Goal: Information Seeking & Learning: Understand process/instructions

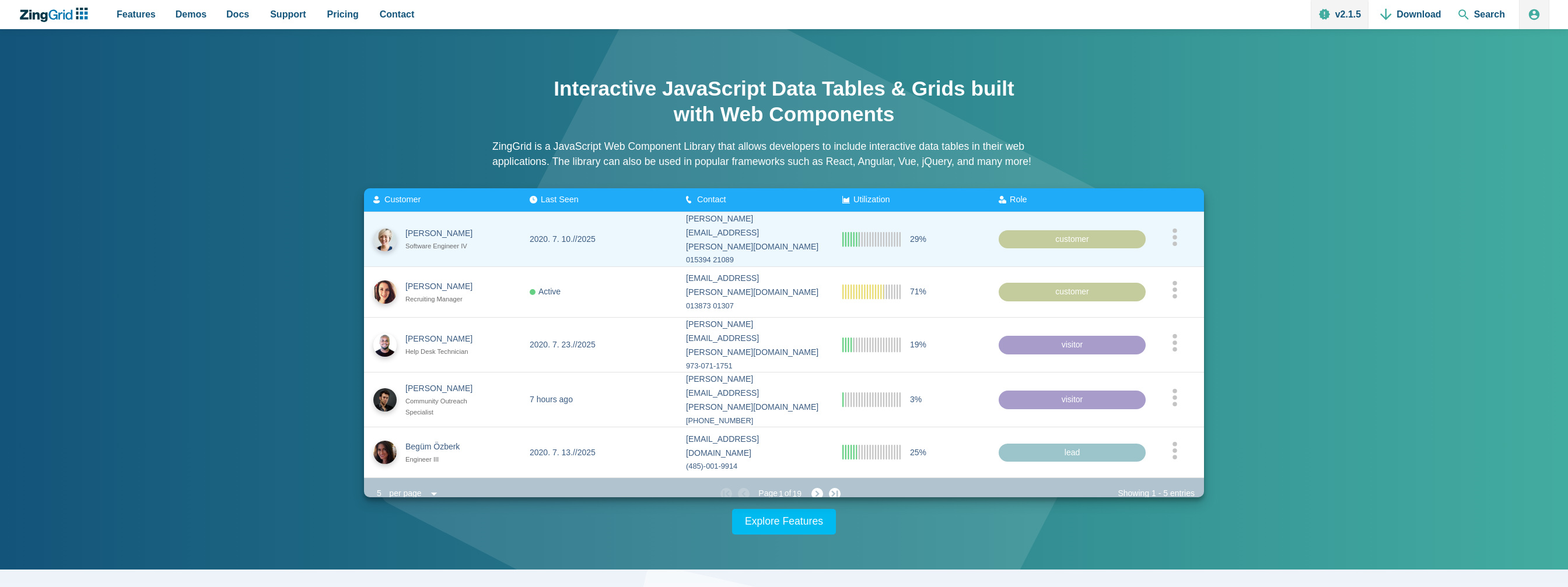
click at [1169, 233] on div "App Content" at bounding box center [1174, 239] width 40 height 22
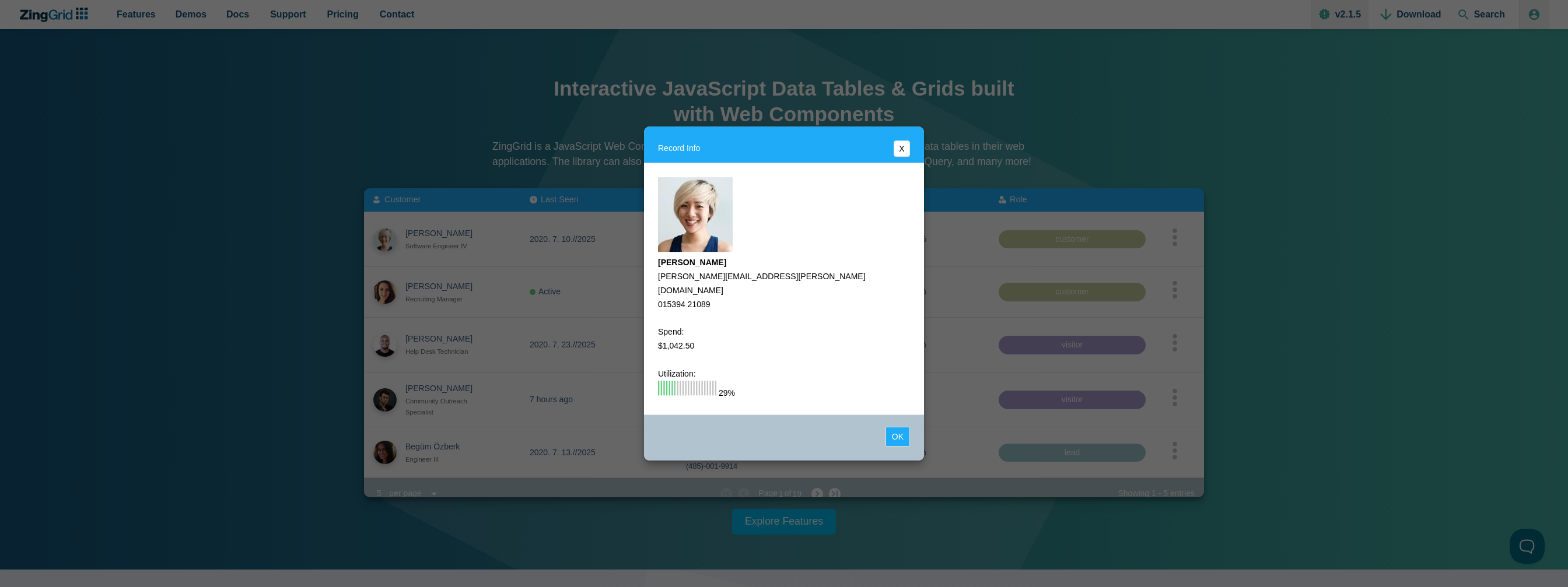
click at [902, 154] on button "X" at bounding box center [902, 148] width 16 height 16
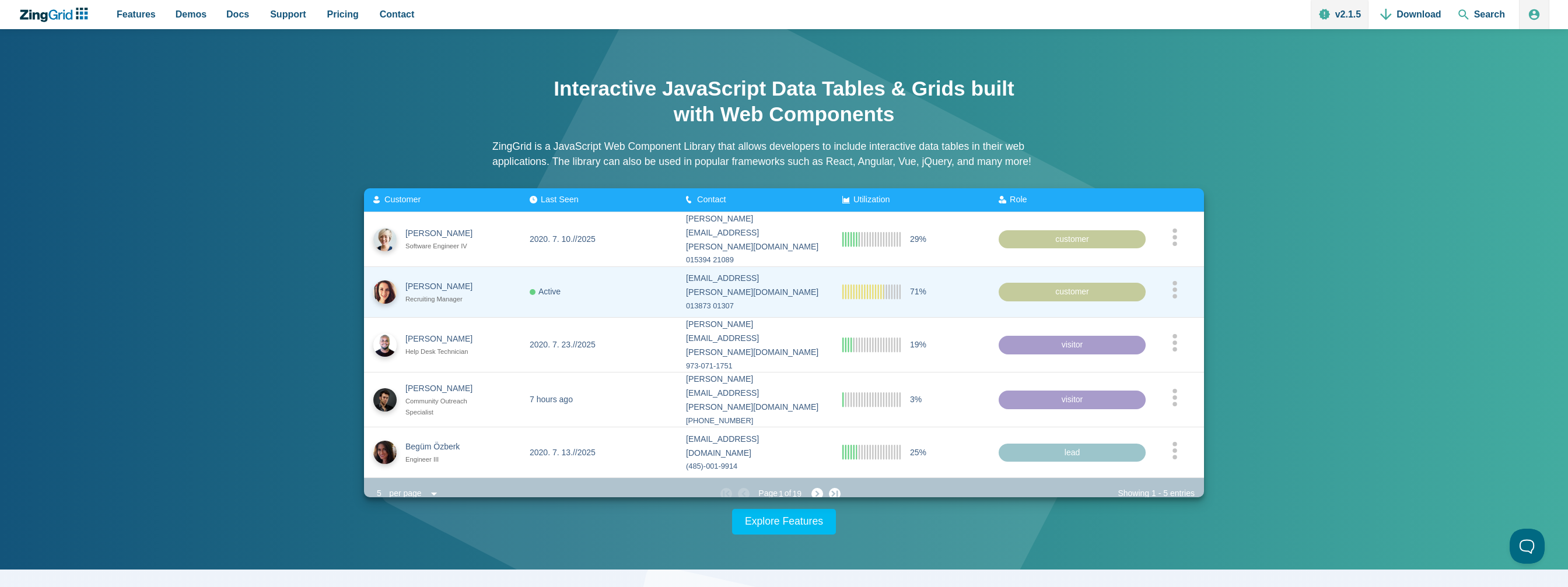
click at [1029, 292] on div "customer" at bounding box center [1073, 292] width 147 height 19
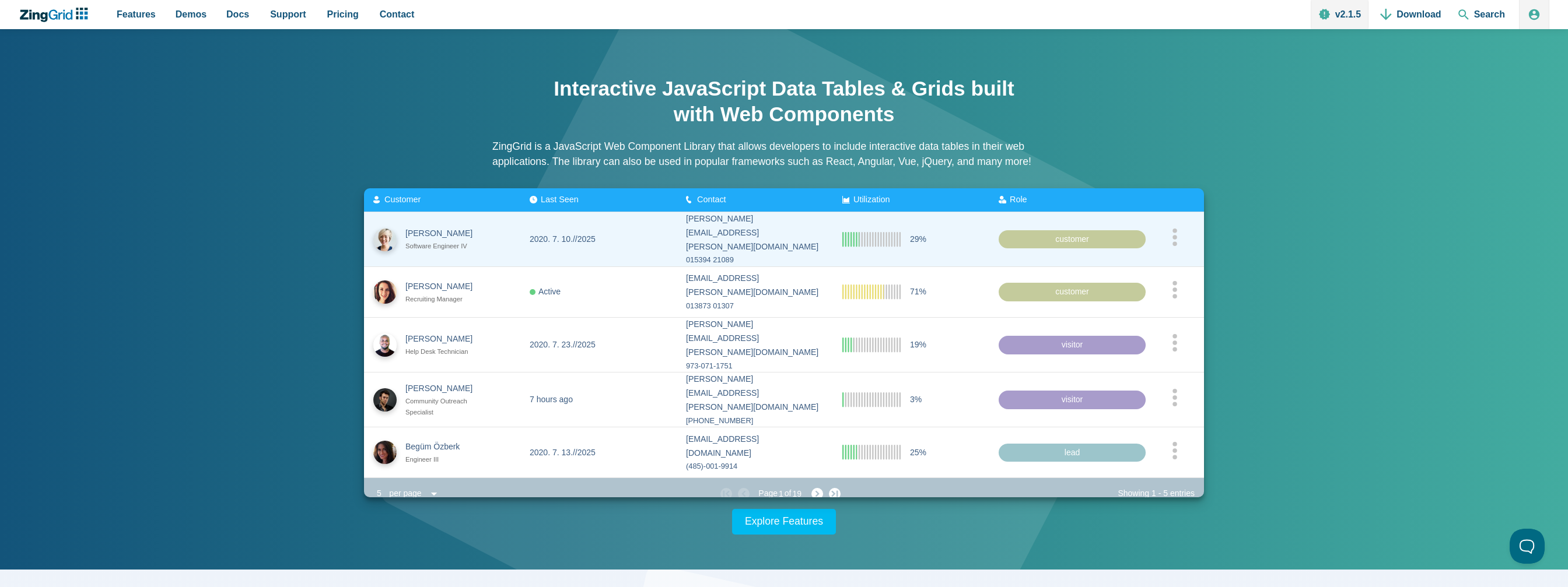
click at [1059, 226] on zg-cell "customer" at bounding box center [1067, 239] width 156 height 54
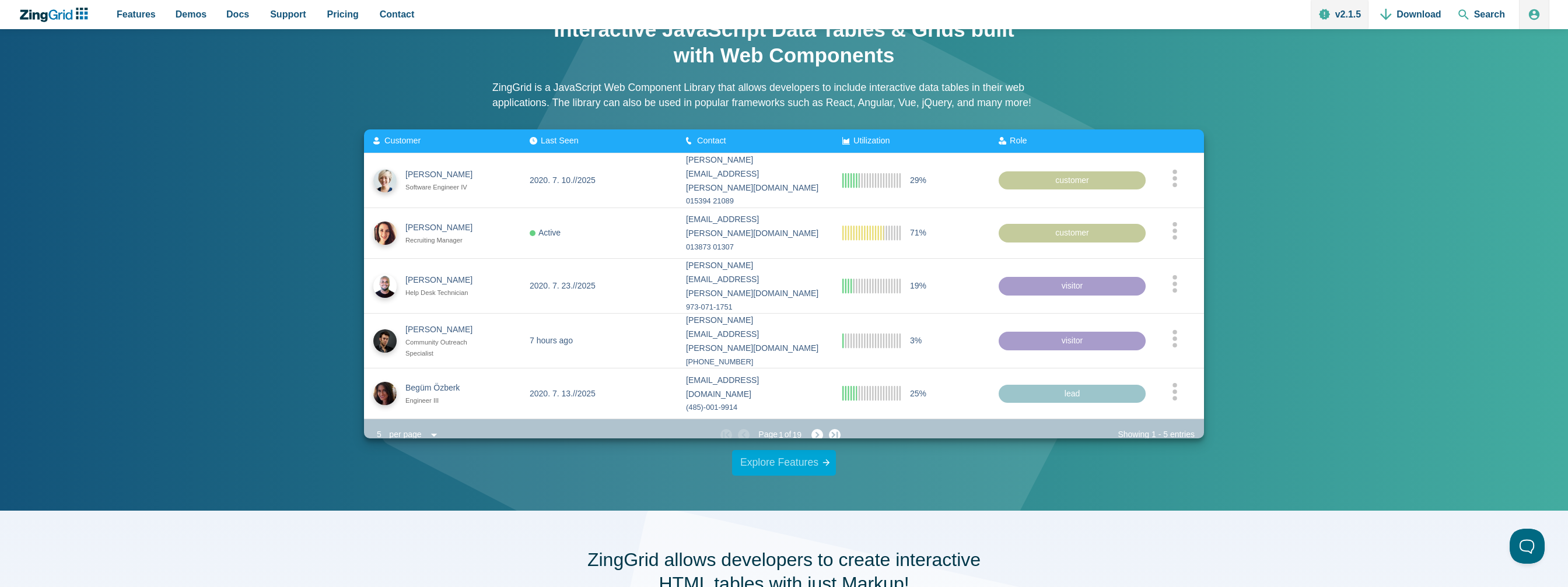
scroll to position [58, 0]
click at [0, 0] on slot "5" at bounding box center [0, 0] width 0 height 0
drag, startPoint x: 1183, startPoint y: 418, endPoint x: 1052, endPoint y: 426, distance: 131.2
click at [1183, 429] on div "Showing 1 - 5 entries" at bounding box center [1156, 436] width 77 height 14
click at [423, 427] on div "per page" at bounding box center [405, 435] width 41 height 16
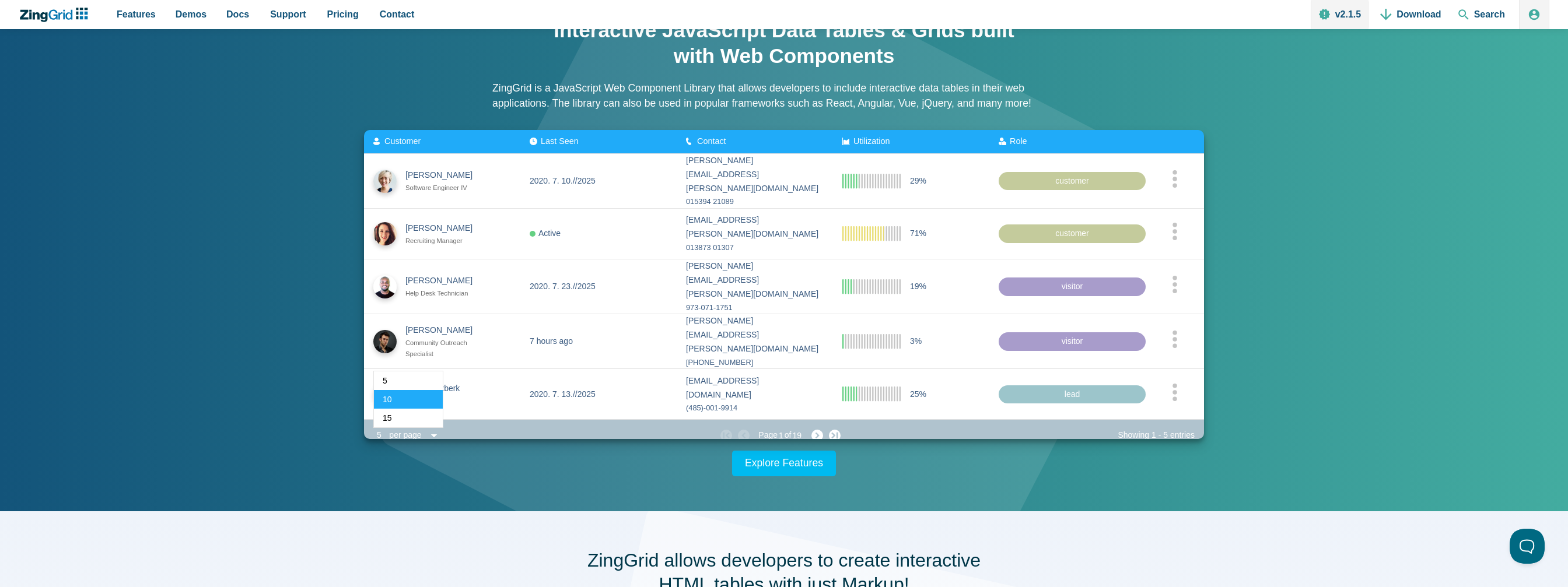
click at [402, 390] on span "10" at bounding box center [408, 400] width 69 height 19
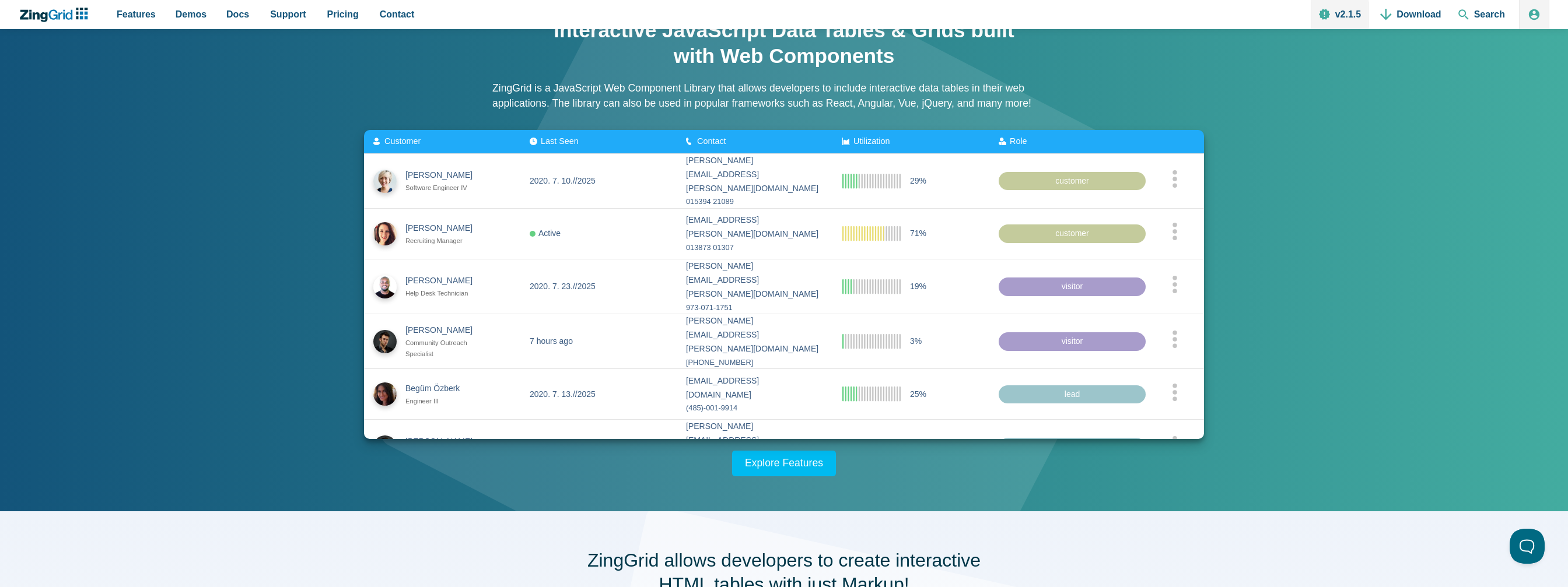
drag, startPoint x: 808, startPoint y: 415, endPoint x: 808, endPoint y: 422, distance: 7.0
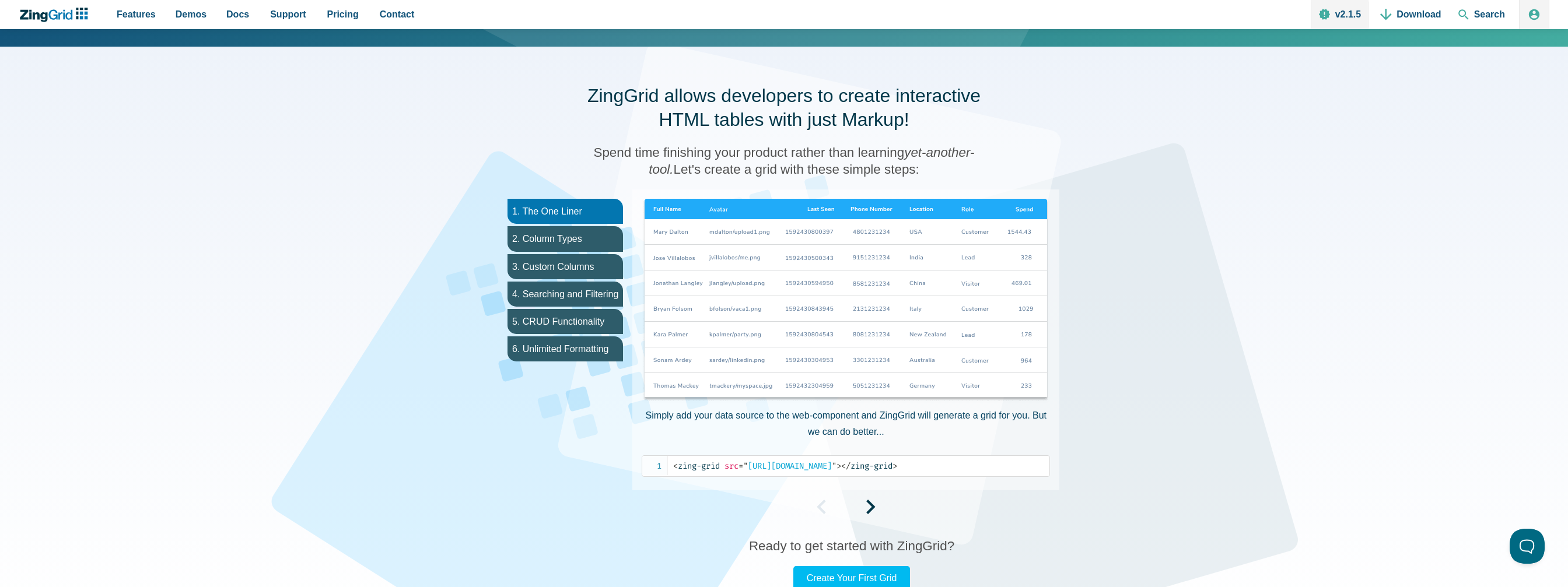
scroll to position [583, 0]
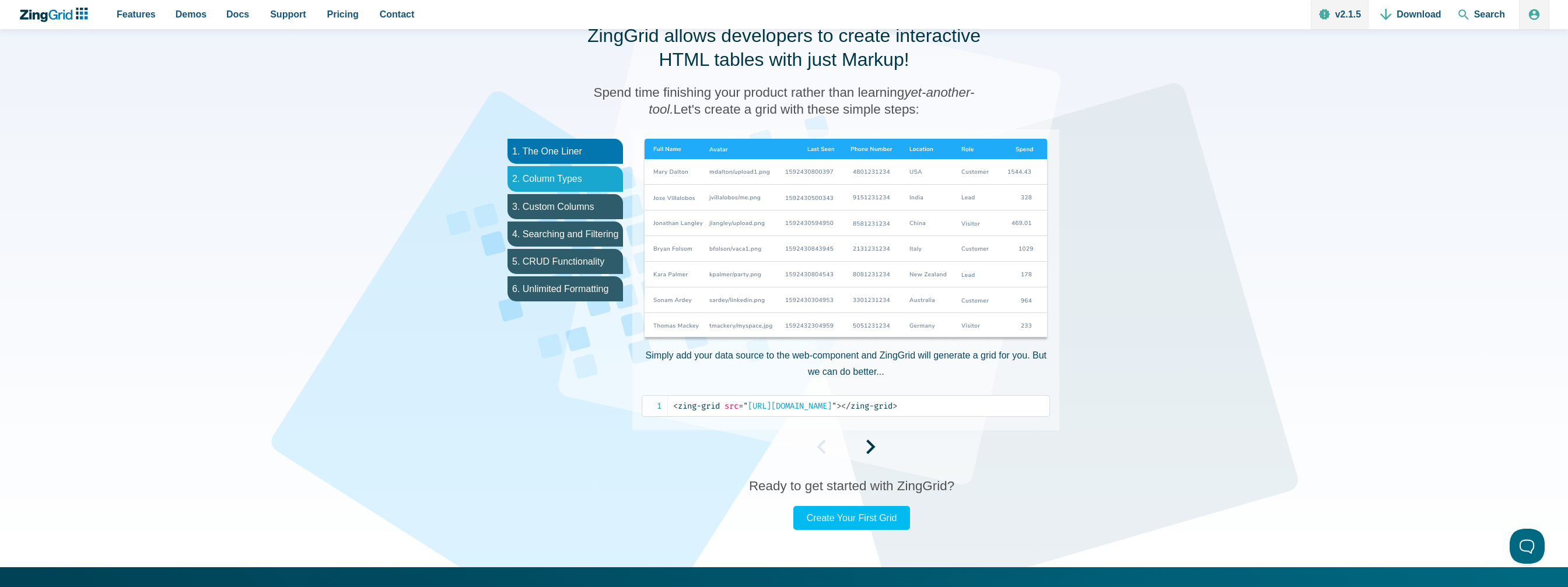
click at [578, 176] on li "2. Column Types" at bounding box center [564, 179] width 115 height 25
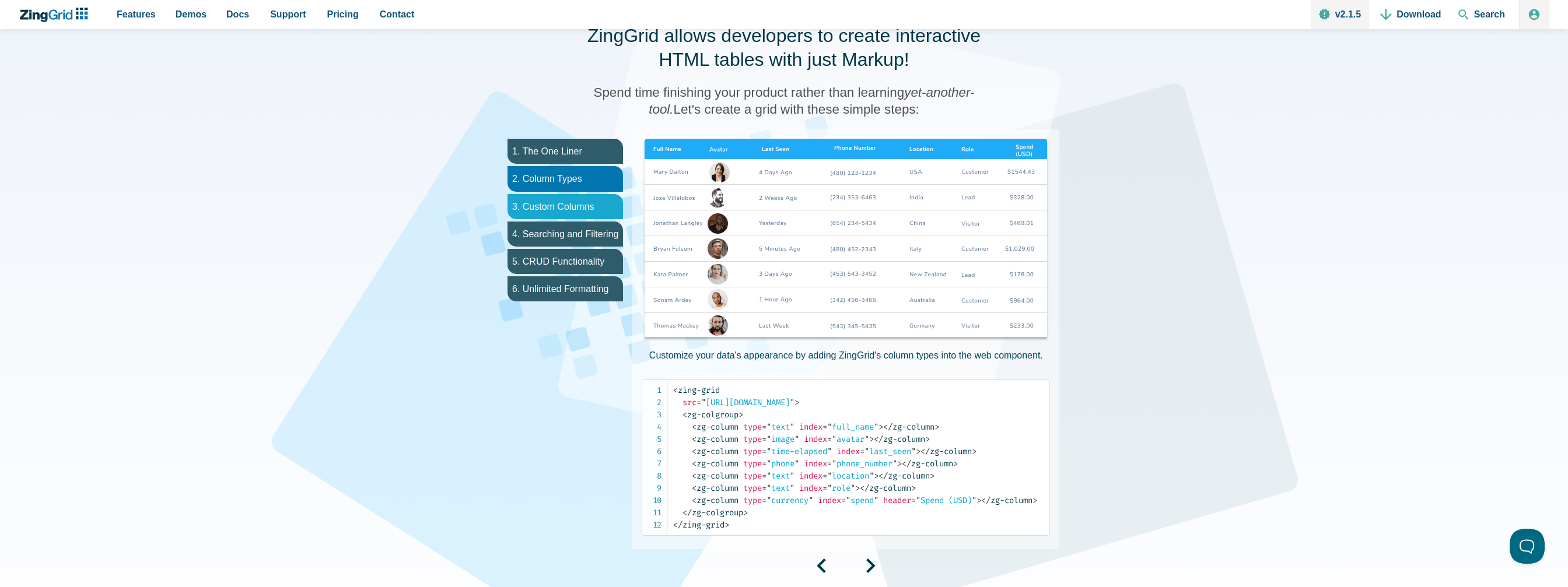
click at [574, 201] on li "3. Custom Columns" at bounding box center [564, 207] width 115 height 25
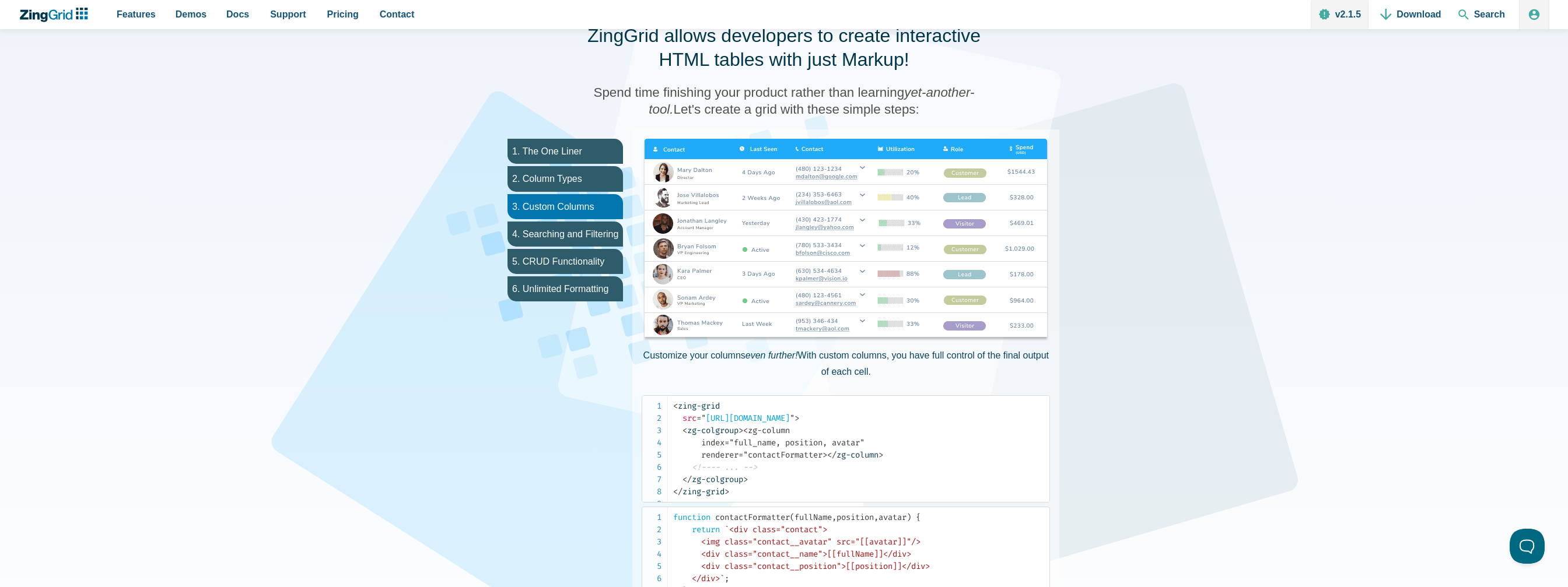
click at [851, 165] on img "App Content" at bounding box center [846, 241] width 408 height 204
click at [866, 167] on img "App Content" at bounding box center [846, 241] width 408 height 204
click at [862, 166] on img "App Content" at bounding box center [846, 241] width 408 height 204
click at [863, 203] on img "App Content" at bounding box center [846, 241] width 408 height 204
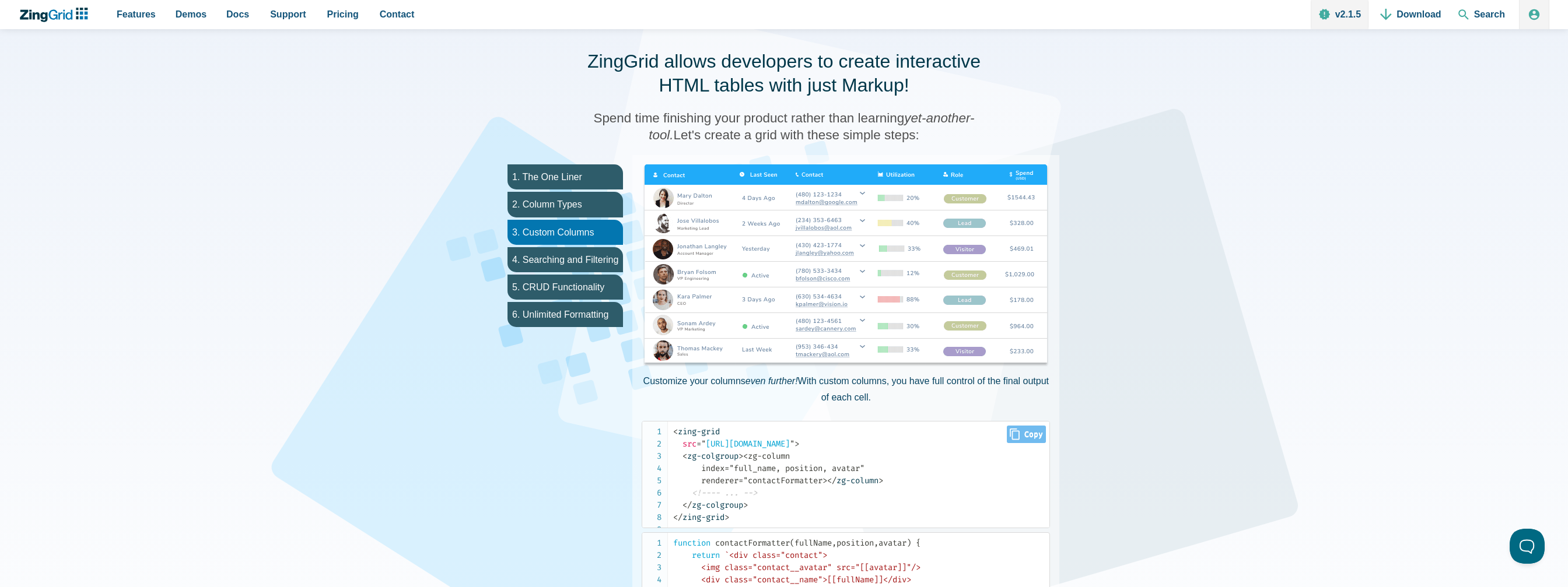
scroll to position [525, 0]
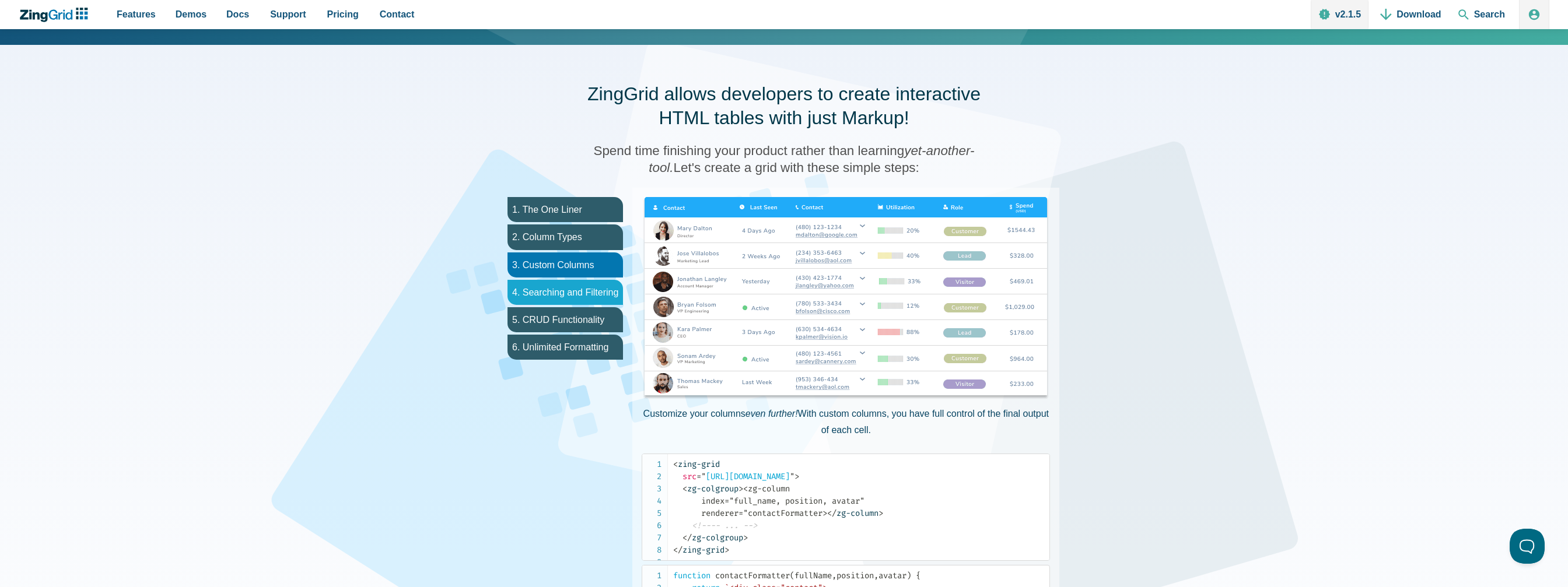
click at [607, 293] on li "4. Searching and Filtering" at bounding box center [564, 292] width 115 height 25
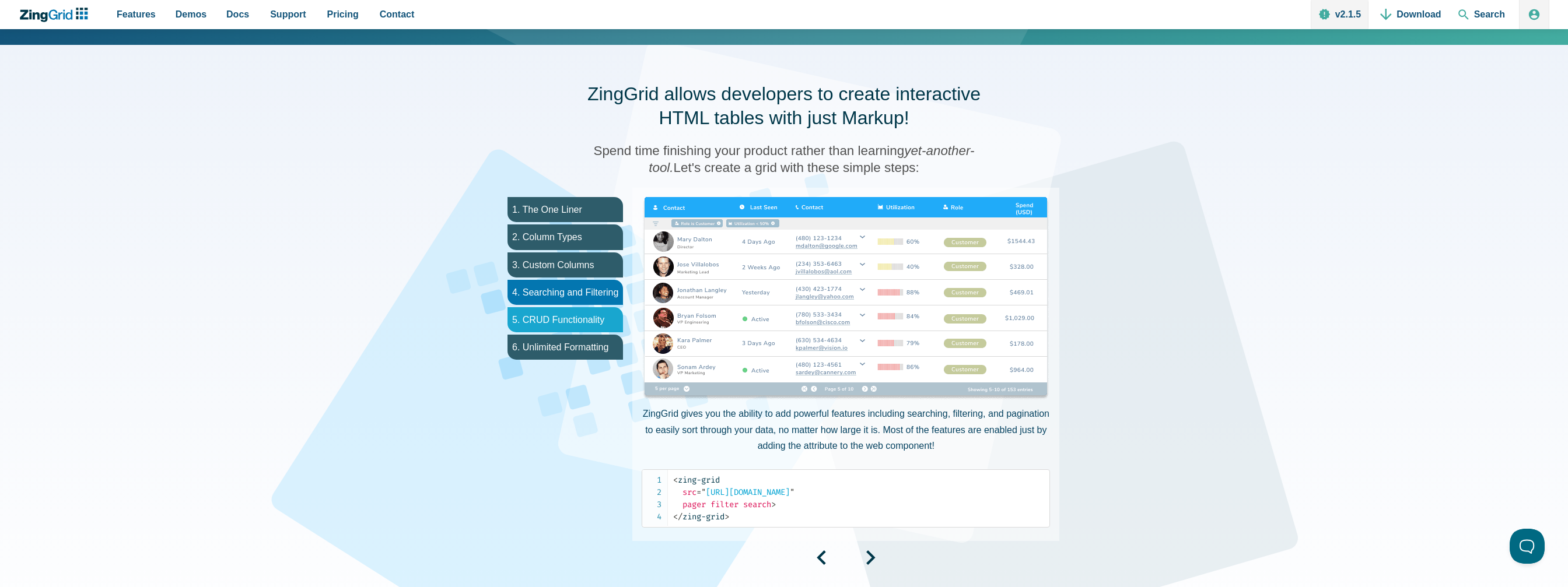
click at [591, 323] on li "5. CRUD Functionality" at bounding box center [564, 320] width 115 height 25
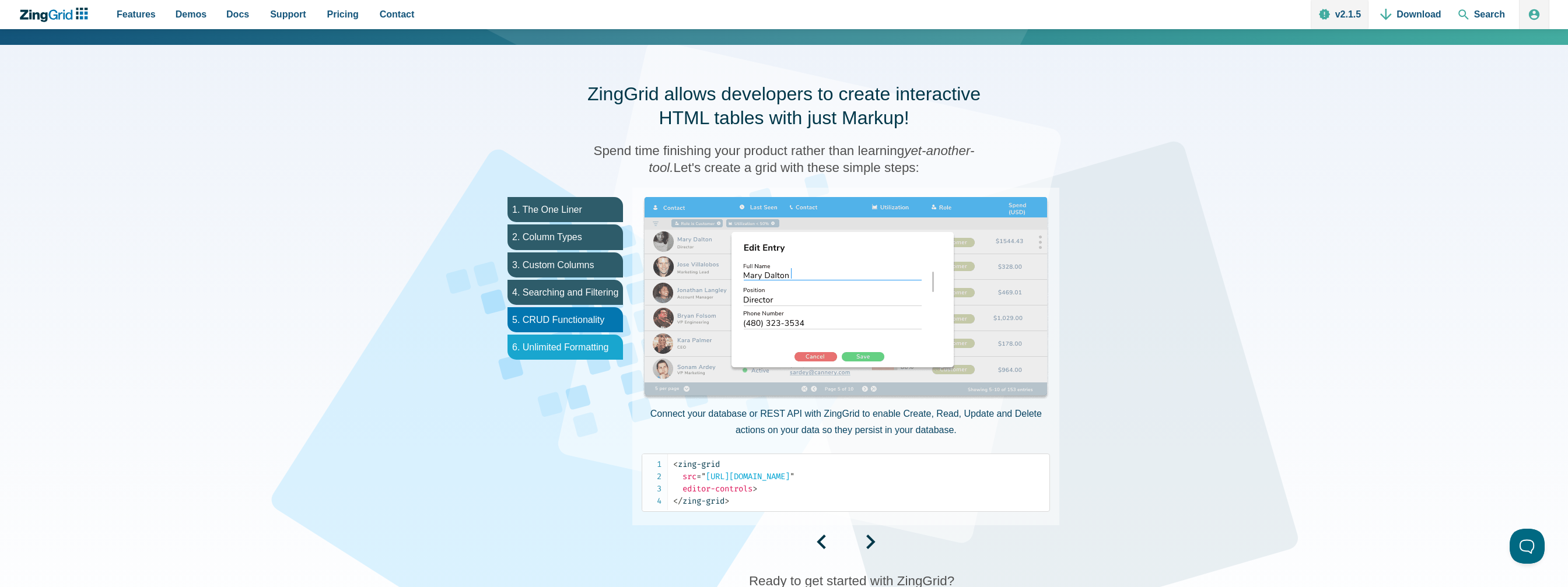
click at [591, 348] on li "6. Unlimited Formatting" at bounding box center [564, 347] width 115 height 25
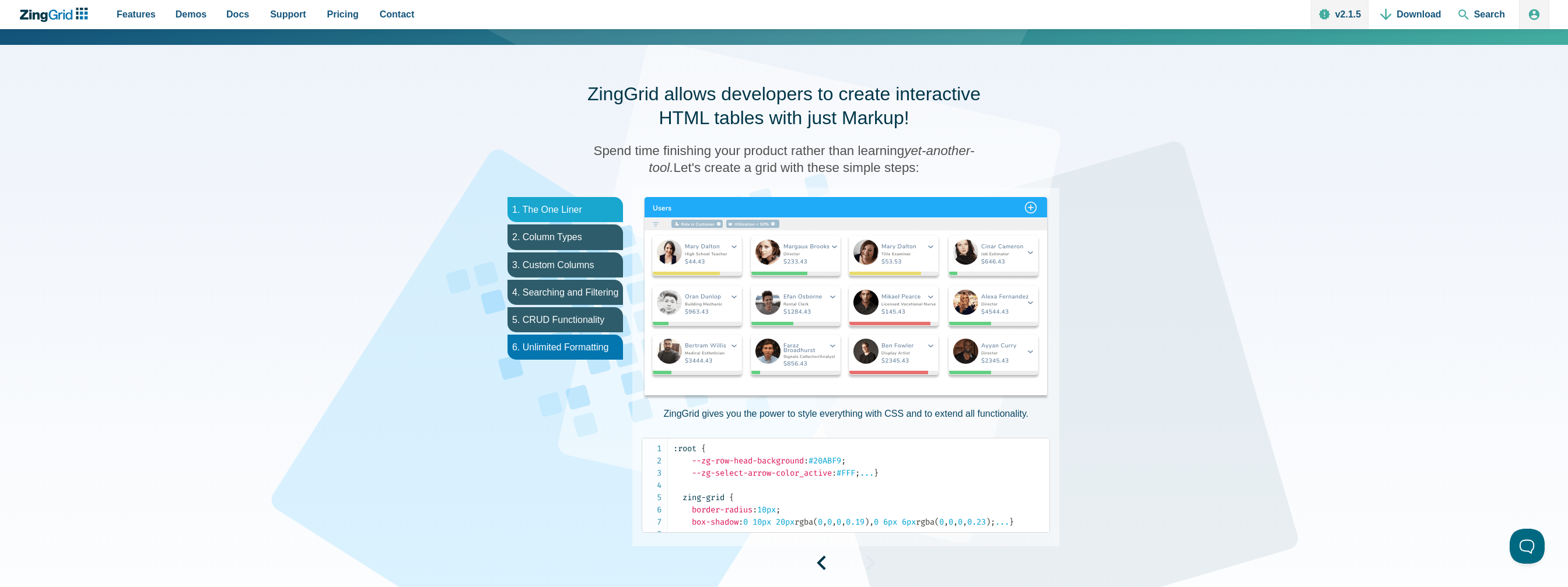
click at [567, 209] on li "1. The One Liner" at bounding box center [564, 210] width 115 height 25
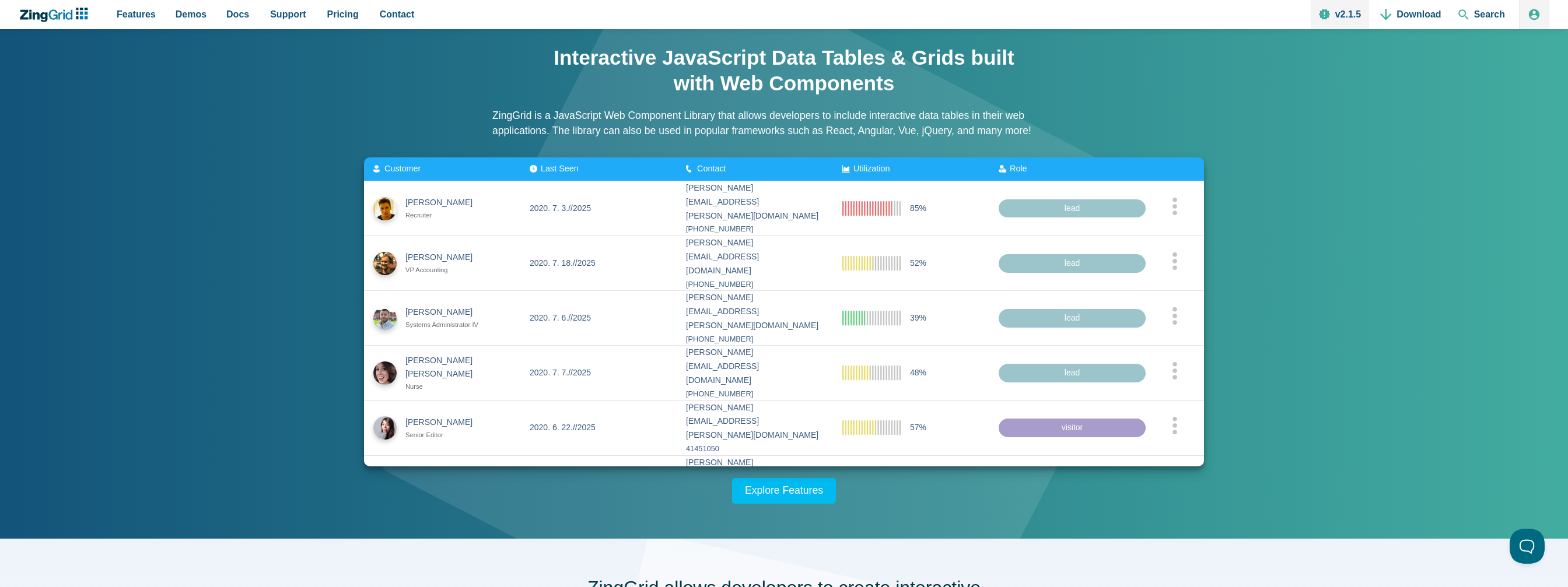
scroll to position [0, 0]
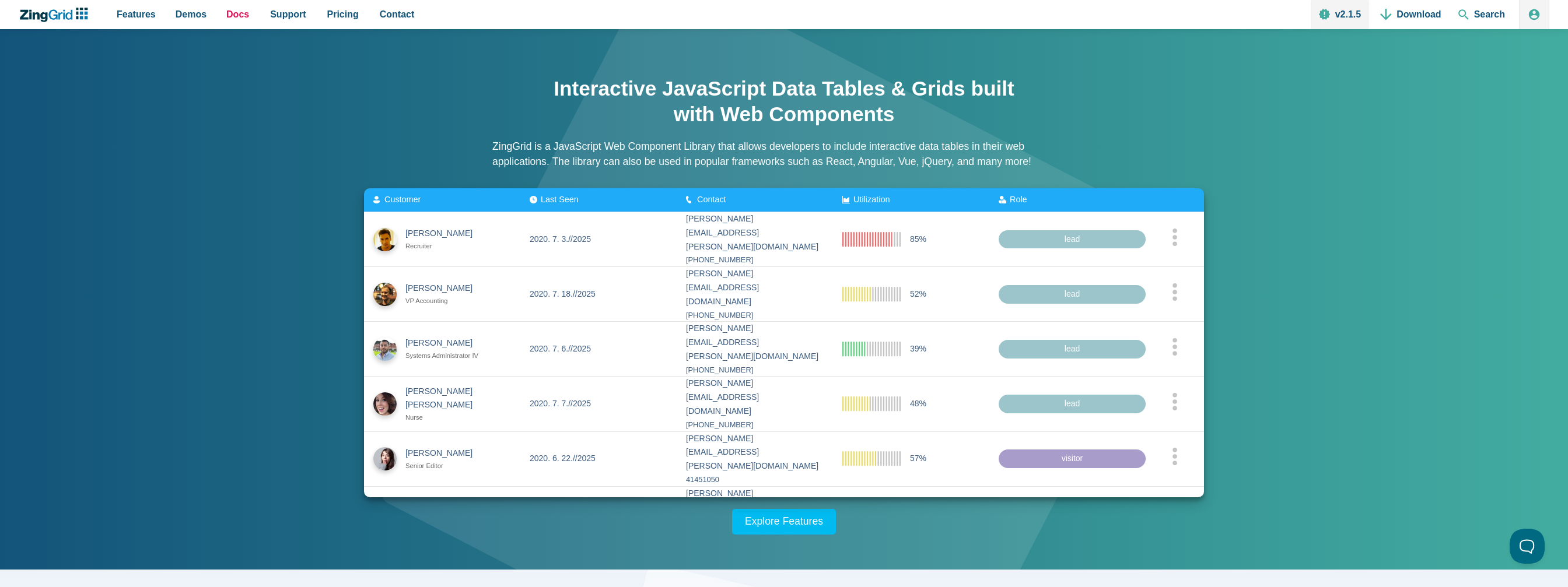
click at [227, 16] on span "Docs" at bounding box center [238, 14] width 23 height 16
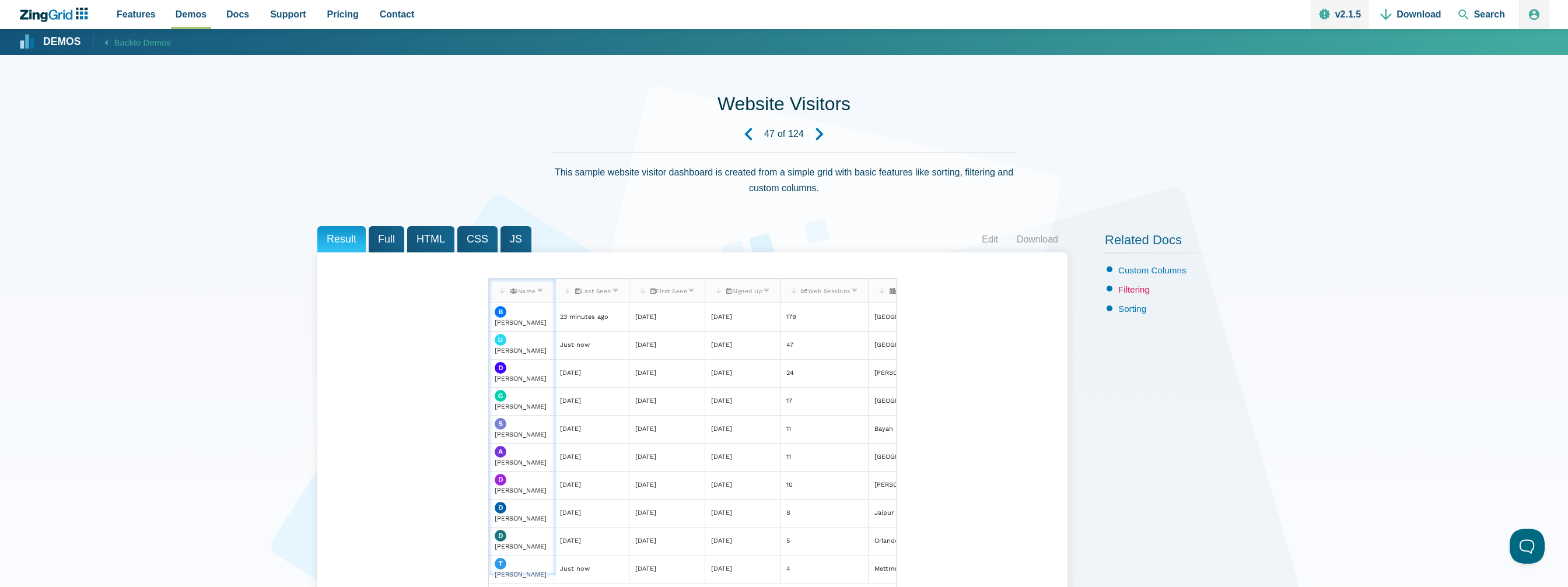
click at [1142, 285] on link "Filtering" at bounding box center [1134, 289] width 31 height 10
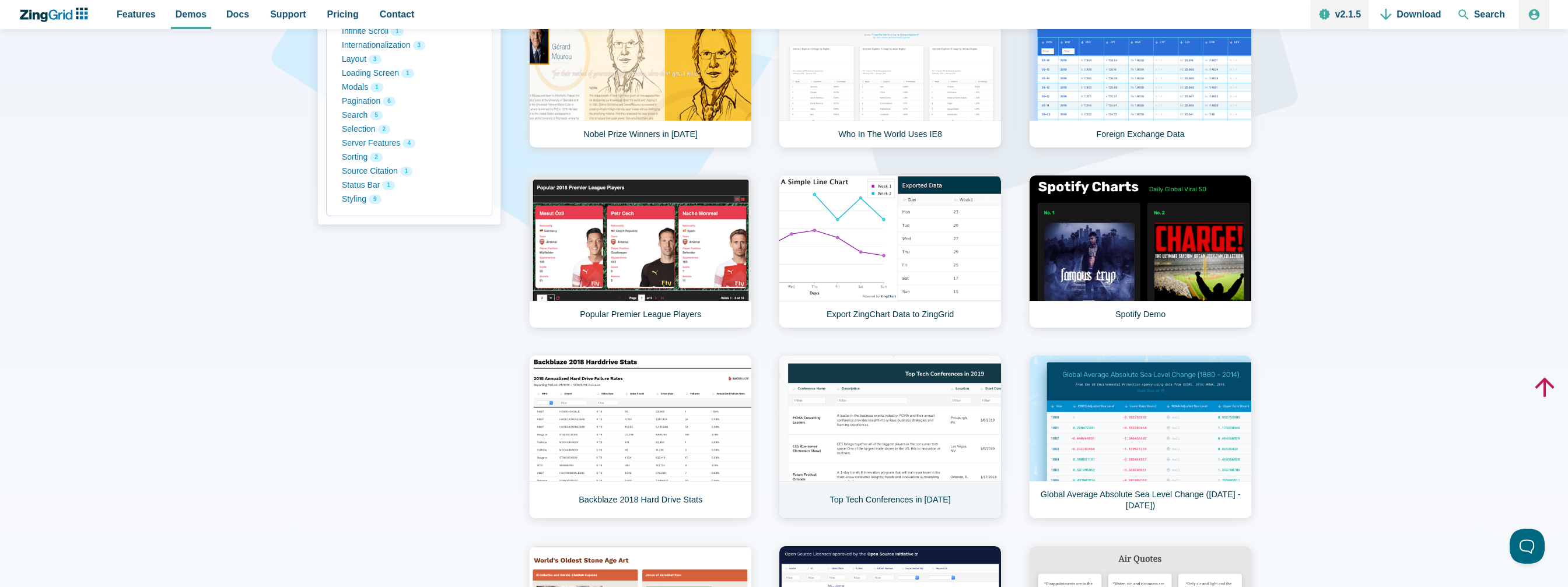
scroll to position [408, 0]
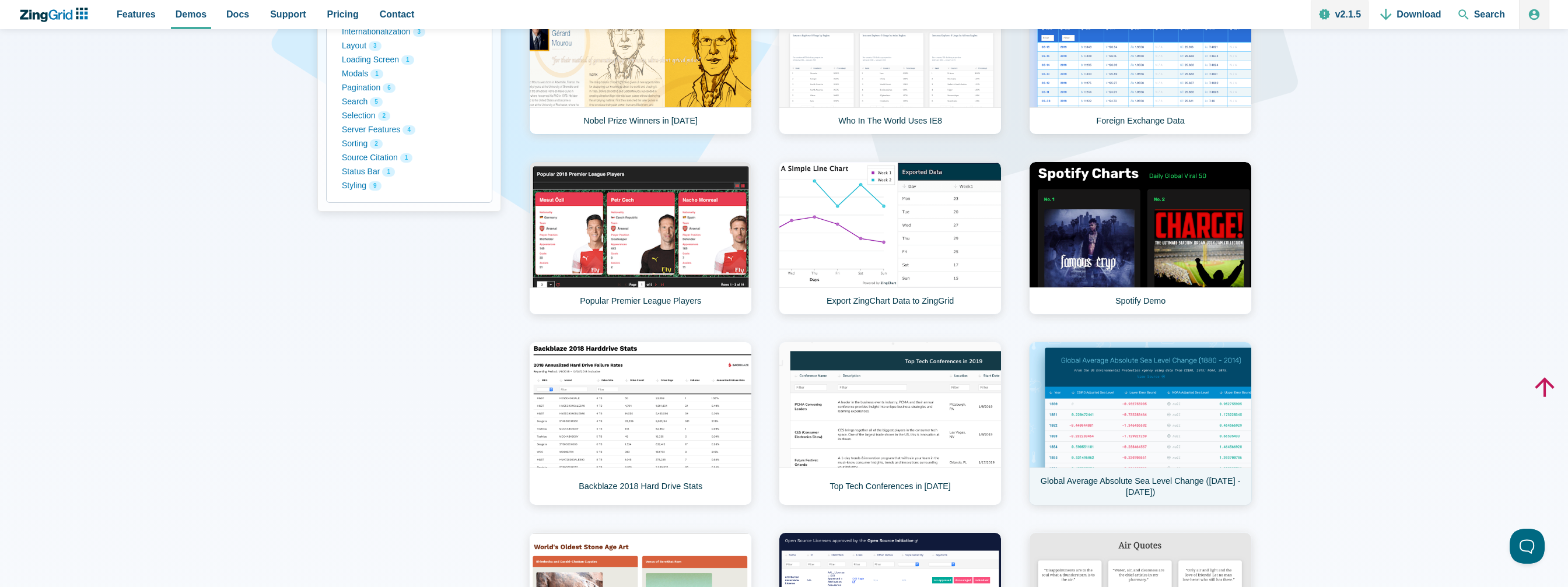
click at [1152, 451] on link "Global Average Absolute Sea Level Change (1880 - 2014)" at bounding box center [1141, 423] width 223 height 164
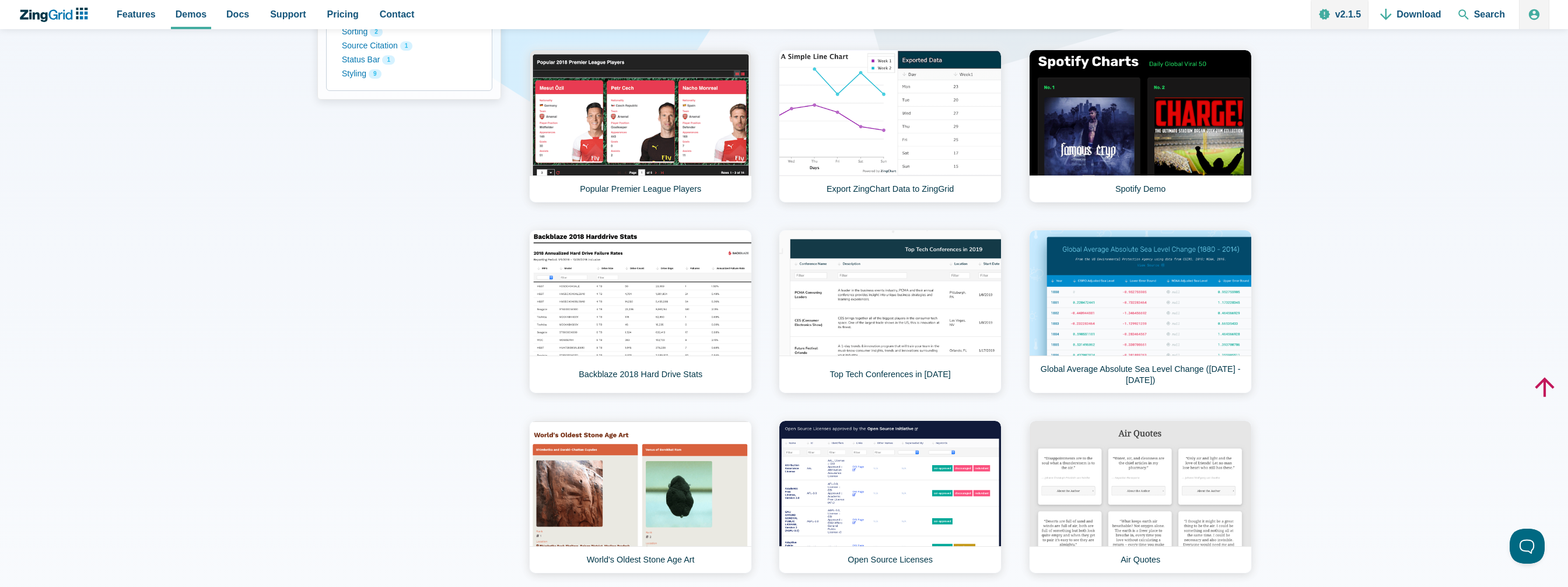
scroll to position [525, 0]
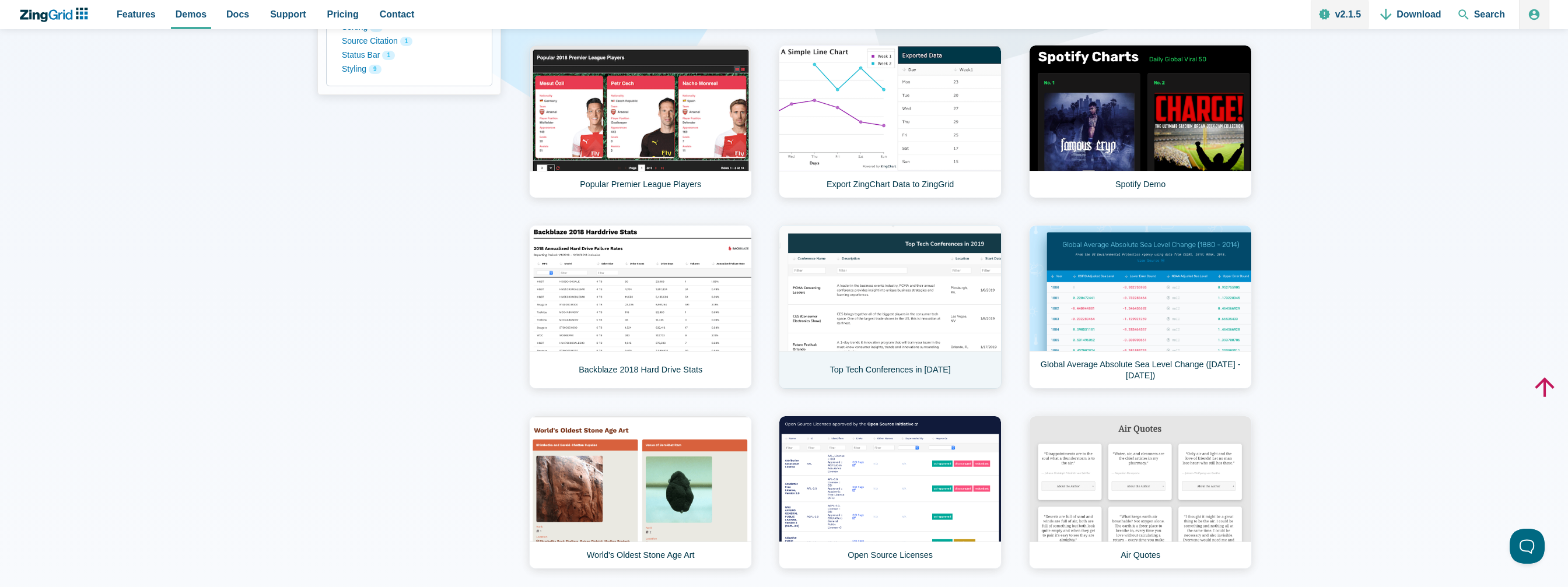
click at [923, 327] on link "Top Tech Conferences in 2019" at bounding box center [890, 306] width 223 height 164
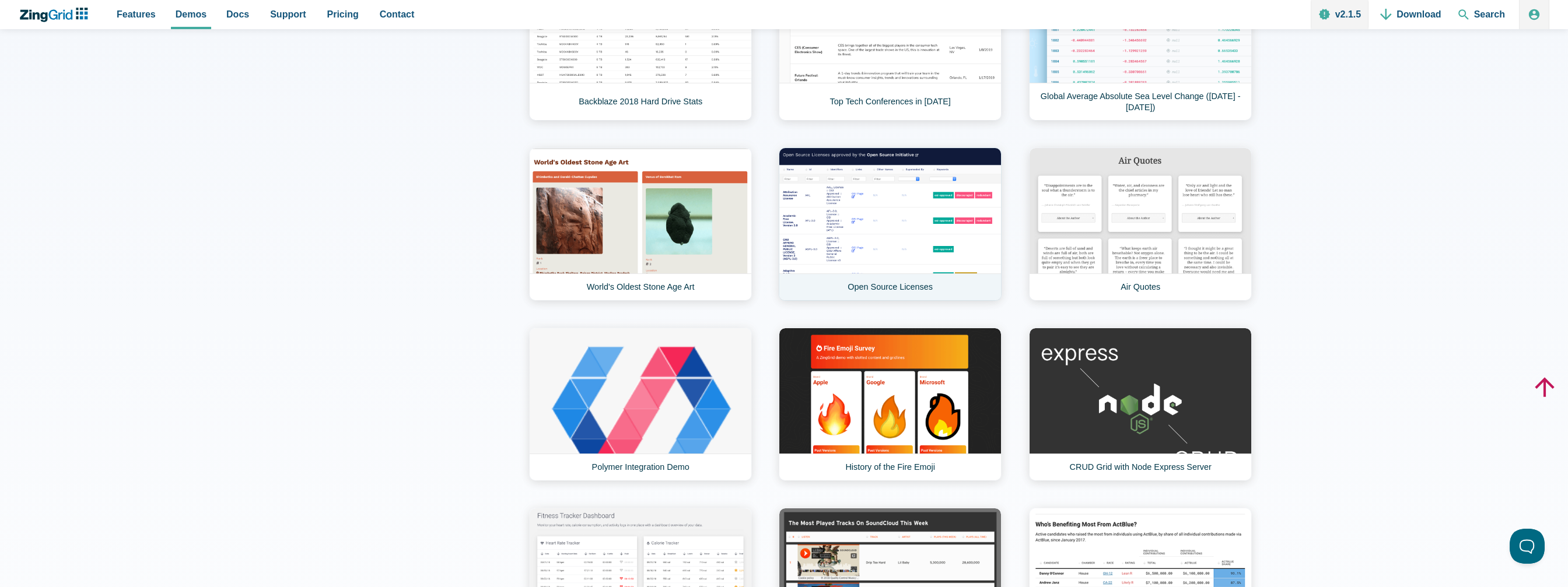
scroll to position [817, 0]
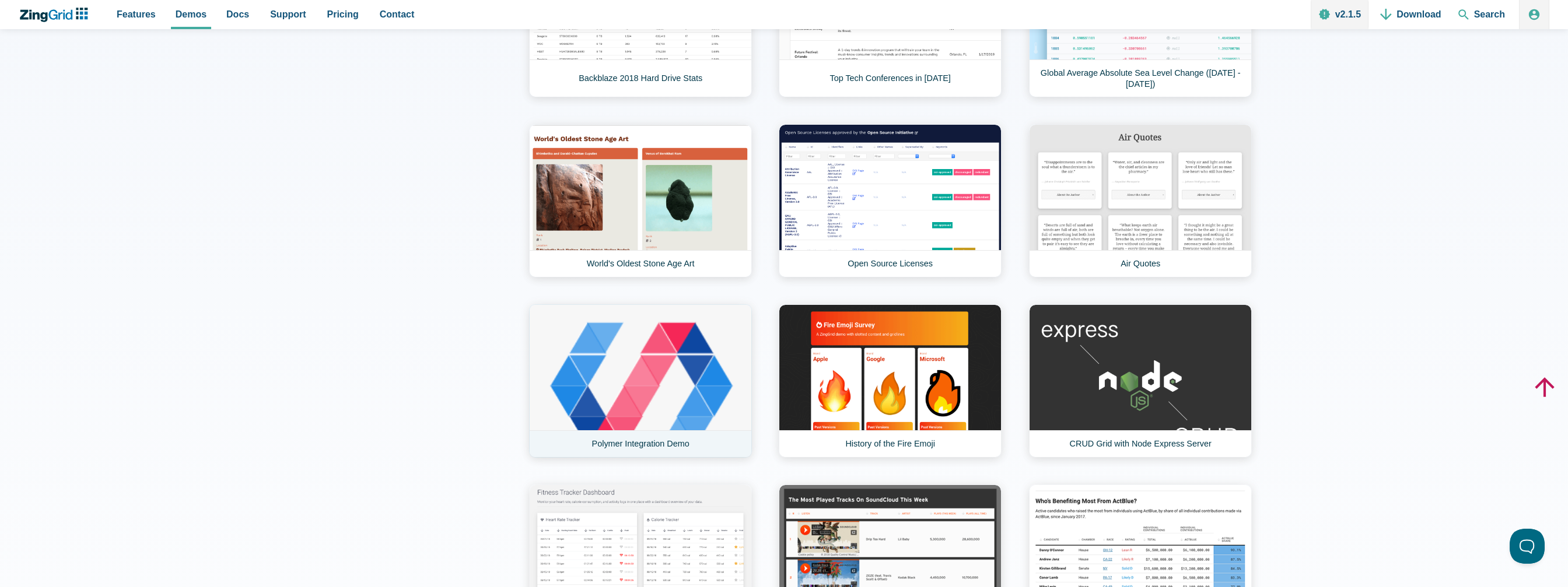
click at [715, 371] on link "Polymer Integration Demo" at bounding box center [641, 381] width 223 height 154
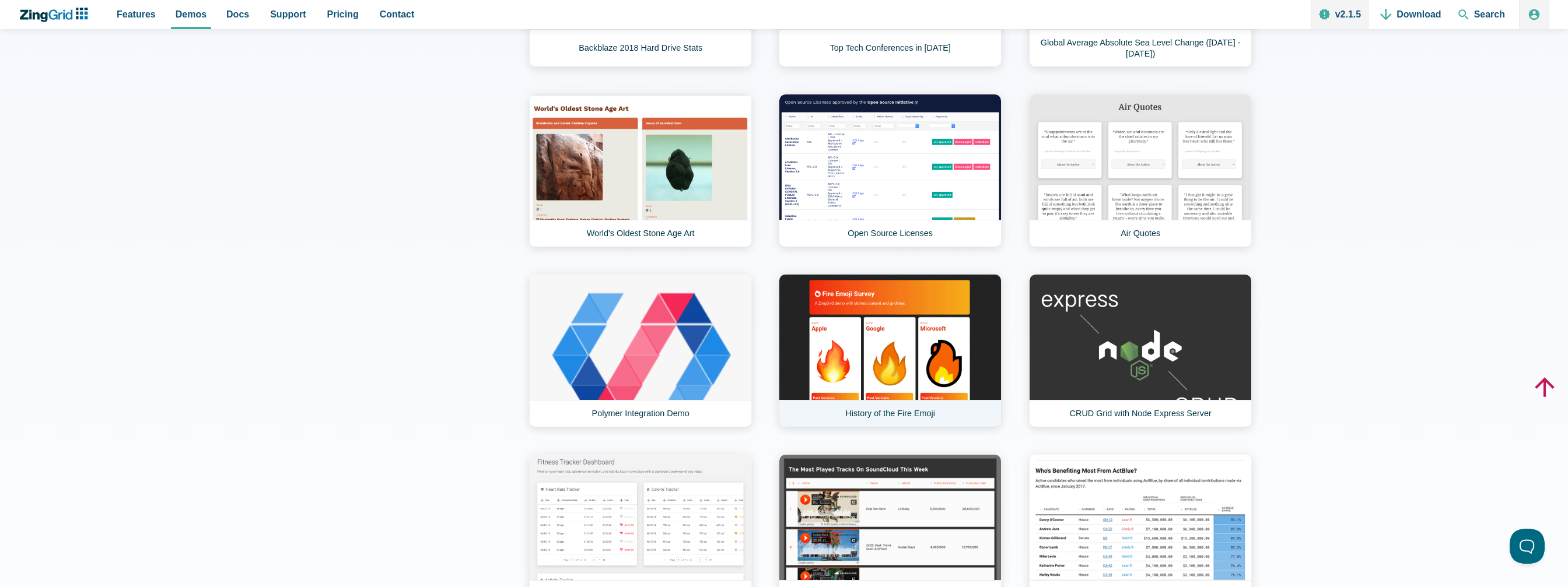
scroll to position [991, 0]
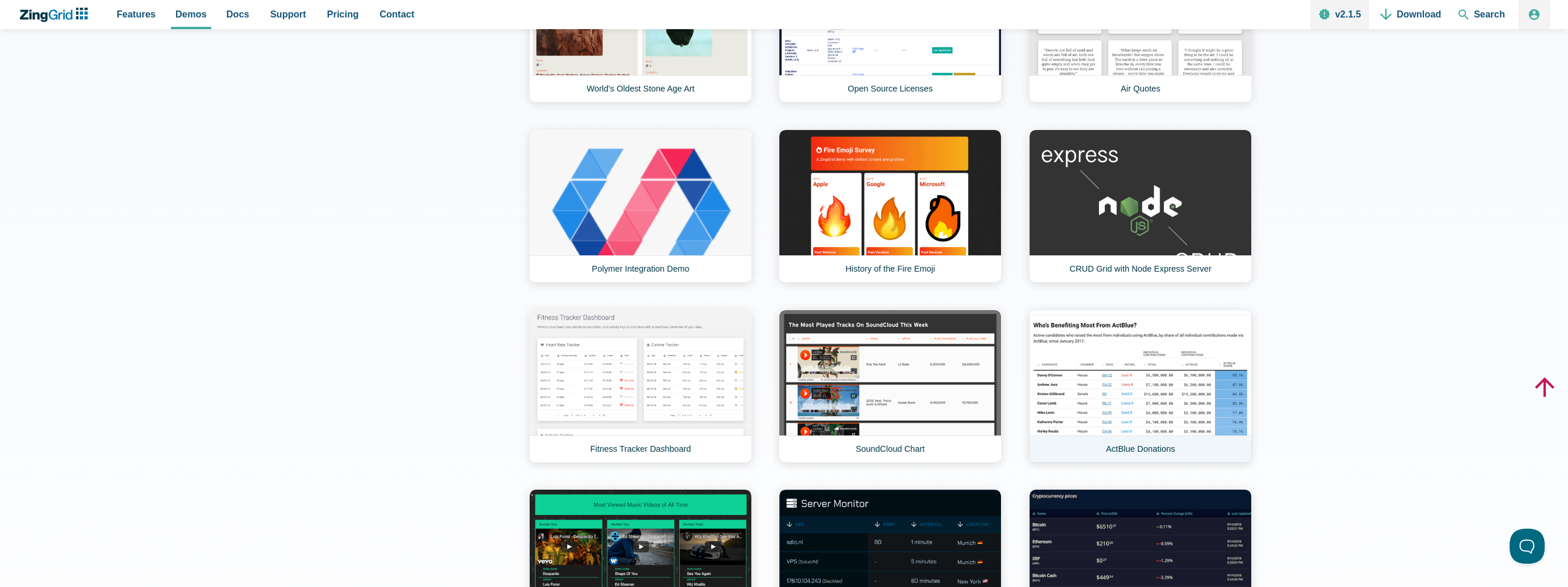
click at [1127, 389] on link "ActBlue Donations" at bounding box center [1141, 386] width 223 height 154
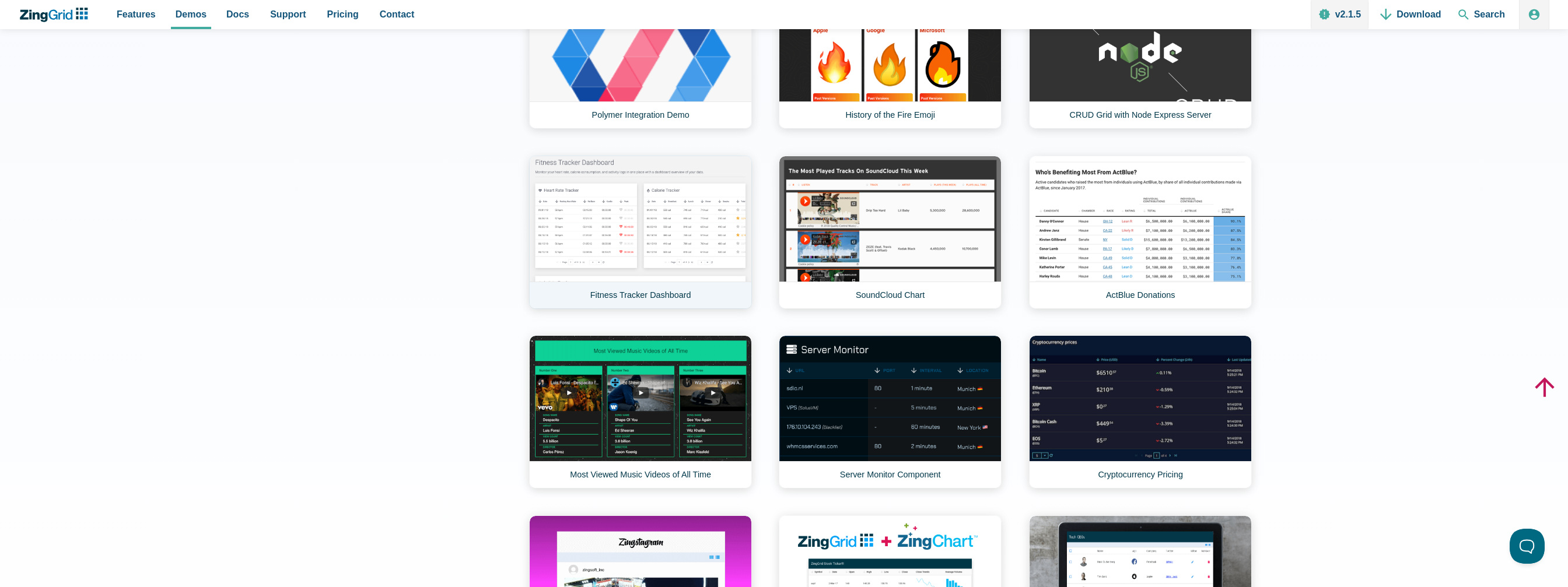
scroll to position [1166, 0]
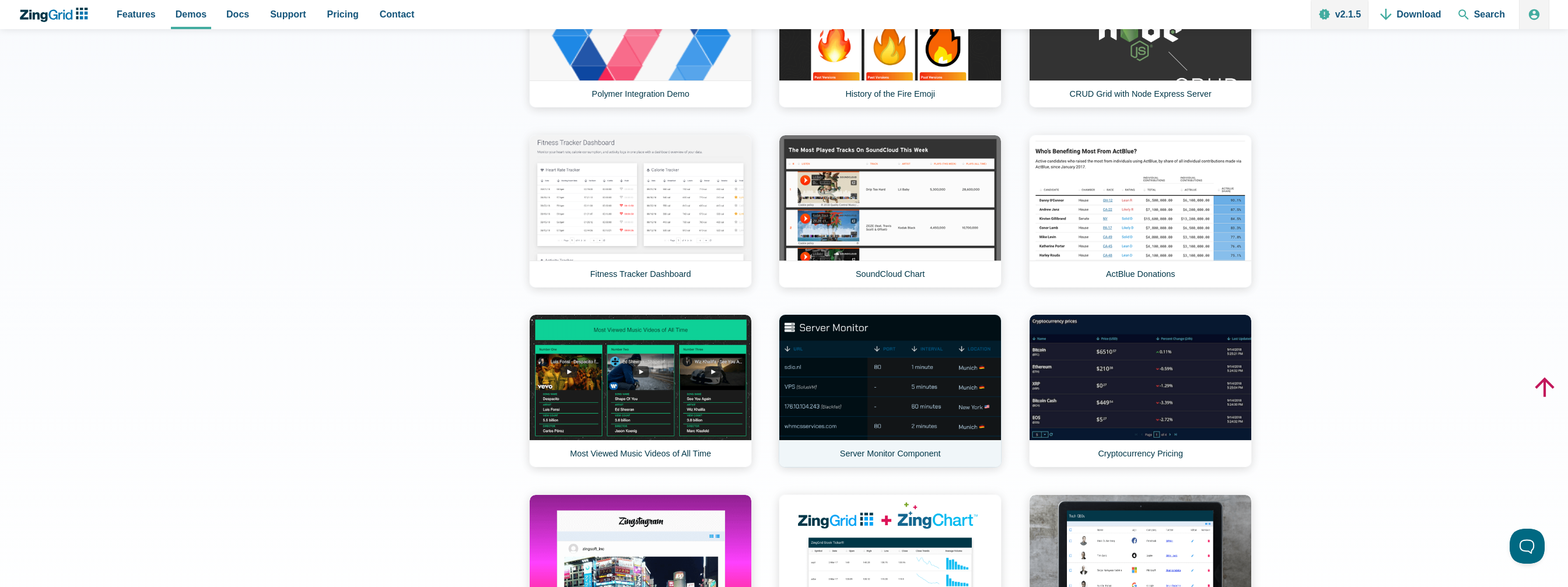
click at [941, 396] on link "Server Monitor Component" at bounding box center [890, 391] width 223 height 154
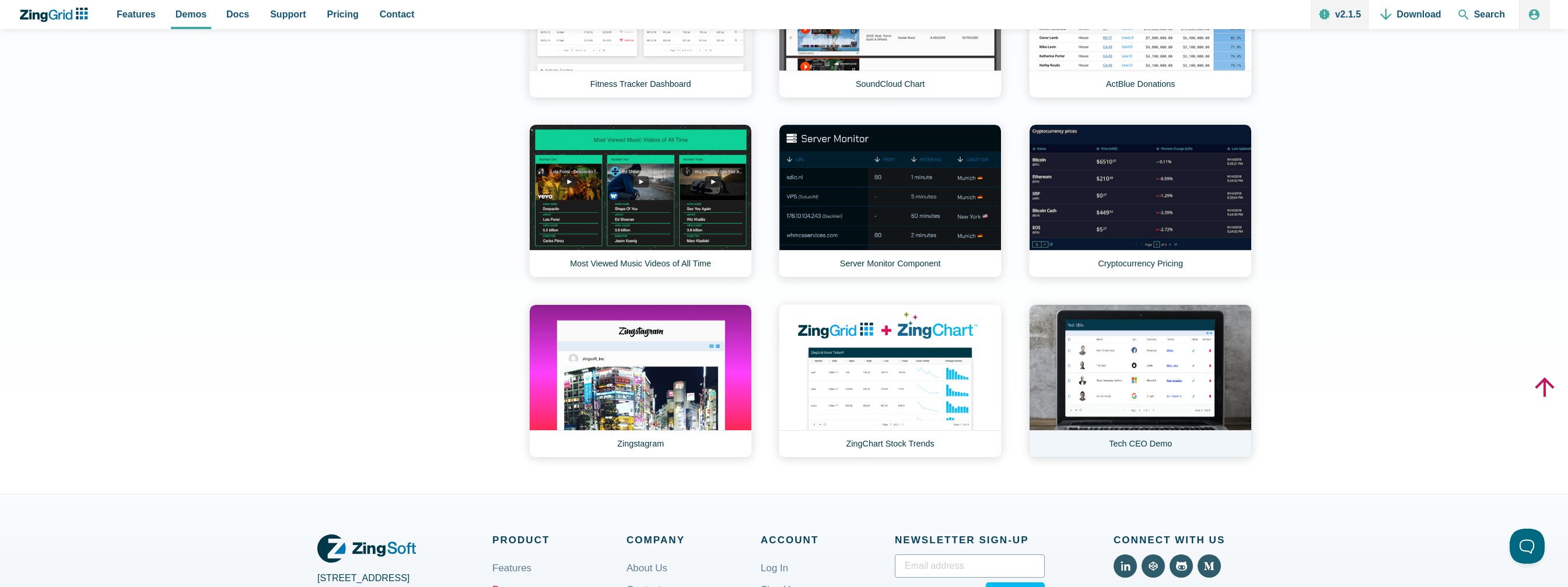
scroll to position [1400, 0]
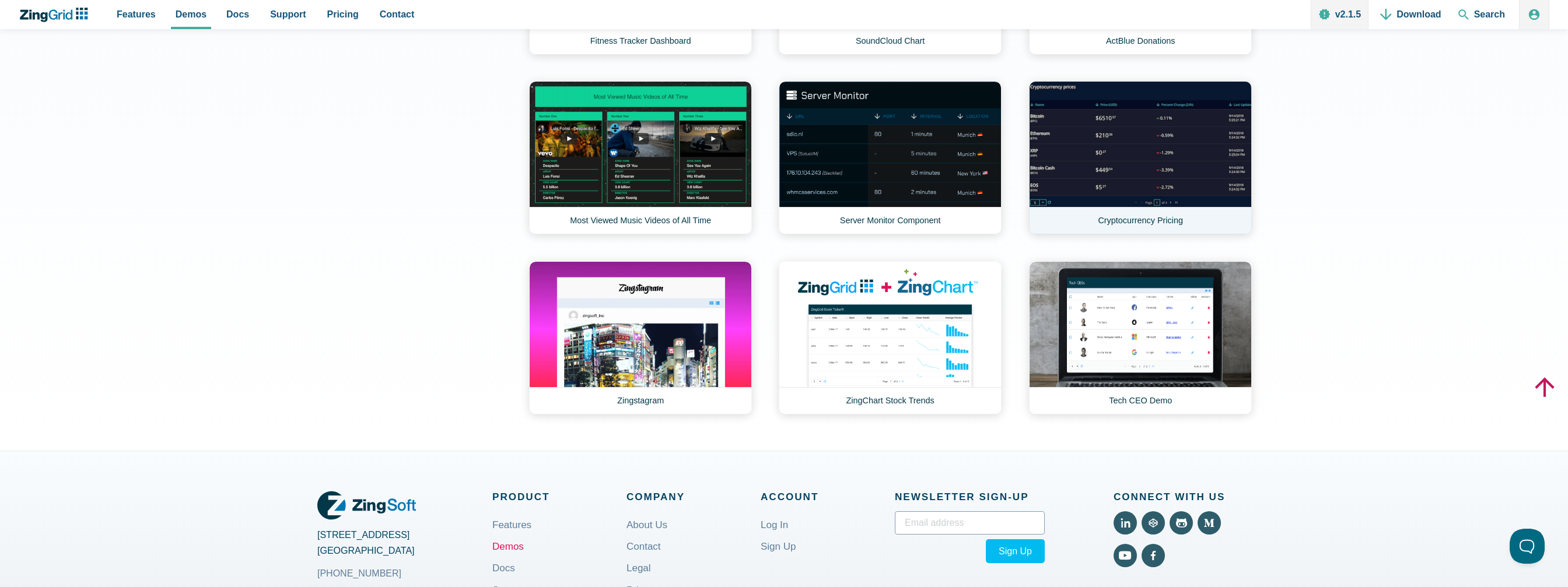
click at [1142, 148] on link "Cryptocurrency Pricing" at bounding box center [1141, 158] width 223 height 154
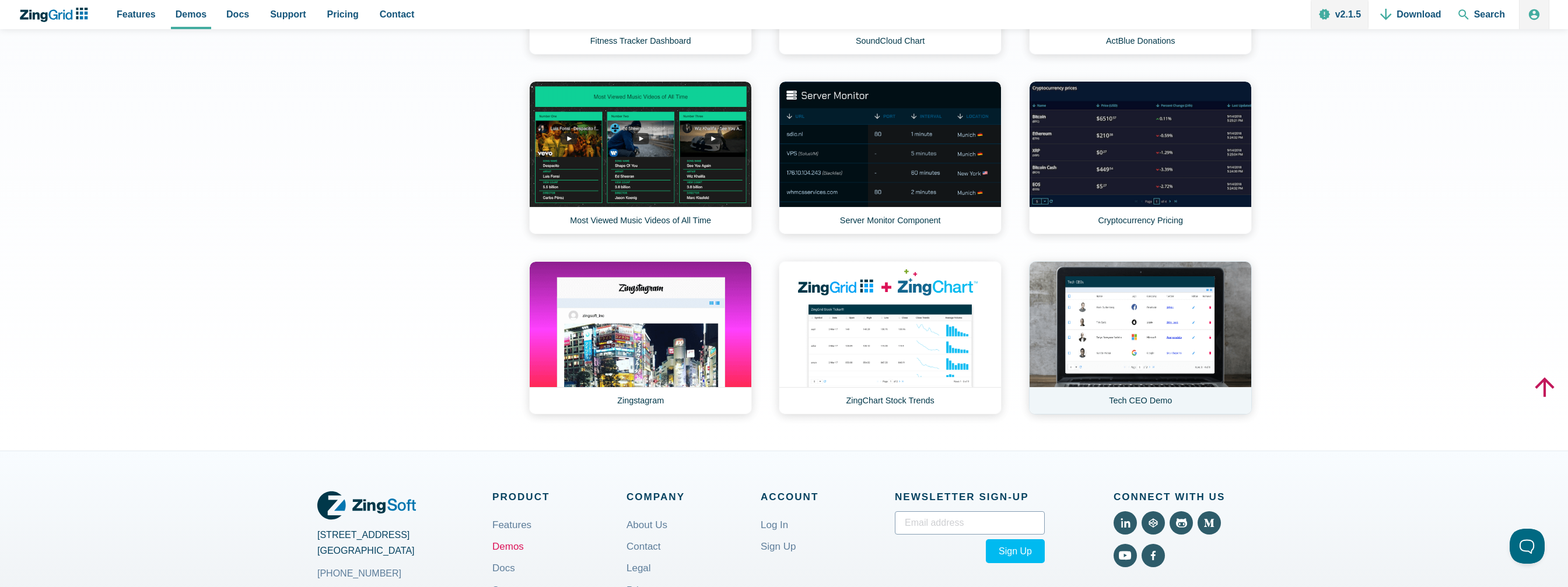
click at [1167, 324] on link "Tech CEO Demo" at bounding box center [1141, 338] width 223 height 154
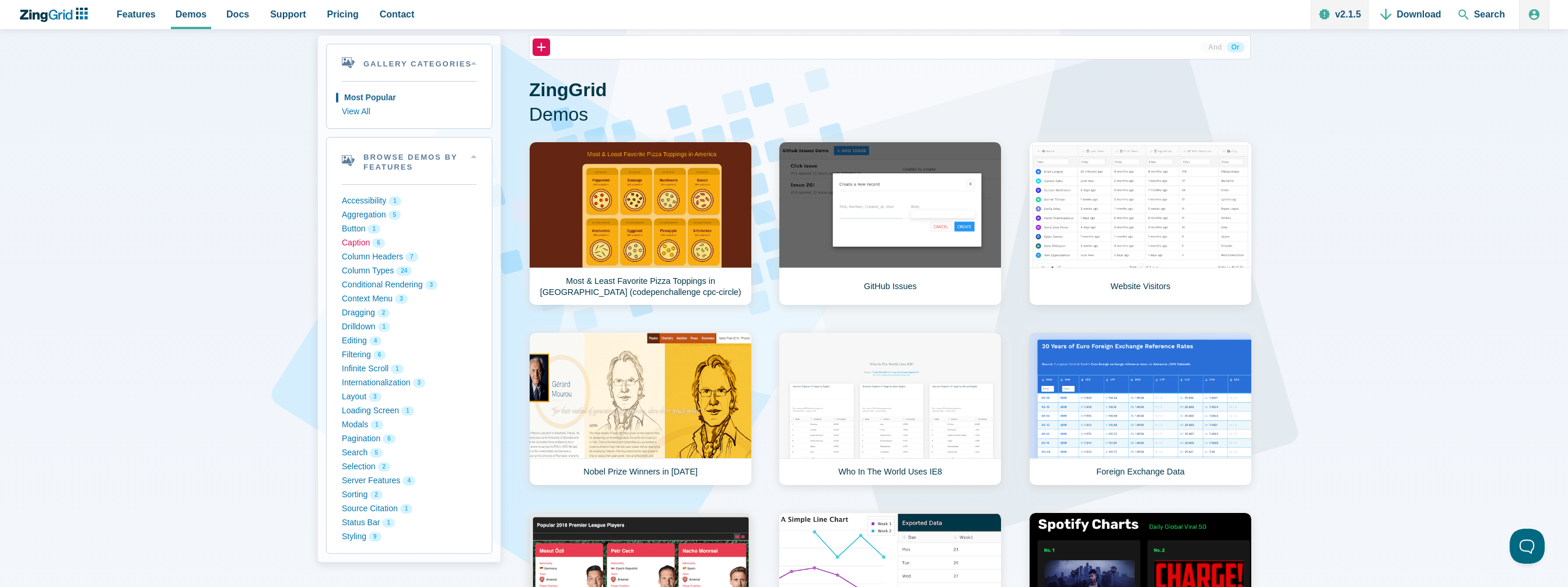
scroll to position [58, 0]
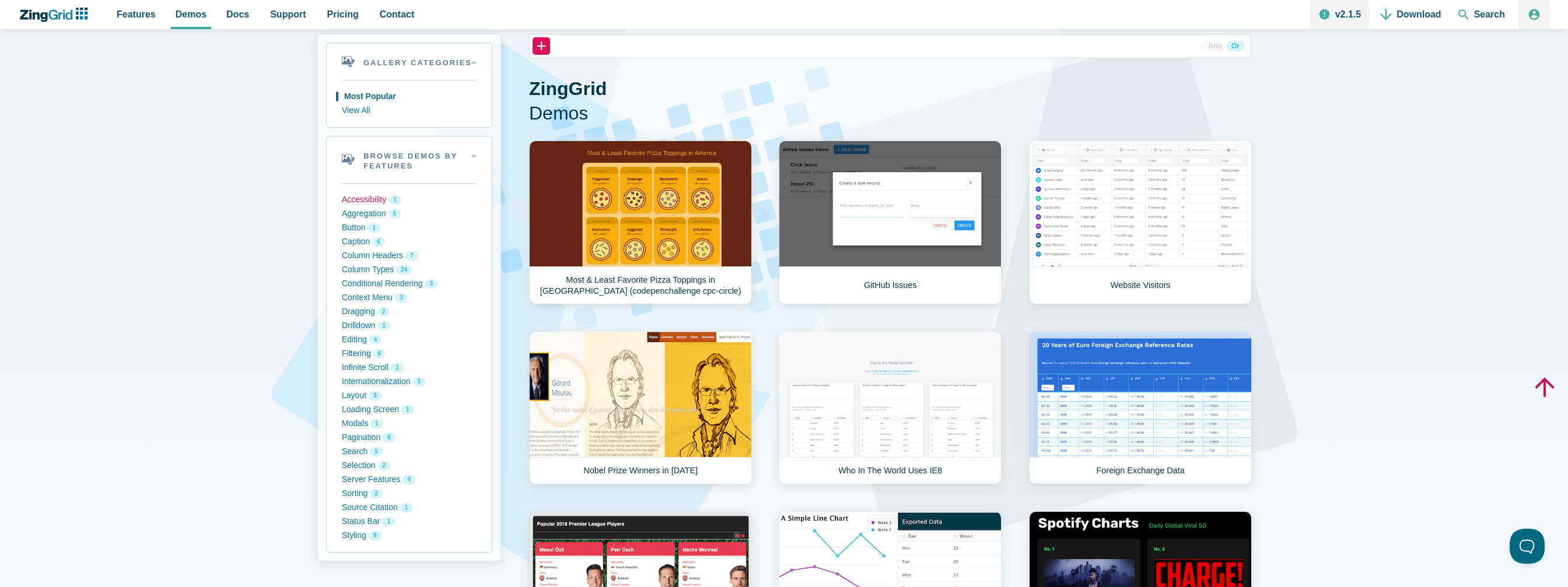
click at [366, 200] on button "Accessibility 1" at bounding box center [409, 200] width 135 height 14
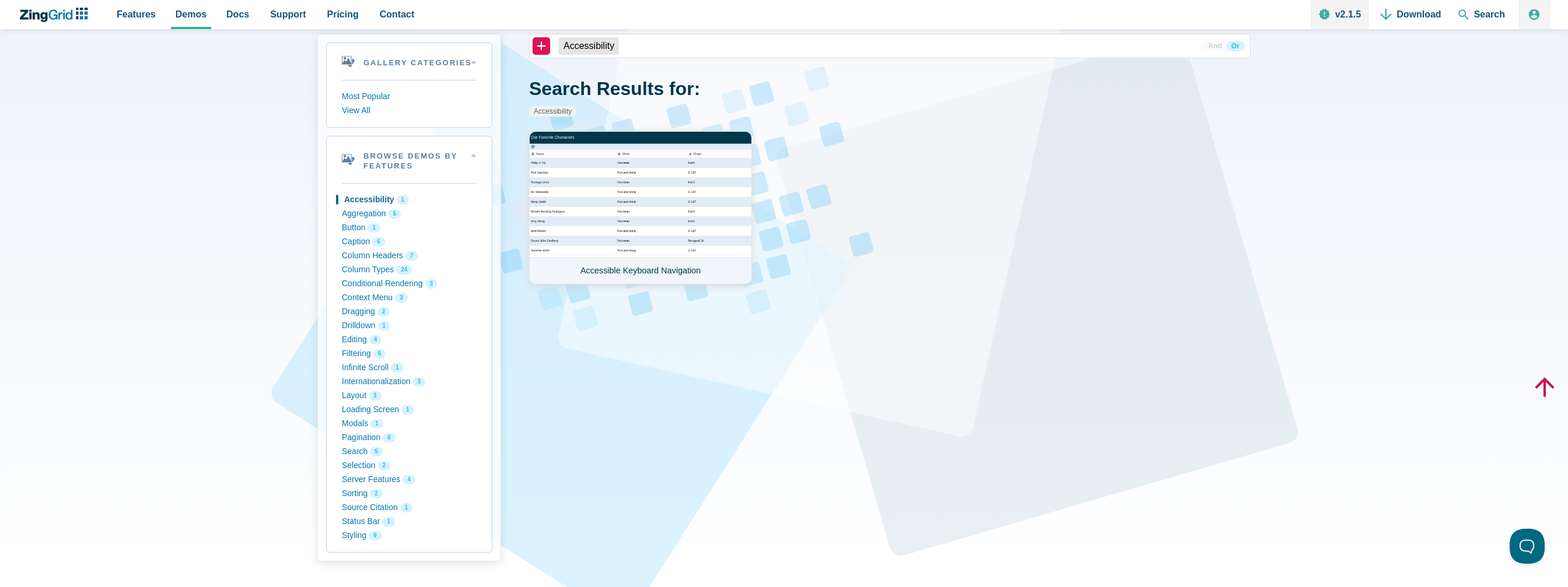
click at [601, 208] on link "Accessible Keyboard Navigation" at bounding box center [641, 208] width 223 height 154
click at [377, 216] on button "Aggregation 5" at bounding box center [409, 214] width 135 height 14
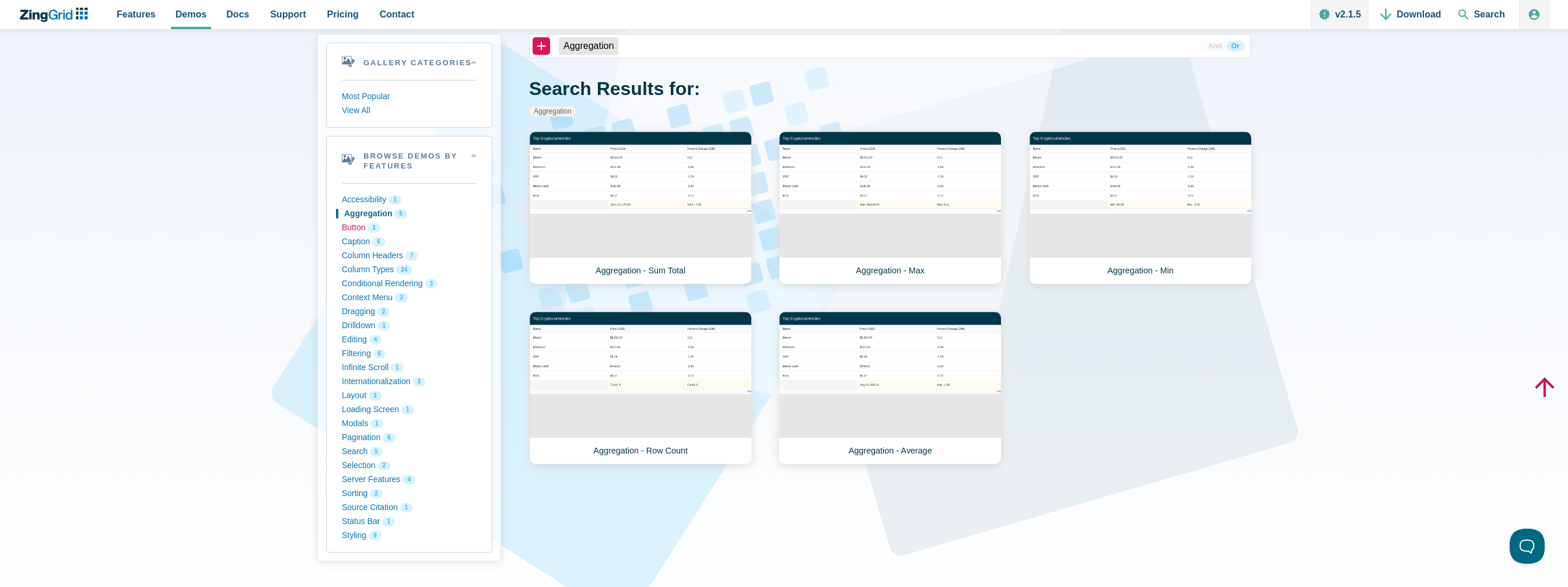
click at [359, 231] on button "Button 1" at bounding box center [409, 228] width 135 height 14
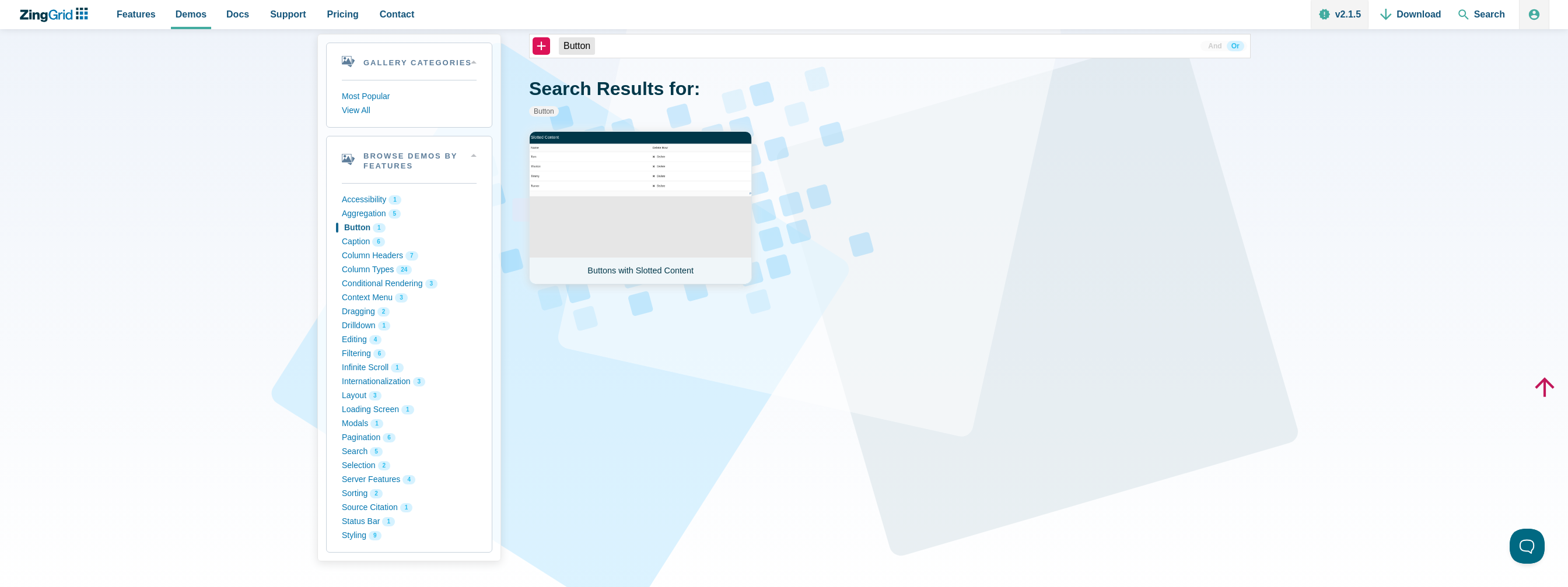
click at [659, 223] on link "Buttons with Slotted Content" at bounding box center [641, 208] width 223 height 154
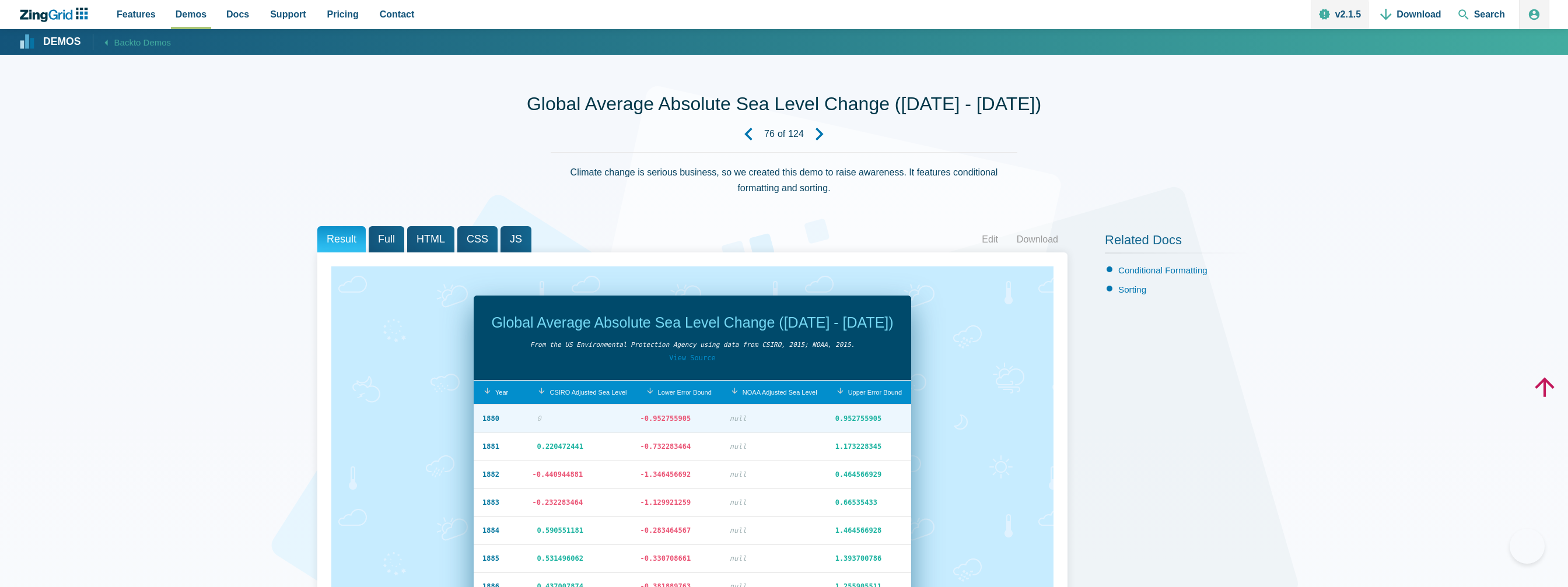
click at [866, 415] on span "0.952755905" at bounding box center [858, 419] width 46 height 8
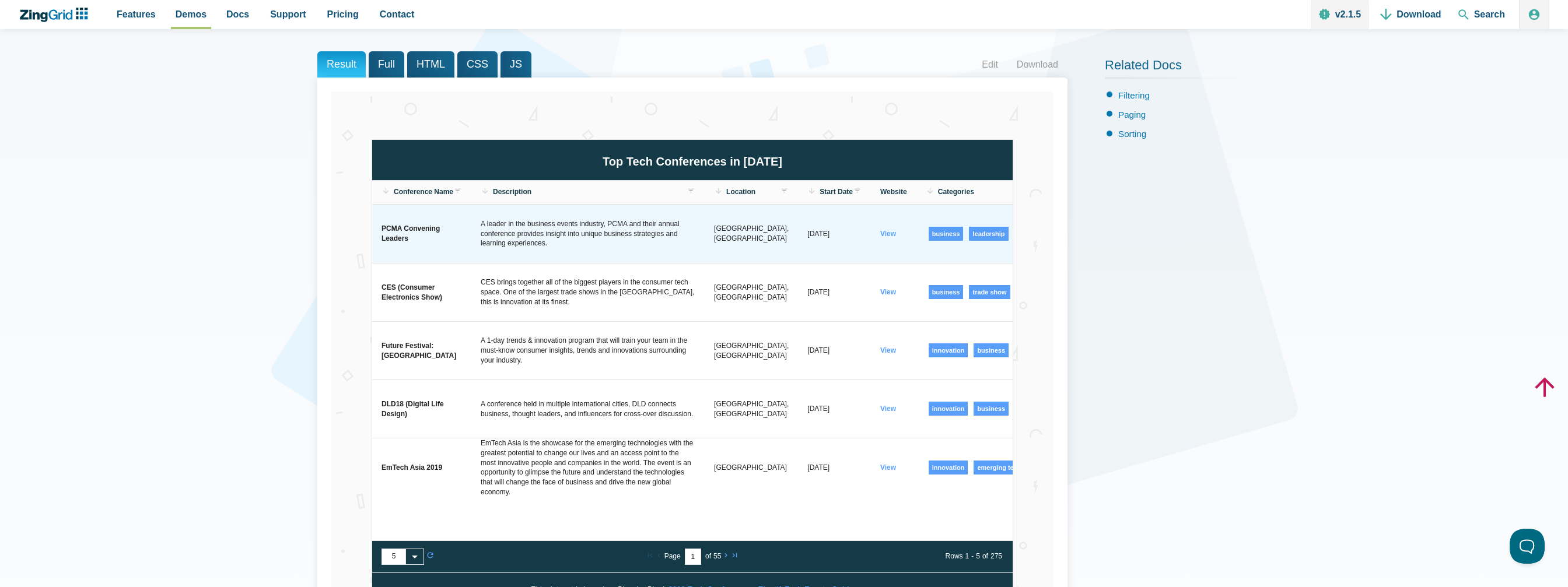
scroll to position [0, 201]
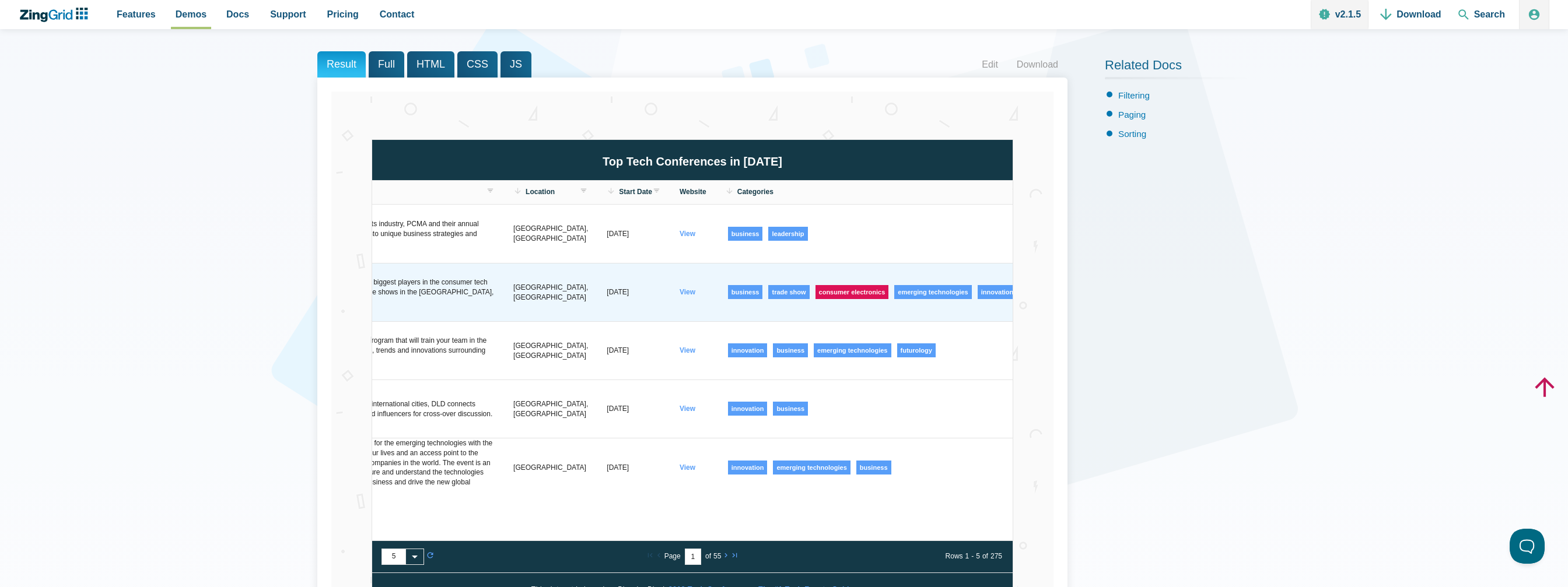
click at [833, 293] on span "consumer electronics" at bounding box center [852, 292] width 74 height 14
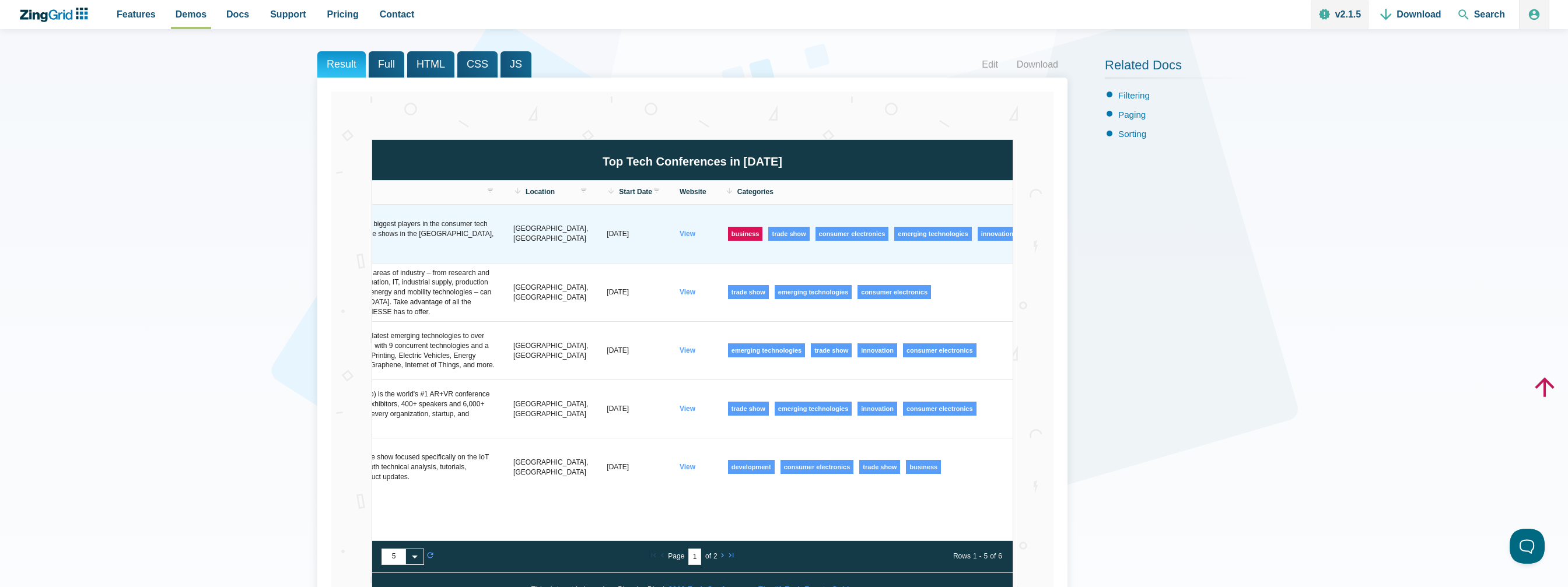
click at [732, 234] on span "business" at bounding box center [746, 234] width 35 height 14
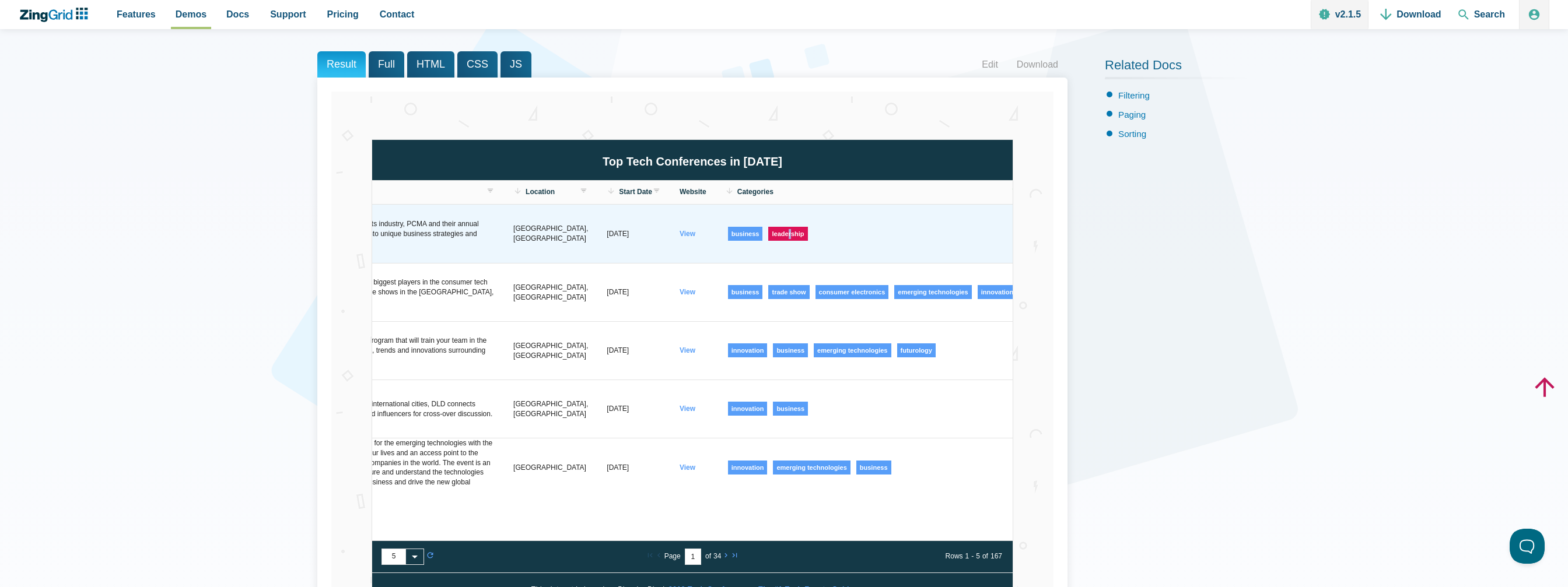
click at [769, 235] on span "leadership" at bounding box center [788, 234] width 39 height 14
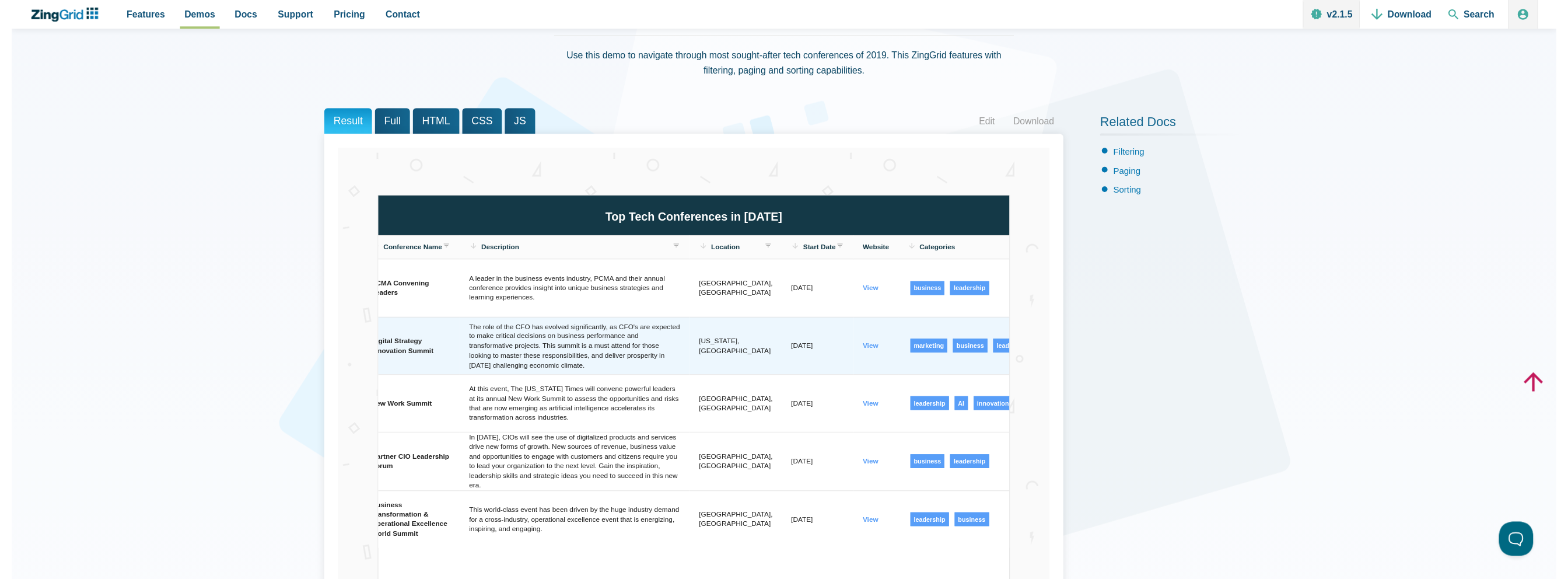
scroll to position [0, 33]
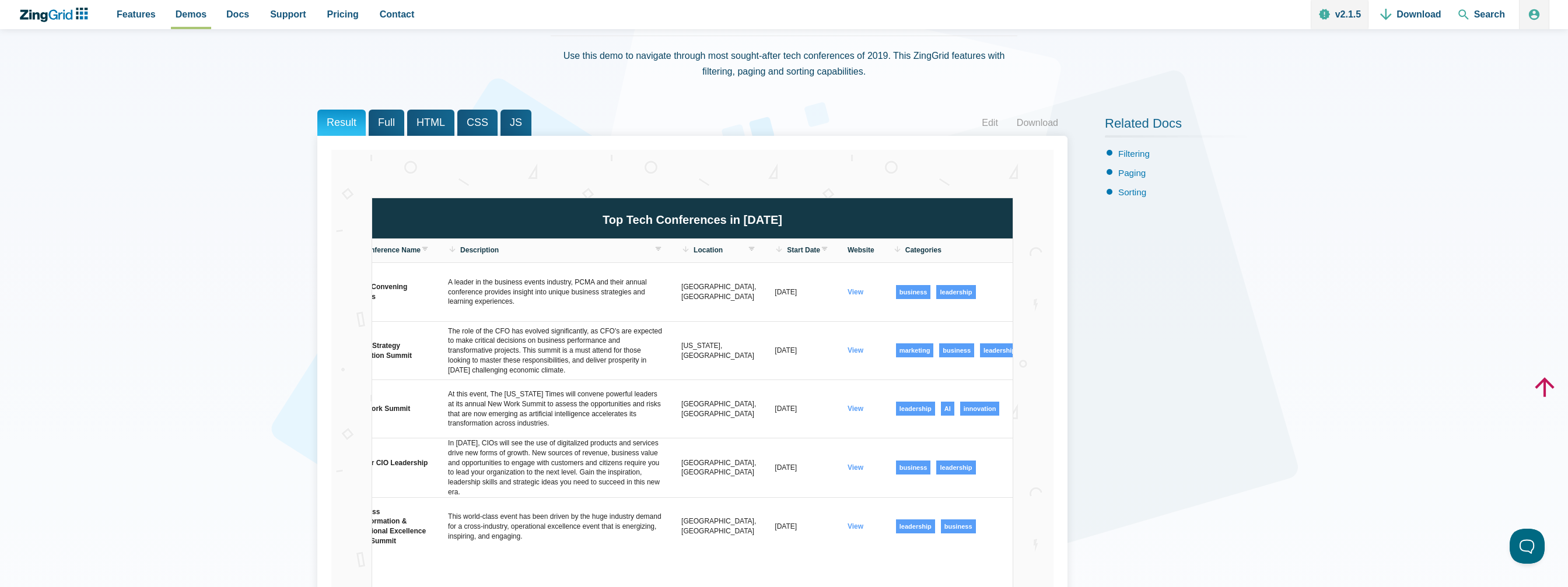
click at [385, 124] on span "Full" at bounding box center [386, 122] width 35 height 26
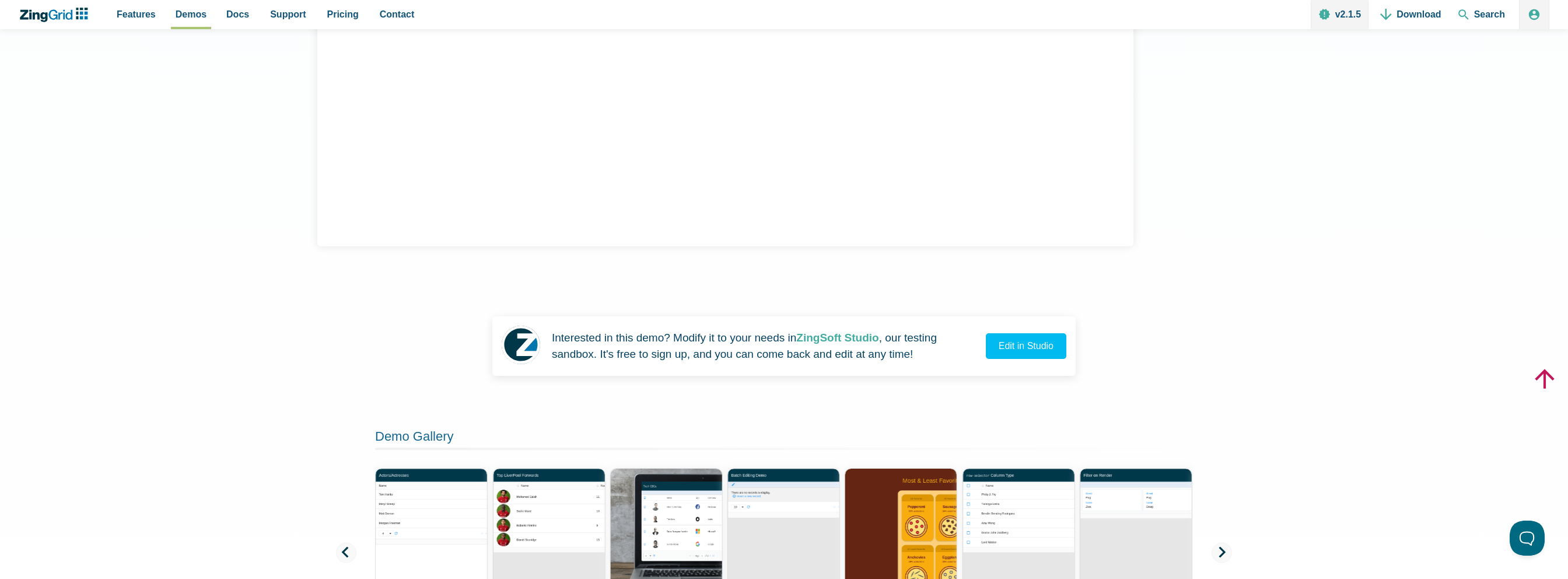
scroll to position [2511, 0]
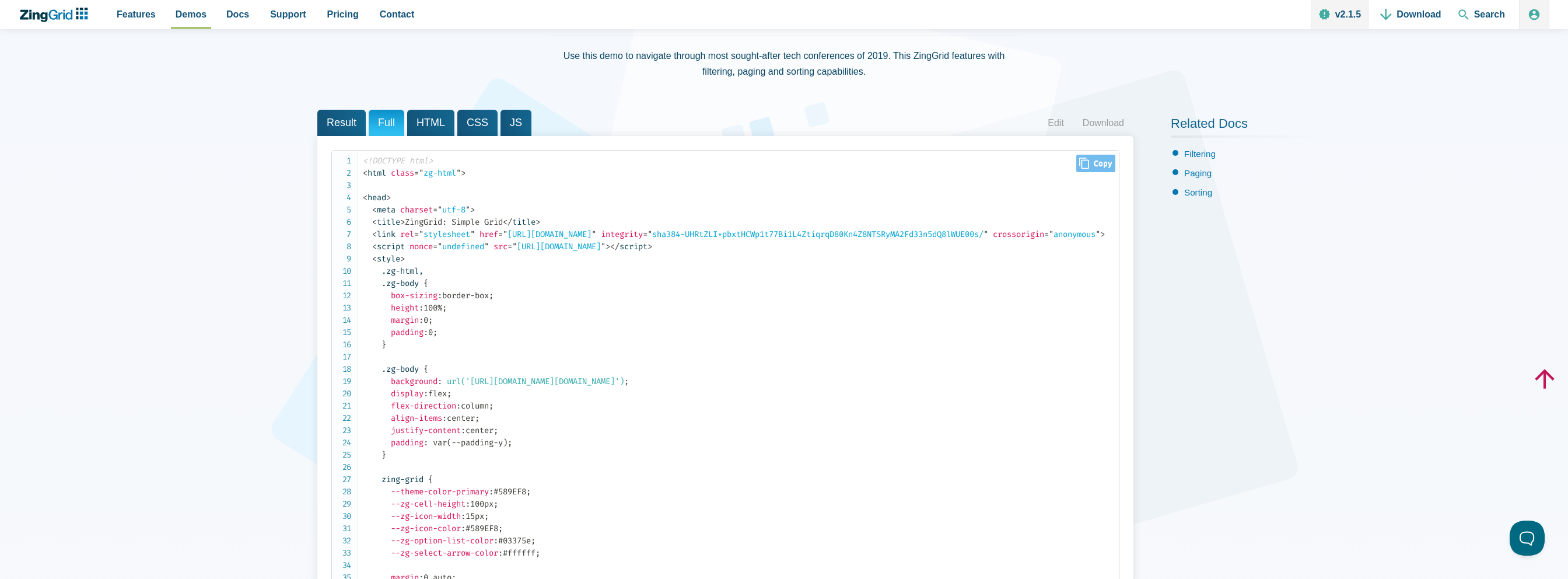
scroll to position [117, 0]
click at [1089, 166] on icon "App Content" at bounding box center [1084, 163] width 10 height 12
type input "<!DOCTYPE html><html class="zg-html"><head> <meta charset="utf-8"> <title>ZingG…"
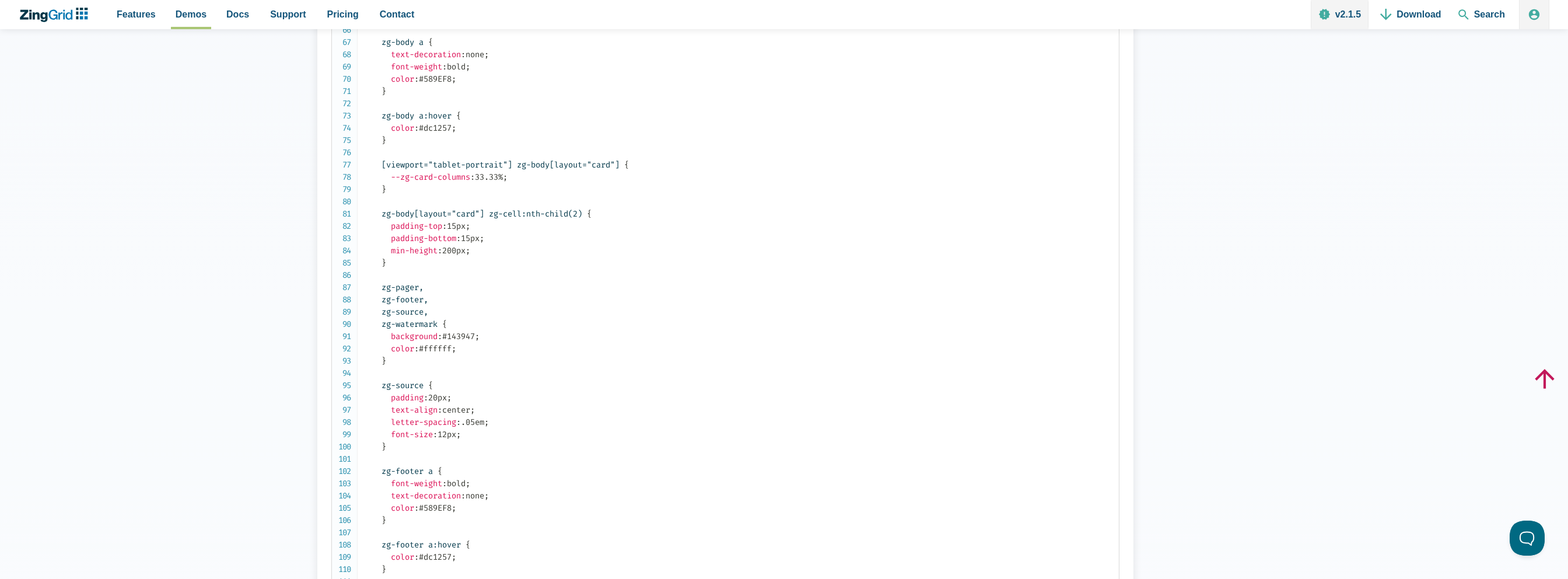
scroll to position [818, 0]
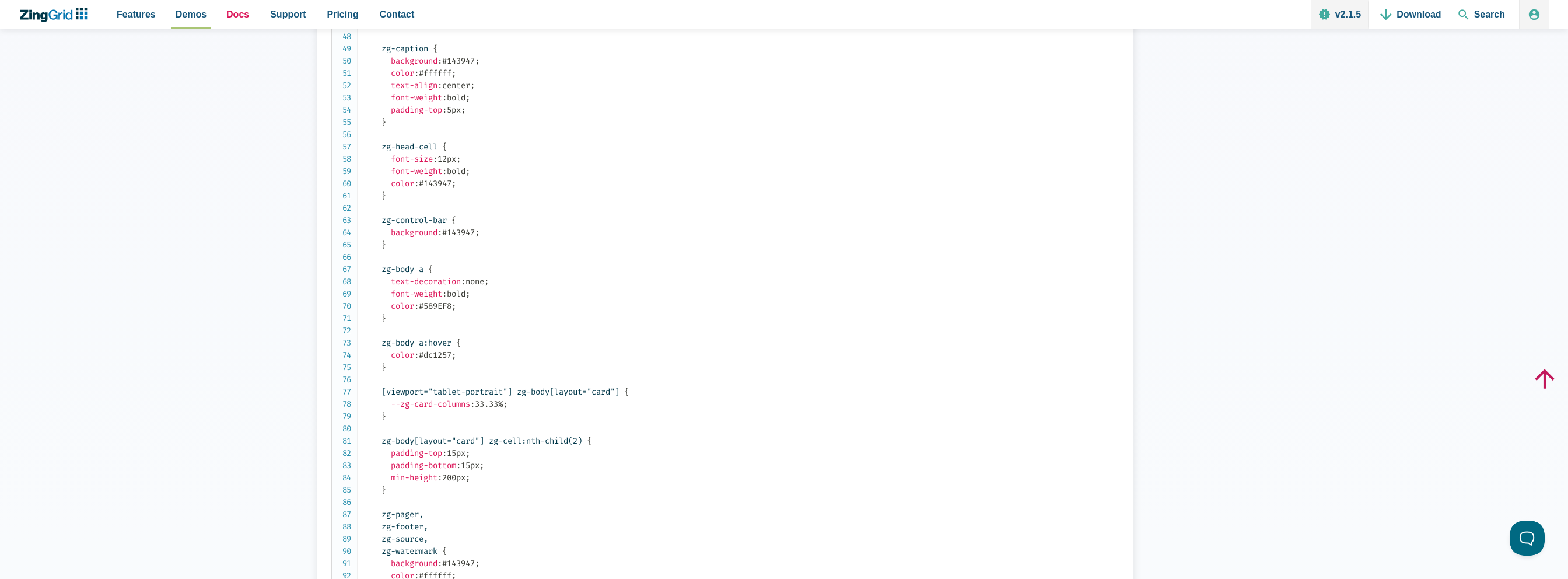
click at [234, 16] on span "Docs" at bounding box center [238, 14] width 23 height 16
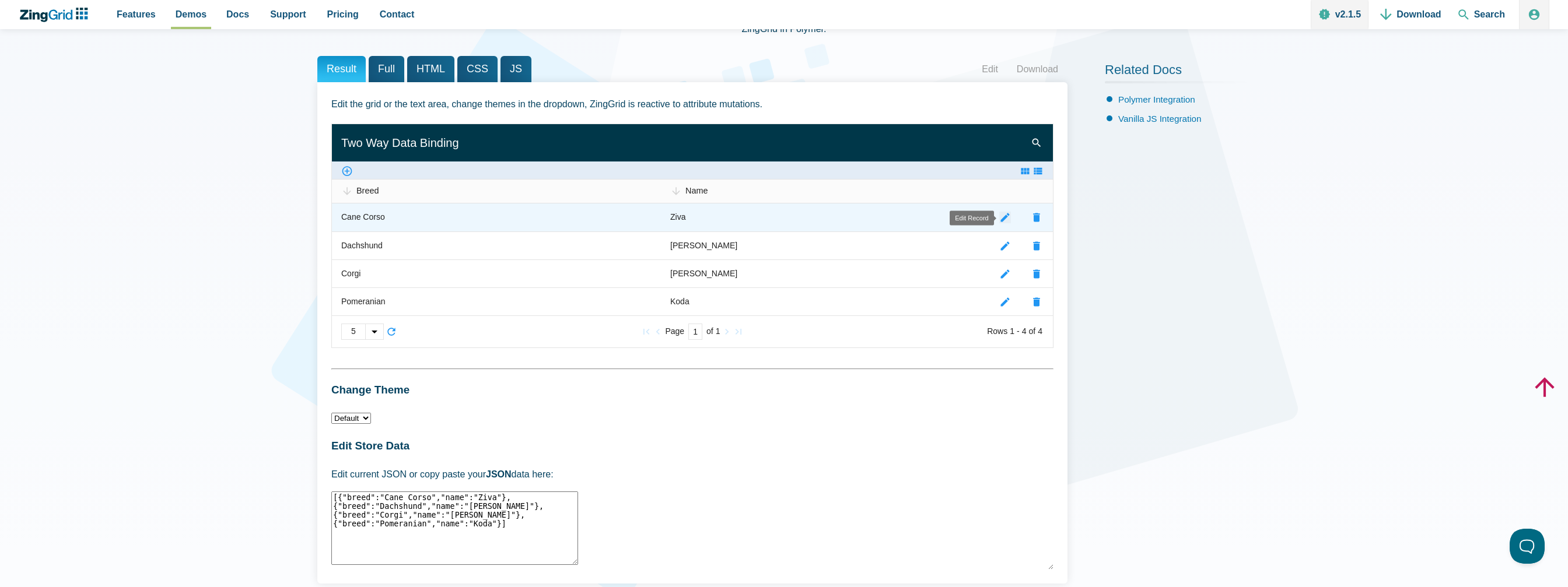
click at [1007, 216] on zg-icon "editrecord" at bounding box center [1005, 217] width 12 height 12
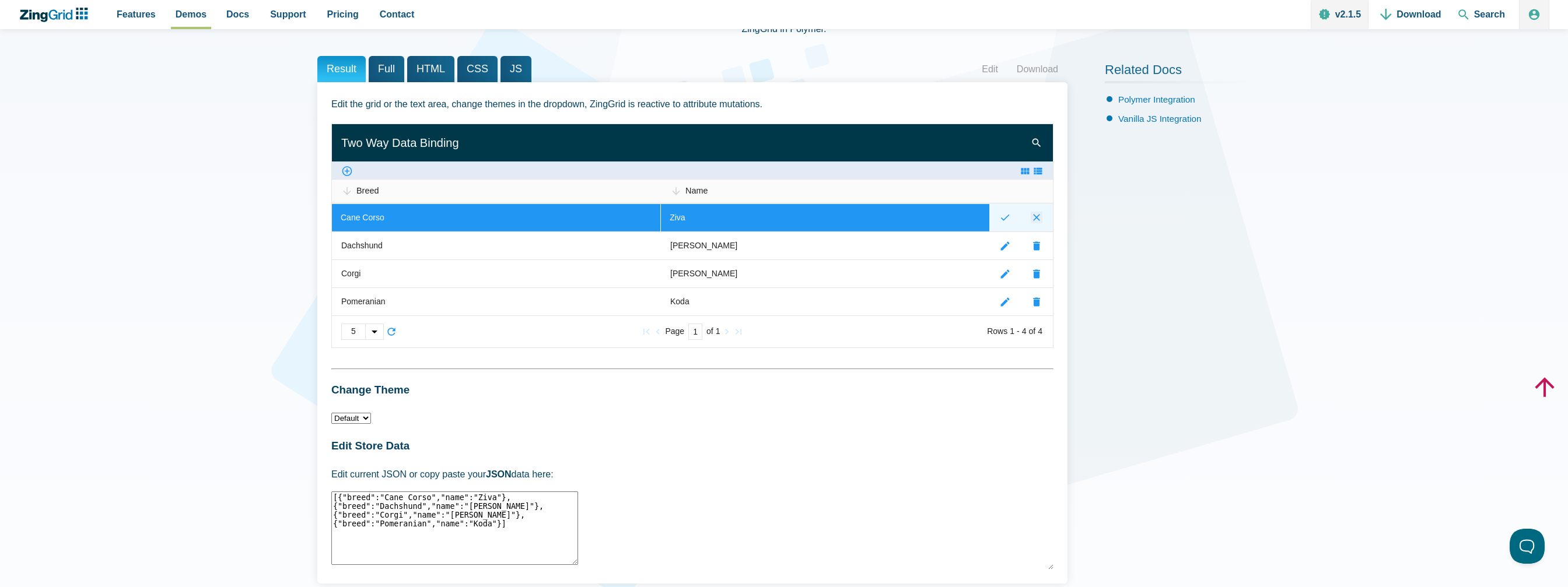
click at [1040, 214] on zg-icon "cancelrecord" at bounding box center [1036, 217] width 12 height 12
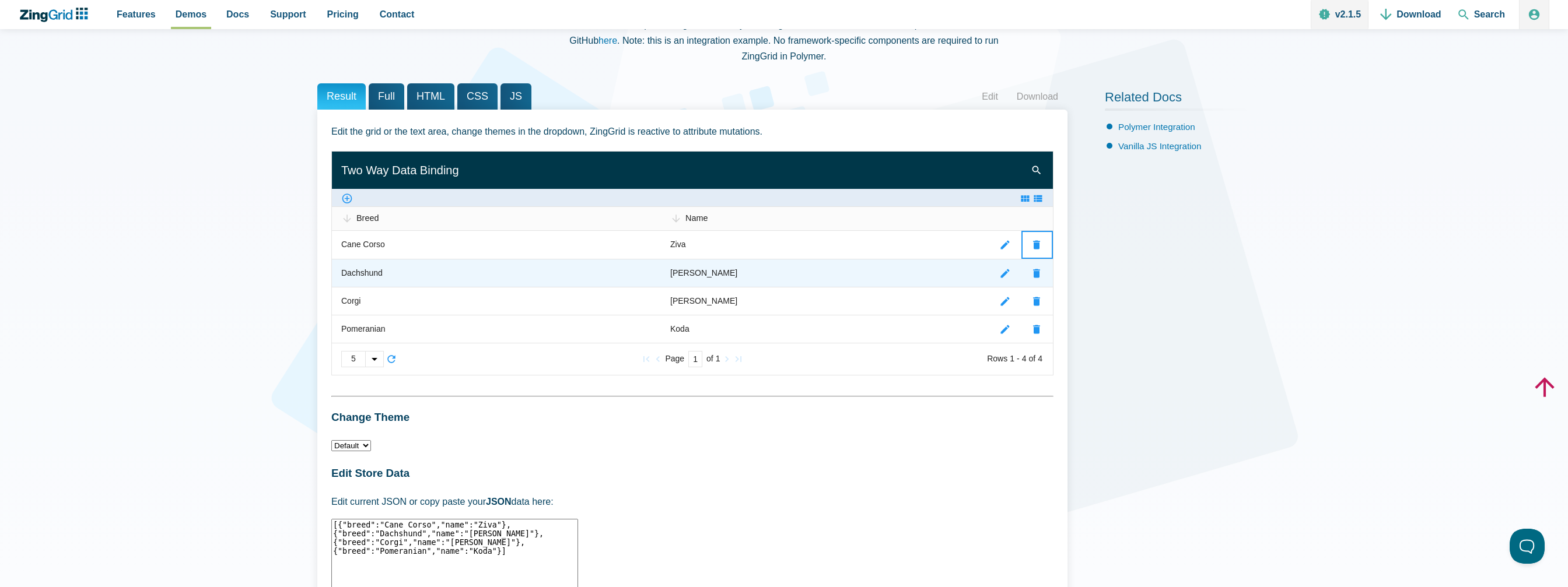
scroll to position [117, 0]
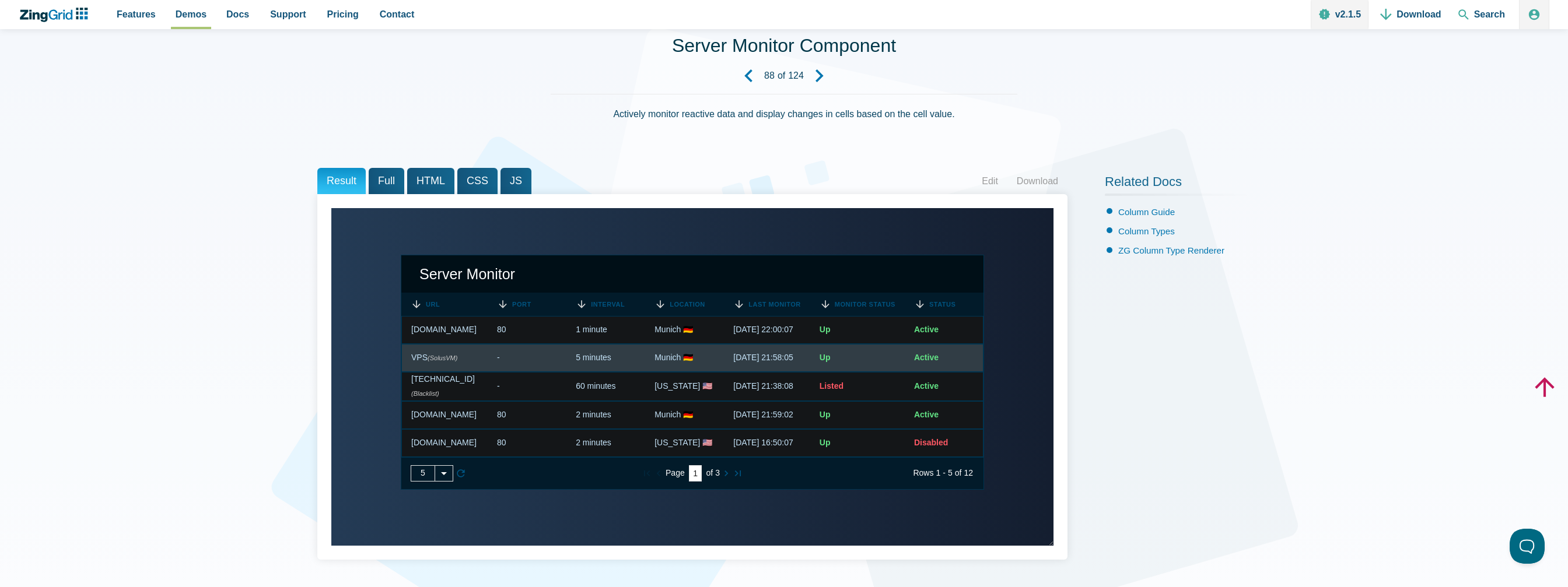
scroll to position [58, 0]
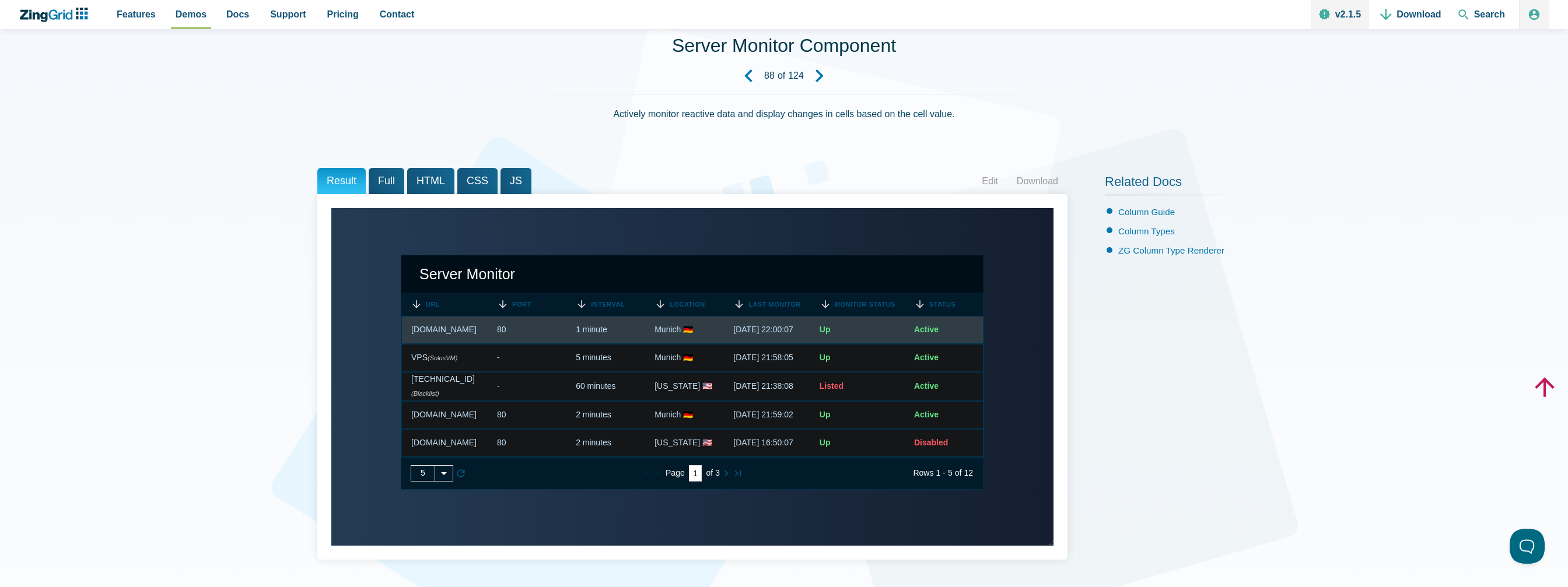
click at [927, 331] on span "Active" at bounding box center [926, 330] width 24 height 9
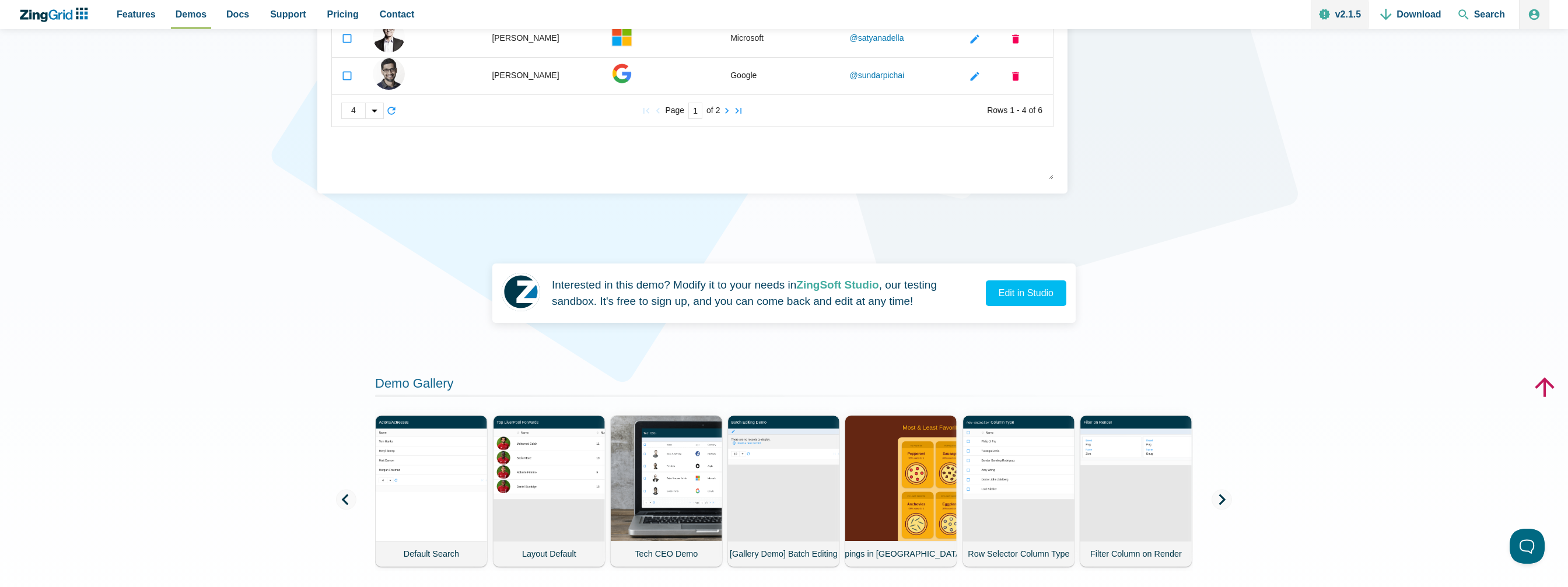
scroll to position [466, 0]
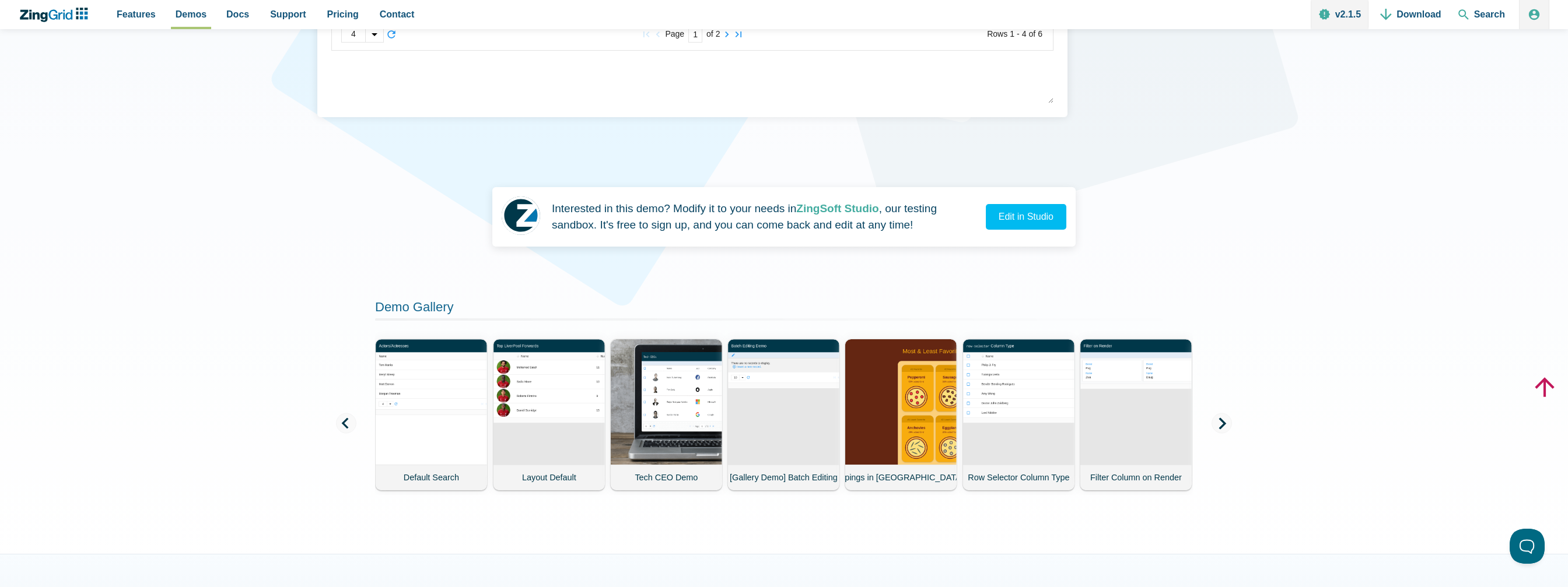
click at [1220, 420] on icon "App Content" at bounding box center [1222, 423] width 12 height 12
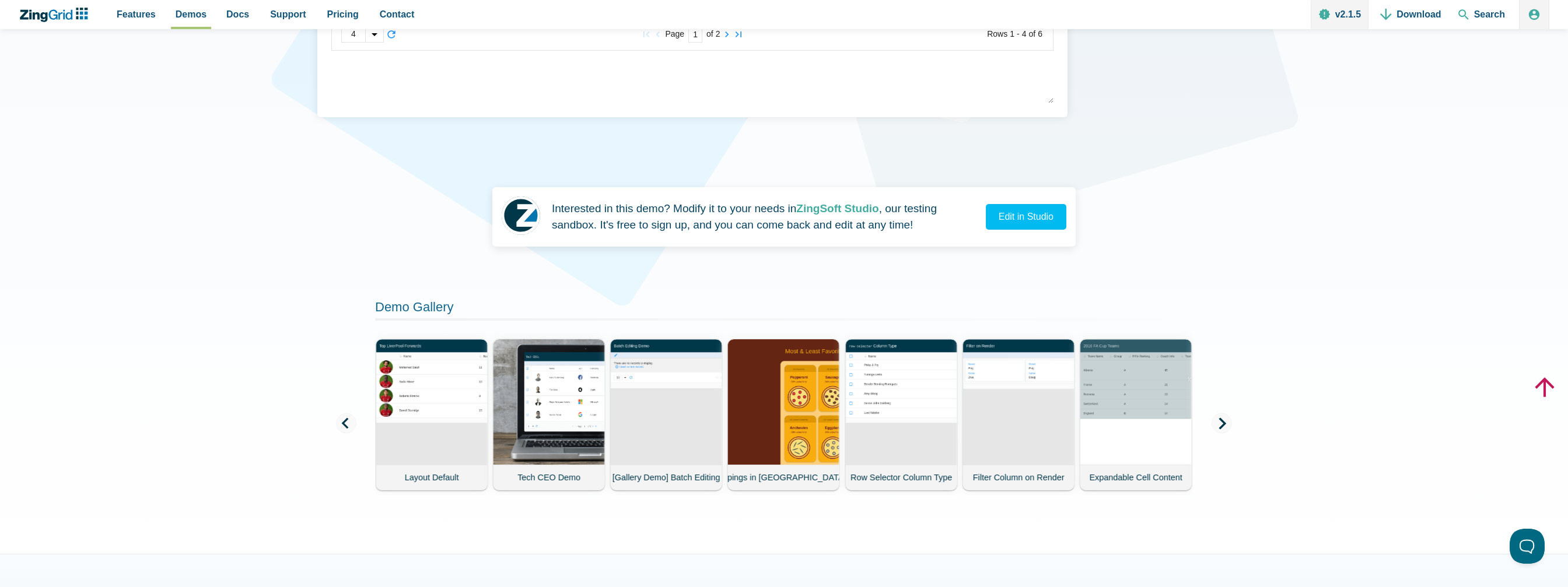
click at [1220, 422] on icon "App Content" at bounding box center [1222, 423] width 12 height 12
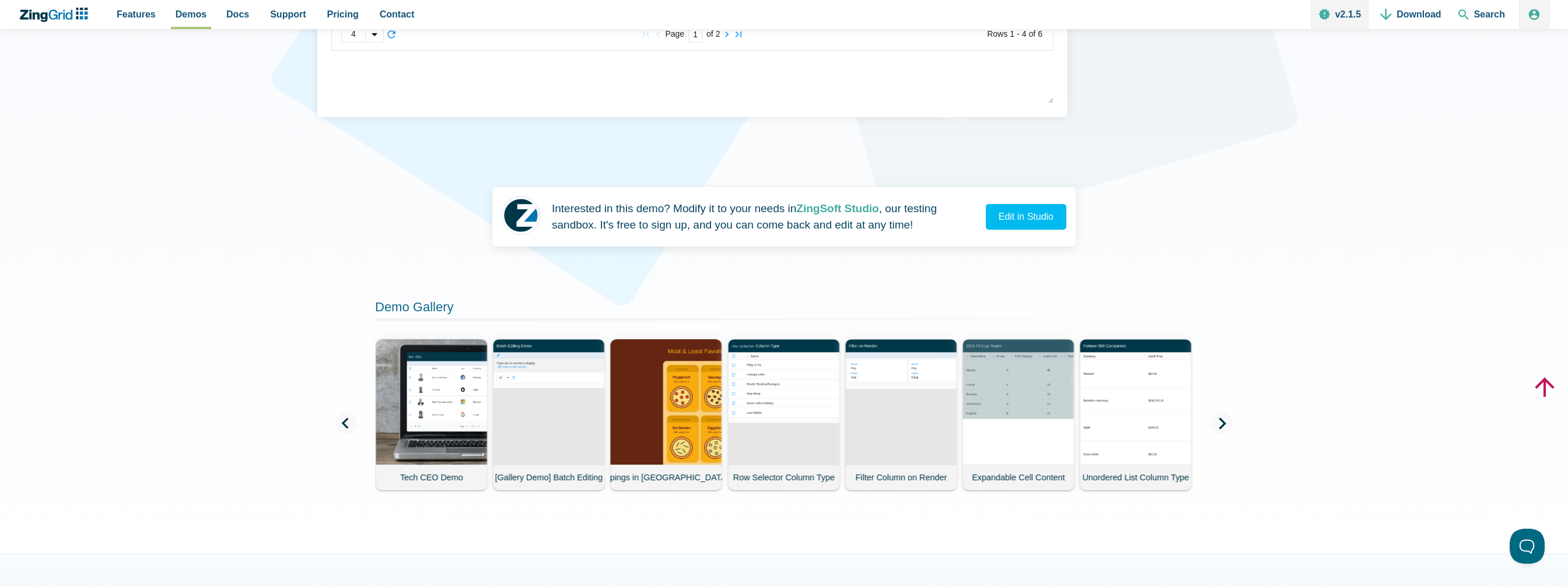
click at [1220, 422] on icon "App Content" at bounding box center [1222, 423] width 12 height 12
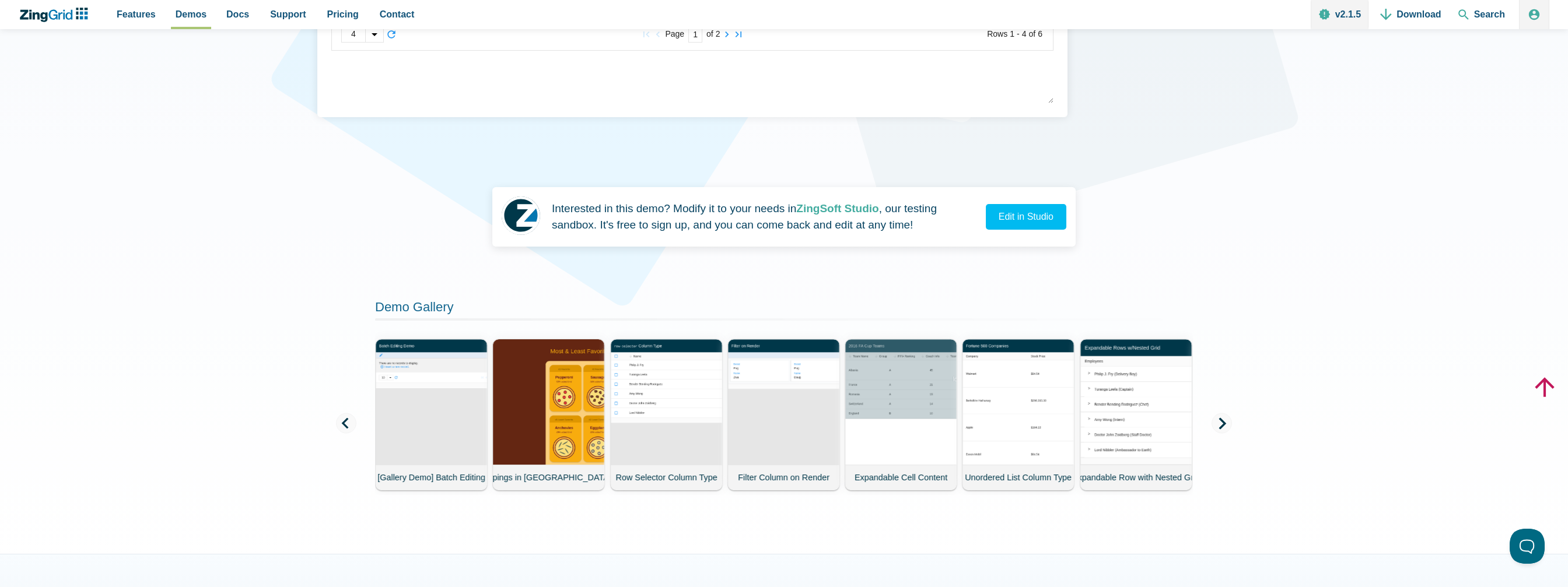
click at [1221, 421] on use "App Content" at bounding box center [1223, 423] width 8 height 12
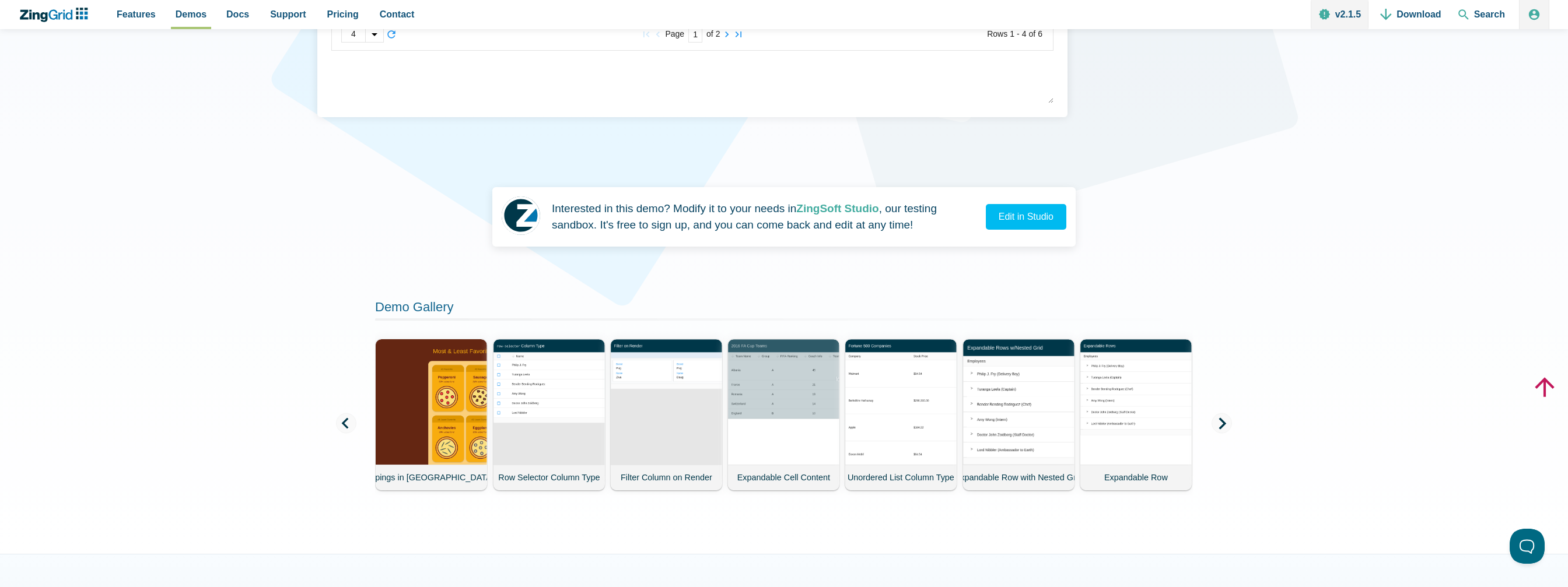
click at [1221, 421] on use "App Content" at bounding box center [1223, 423] width 8 height 12
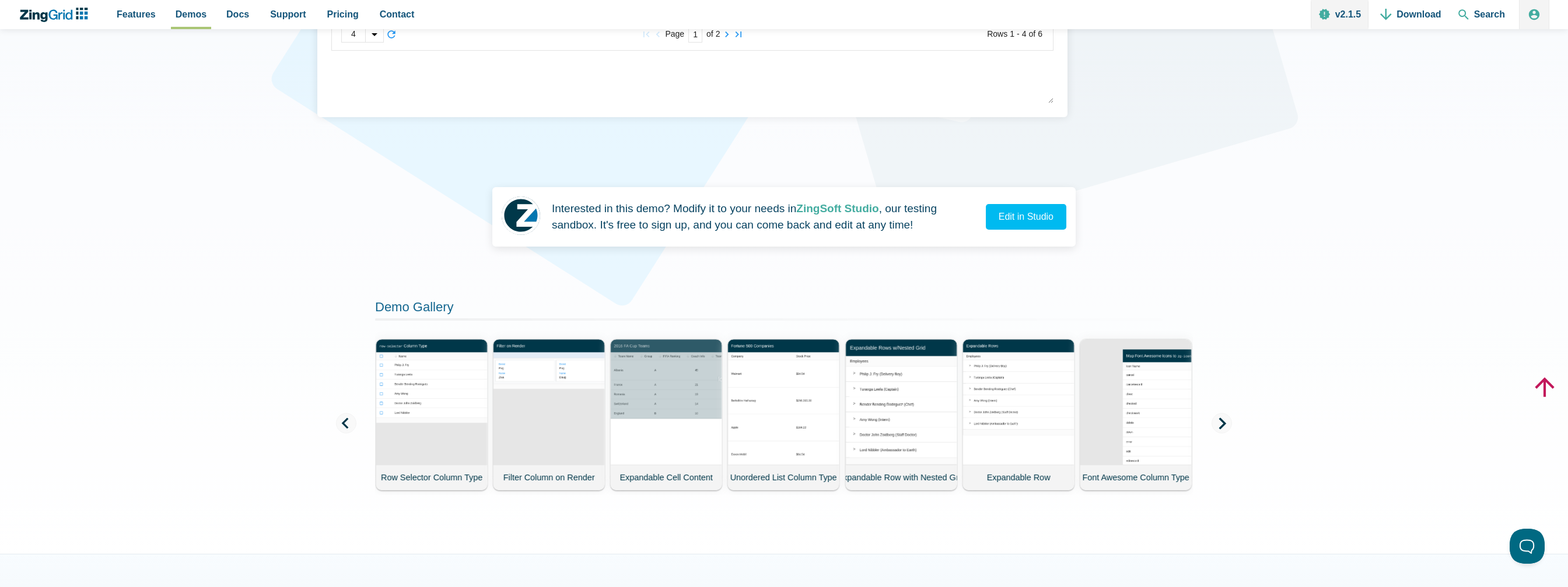
click at [1228, 415] on span "App Content" at bounding box center [1222, 423] width 20 height 20
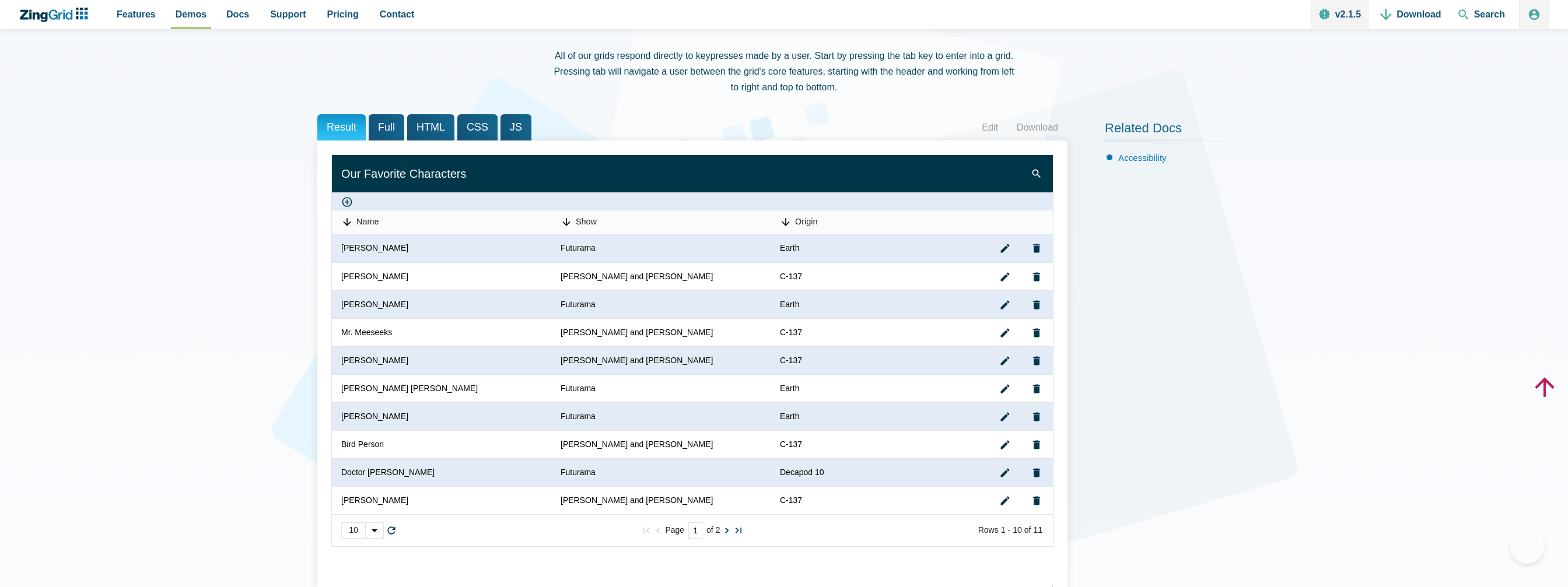
click at [365, 217] on span "Name" at bounding box center [368, 222] width 22 height 9
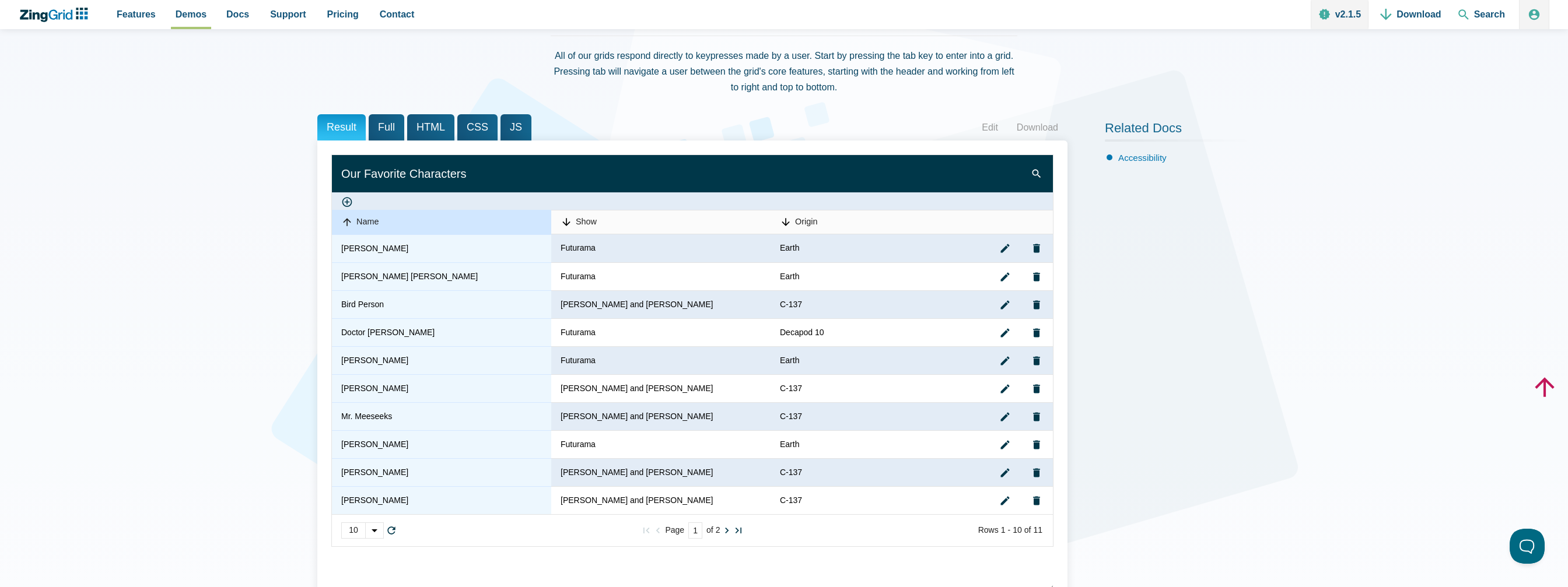
click at [433, 215] on zg-head-cell "Name" at bounding box center [441, 222] width 220 height 24
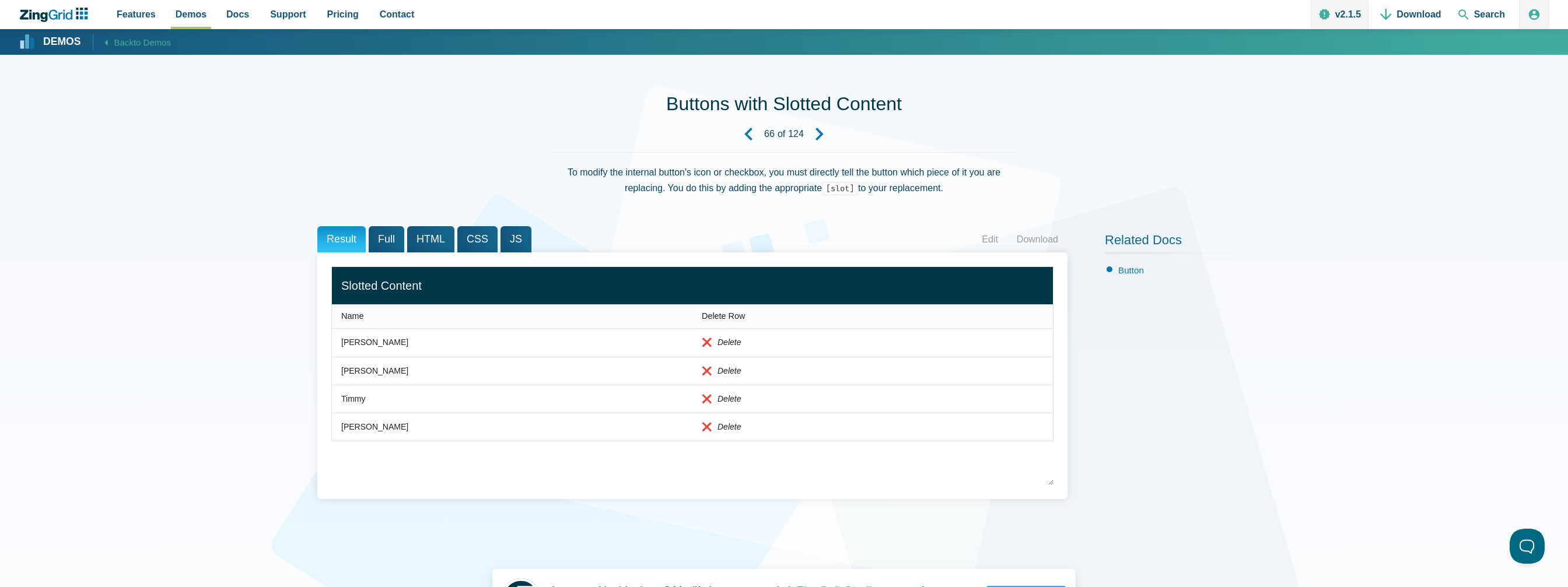
click at [368, 242] on span "Full" at bounding box center [386, 239] width 35 height 26
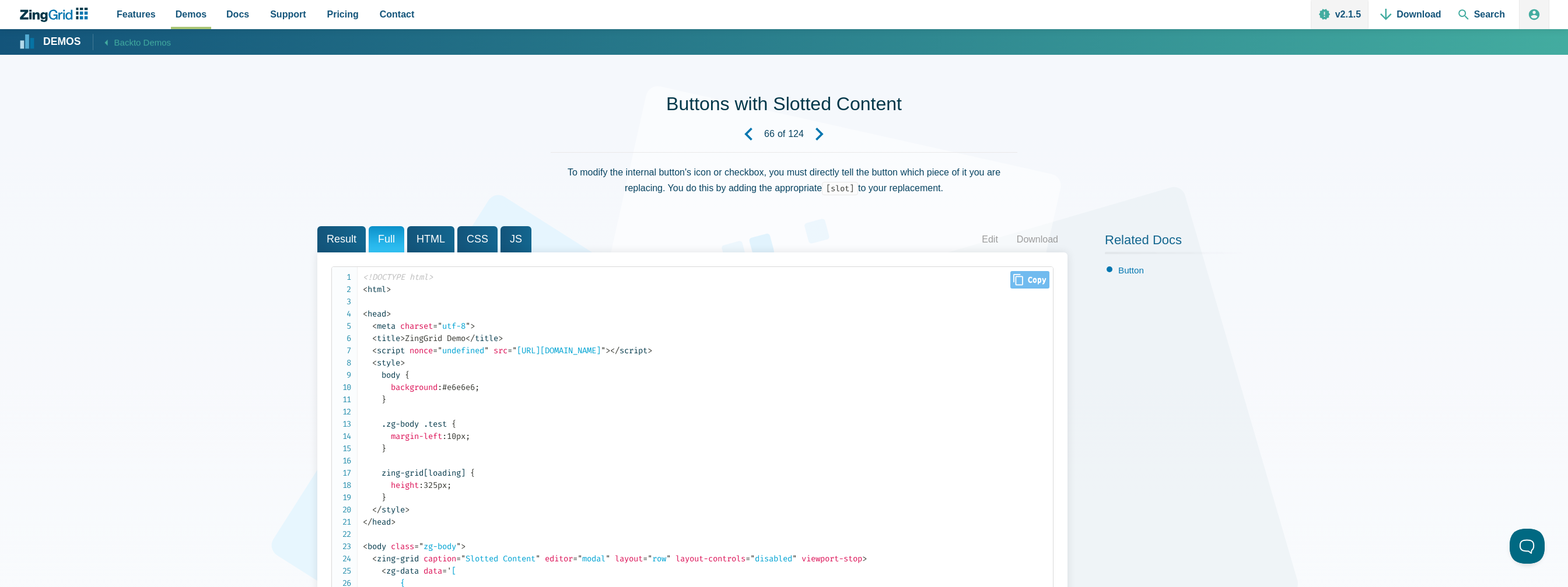
click at [652, 348] on span ">" at bounding box center [650, 350] width 5 height 10
drag, startPoint x: 775, startPoint y: 348, endPoint x: 368, endPoint y: 348, distance: 407.0
copy code "< script nonce = " undefined " src = " [URL][DOMAIN_NAME] " > </ script >"
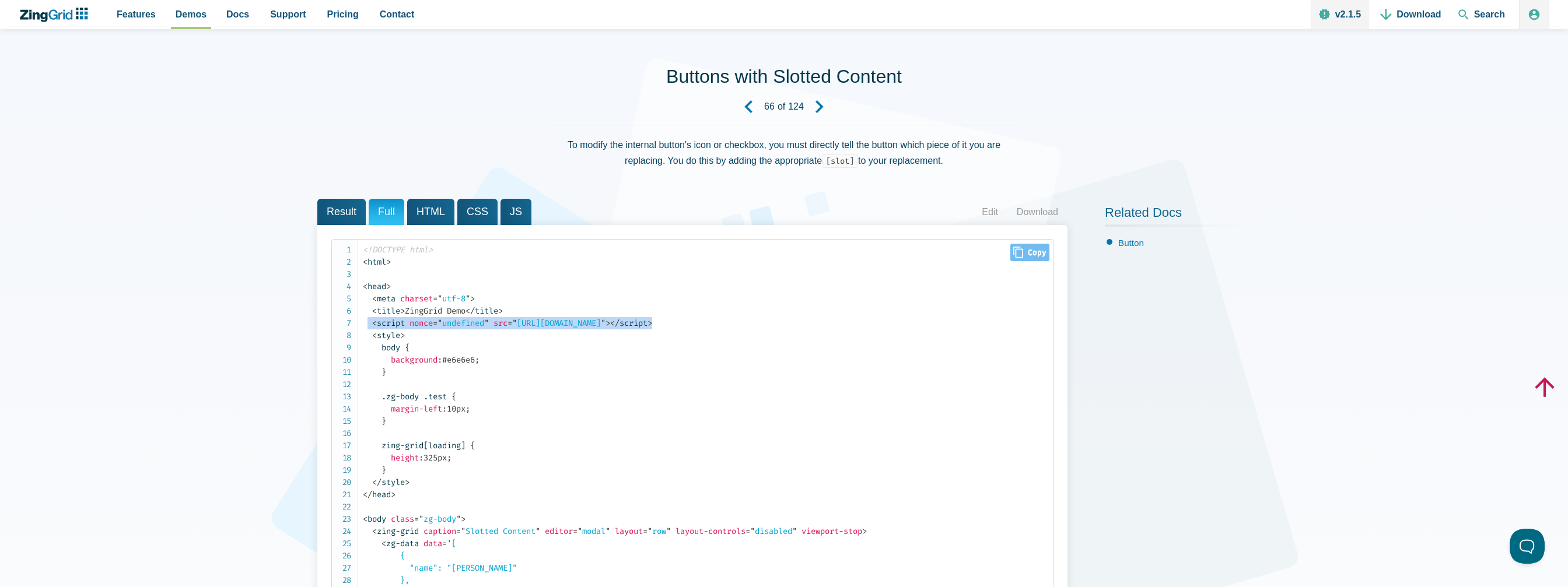
scroll to position [175, 0]
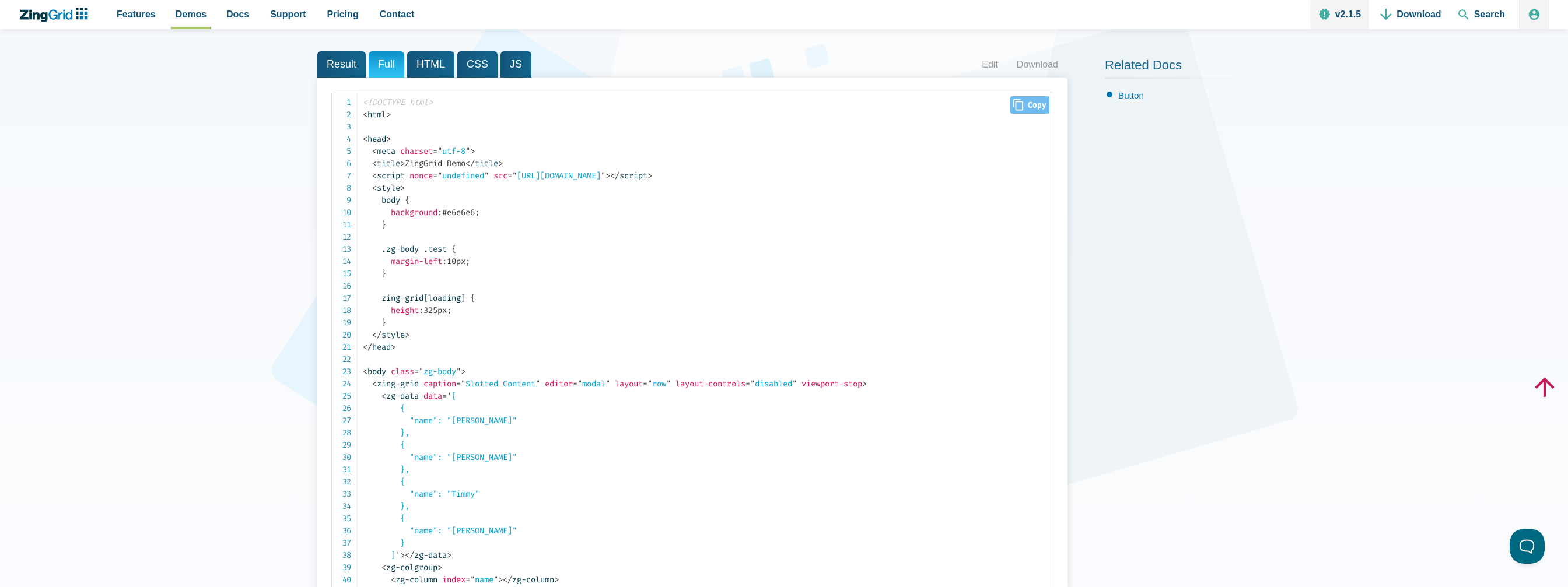
click at [565, 314] on code "<!DOCTYPE html> < html > < head > < meta charset = " utf-8 " > < title > ZingGr…" at bounding box center [708, 427] width 690 height 661
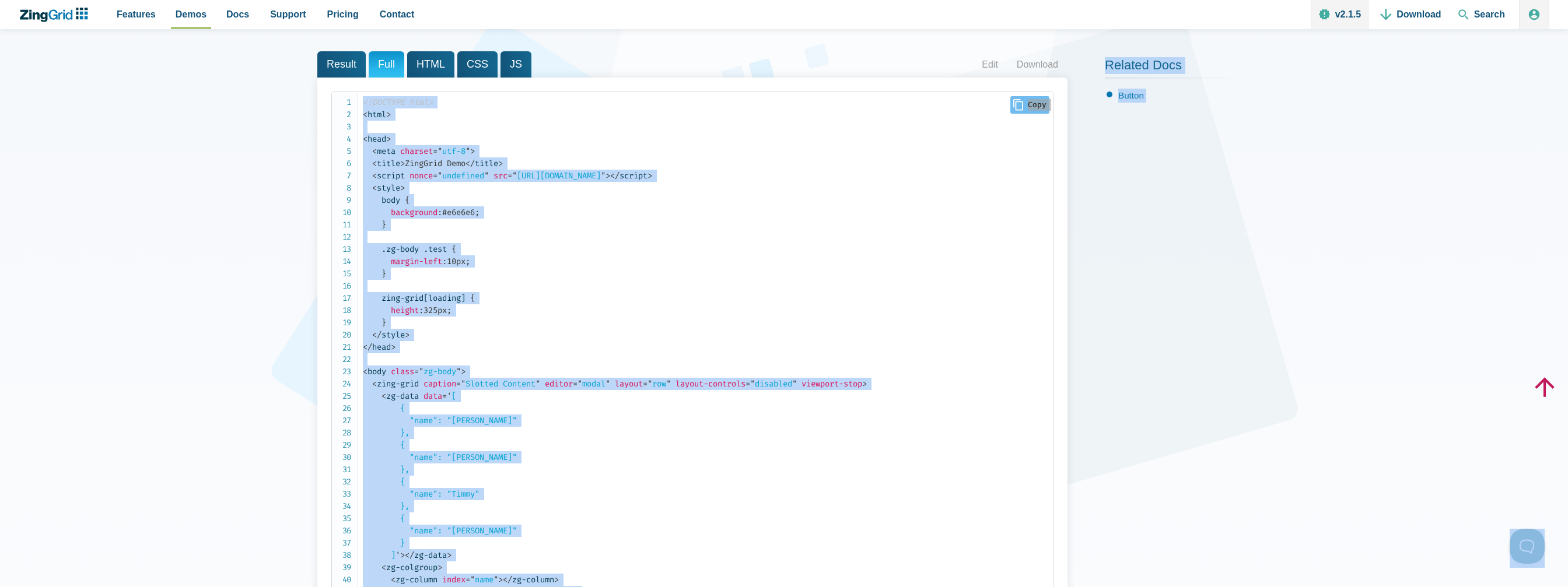
copy body "Lorem Ipsu do Sitam Consect adip Elitsed Doeiusm 19 te 225 In utlabo etd magnaa…"
drag, startPoint x: 894, startPoint y: 172, endPoint x: 1019, endPoint y: 92, distance: 148.4
click at [894, 172] on code "<!DOCTYPE html> < html > < head > < meta charset = " utf-8 " > < title > ZingGr…" at bounding box center [708, 427] width 690 height 661
click at [1015, 111] on span "Close Copy" at bounding box center [1030, 105] width 39 height 17
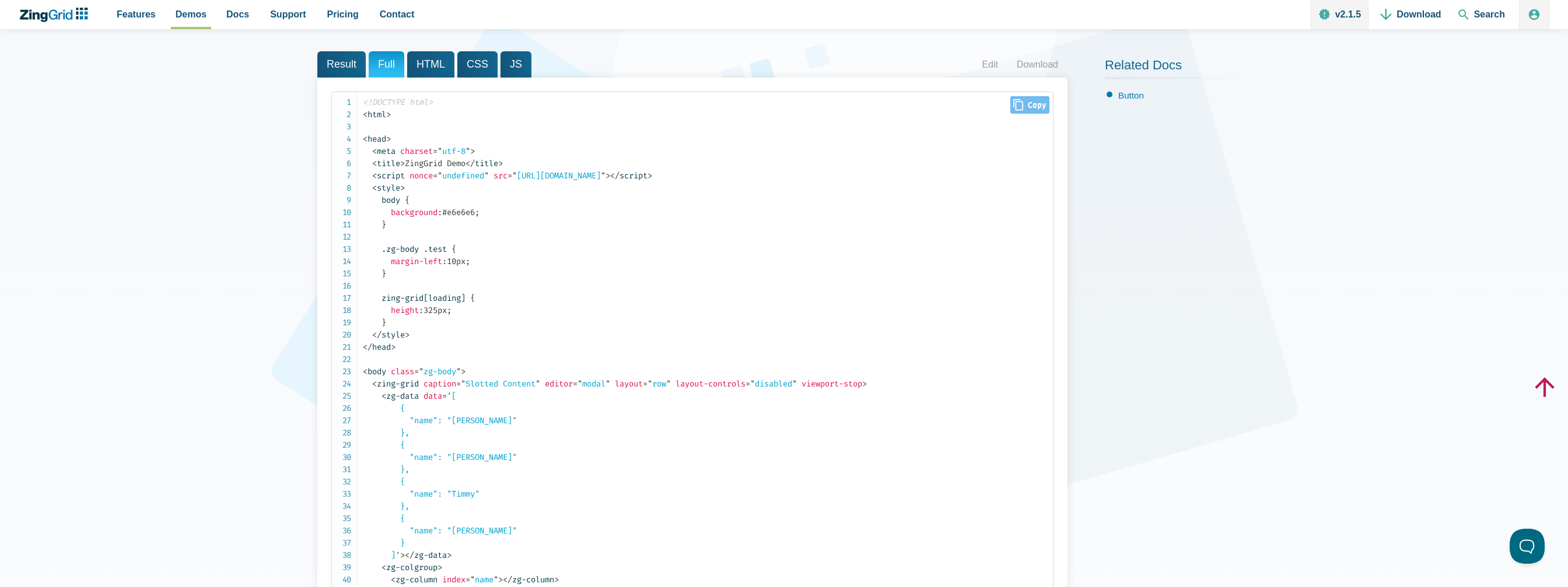
click at [1017, 106] on icon "Close" at bounding box center [1018, 105] width 10 height 12
type input "<!LOREMIP dolo><sita><cons> <adip elitsed="doe-6"> <tempo>InciDidu Utla</etdol>…"
click at [541, 277] on code "<!DOCTYPE html> < html > < head > < meta charset = " utf-8 " > < title > ZingGr…" at bounding box center [708, 427] width 690 height 661
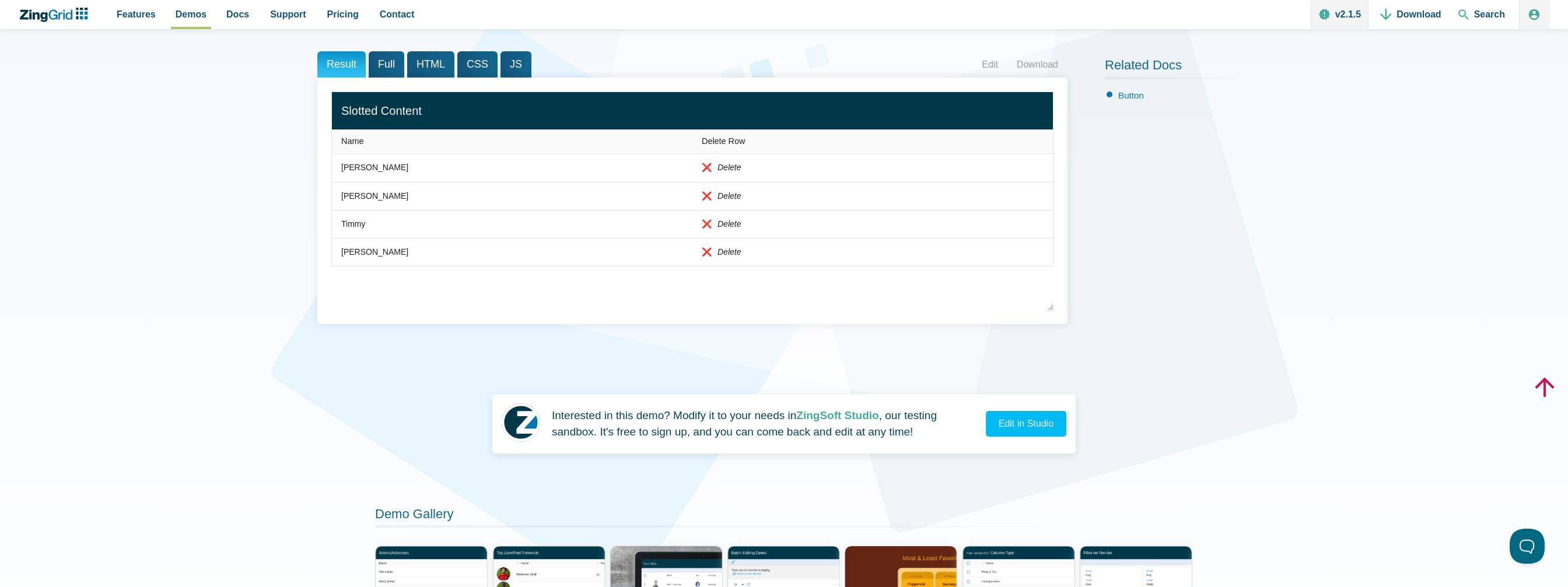
click at [419, 63] on span "HTML" at bounding box center [430, 63] width 47 height 26
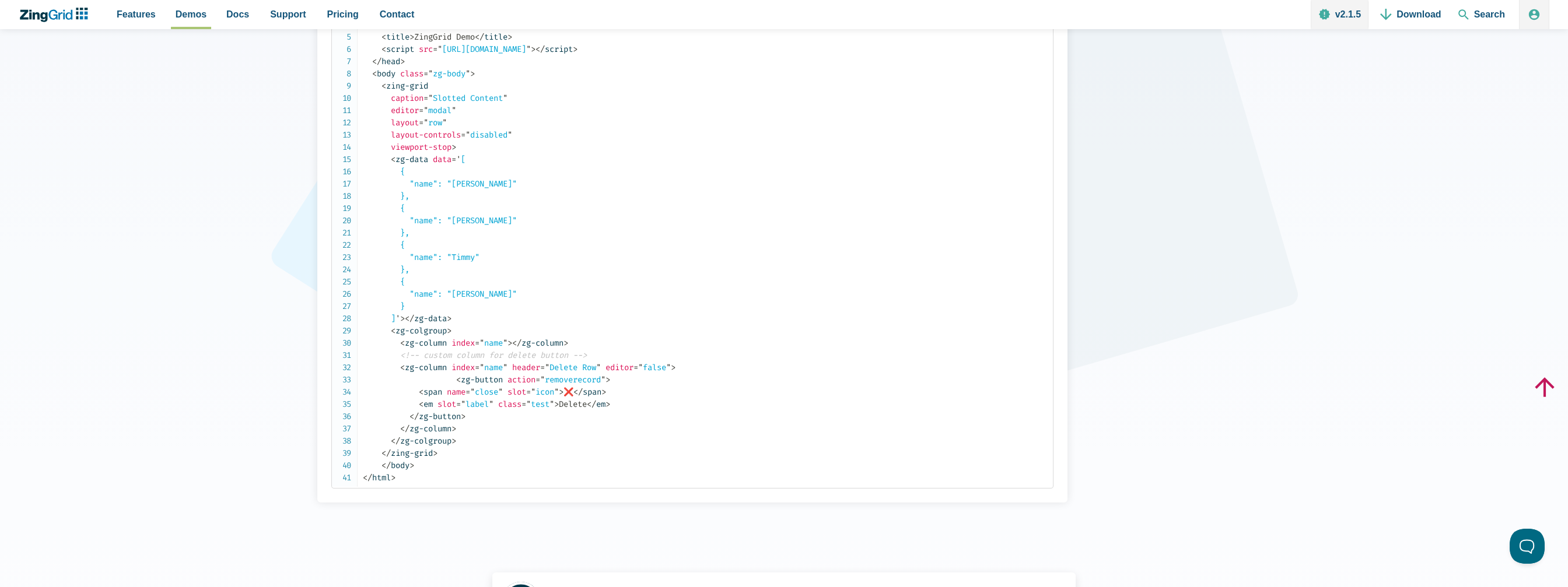
scroll to position [292, 0]
click at [578, 362] on span "= " Delete Row "" at bounding box center [570, 365] width 60 height 10
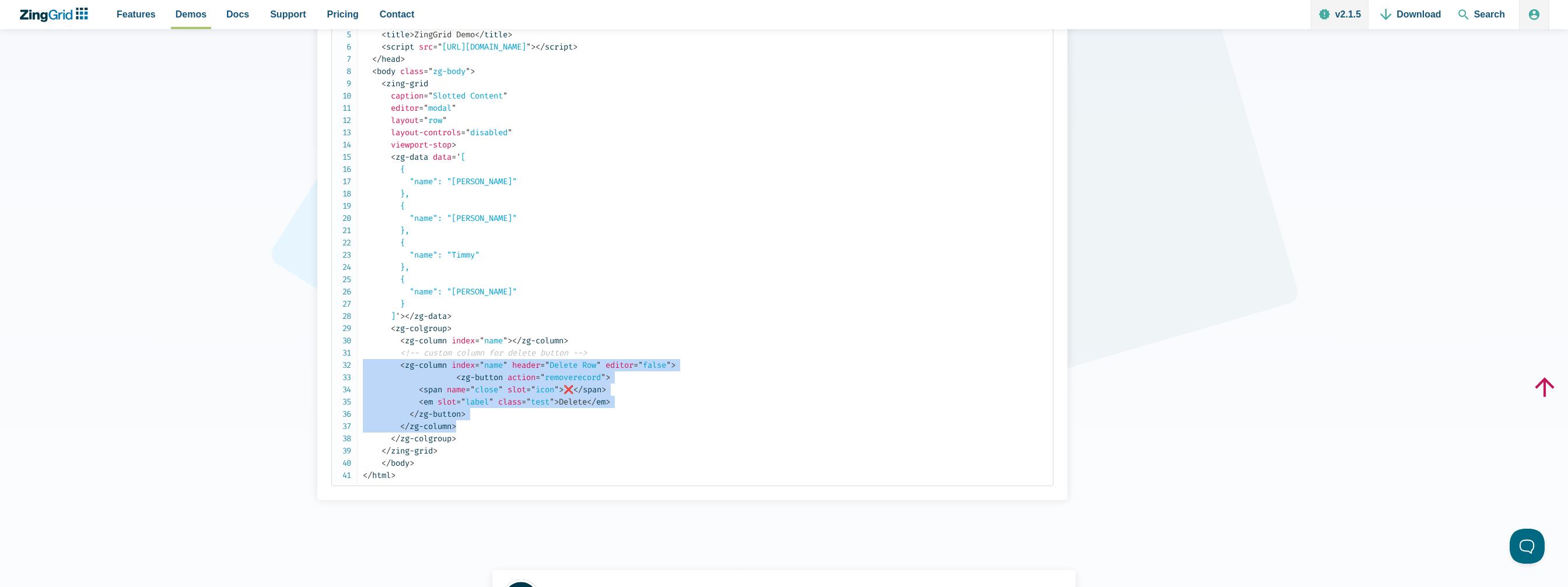
drag, startPoint x: 463, startPoint y: 426, endPoint x: 334, endPoint y: 364, distance: 143.1
click at [334, 364] on pre "<!DOCTYPE html> < html > < head > < meta charset = " utf-8 " > < title > ZingGr…" at bounding box center [692, 230] width 722 height 512
copy code "< zg-column index = " name " header = " Delete Row " editor = " false " > < zg-…"
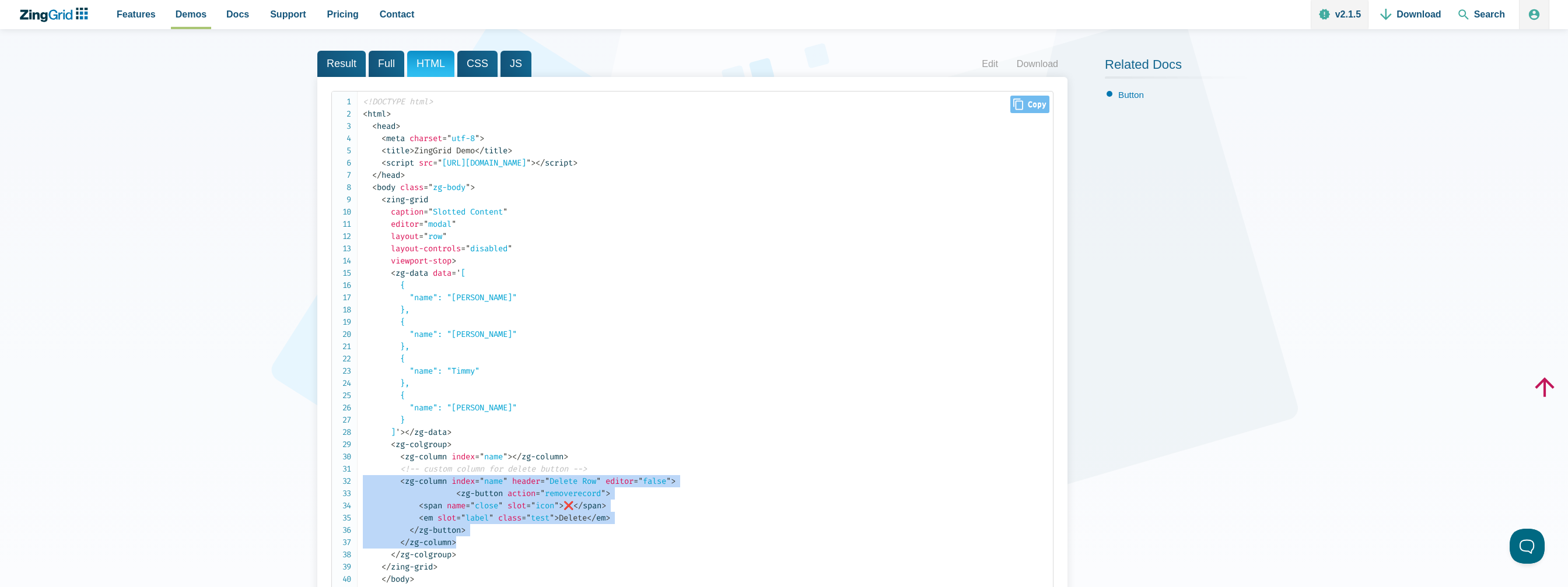
scroll to position [175, 0]
click at [466, 60] on span "CSS" at bounding box center [477, 63] width 40 height 26
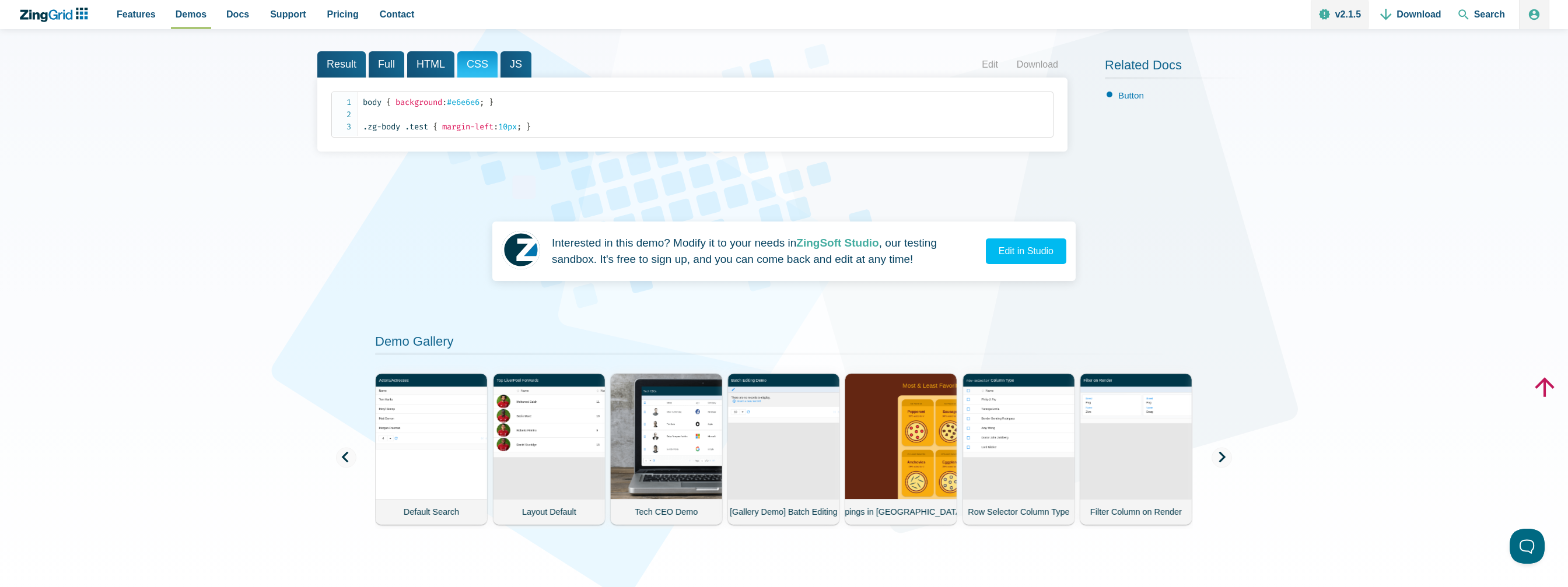
click at [511, 65] on span "JS" at bounding box center [516, 63] width 31 height 26
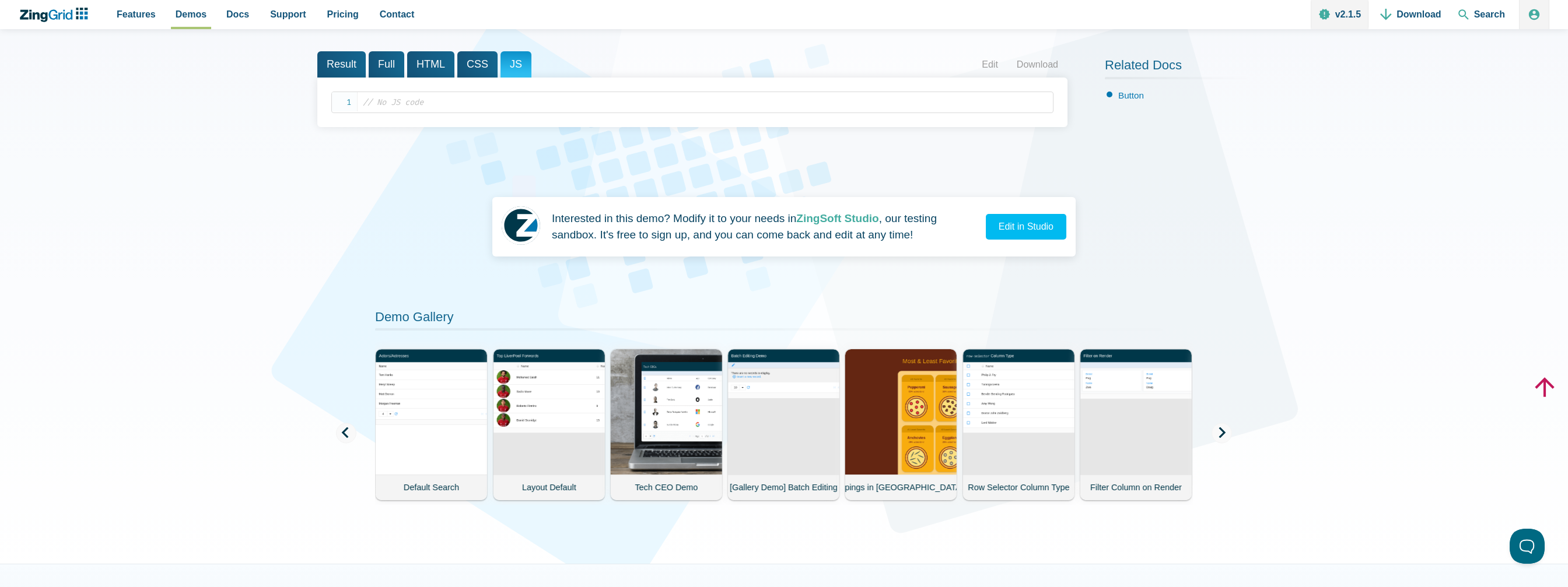
click at [435, 68] on span "HTML" at bounding box center [430, 63] width 47 height 26
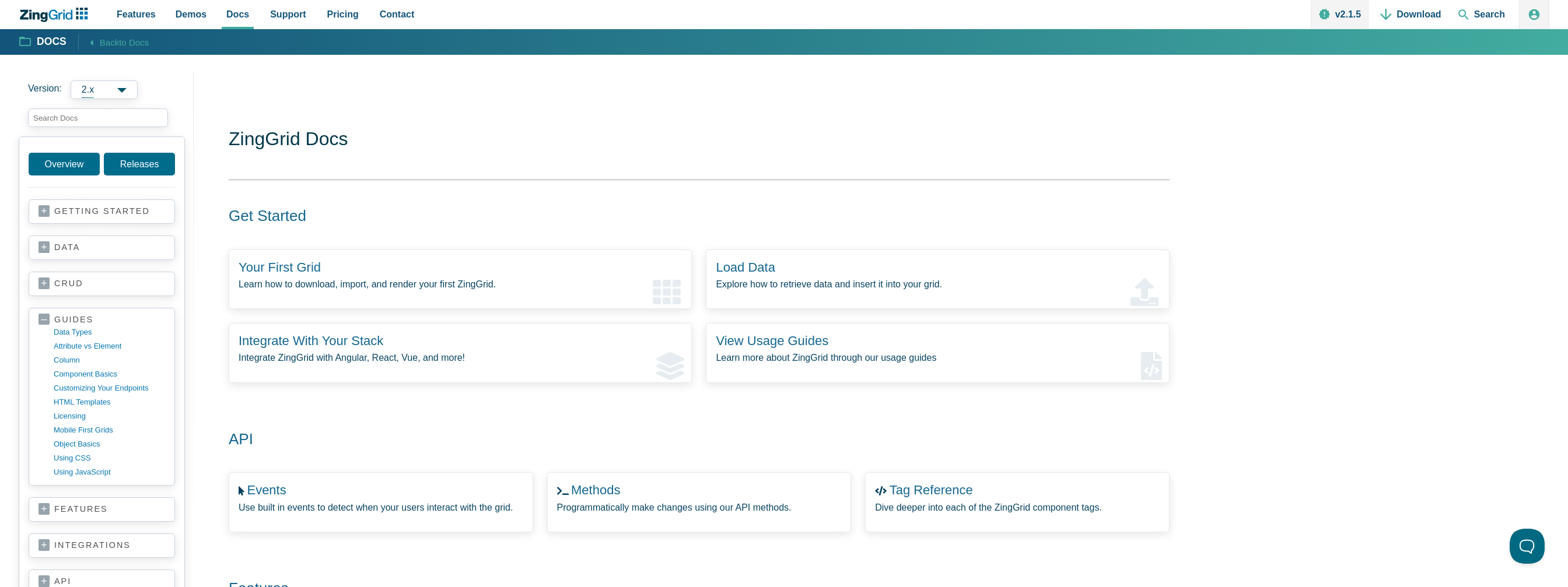
scroll to position [25, 0]
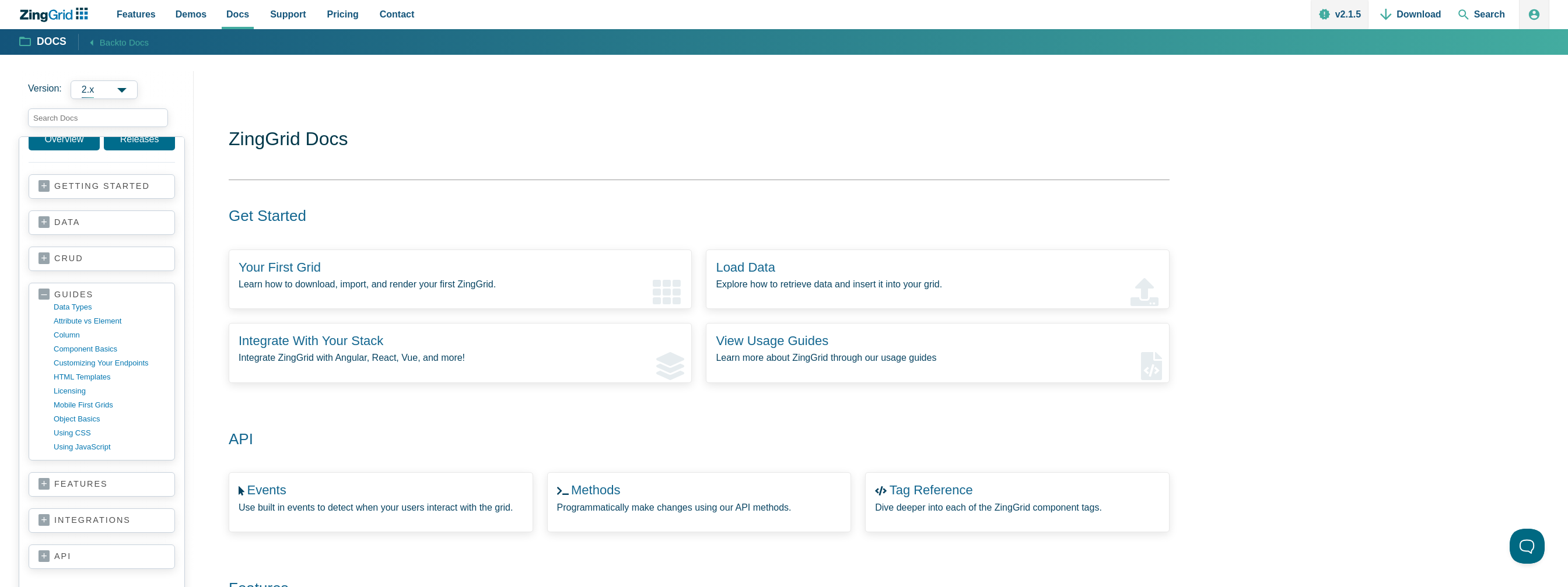
click at [85, 222] on link "data" at bounding box center [101, 223] width 126 height 12
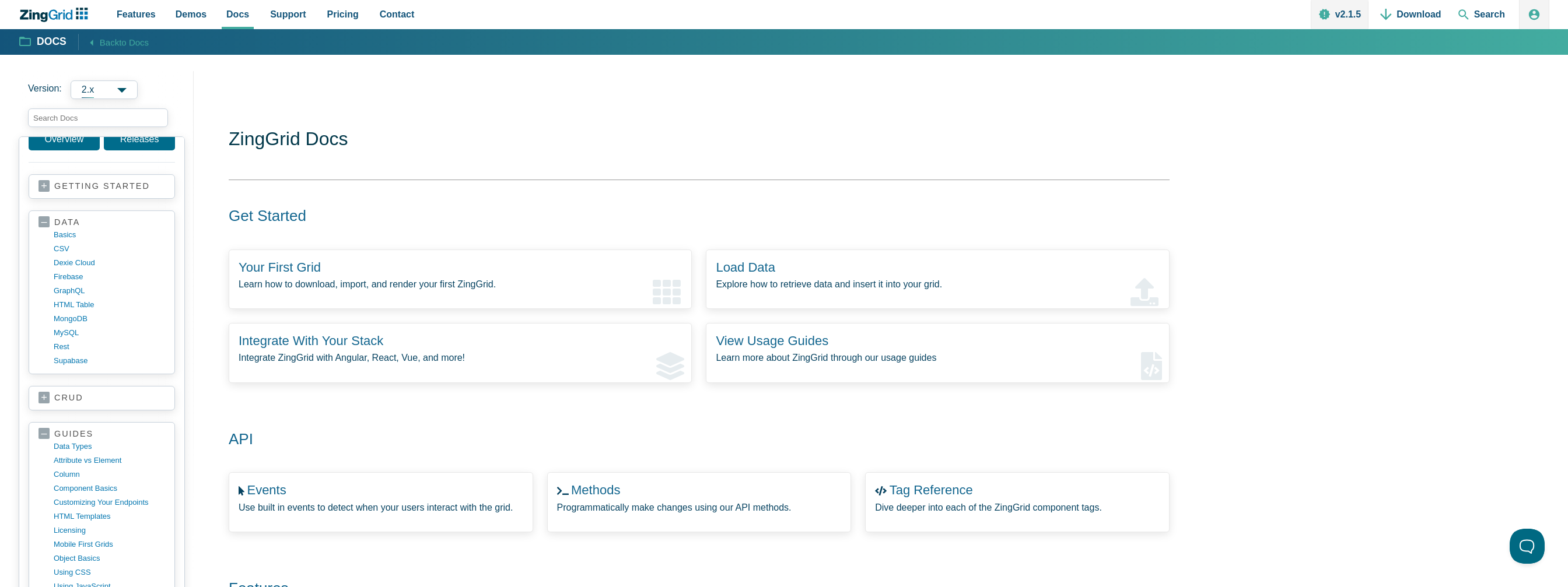
click at [85, 393] on link "crud" at bounding box center [101, 398] width 126 height 12
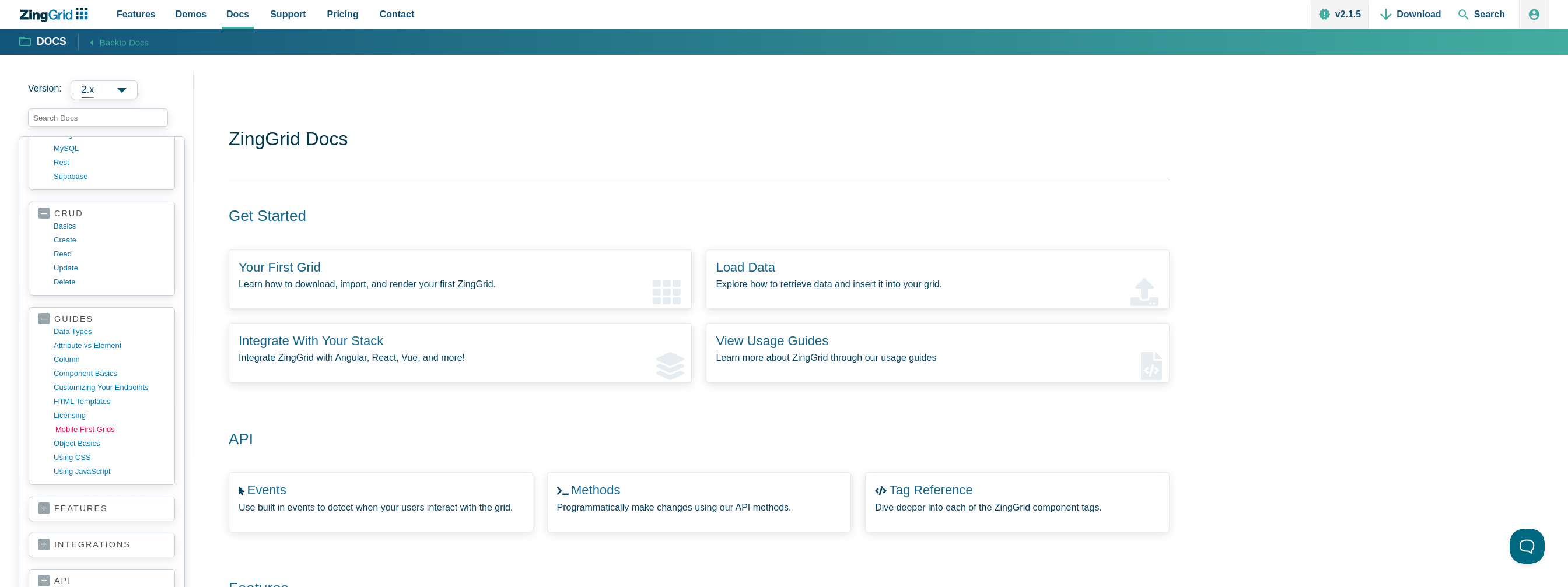
scroll to position [226, 0]
click at [78, 486] on link "features" at bounding box center [101, 491] width 126 height 12
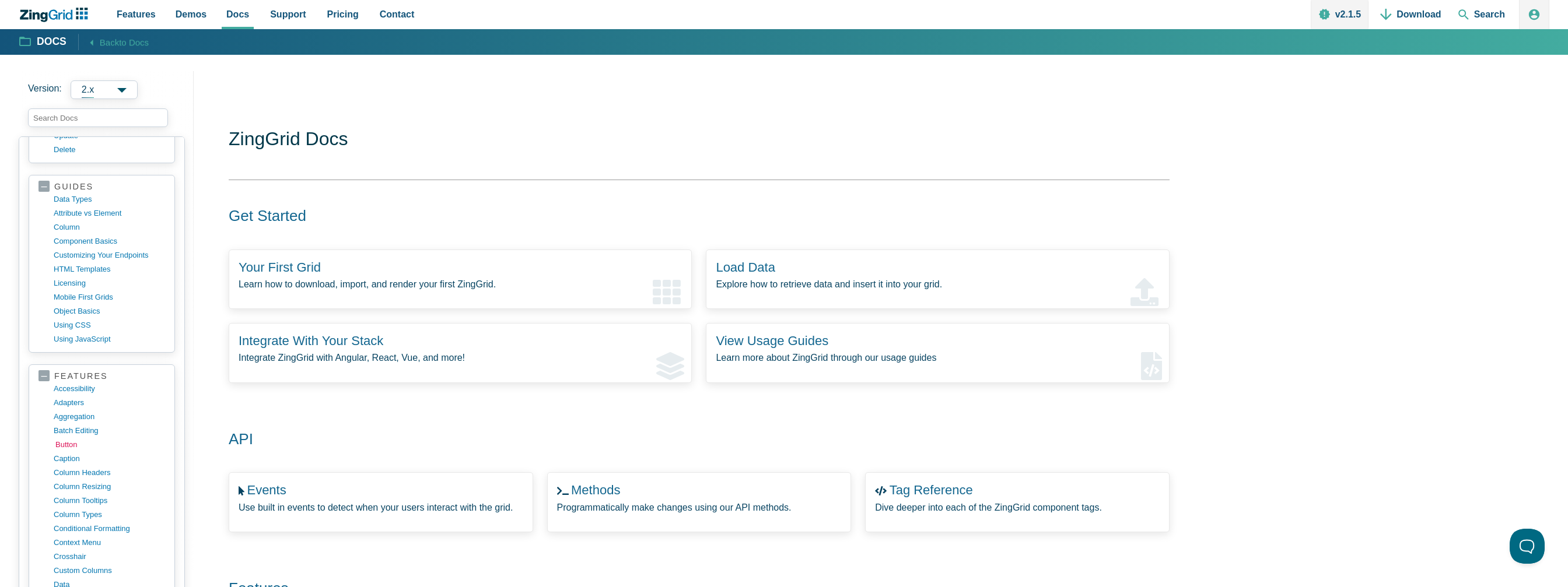
scroll to position [343, 0]
click at [70, 437] on link "button" at bounding box center [111, 444] width 111 height 14
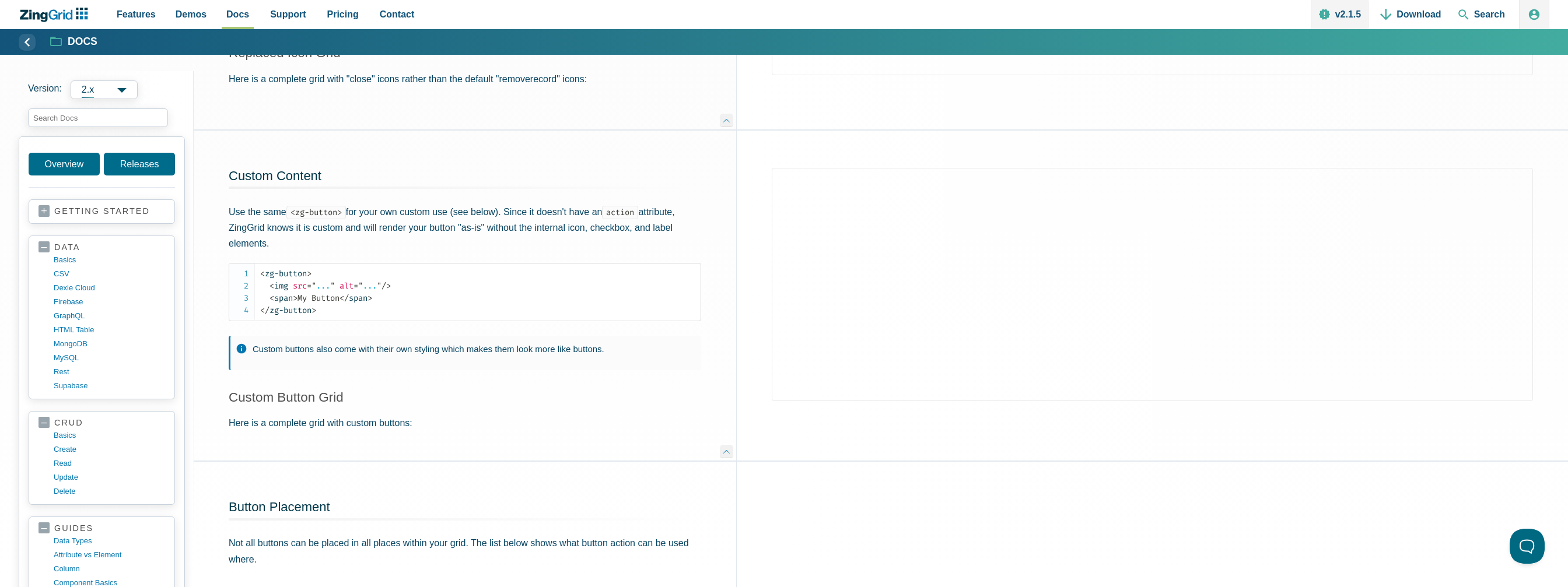
scroll to position [758, 0]
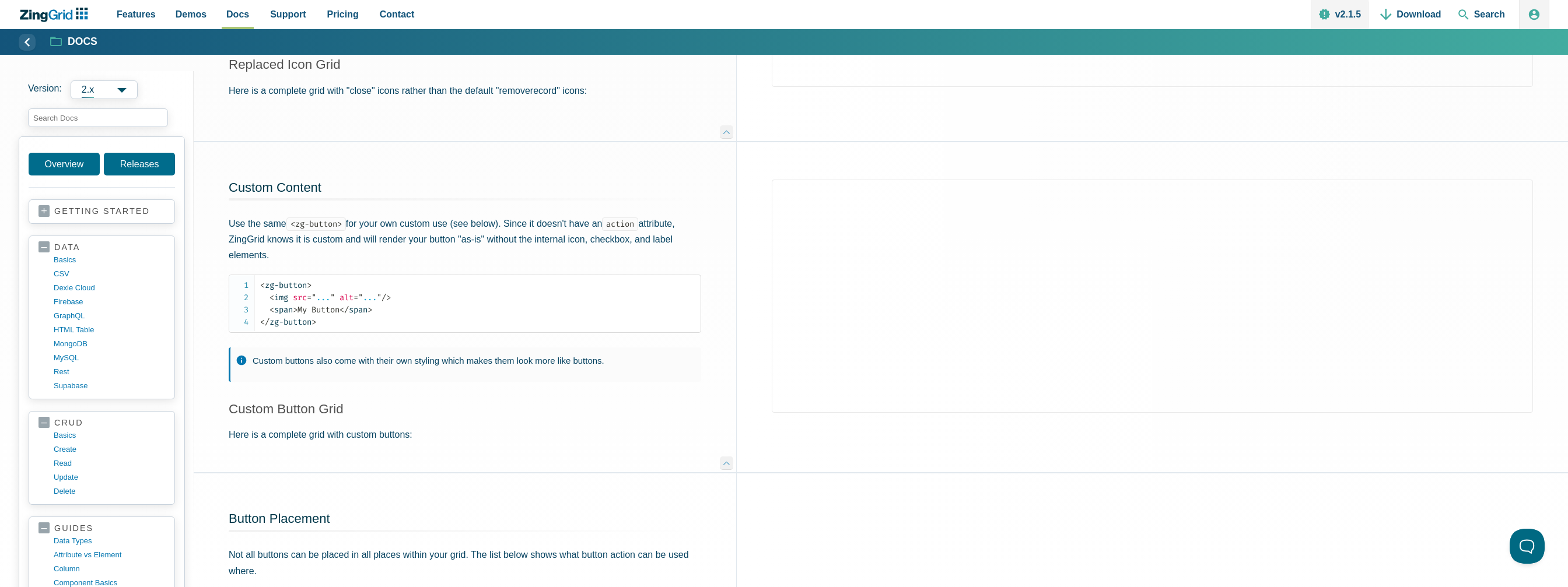
click at [930, 455] on div "App Content" at bounding box center [1152, 305] width 831 height 324
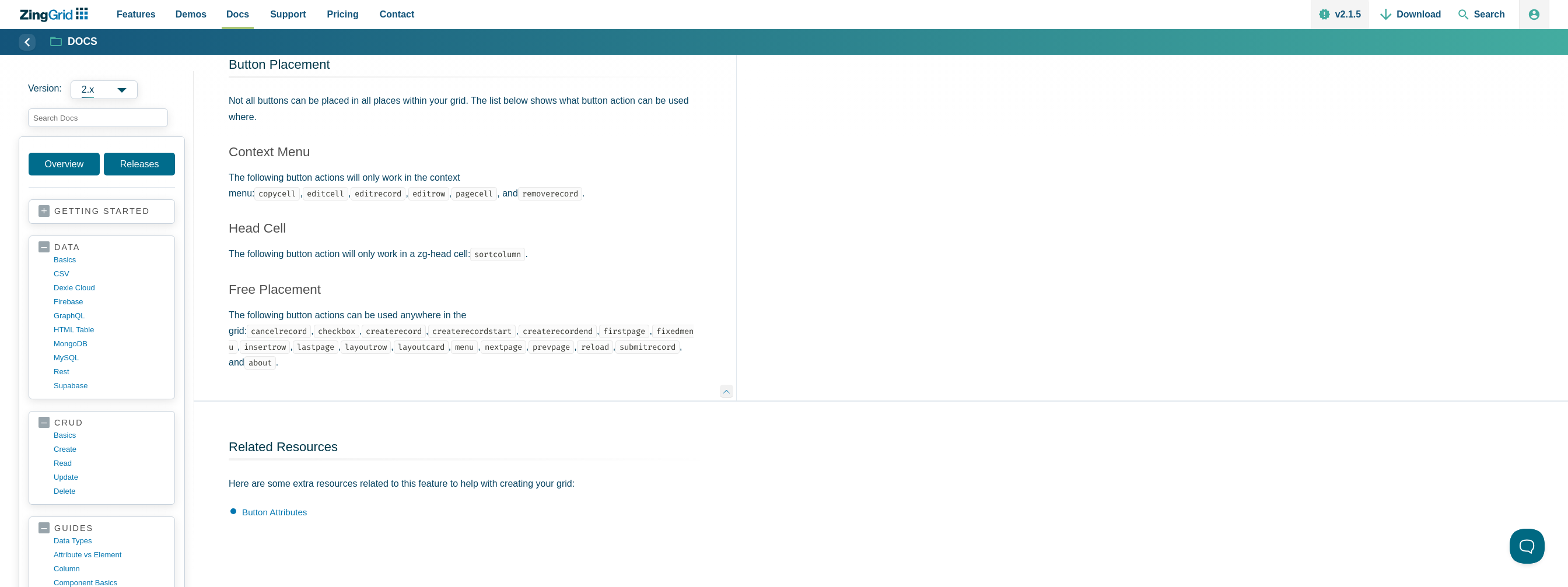
scroll to position [1225, 0]
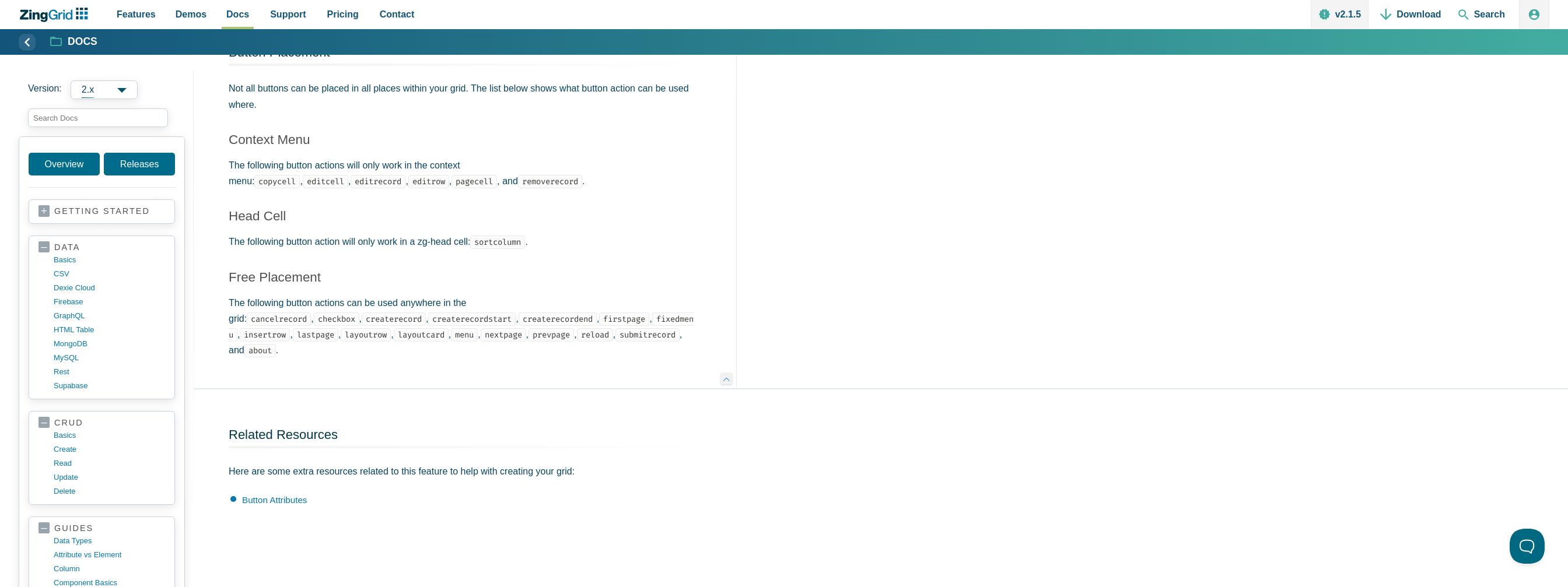
click at [567, 398] on div "Related Resources Here are some extra resources related to this feature to help…" at bounding box center [465, 467] width 543 height 155
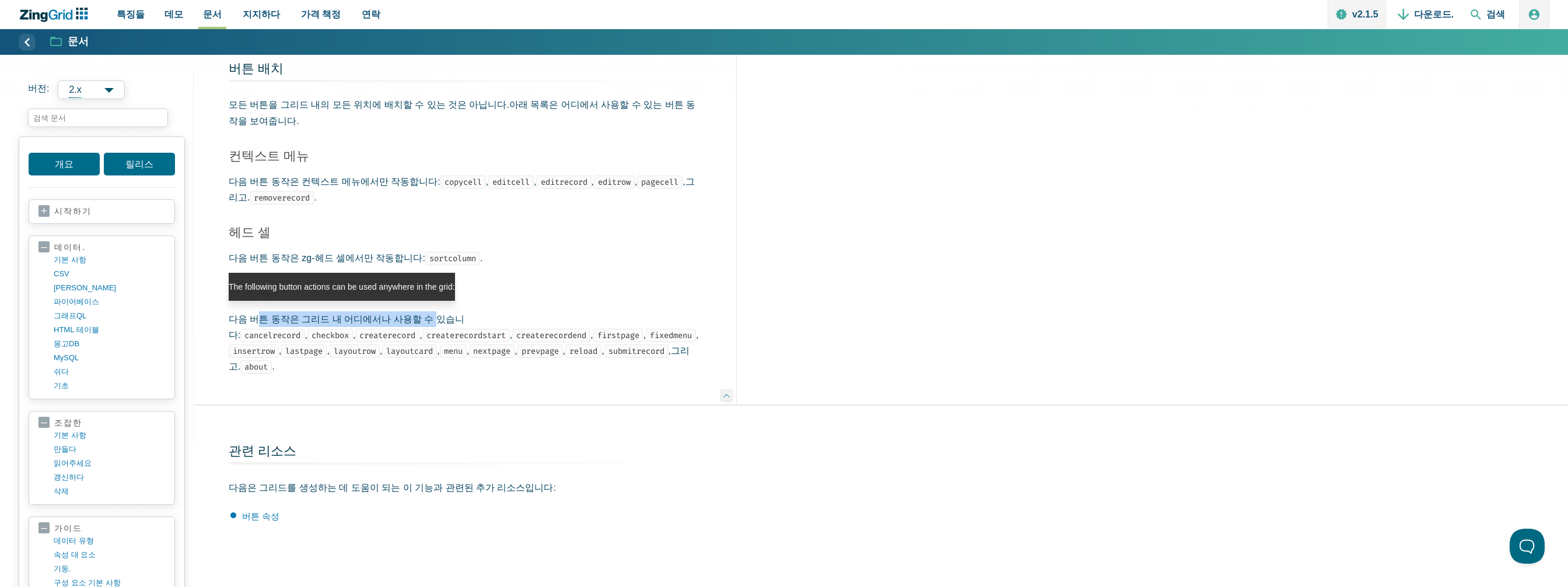
drag, startPoint x: 259, startPoint y: 309, endPoint x: 420, endPoint y: 310, distance: 161.0
click at [420, 314] on font "다음 버튼 동작은 그리드 내 어디에서나 사용할 수 있습니다:" at bounding box center [347, 327] width 236 height 26
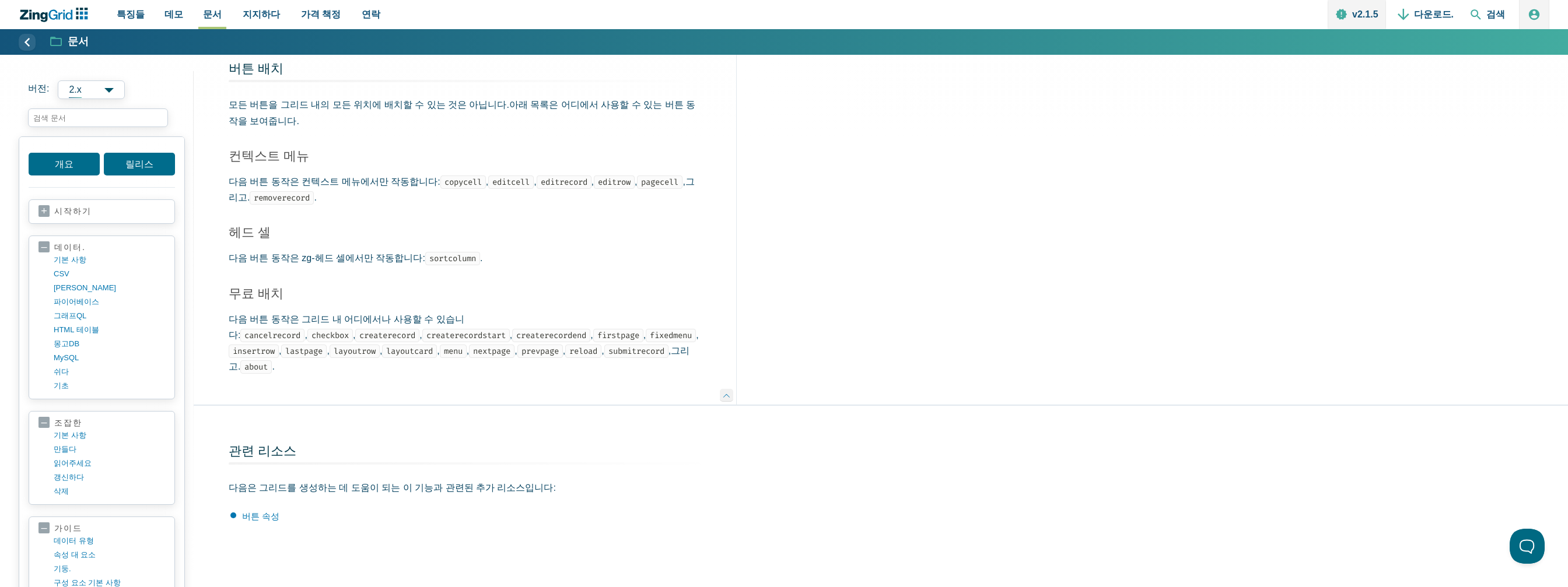
click at [350, 382] on div "버튼 배치 모든 버튼을 그리드 내의 모든 위치에 배치할 수 있는 것은 아닙니다. 아래 목록은 어디에서 사용할 수 있는 버튼 동작을 보여줍니다.…" at bounding box center [465, 214] width 543 height 382
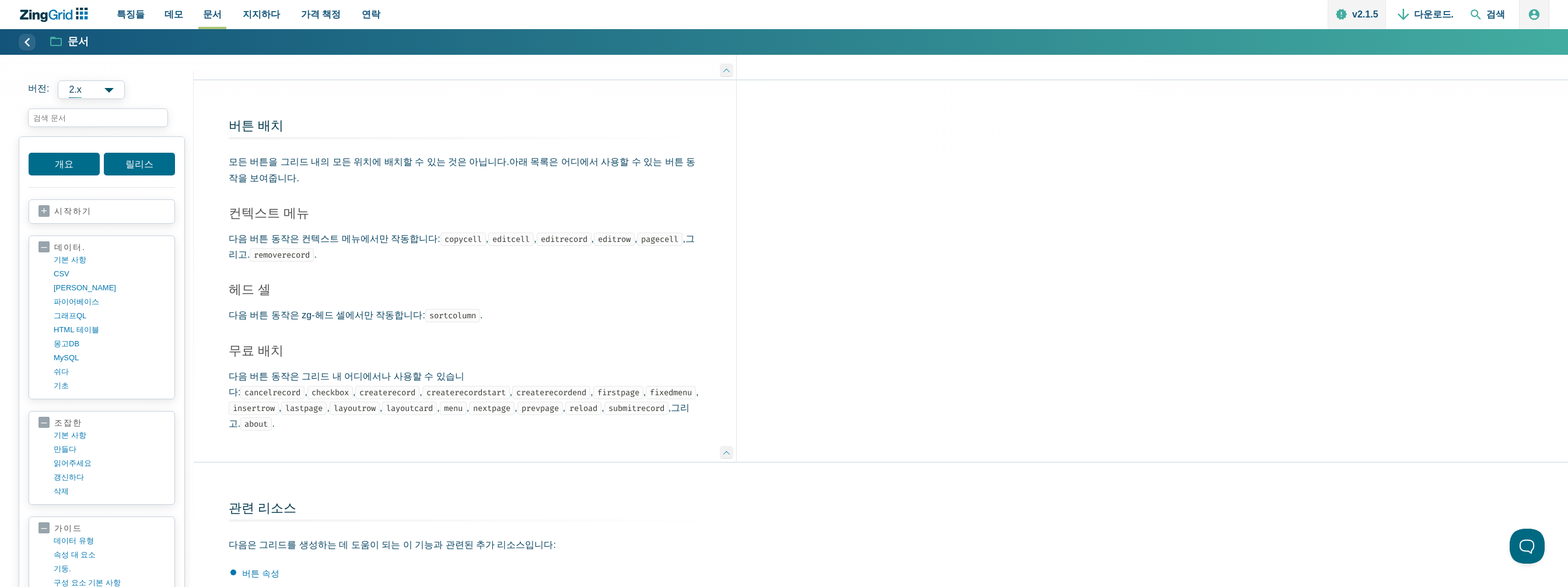
scroll to position [1150, 0]
click at [609, 234] on code "editrow" at bounding box center [615, 240] width 41 height 13
copy code "editrow"
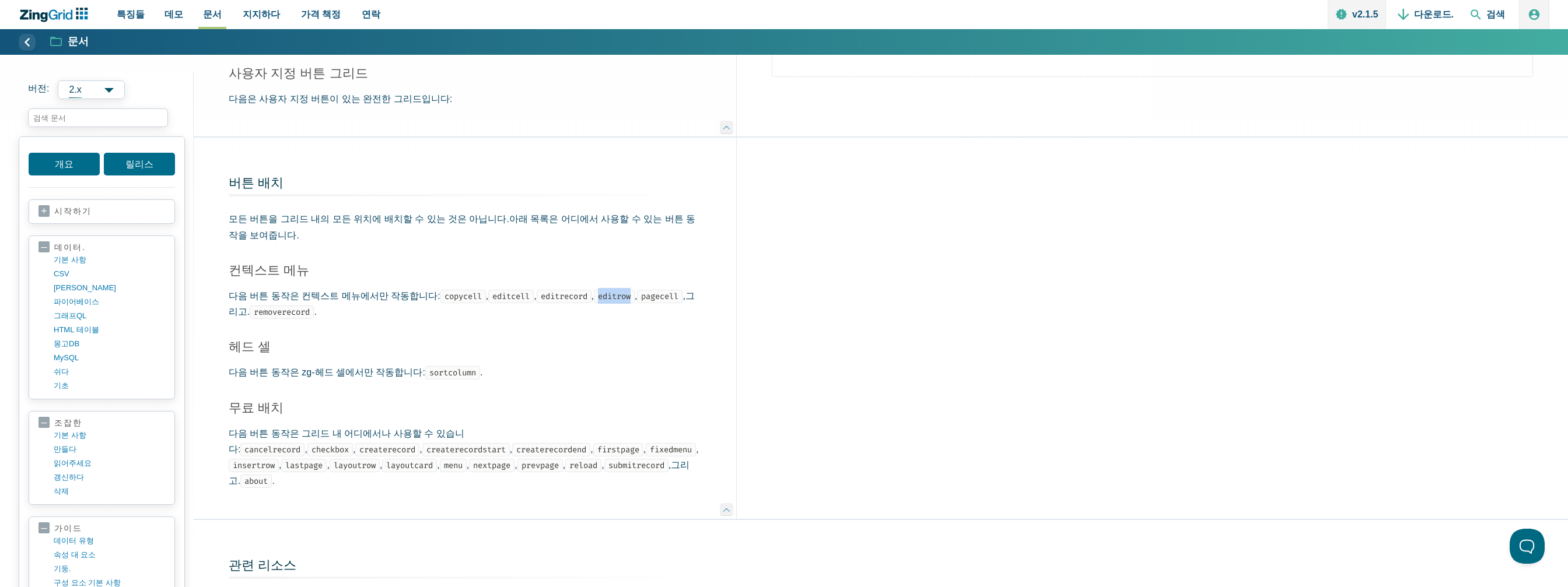
scroll to position [1092, 0]
click at [517, 346] on h3 "헤드 셀" at bounding box center [465, 350] width 473 height 17
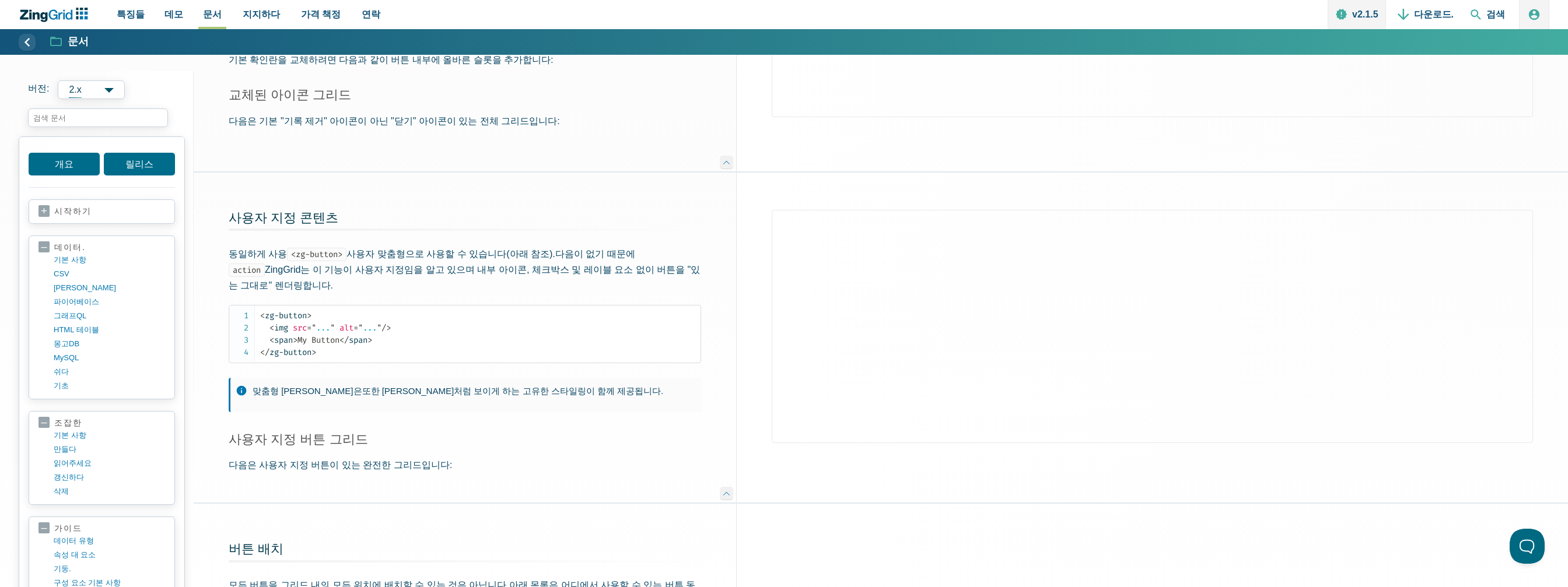
scroll to position [758, 0]
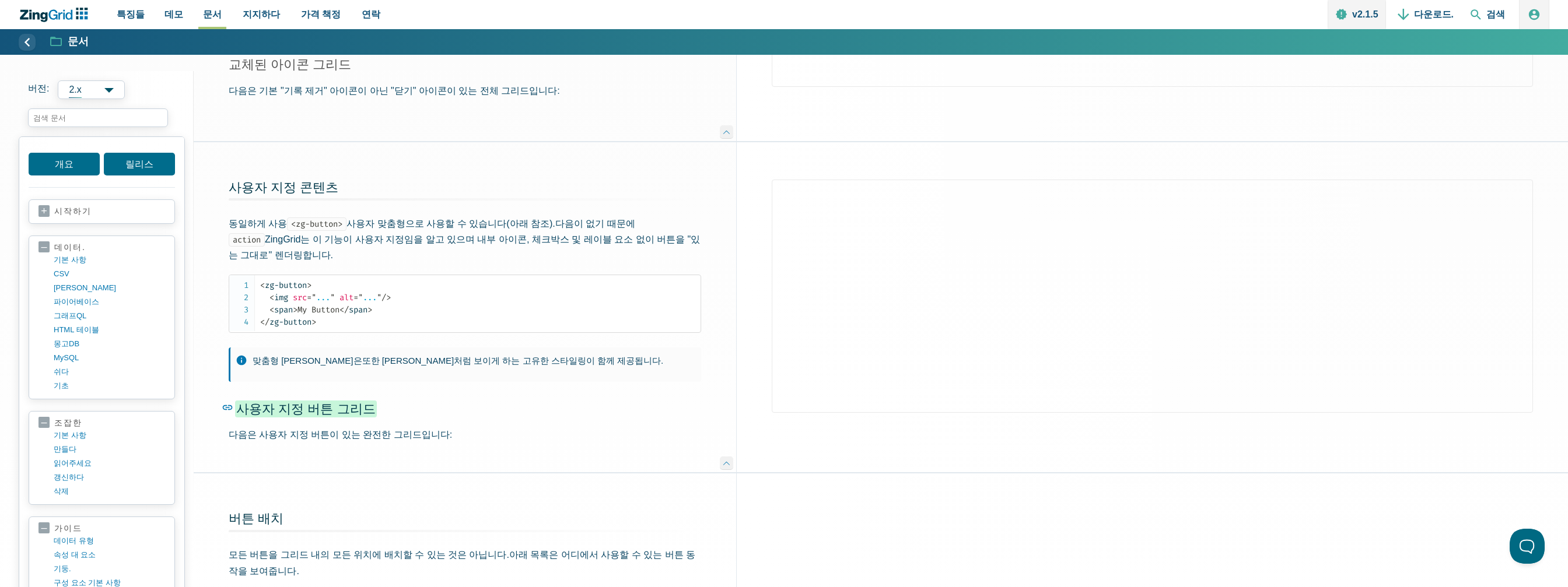
click at [303, 402] on font "사용자 지정 버튼 그리드" at bounding box center [306, 409] width 140 height 15
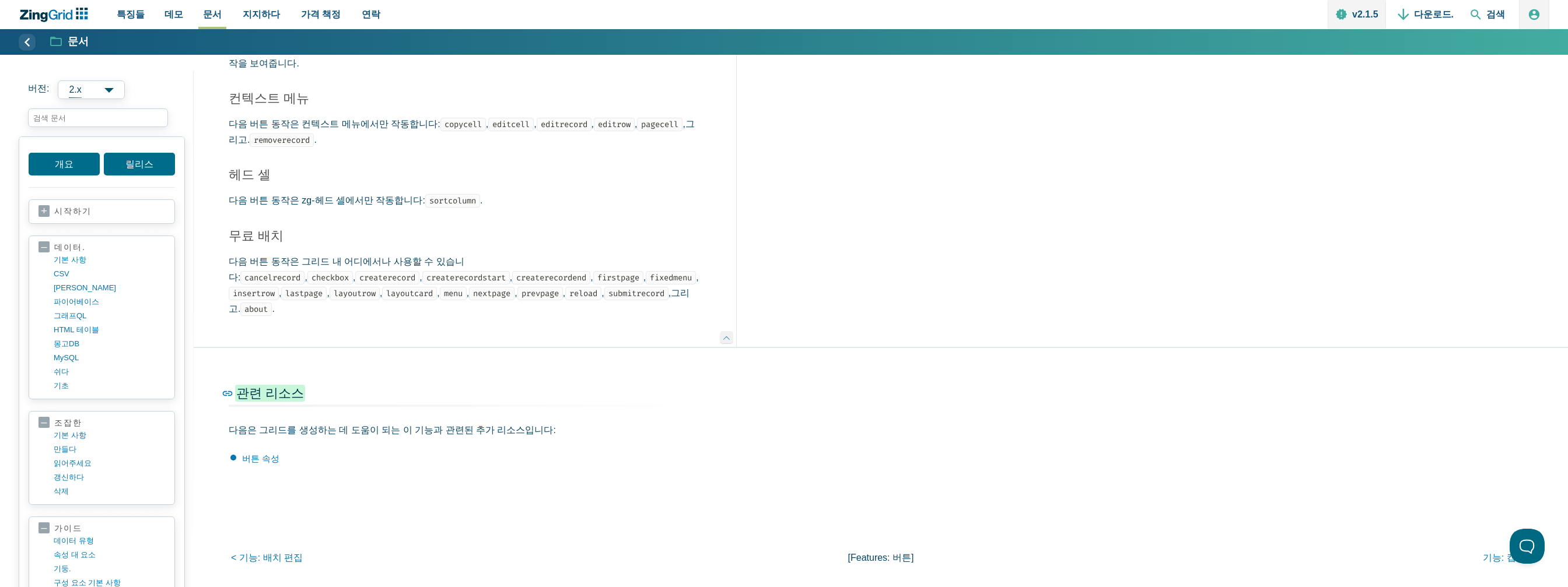
click at [249, 386] on font "관련 리소스" at bounding box center [270, 393] width 67 height 15
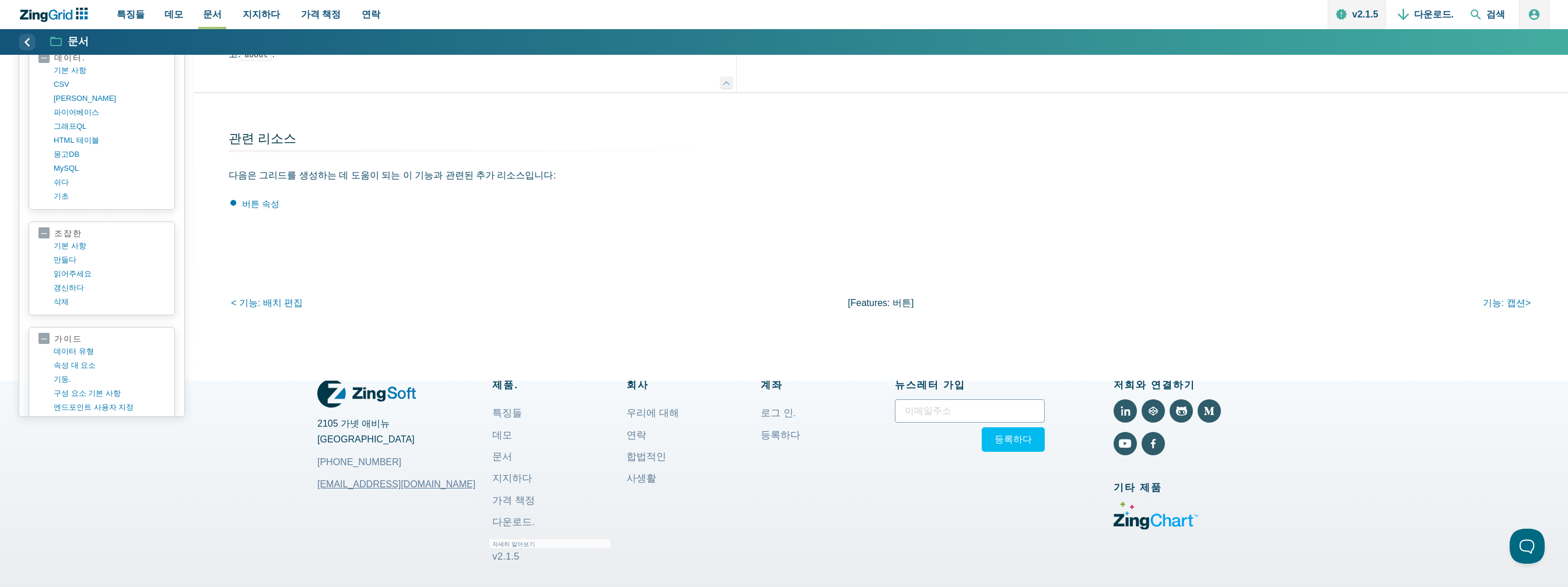
scroll to position [1520, 0]
click at [270, 200] on font "버튼 속성" at bounding box center [261, 205] width 38 height 10
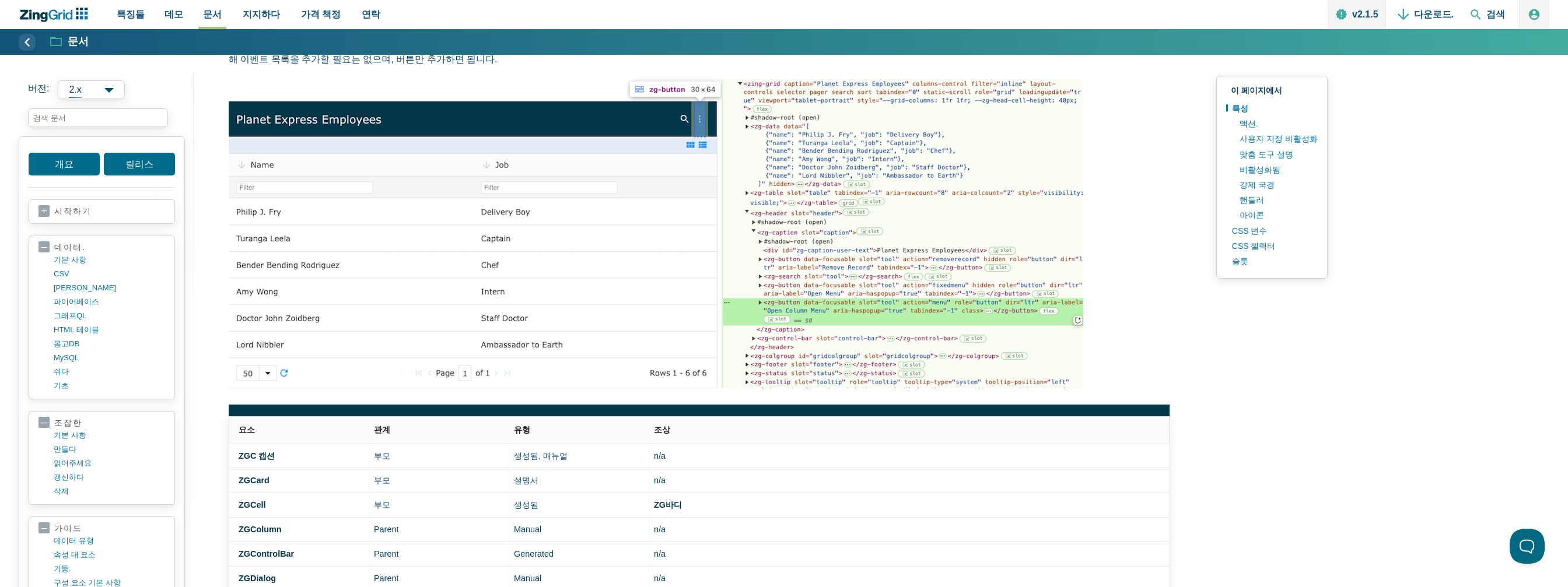
scroll to position [175, 0]
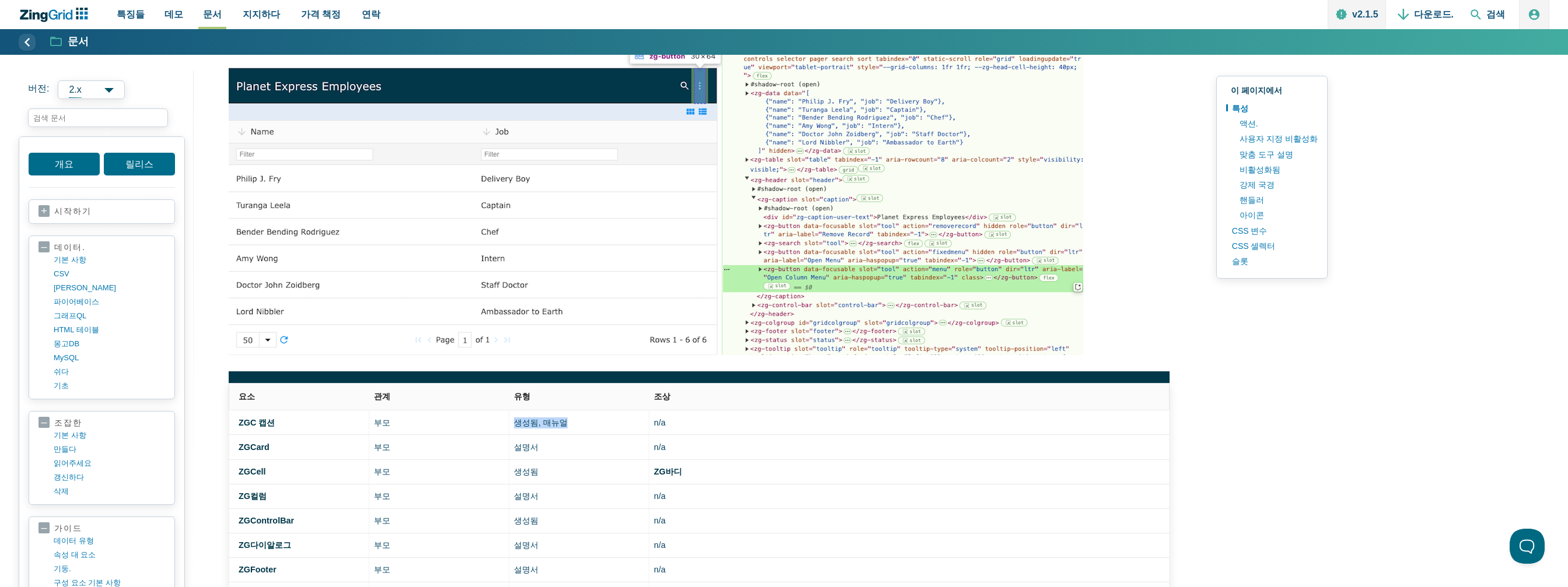
click at [575, 422] on td "생성됨, 매뉴얼" at bounding box center [579, 422] width 140 height 24
click at [554, 419] on font "생성됨, 매뉴얼" at bounding box center [541, 423] width 53 height 9
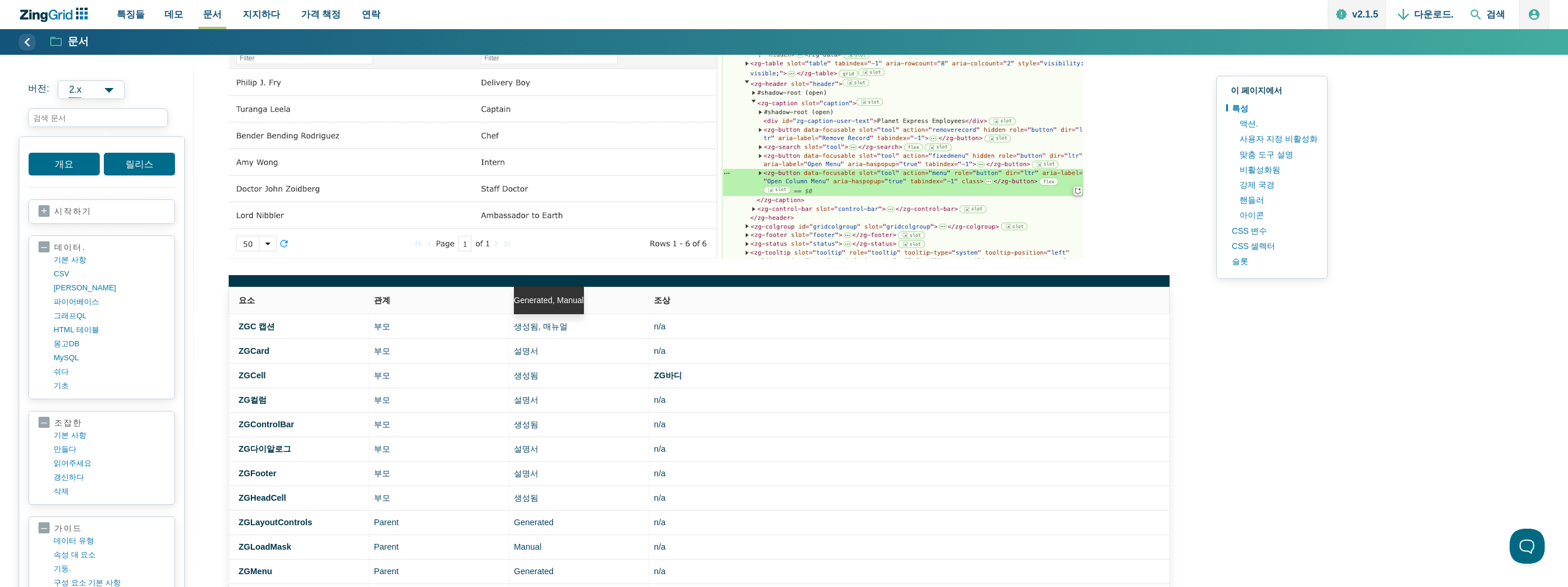
scroll to position [292, 0]
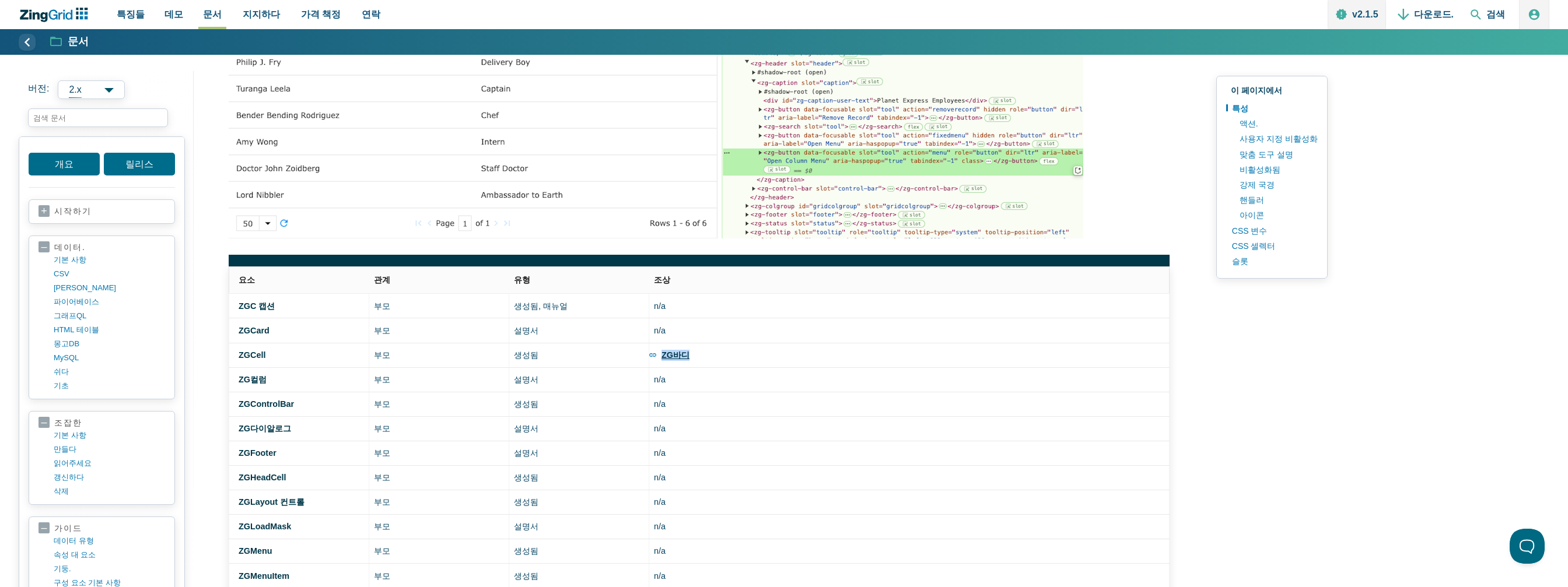
click at [676, 357] on font "ZG바디" at bounding box center [676, 355] width 28 height 9
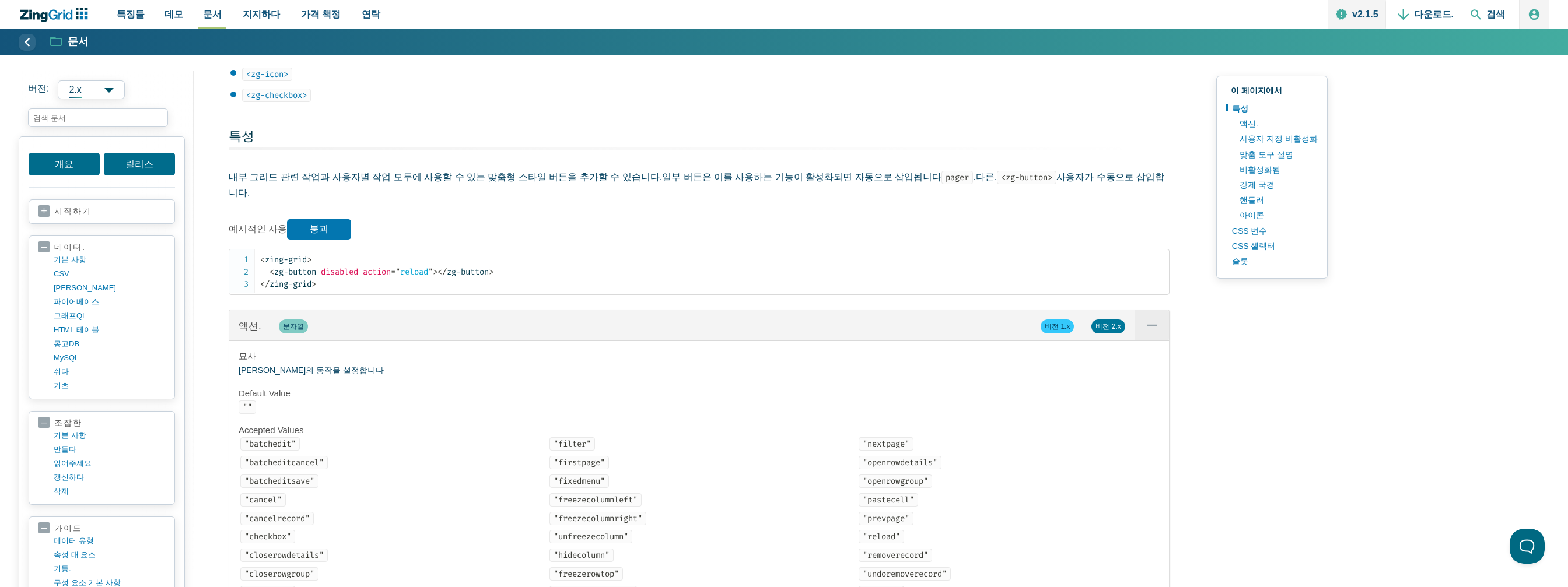
scroll to position [991, 0]
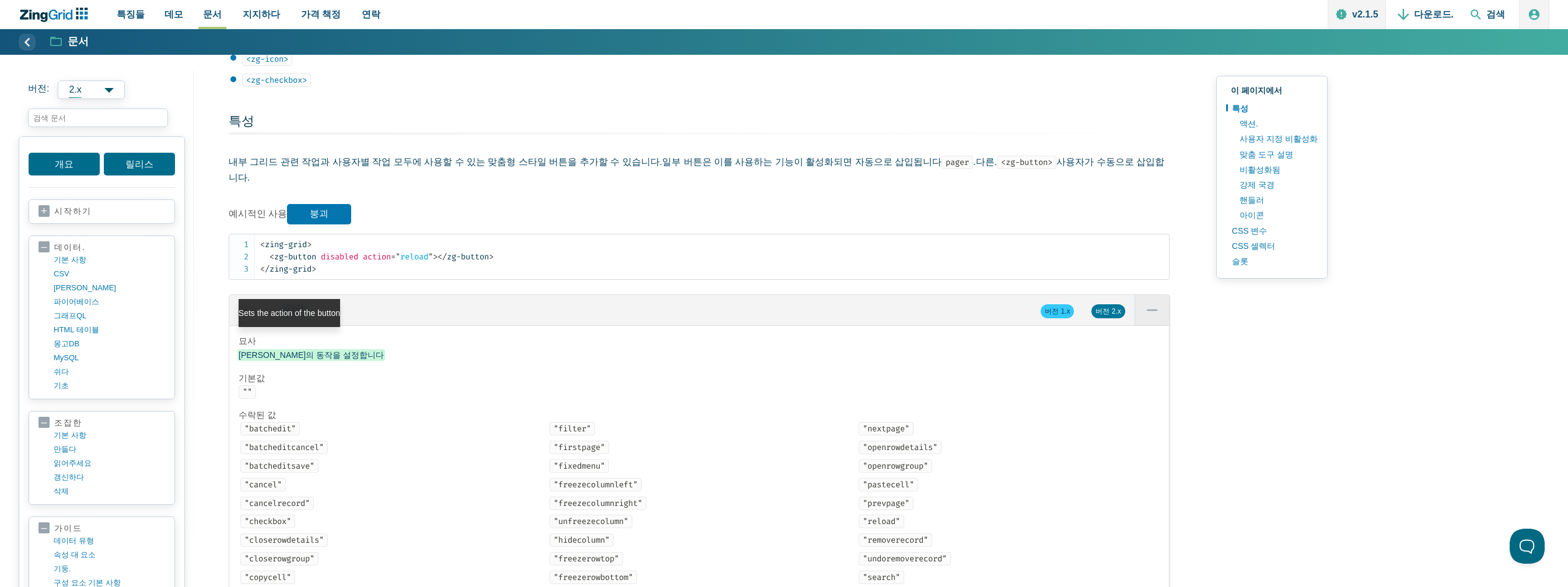
click at [302, 349] on p "버튼의 동작을 설정합니다" at bounding box center [699, 356] width 921 height 14
click at [305, 350] on font "버튼의 동작을 설정합니다" at bounding box center [310, 355] width 145 height 9
click at [396, 349] on p "버튼의 동작을 설정합니다" at bounding box center [699, 356] width 921 height 14
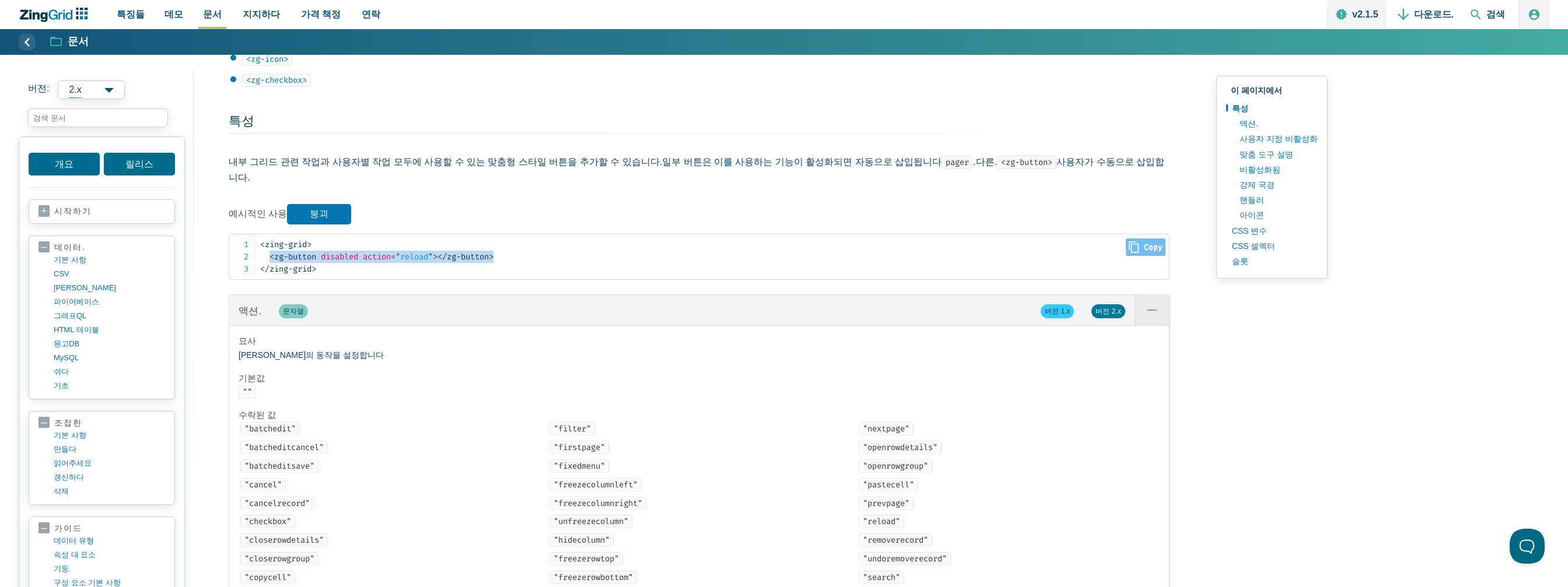
drag, startPoint x: 512, startPoint y: 240, endPoint x: 268, endPoint y: 243, distance: 244.0
click at [268, 243] on code "< zing-grid > < zg-button disabled action = " reload " > </ zg-button > </ zing…" at bounding box center [714, 256] width 909 height 37
copy code "< zg-button disabled action = " reload " > </ zg-button >"
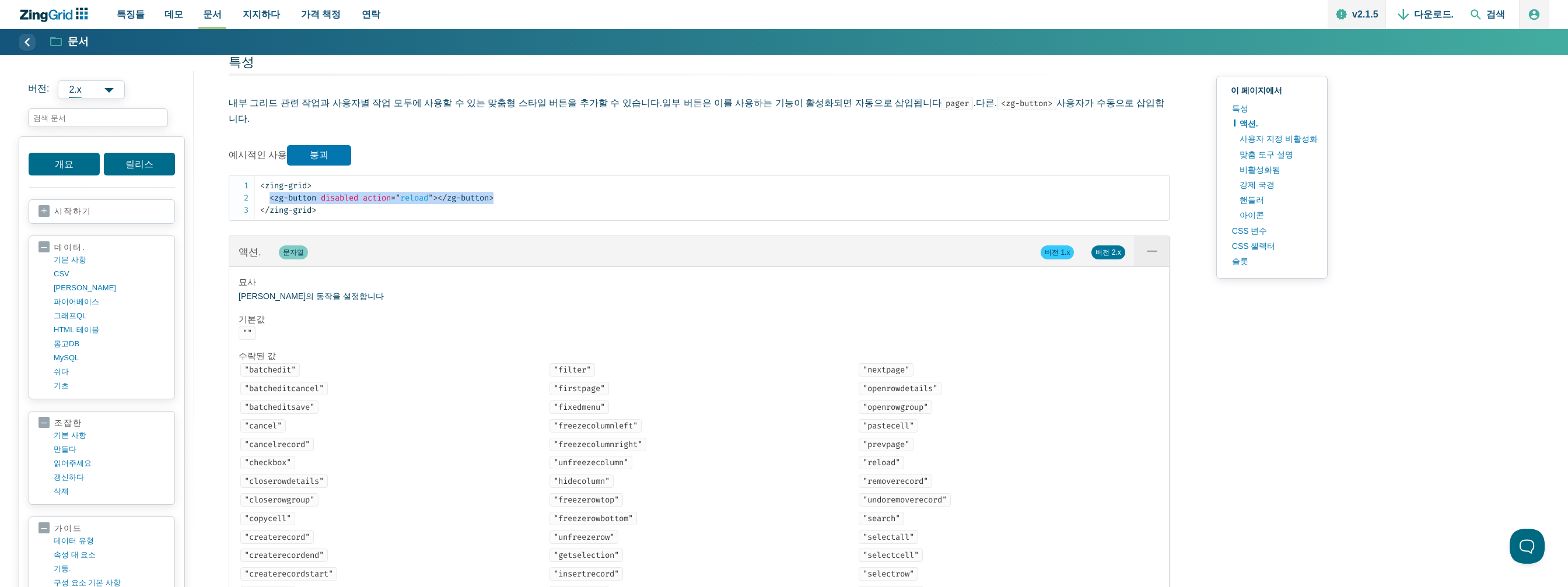
scroll to position [1050, 0]
click at [1120, 249] on font "버전 2.x" at bounding box center [1109, 253] width 25 height 8
click at [1071, 246] on span "버전 1.x" at bounding box center [1058, 253] width 33 height 14
click at [1146, 237] on span "App Content" at bounding box center [1152, 252] width 34 height 31
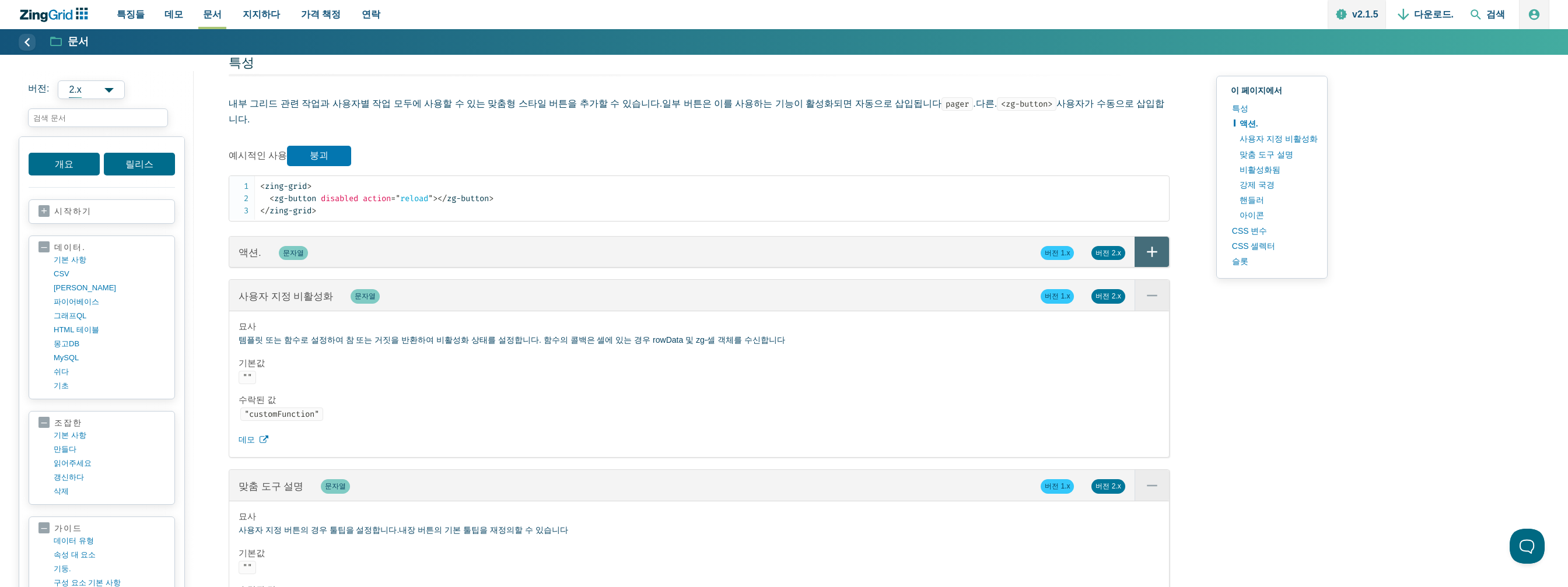
click at [1145, 237] on span "App Content" at bounding box center [1152, 252] width 34 height 31
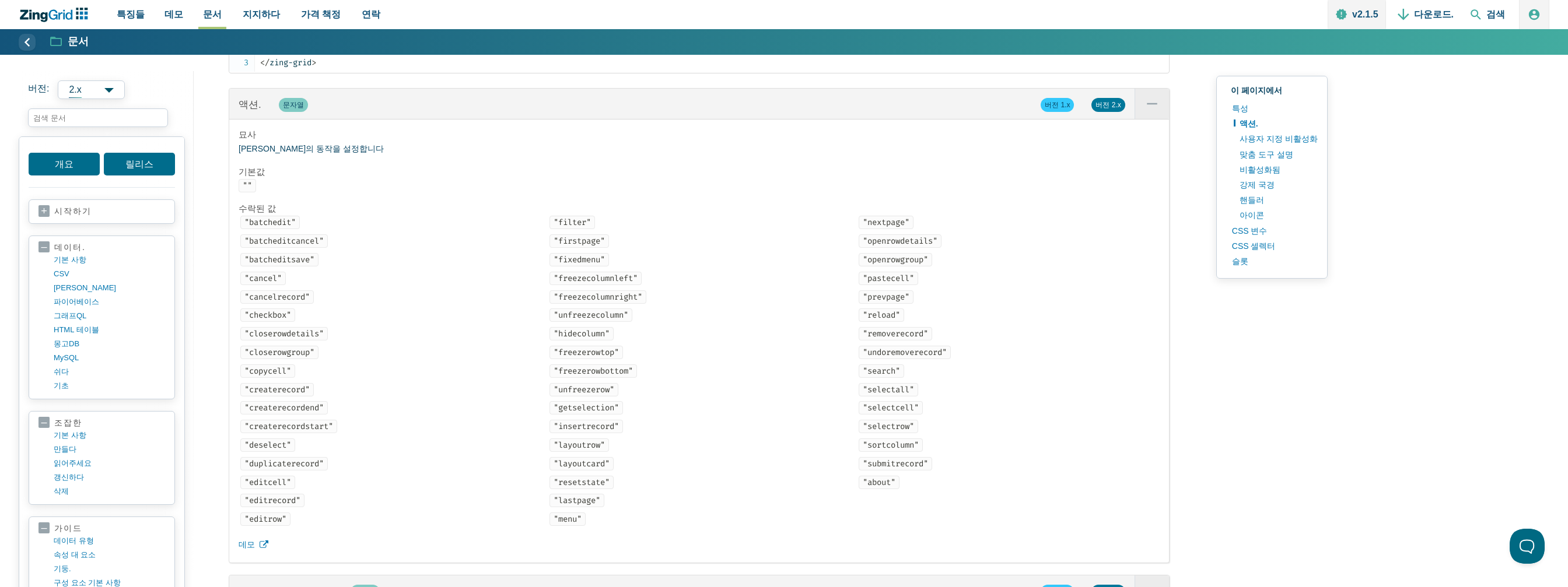
scroll to position [1225, 0]
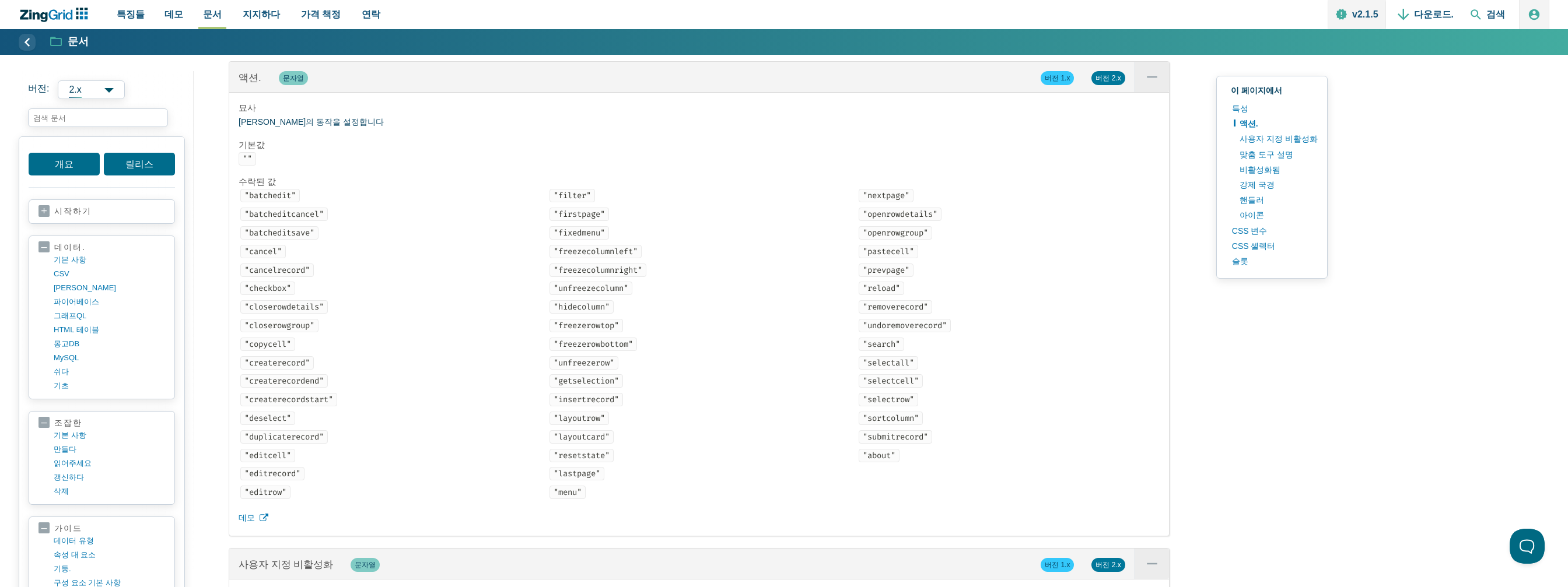
click at [576, 496] on code ""menu"" at bounding box center [568, 492] width 36 height 13
click at [567, 490] on code ""menu"" at bounding box center [568, 492] width 36 height 13
copy code "menu"
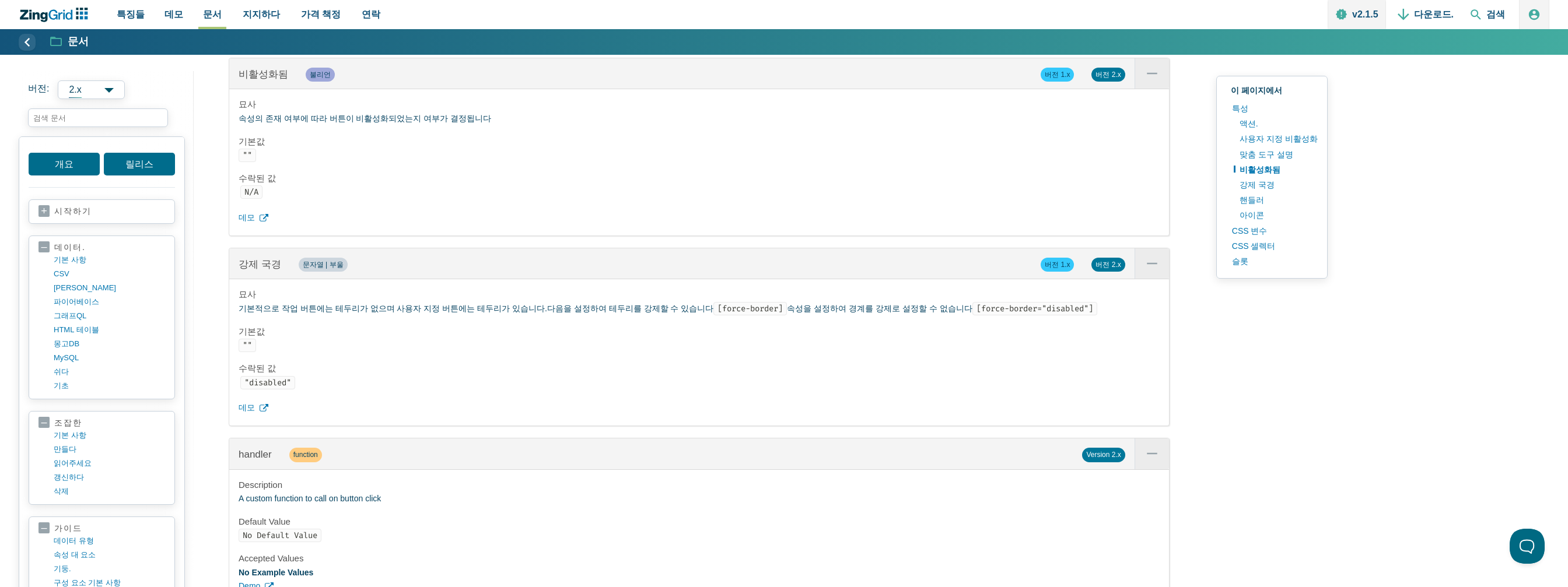
scroll to position [2100, 0]
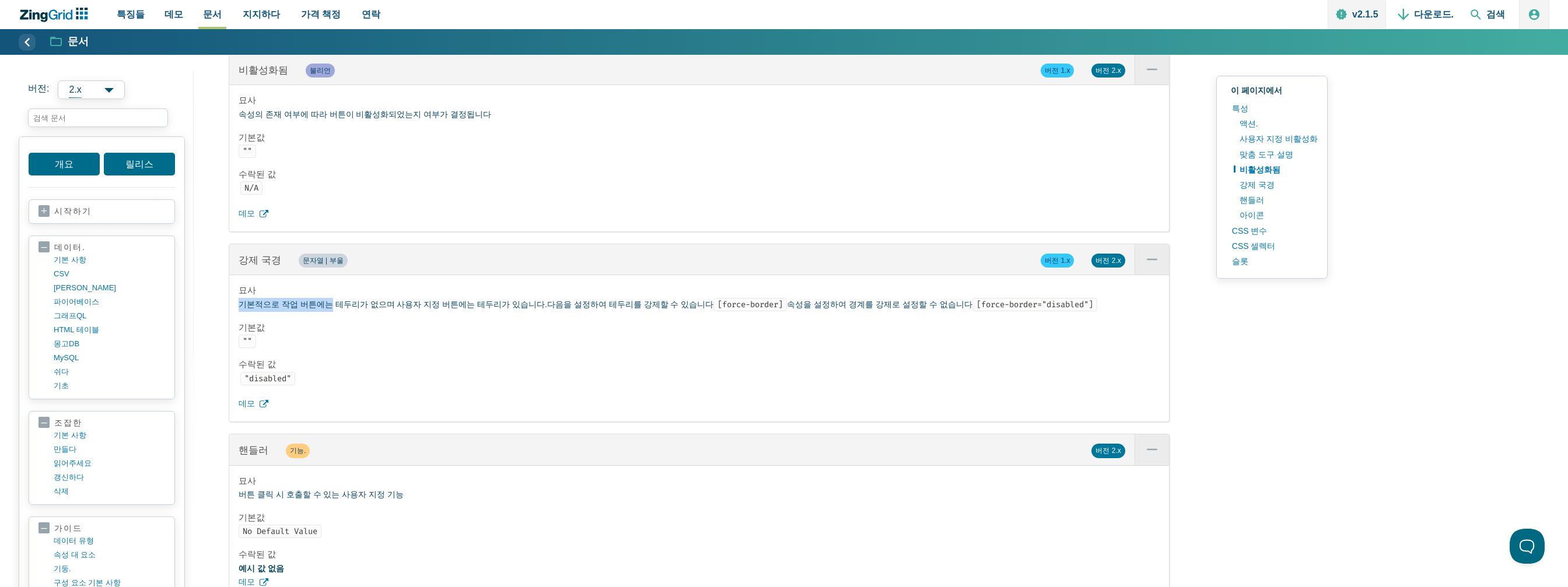
drag, startPoint x: 325, startPoint y: 303, endPoint x: 547, endPoint y: 295, distance: 222.1
click at [547, 295] on div "묘사 기본적으로 작업 버튼에는 테두리가 없으며 사용자 지정 버튼에는 테두리가 있습니다. 다음을 설정하여 테두리를 강제할 수 있습니다 [forc…" at bounding box center [699, 348] width 940 height 147
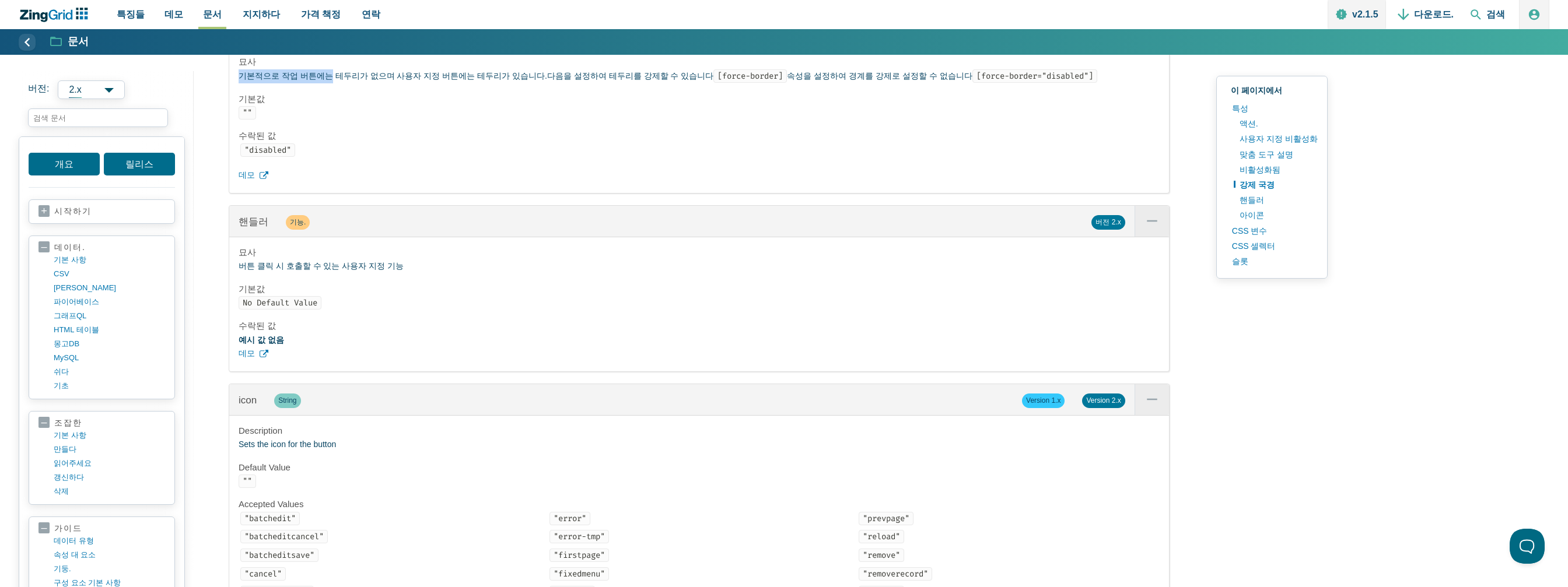
scroll to position [2333, 0]
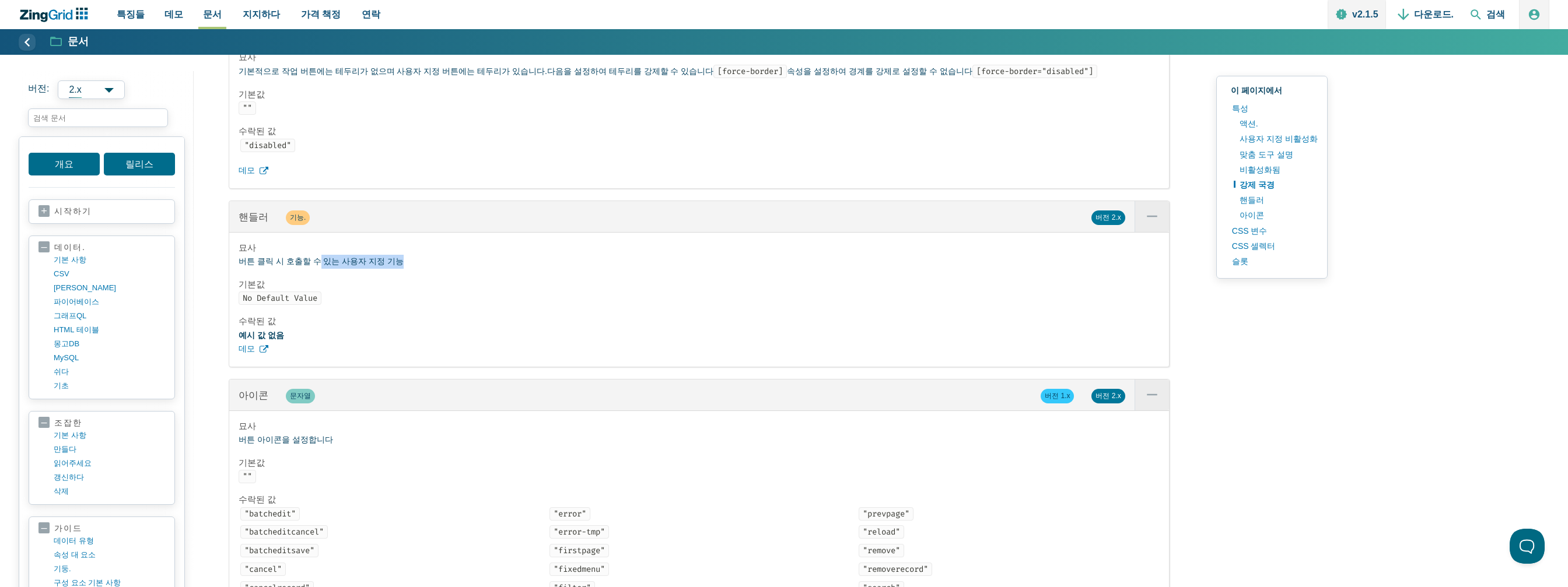
drag, startPoint x: 311, startPoint y: 269, endPoint x: 405, endPoint y: 266, distance: 94.0
click at [405, 266] on p "버튼 클릭 시 호출할 수 있는 사용자 지정 기능" at bounding box center [699, 262] width 921 height 14
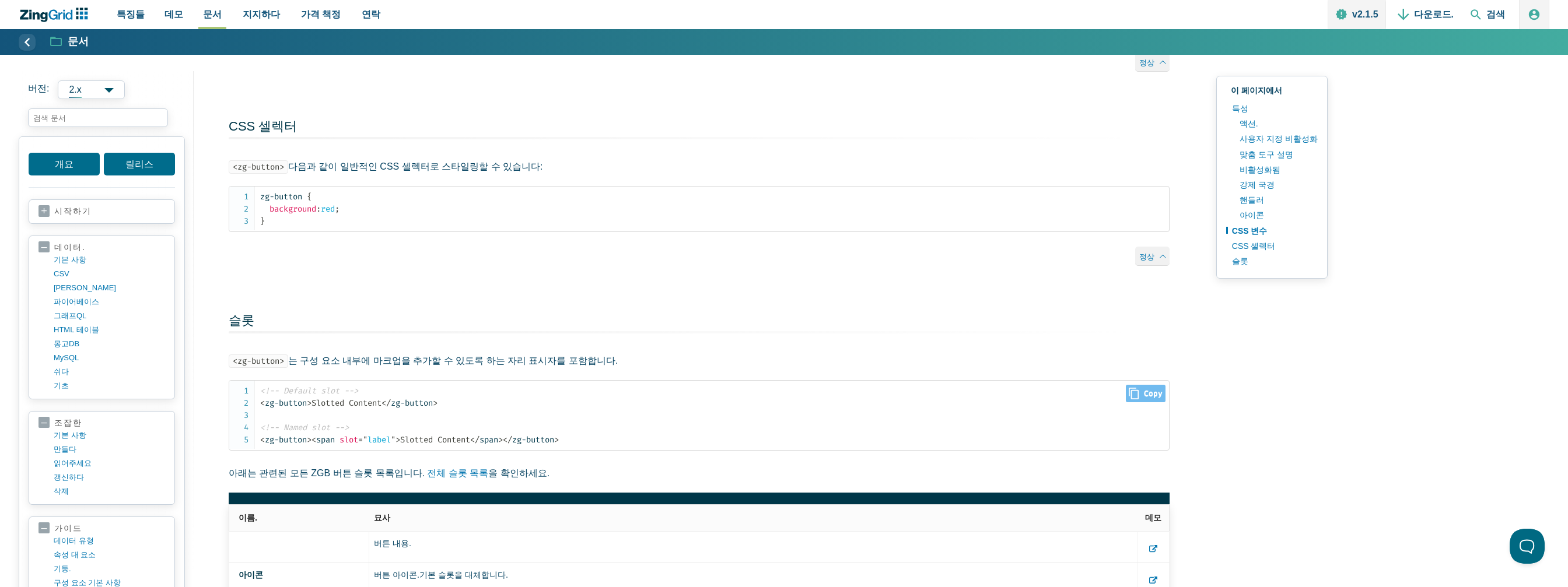
scroll to position [5307, 0]
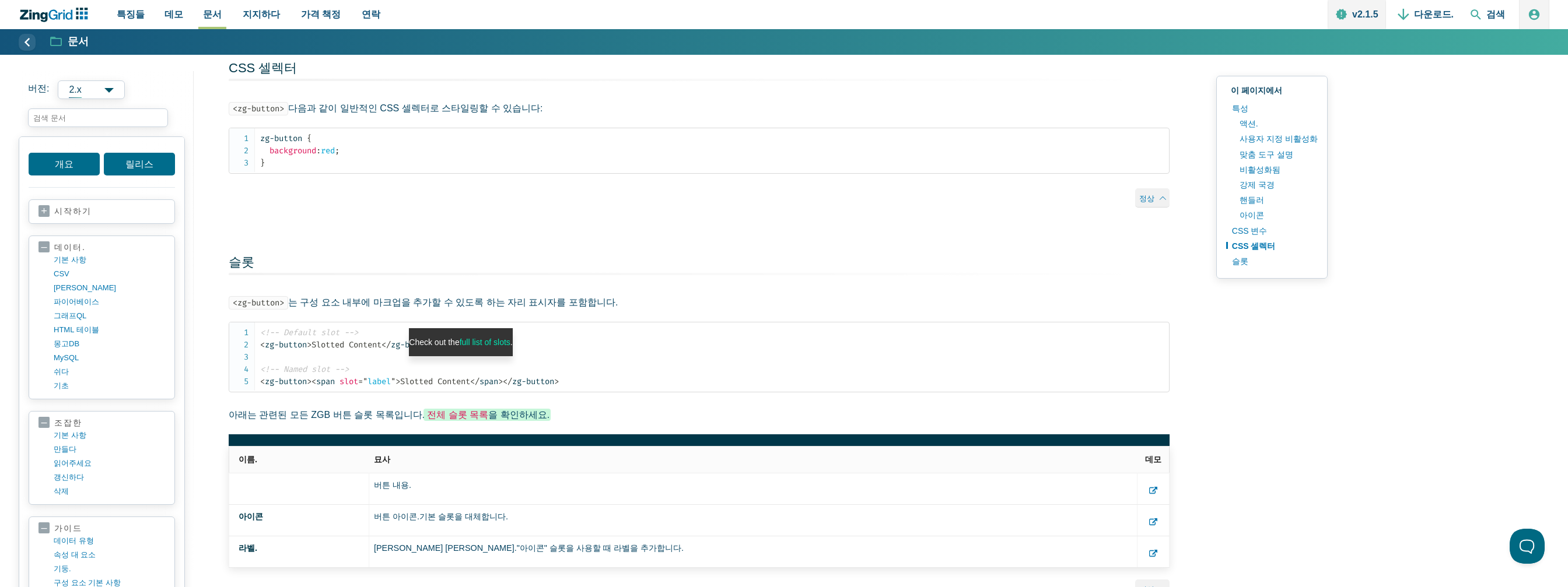
click at [427, 410] on link "전체 슬롯 목록" at bounding box center [458, 415] width 61 height 10
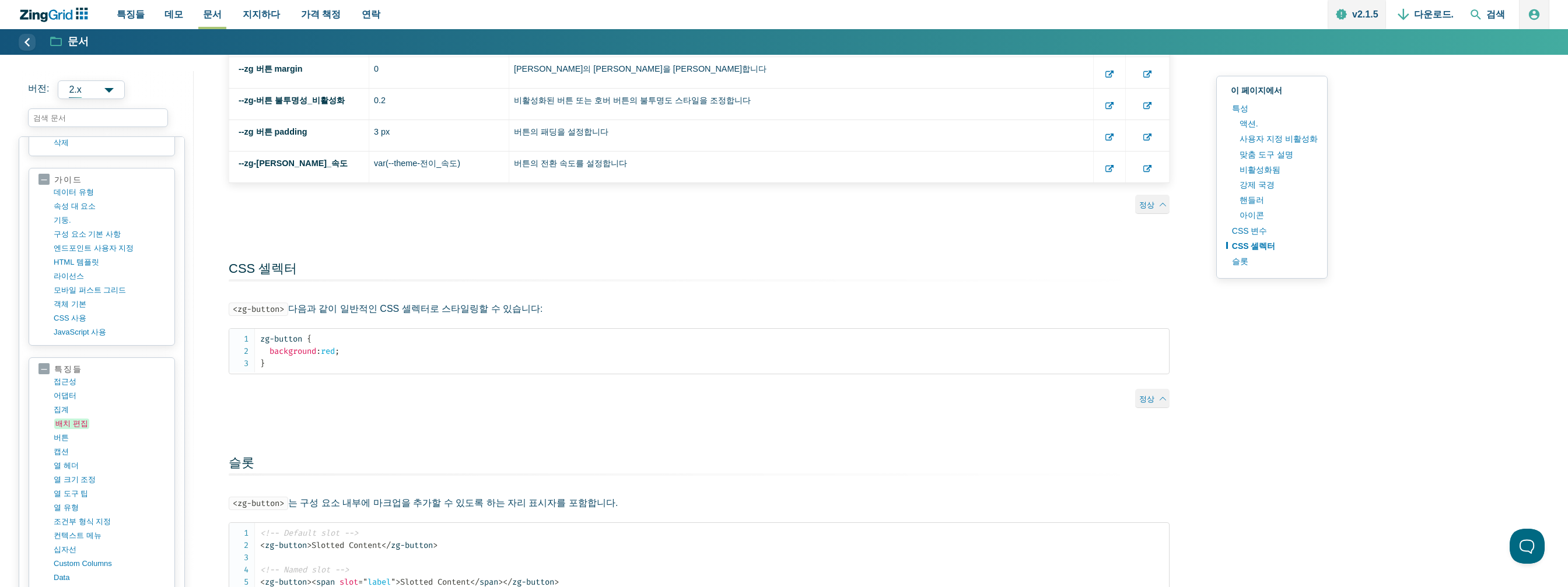
scroll to position [350, 0]
click at [84, 429] on link "버튼" at bounding box center [111, 437] width 111 height 14
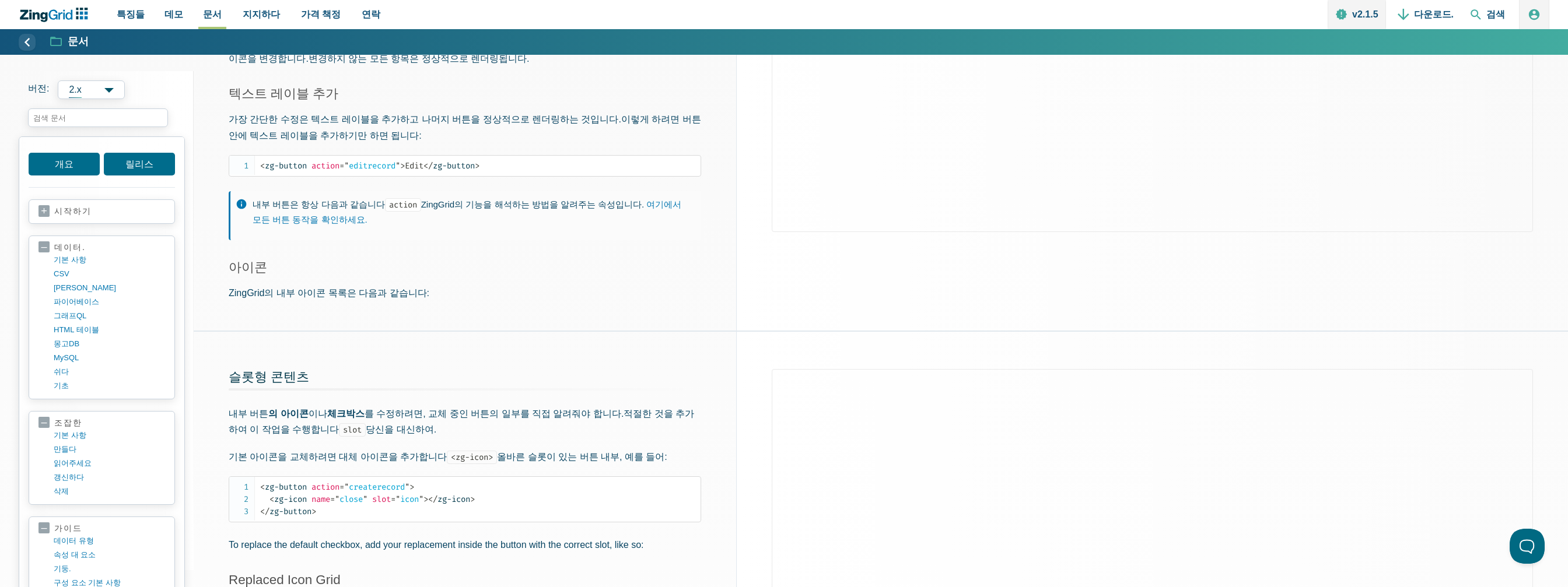
scroll to position [350, 0]
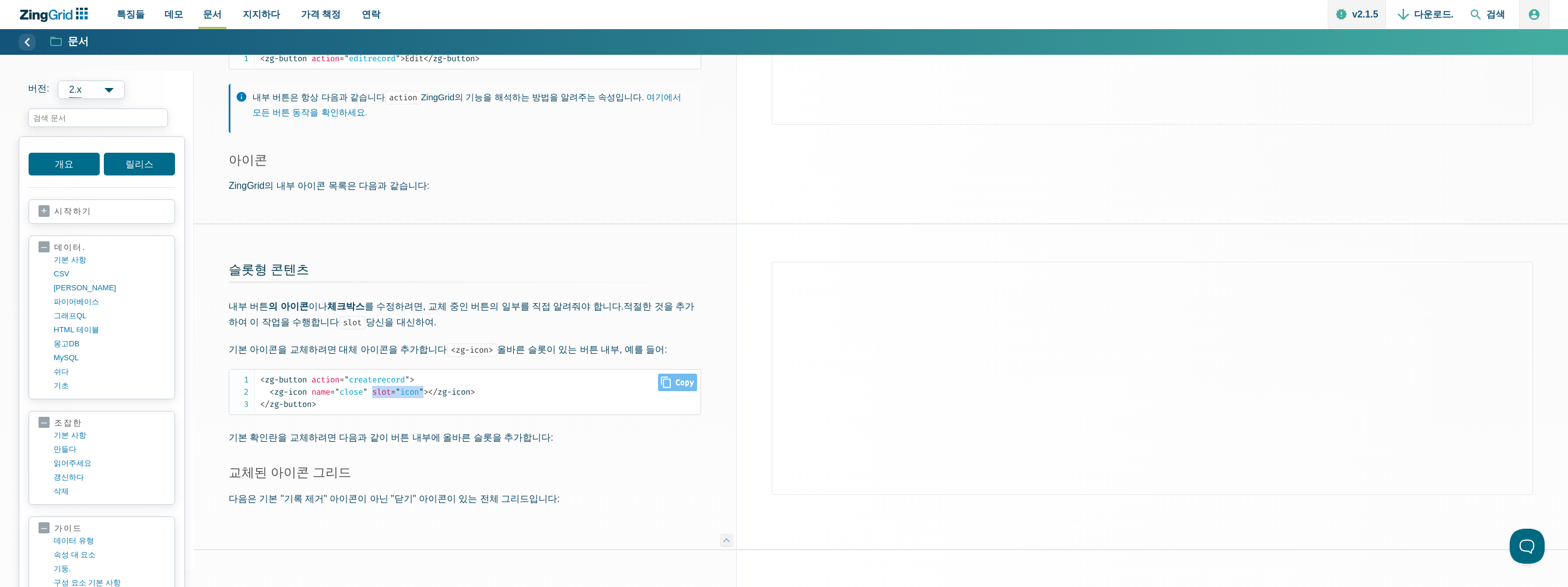
drag, startPoint x: 379, startPoint y: 392, endPoint x: 432, endPoint y: 393, distance: 53.0
click at [428, 393] on span "< zg-icon name = " close " slot = " icon " >" at bounding box center [349, 392] width 158 height 10
drag, startPoint x: 482, startPoint y: 393, endPoint x: 270, endPoint y: 393, distance: 212.0
click at [270, 393] on code "< zg-button action = " createrecord " > < zg-icon name = " close " slot = " ico…" at bounding box center [481, 392] width 441 height 37
drag, startPoint x: 496, startPoint y: 389, endPoint x: 268, endPoint y: 393, distance: 228.0
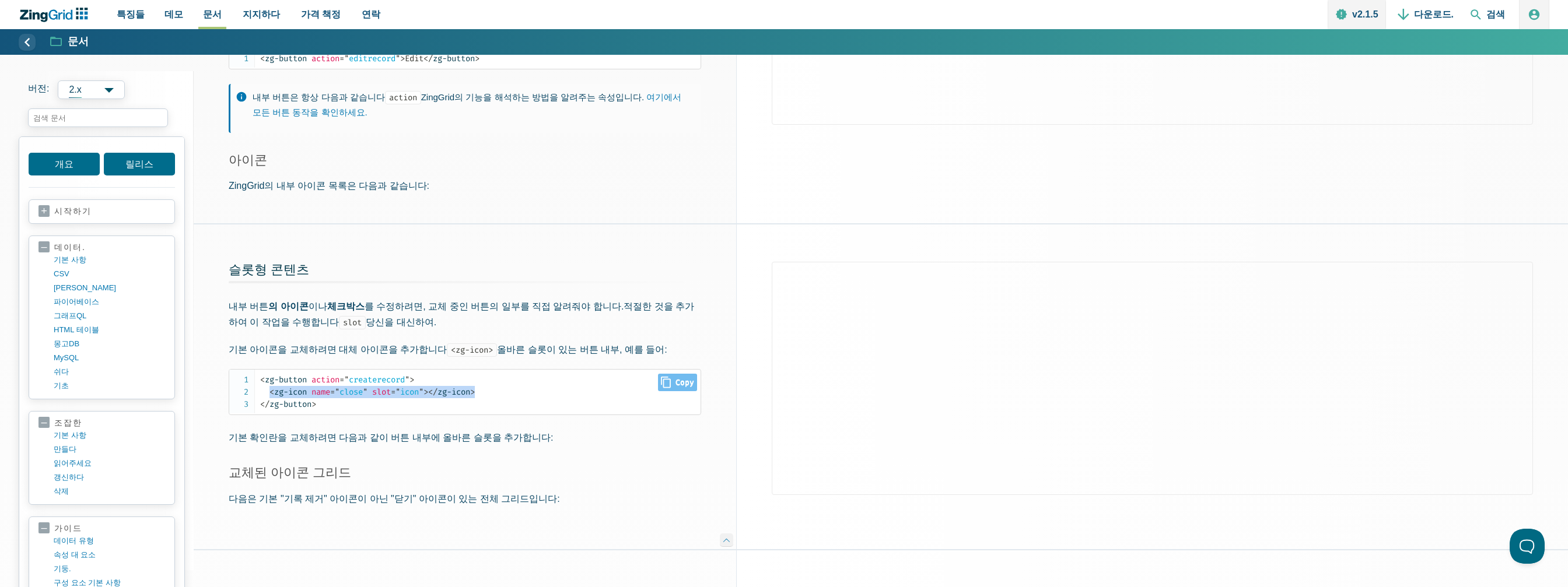
click at [268, 393] on code "< zg-button action = " createrecord " > < zg-icon name = " close " slot = " ico…" at bounding box center [481, 392] width 441 height 37
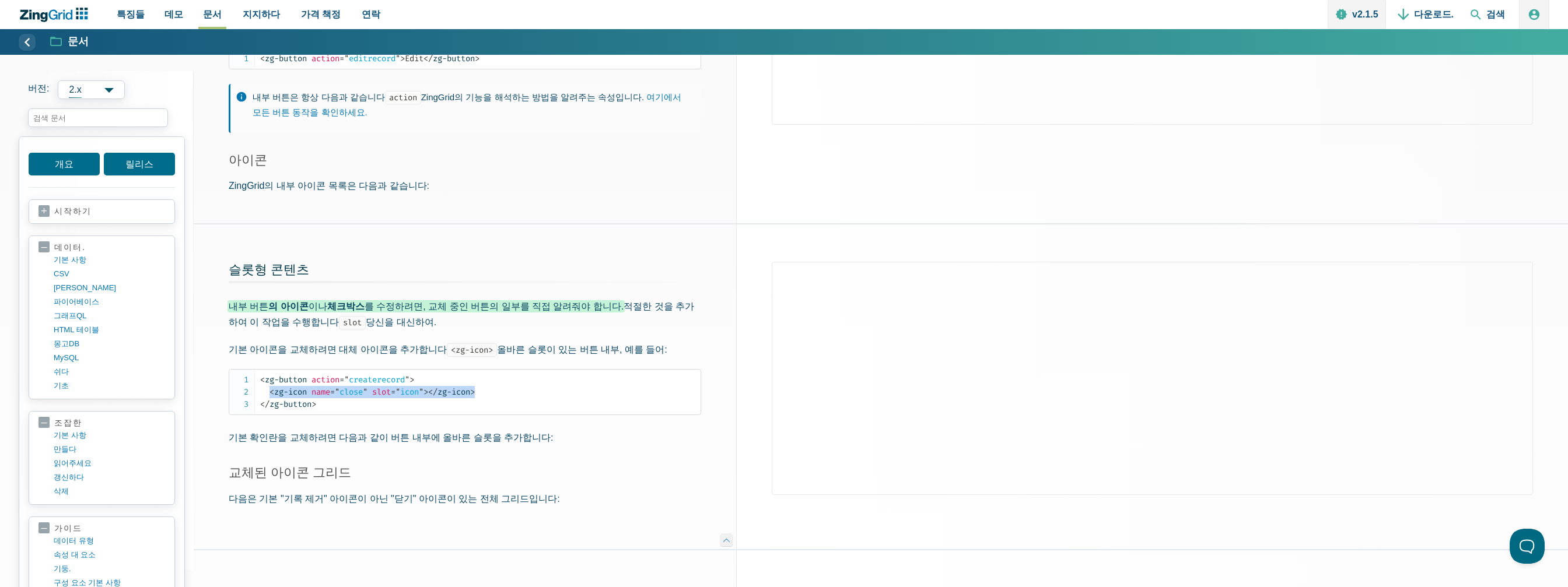
copy code "< zg-icon name = " close " slot = " icon " > </ zg-icon >"
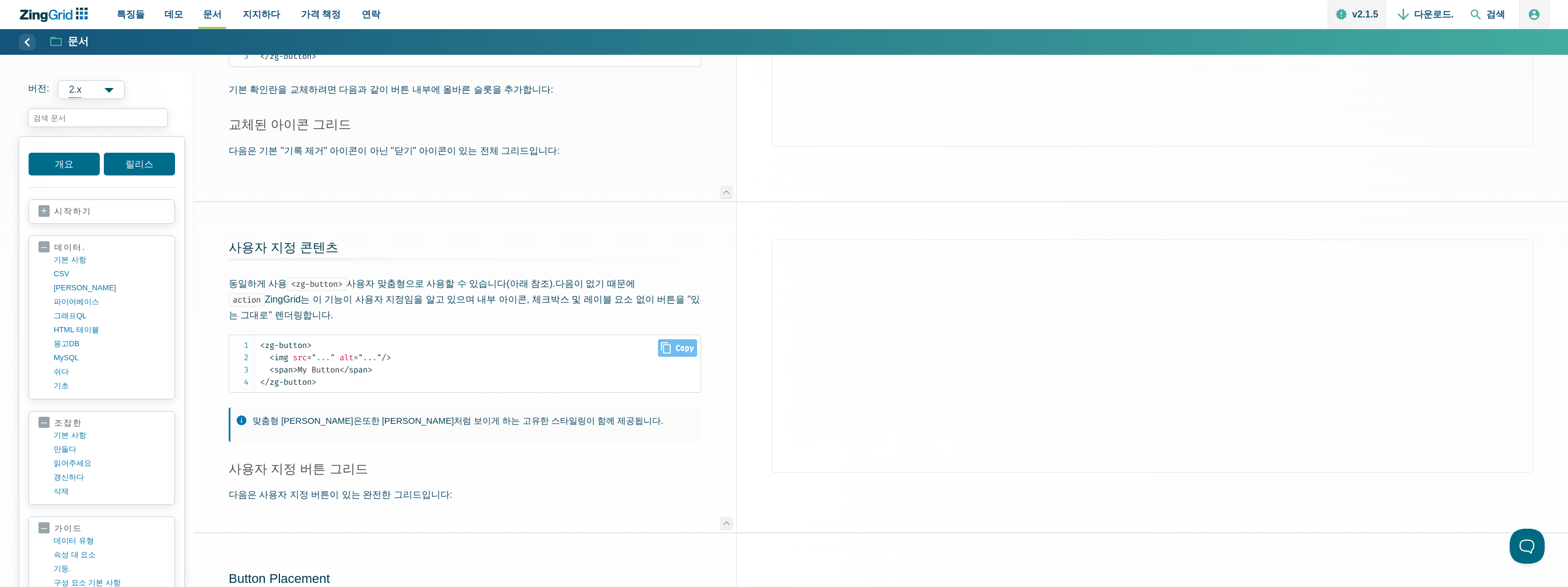
scroll to position [700, 0]
click at [361, 488] on font "다음은 사용자 지정 버튼이 있는 완전한 그리드입니다:" at bounding box center [340, 493] width 223 height 10
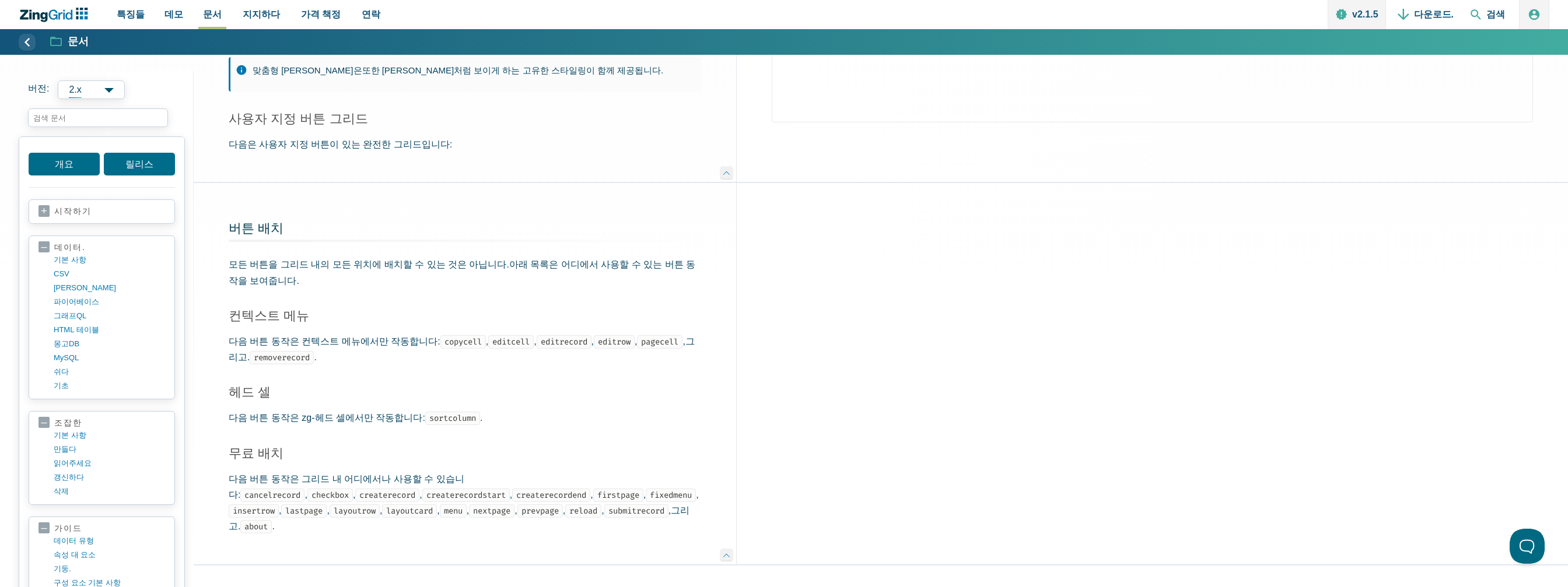
scroll to position [1050, 0]
click at [646, 489] on code "fixedmenu" at bounding box center [671, 494] width 50 height 13
copy code "fixedmenu"
click at [93, 125] on input "search input" at bounding box center [98, 118] width 140 height 19
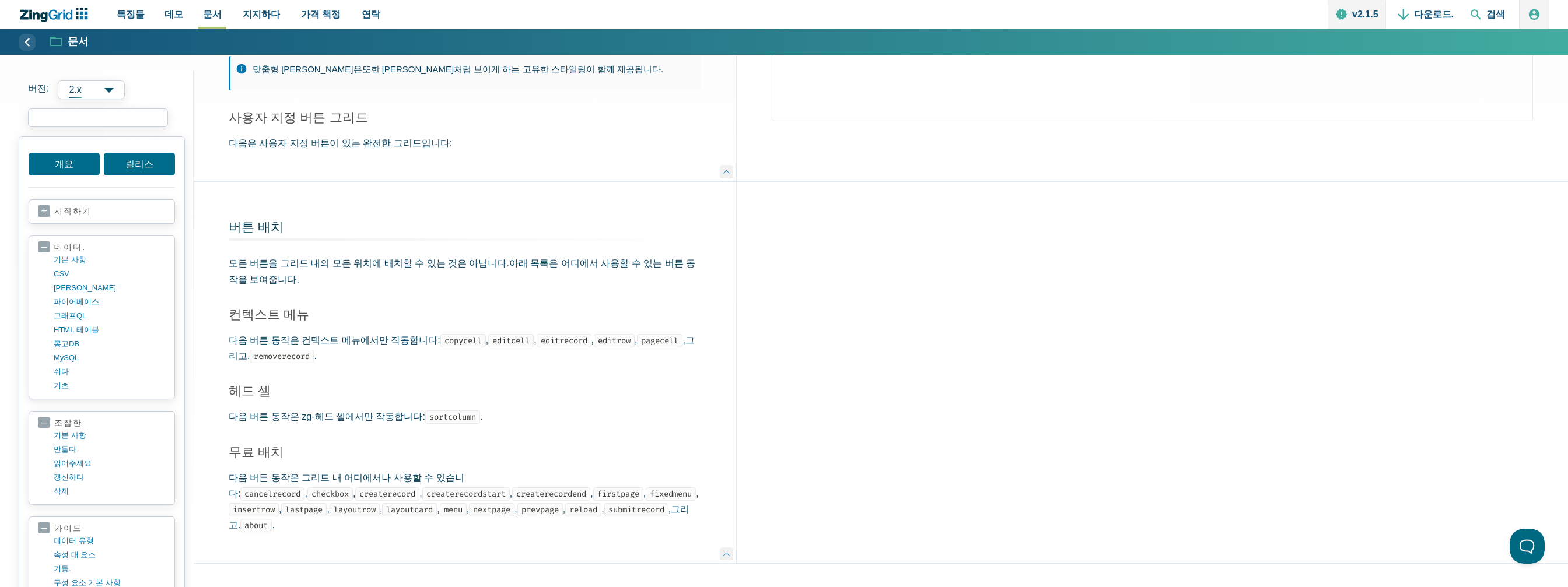
paste input "fixedmenu"
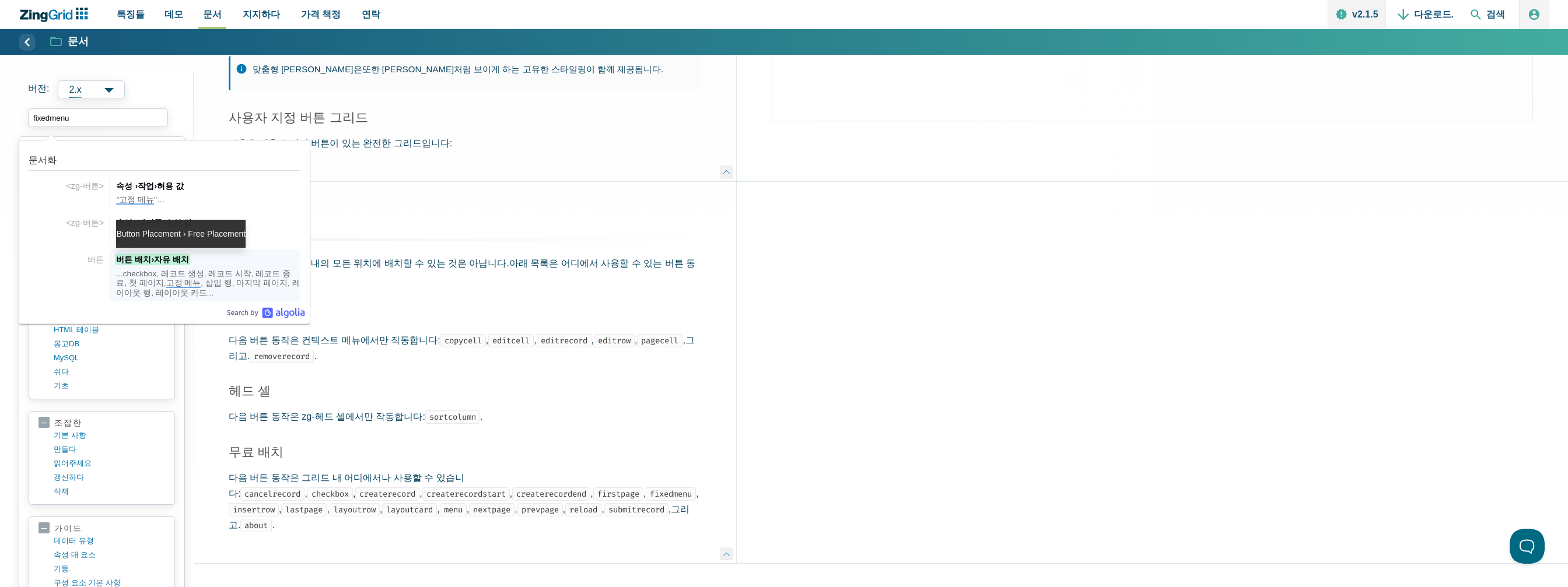
click at [173, 261] on font "버튼 배치 › 자유 배치" at bounding box center [152, 259] width 73 height 9
type input "fixedmenu"
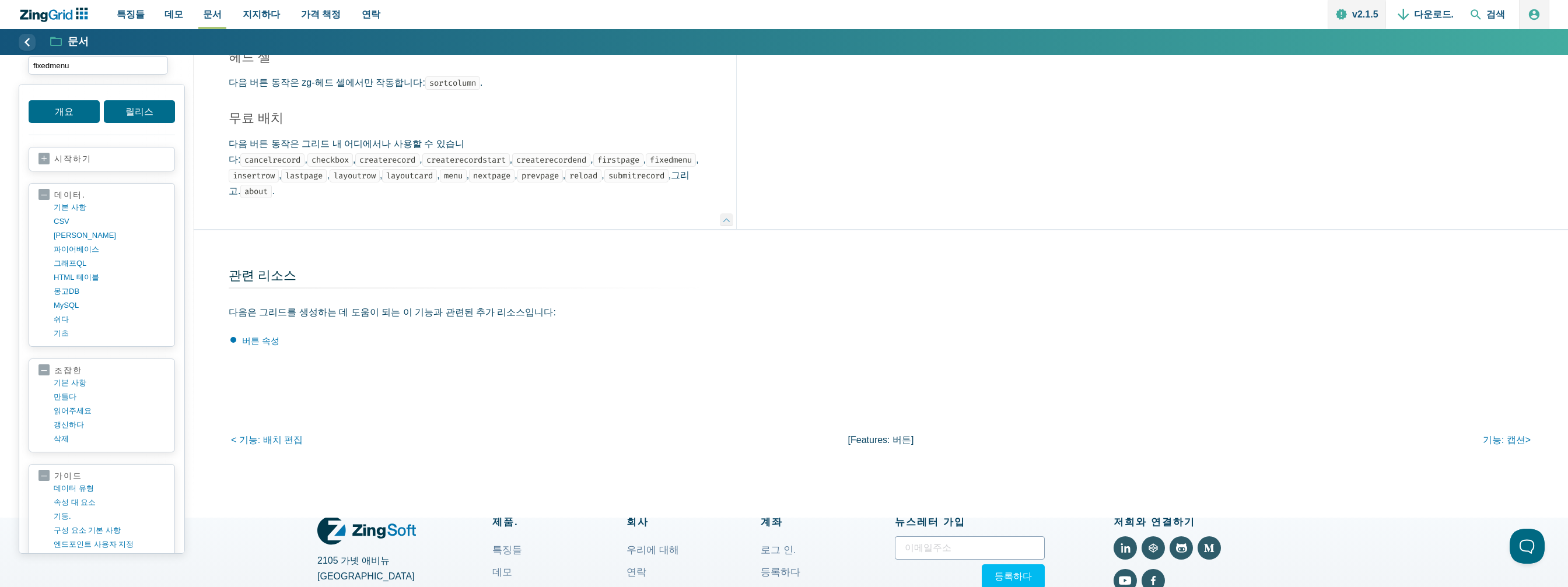
scroll to position [1370, 0]
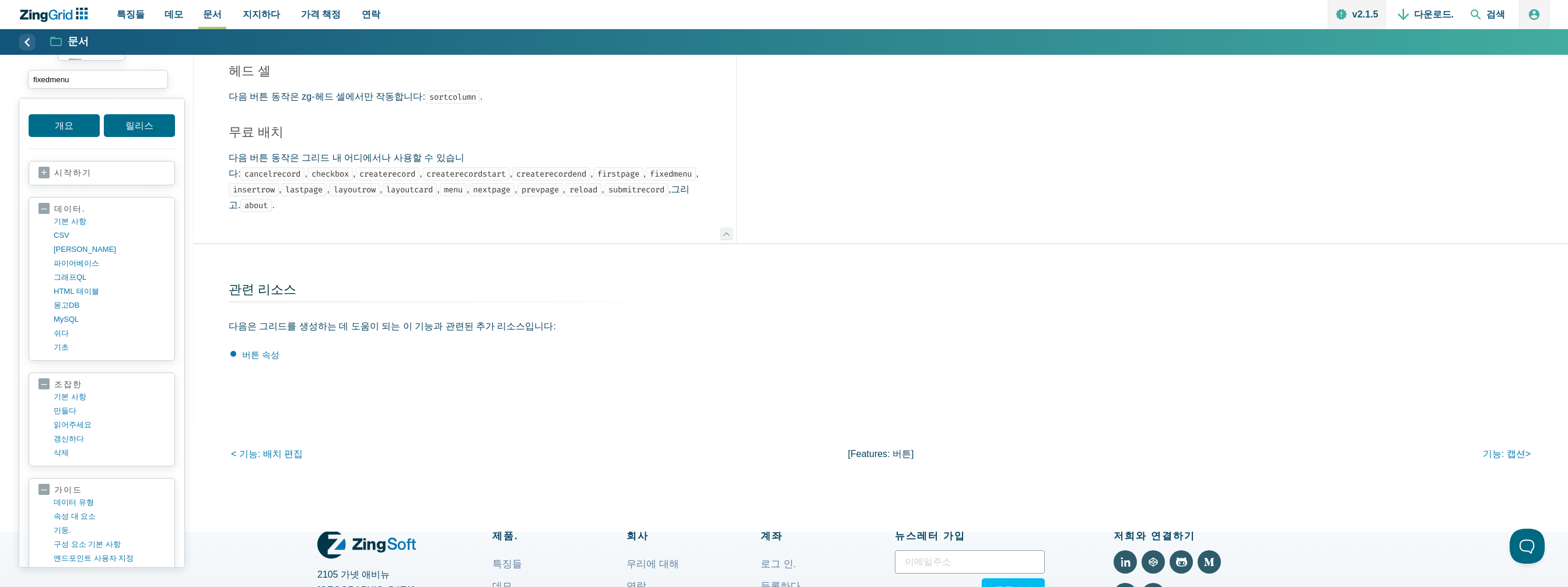
drag, startPoint x: 532, startPoint y: 343, endPoint x: 481, endPoint y: 386, distance: 66.7
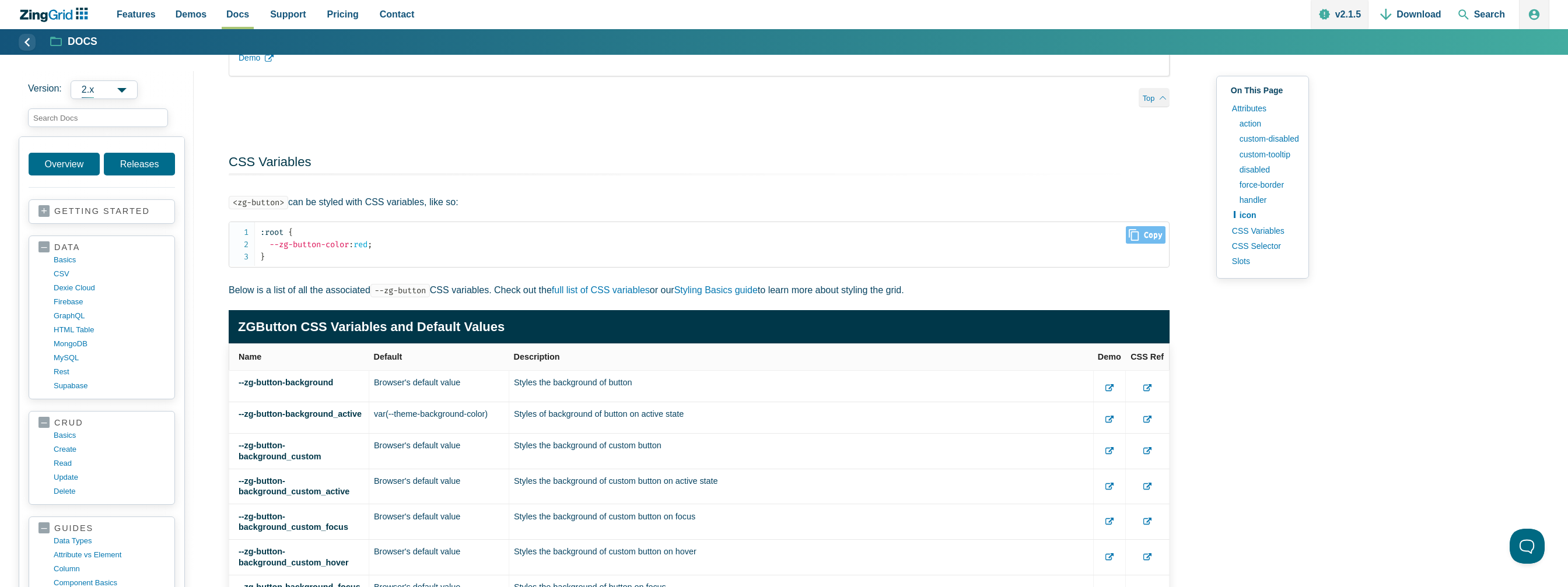
scroll to position [3060, 0]
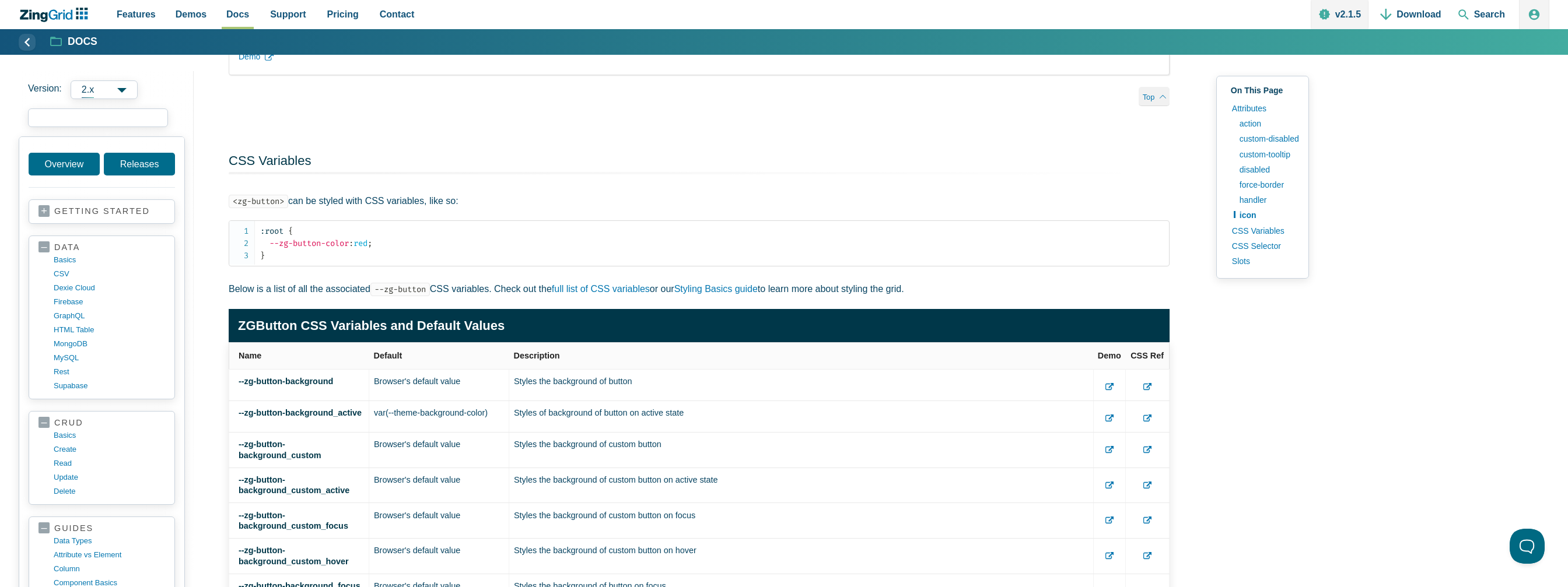
click at [107, 126] on input "search input" at bounding box center [98, 118] width 140 height 19
paste input "fixedmenu"
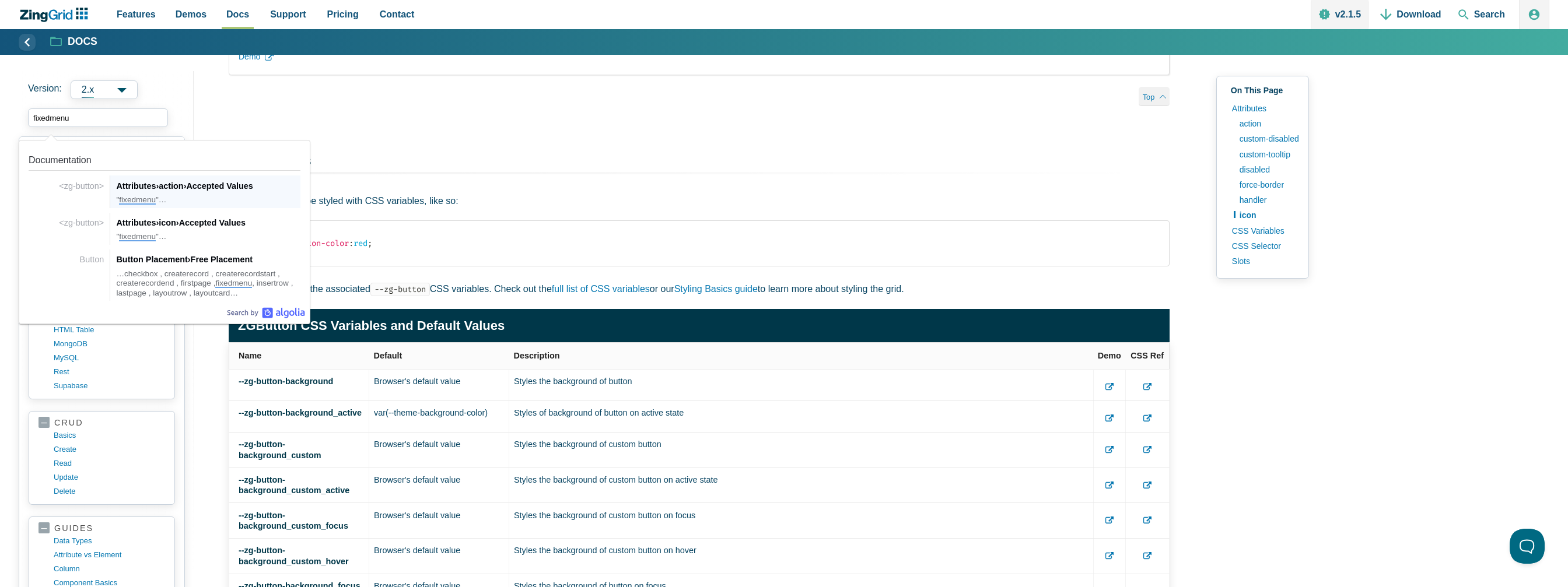
click at [215, 187] on div "Attributes › action › Accepted Values" at bounding box center [208, 186] width 184 height 14
type input "fixedmenu"
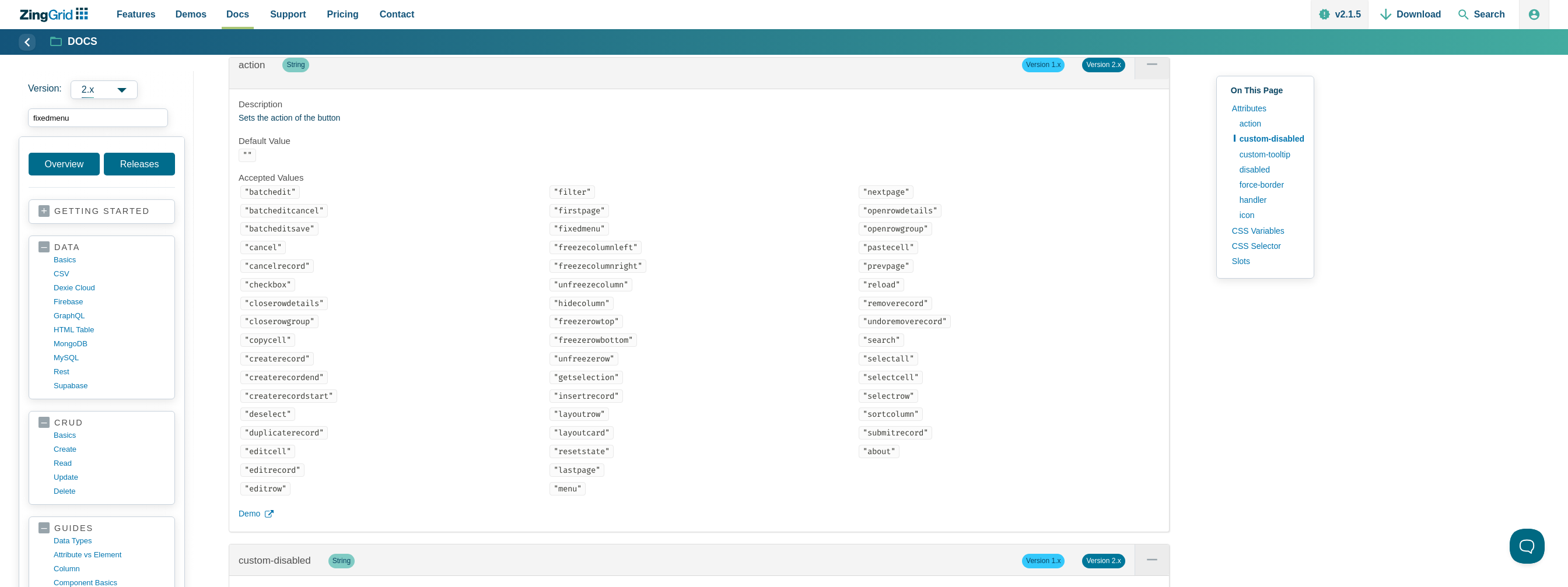
scroll to position [1250, 0]
click at [268, 520] on icon "App Content" at bounding box center [269, 515] width 9 height 9
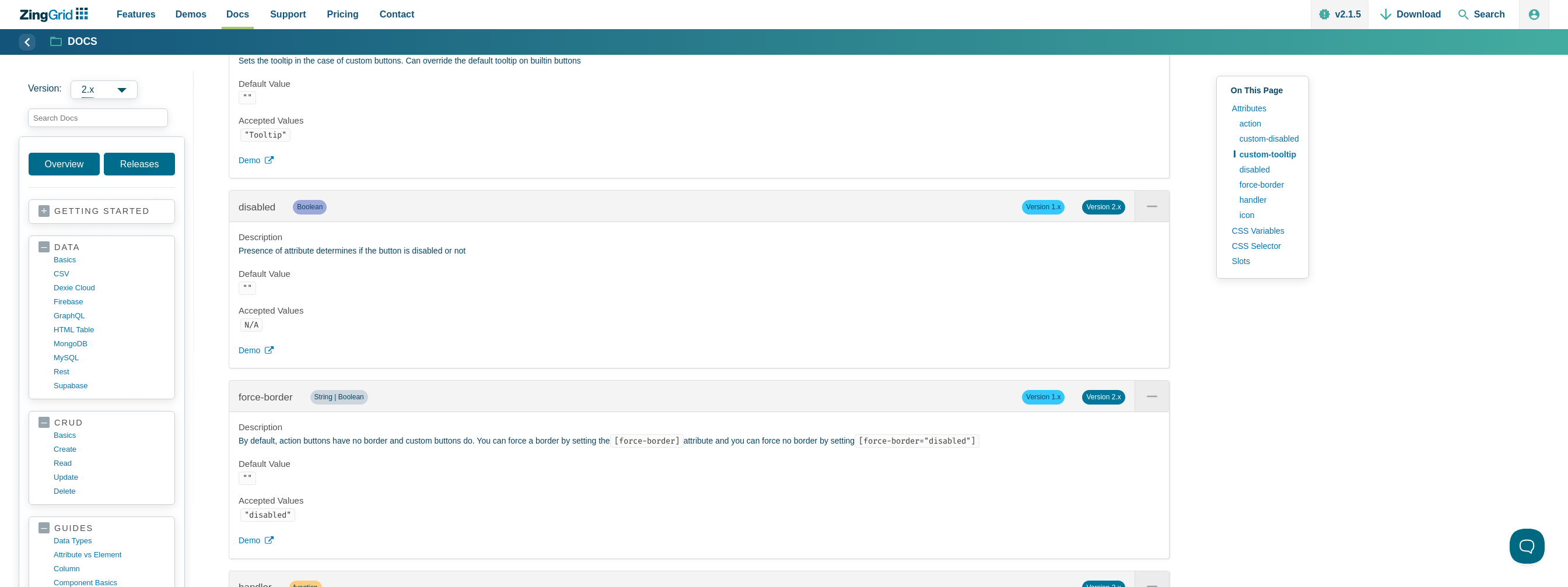
scroll to position [2018, 0]
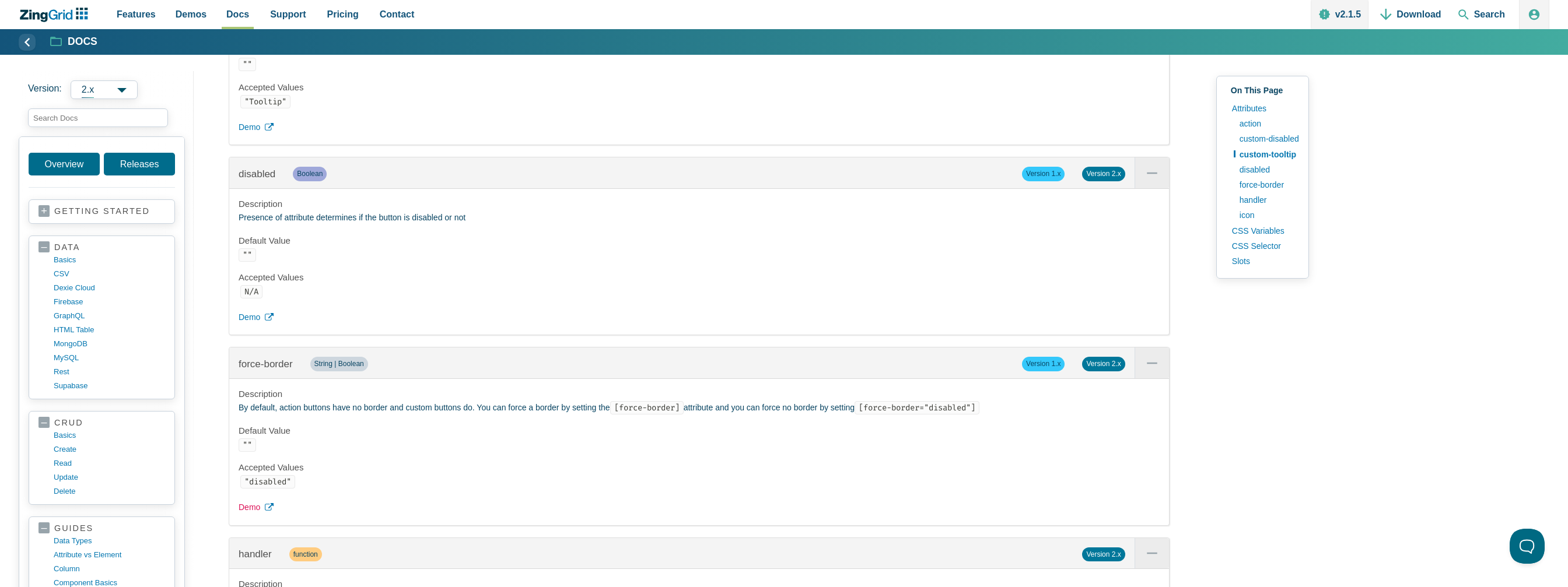
click at [266, 512] on icon "App Content" at bounding box center [269, 507] width 9 height 9
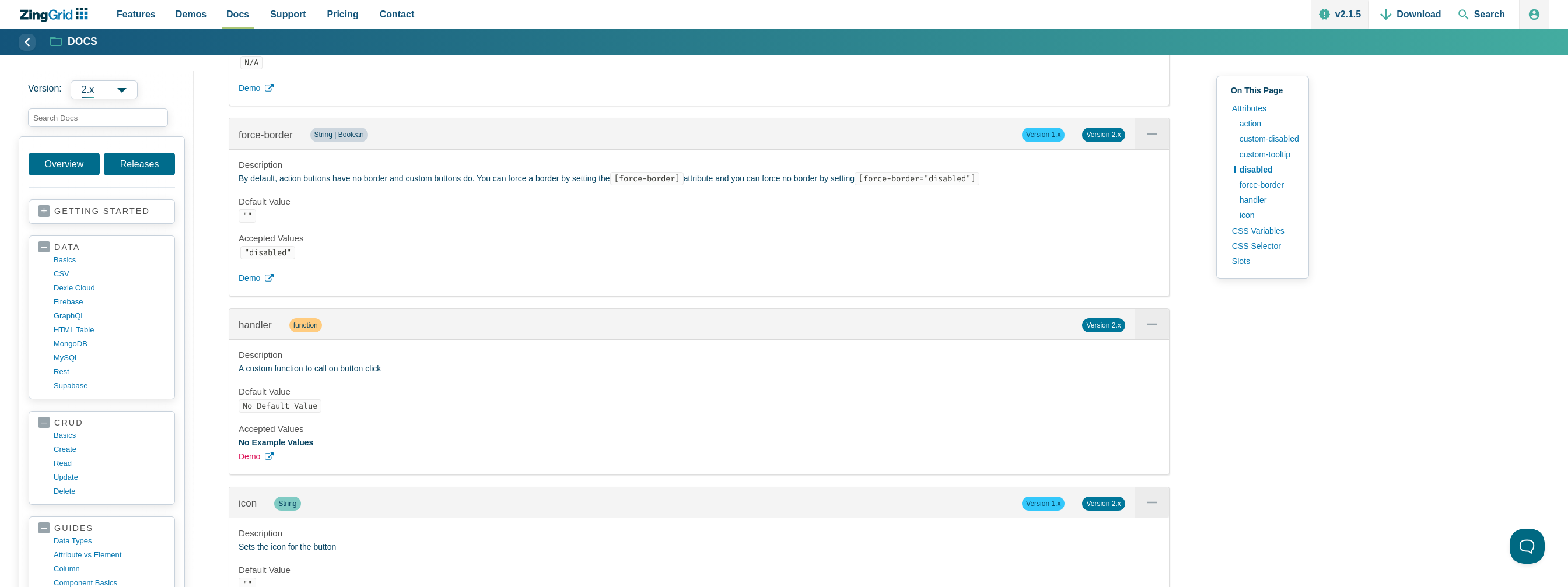
scroll to position [2252, 0]
click at [270, 457] on icon "App Content" at bounding box center [269, 452] width 9 height 9
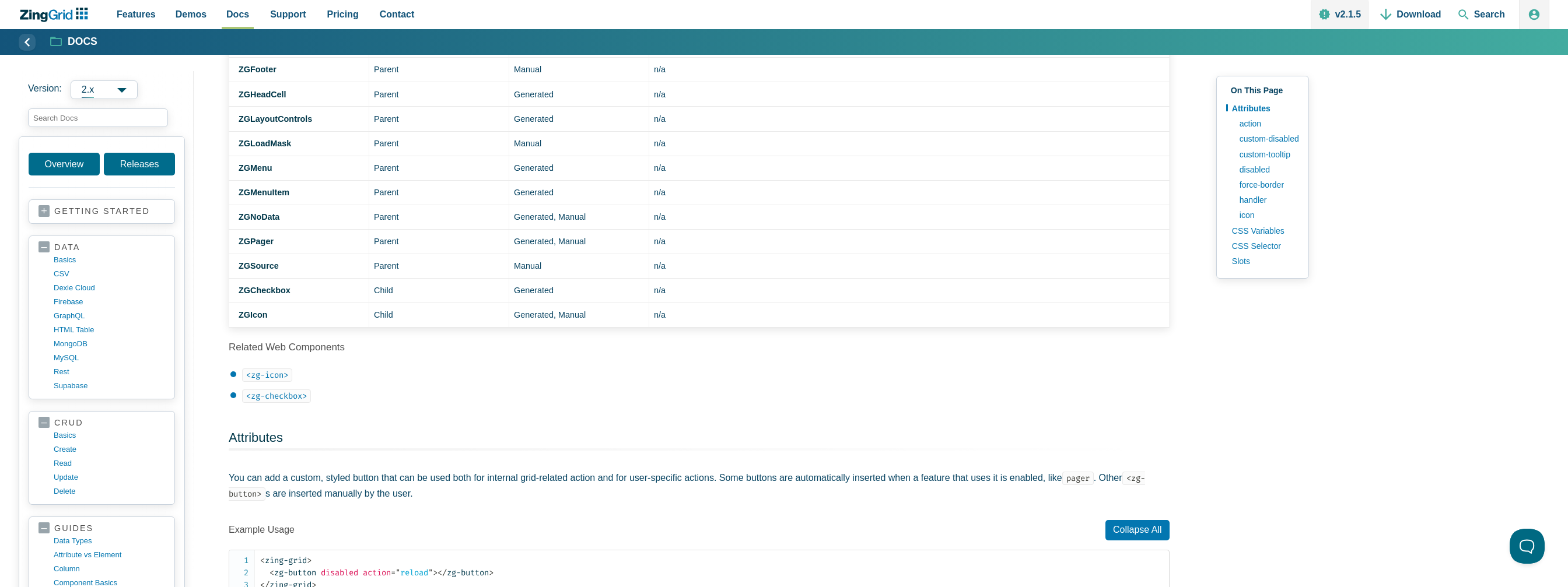
scroll to position [700, 0]
click at [528, 139] on td "Manual" at bounding box center [579, 140] width 140 height 24
click at [530, 143] on td "Manual" at bounding box center [579, 140] width 140 height 24
click at [530, 143] on td "Manual" at bounding box center [579, 140] width 140 height 24
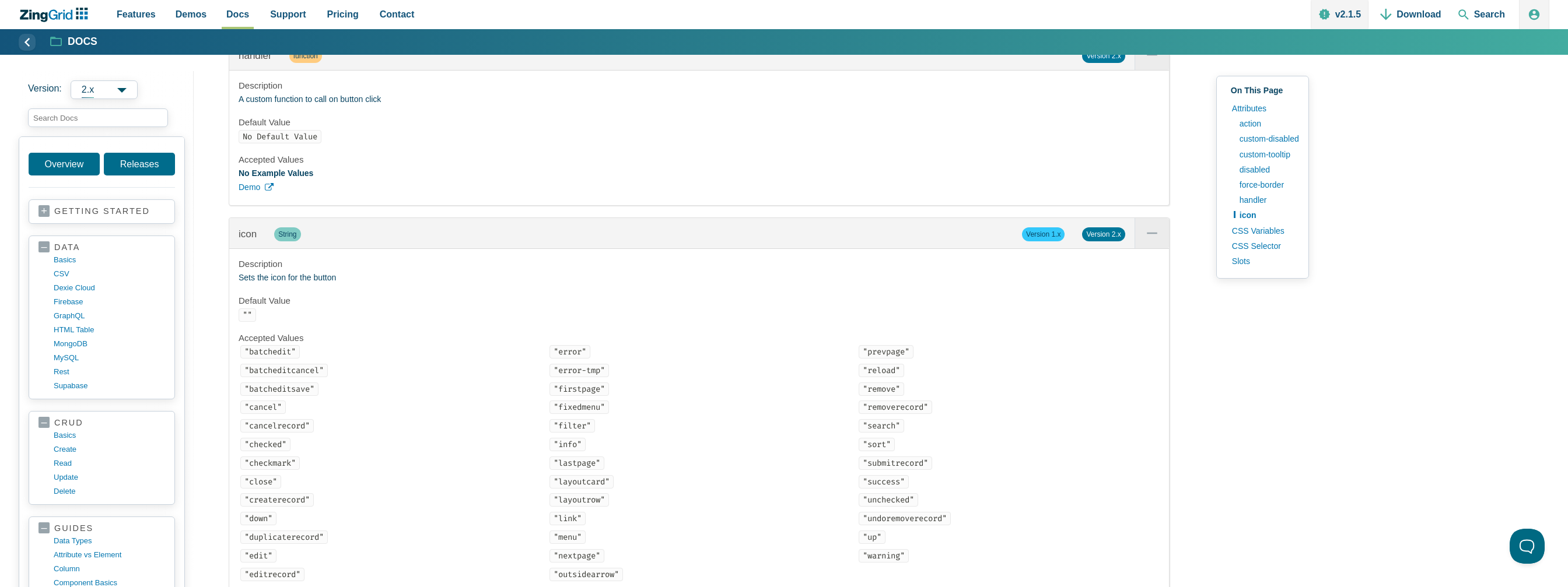
scroll to position [2508, 0]
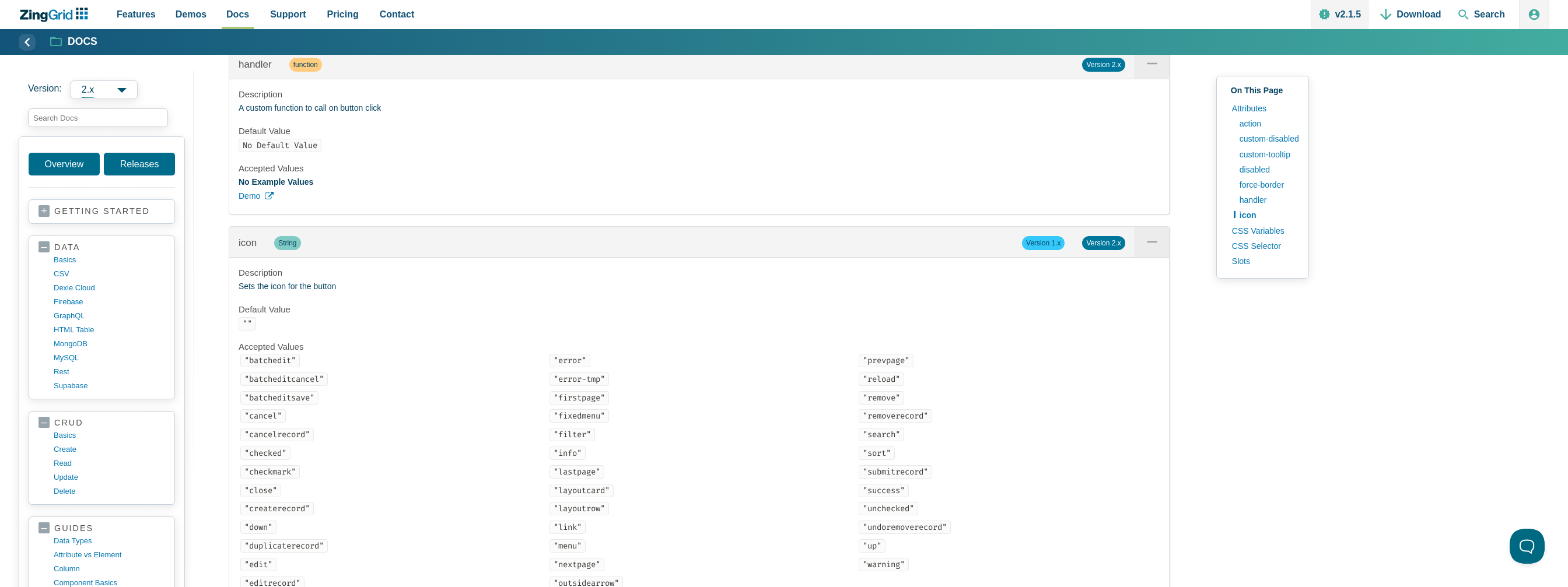
click at [281, 187] on strong "No Example Values" at bounding box center [275, 182] width 74 height 9
click at [292, 175] on h4 "Accepted Values" at bounding box center [699, 168] width 921 height 12
click at [291, 181] on div "Description A custom function to call on button click Default Value No Default …" at bounding box center [699, 147] width 940 height 135
click at [292, 152] on code "No Default Value" at bounding box center [280, 145] width 83 height 13
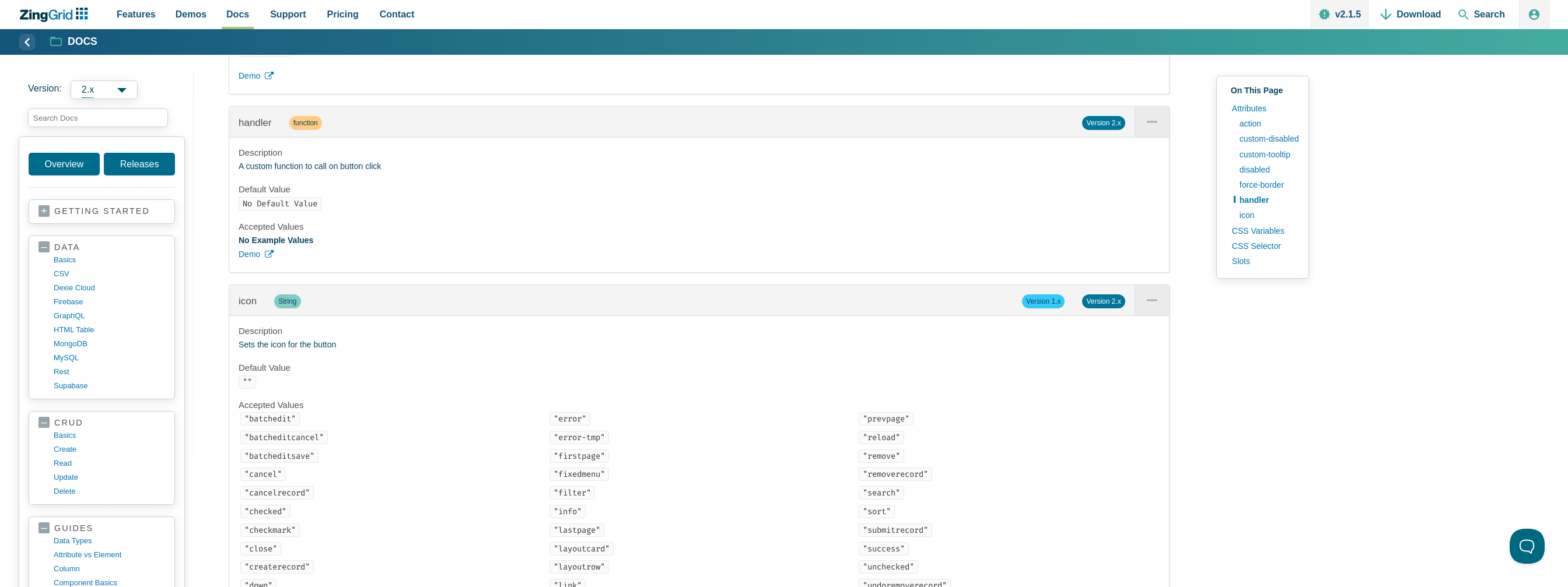
scroll to position [2450, 0]
click at [247, 174] on p "A custom function to call on button click" at bounding box center [699, 167] width 921 height 14
click at [276, 174] on p "A custom function to call on button click" at bounding box center [699, 167] width 921 height 14
click at [318, 174] on p "A custom function to call on button click" at bounding box center [699, 167] width 921 height 14
click at [359, 174] on p "A custom function to call on button click" at bounding box center [699, 167] width 921 height 14
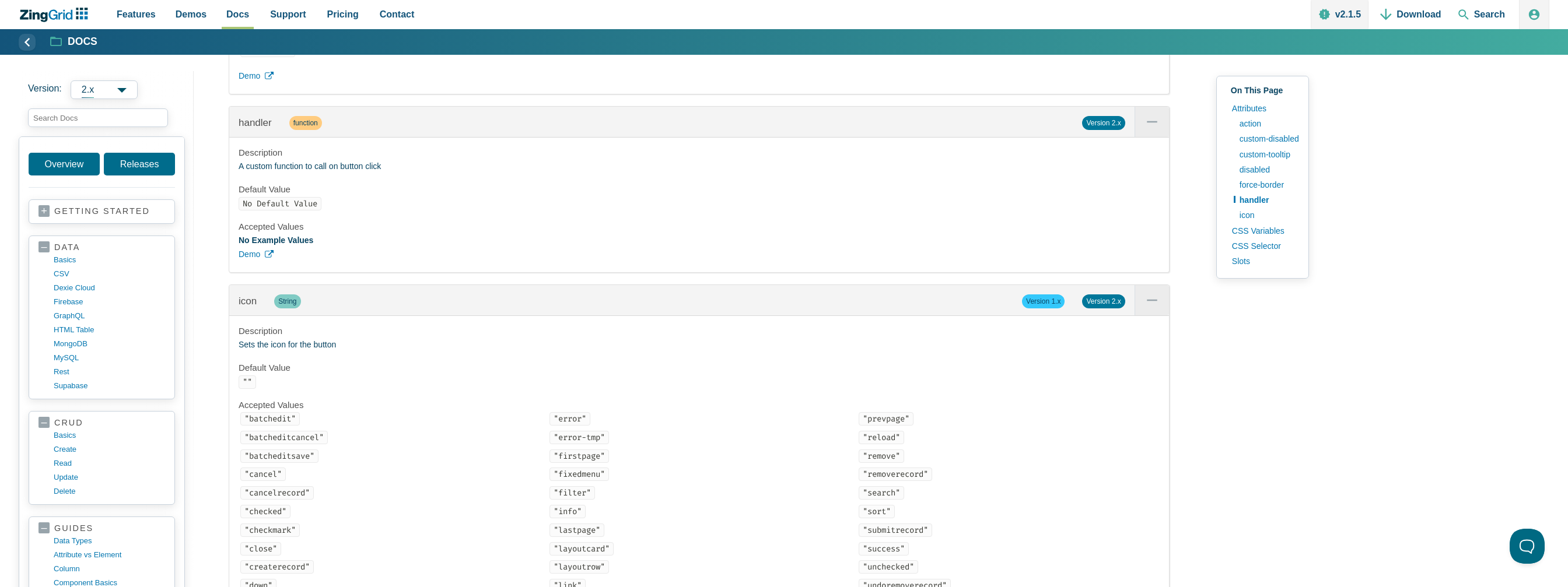
click at [387, 174] on p "A custom function to call on button click" at bounding box center [699, 167] width 921 height 14
click at [250, 262] on span "Demo" at bounding box center [249, 255] width 22 height 14
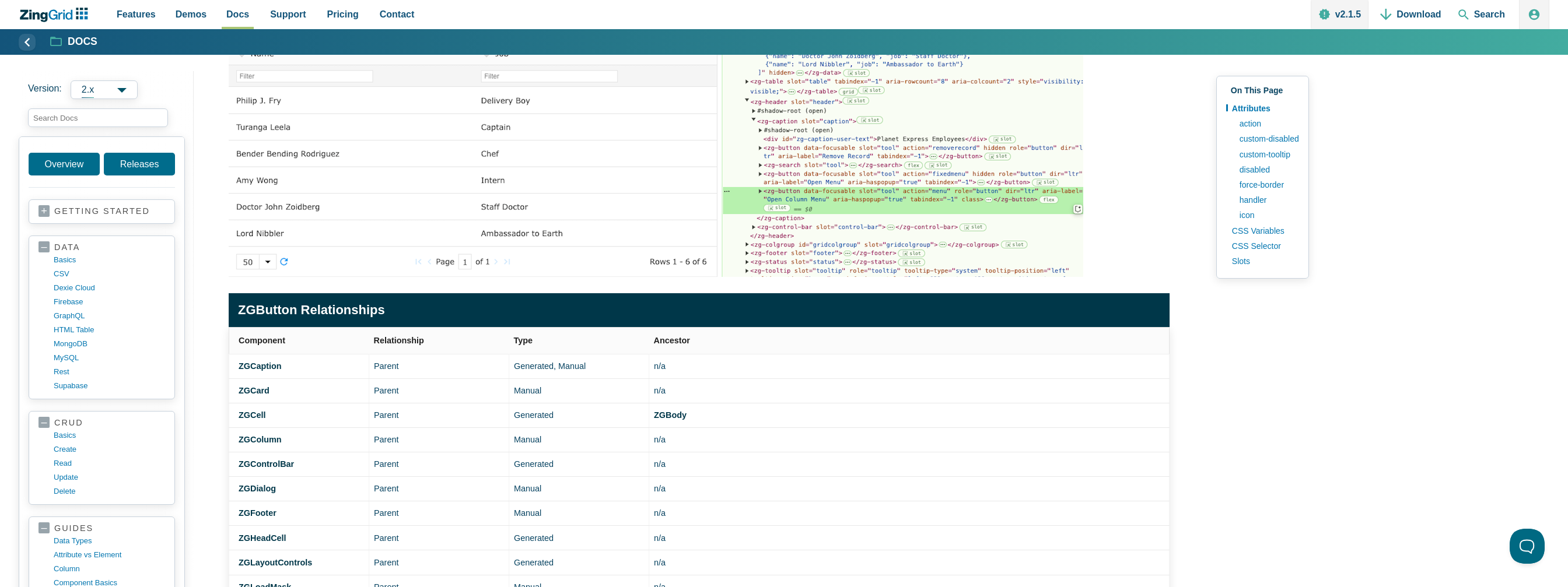
scroll to position [292, 0]
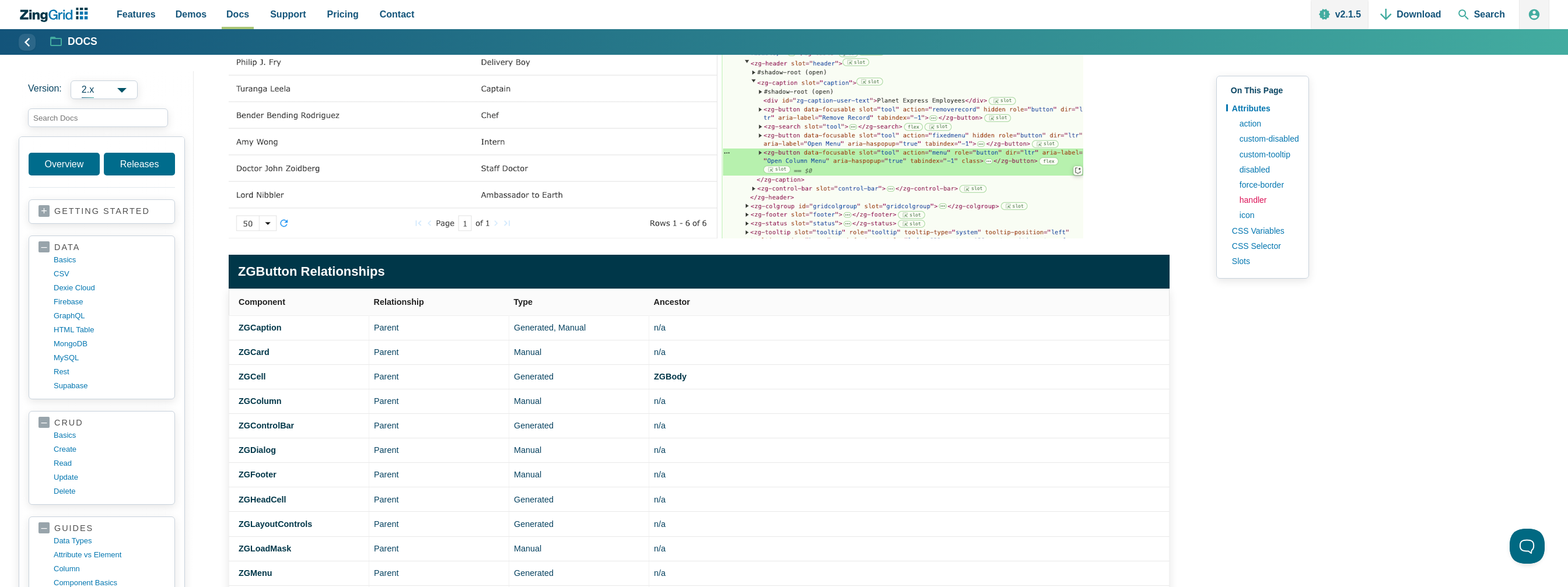
click at [1265, 197] on link "handler" at bounding box center [1266, 200] width 65 height 15
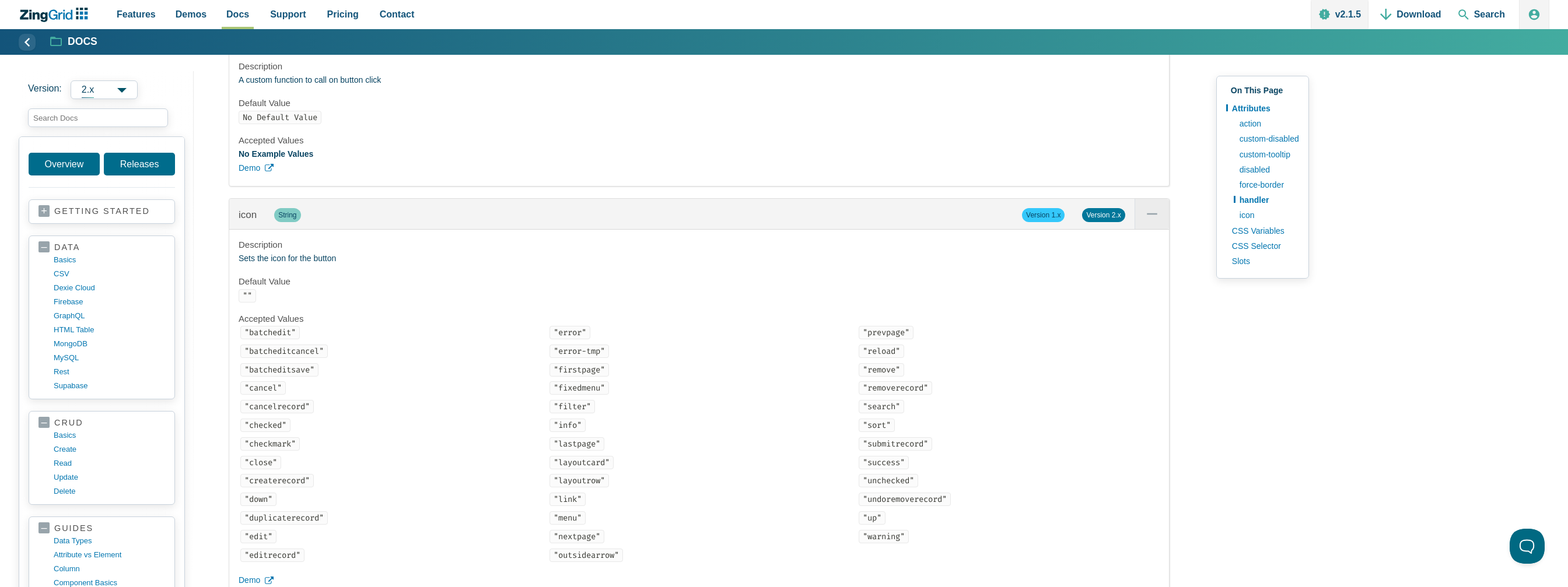
click at [279, 158] on strong "No Example Values" at bounding box center [275, 154] width 74 height 9
click at [364, 147] on h4 "Accepted Values" at bounding box center [699, 140] width 921 height 12
drag, startPoint x: 238, startPoint y: 102, endPoint x: 397, endPoint y: 102, distance: 159.0
click at [397, 88] on p "A custom function to call on button click" at bounding box center [699, 81] width 921 height 14
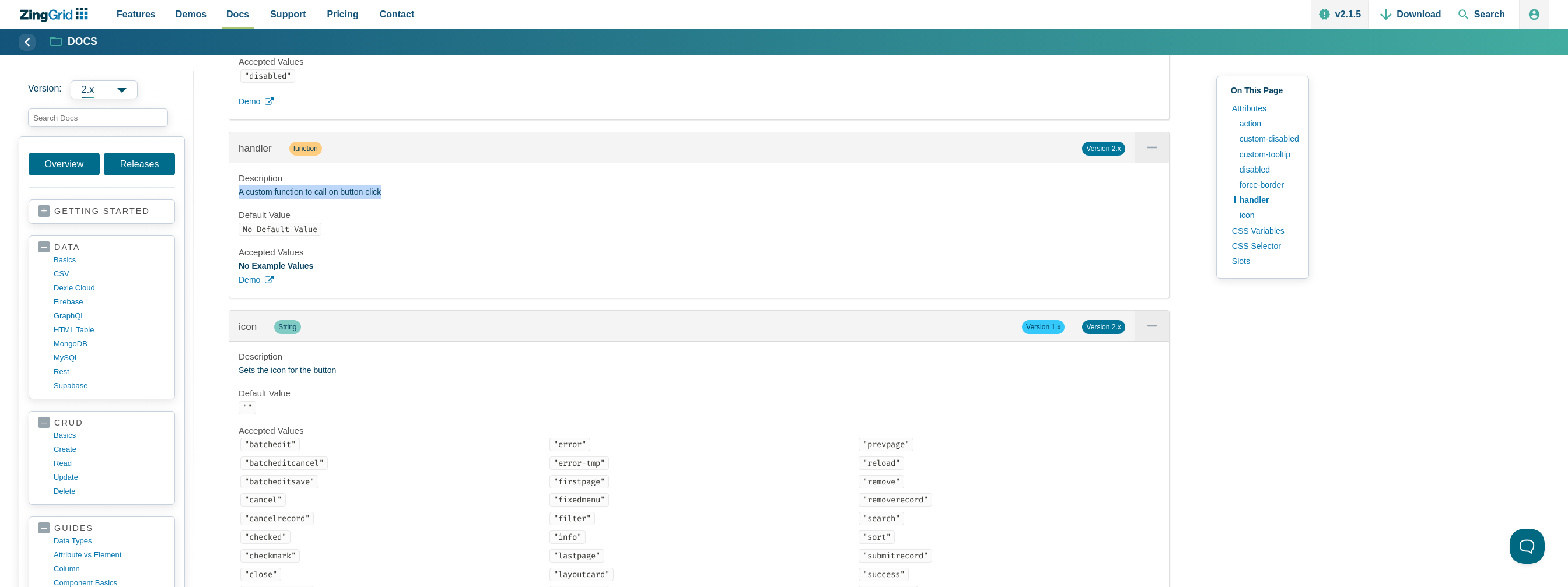
scroll to position [2419, 0]
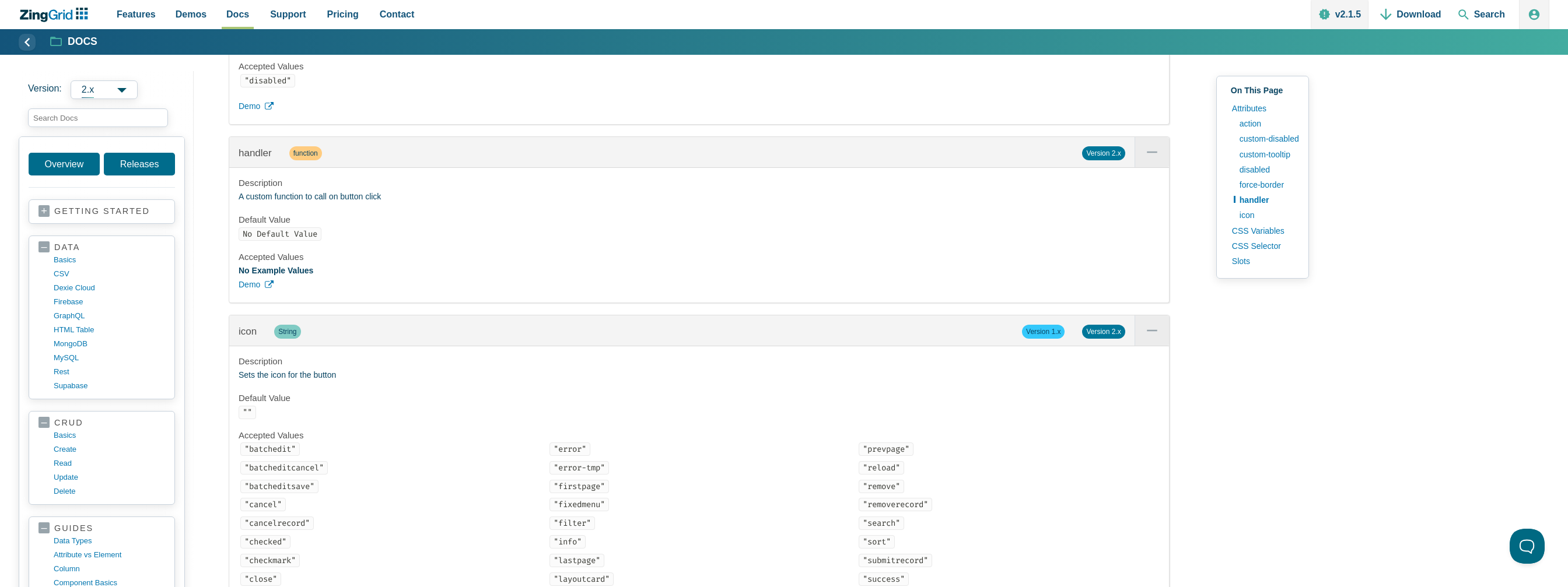
click at [303, 161] on span "function" at bounding box center [306, 154] width 33 height 14
drag, startPoint x: 1051, startPoint y: 197, endPoint x: 1064, endPoint y: 196, distance: 13.0
click at [1052, 196] on div "Description A custom function to call on button click Default Value No Default …" at bounding box center [699, 235] width 940 height 135
click at [1098, 161] on span "Version 2.x" at bounding box center [1103, 154] width 42 height 14
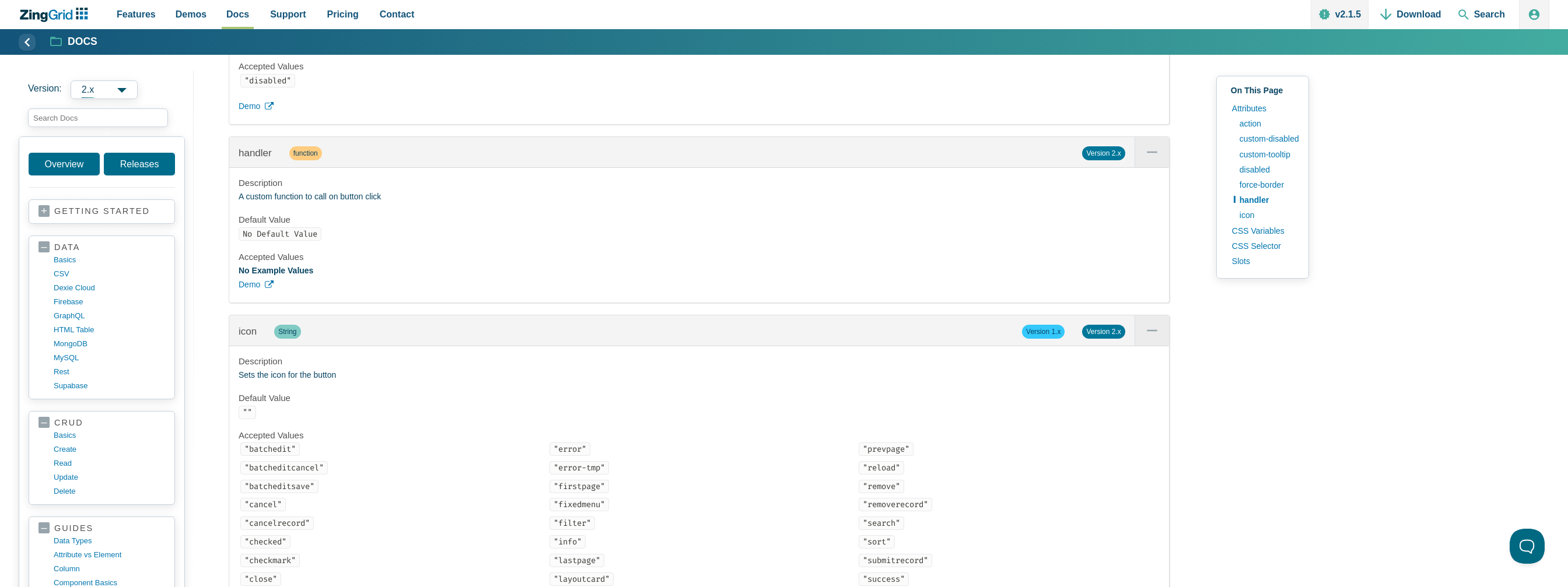
click at [1102, 161] on span "Version 2.x" at bounding box center [1103, 154] width 42 height 14
drag, startPoint x: 1102, startPoint y: 175, endPoint x: 1086, endPoint y: 165, distance: 18.9
click at [1102, 161] on span "Version 2.x" at bounding box center [1103, 154] width 42 height 14
click at [250, 158] on span "handler" at bounding box center [263, 153] width 33 height 11
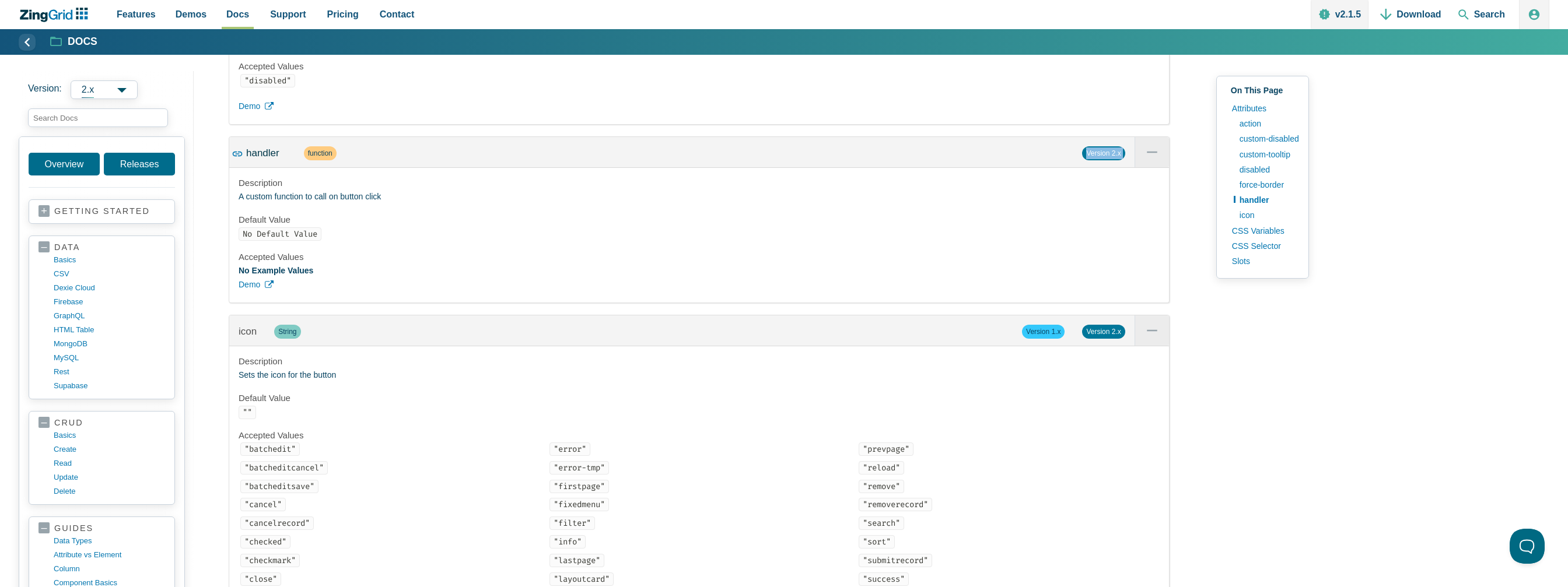
scroll to position [2579, 0]
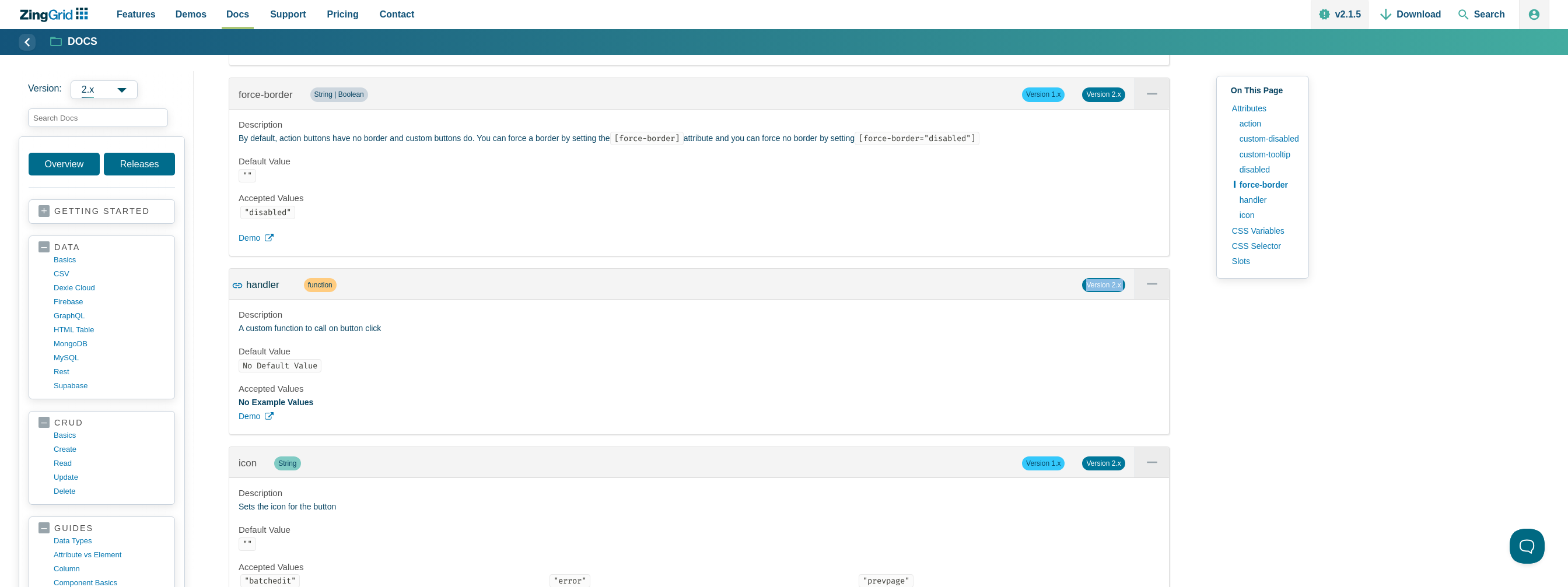
click at [254, 291] on span "handler" at bounding box center [263, 284] width 33 height 11
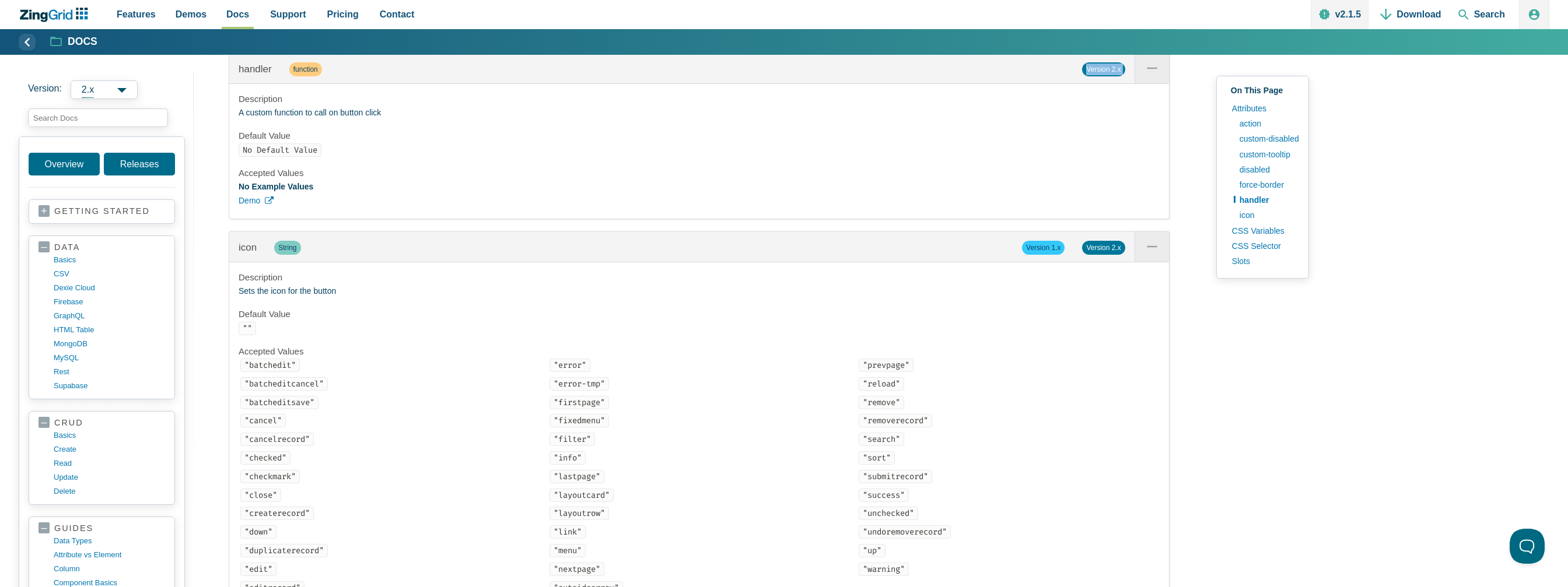
scroll to position [2462, 0]
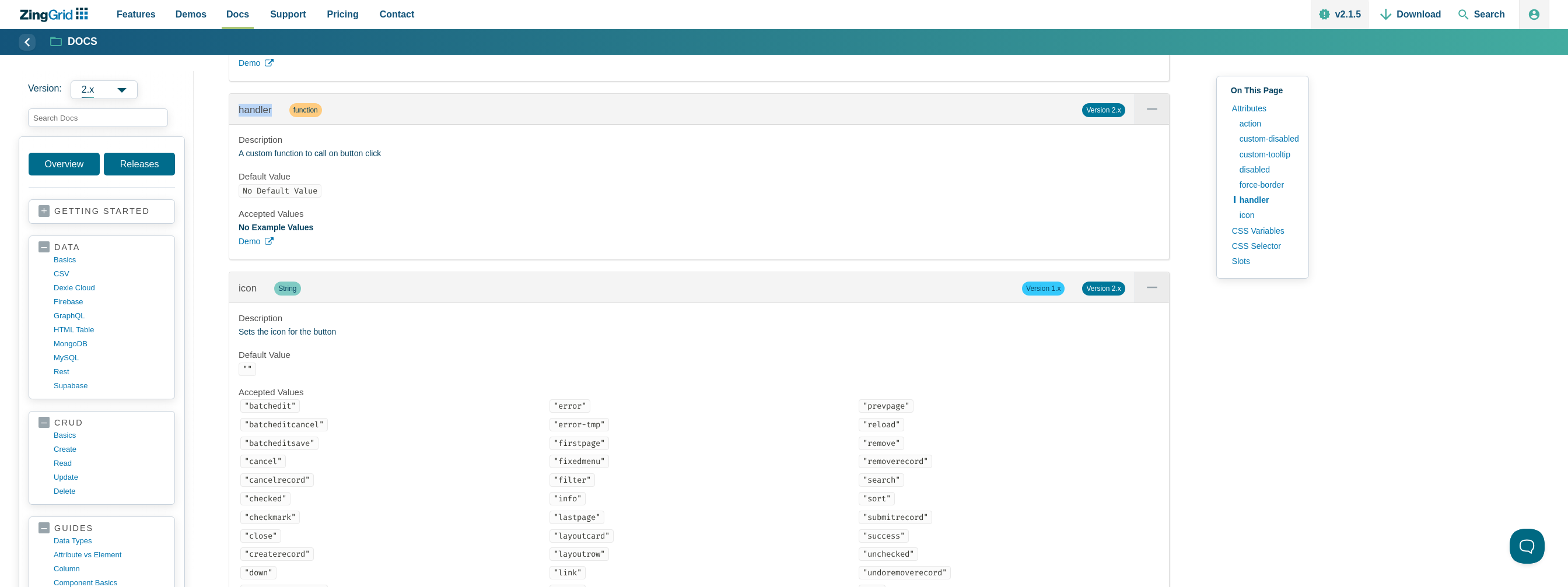
drag, startPoint x: 277, startPoint y: 132, endPoint x: 239, endPoint y: 140, distance: 38.8
click at [239, 125] on div "handler function Version 2.x" at bounding box center [699, 109] width 940 height 31
copy span "handler"
click at [97, 125] on input "search input" at bounding box center [98, 118] width 140 height 19
paste input "handler"
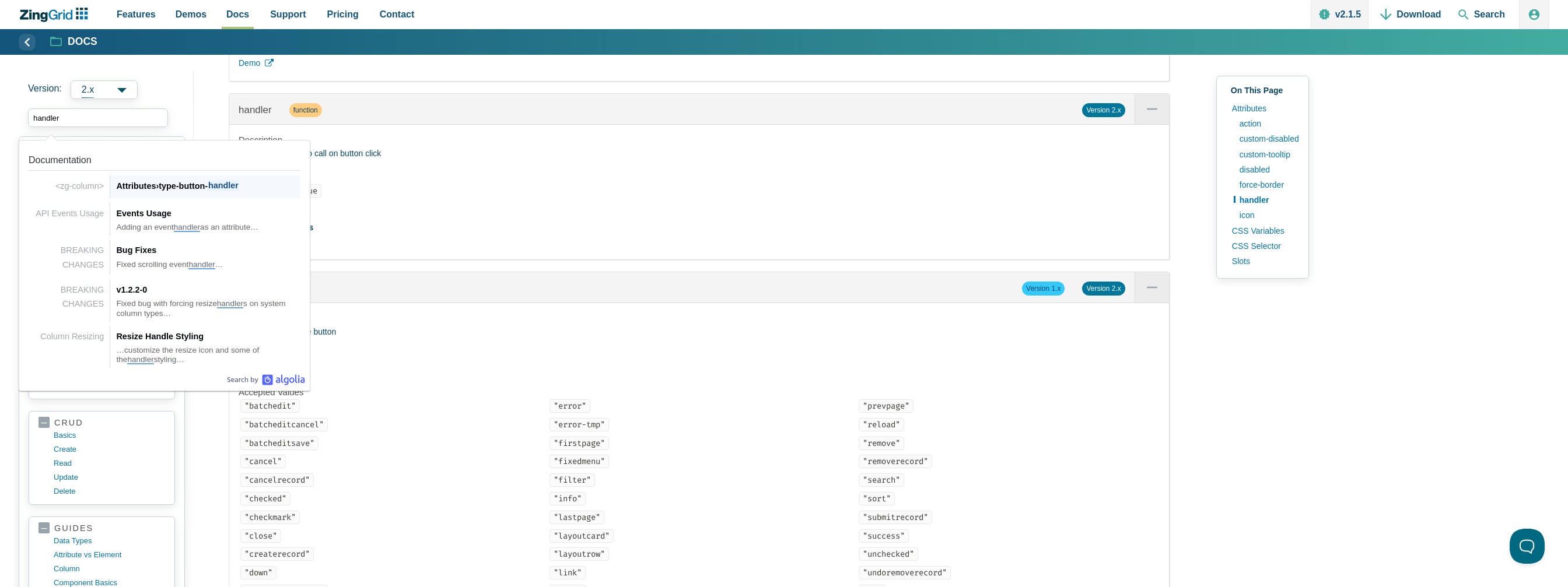
click at [200, 188] on div "Attributes › type-button- handler" at bounding box center [208, 186] width 184 height 14
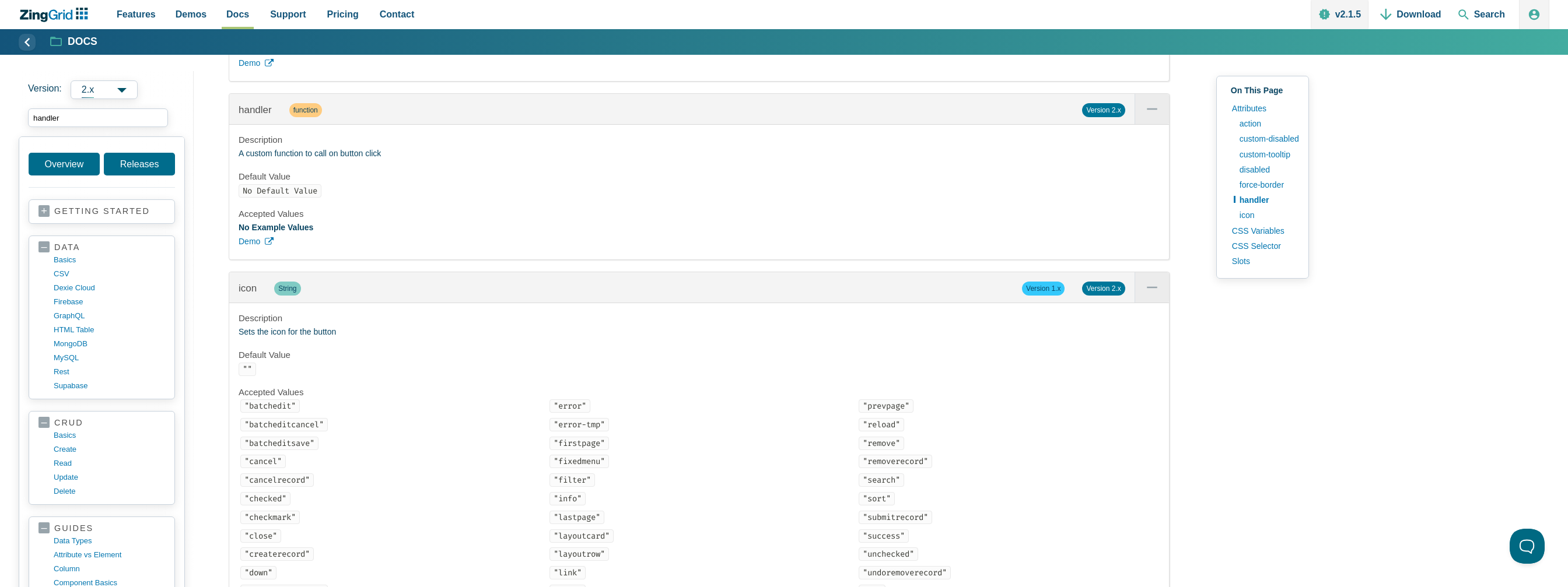
type input "handler"
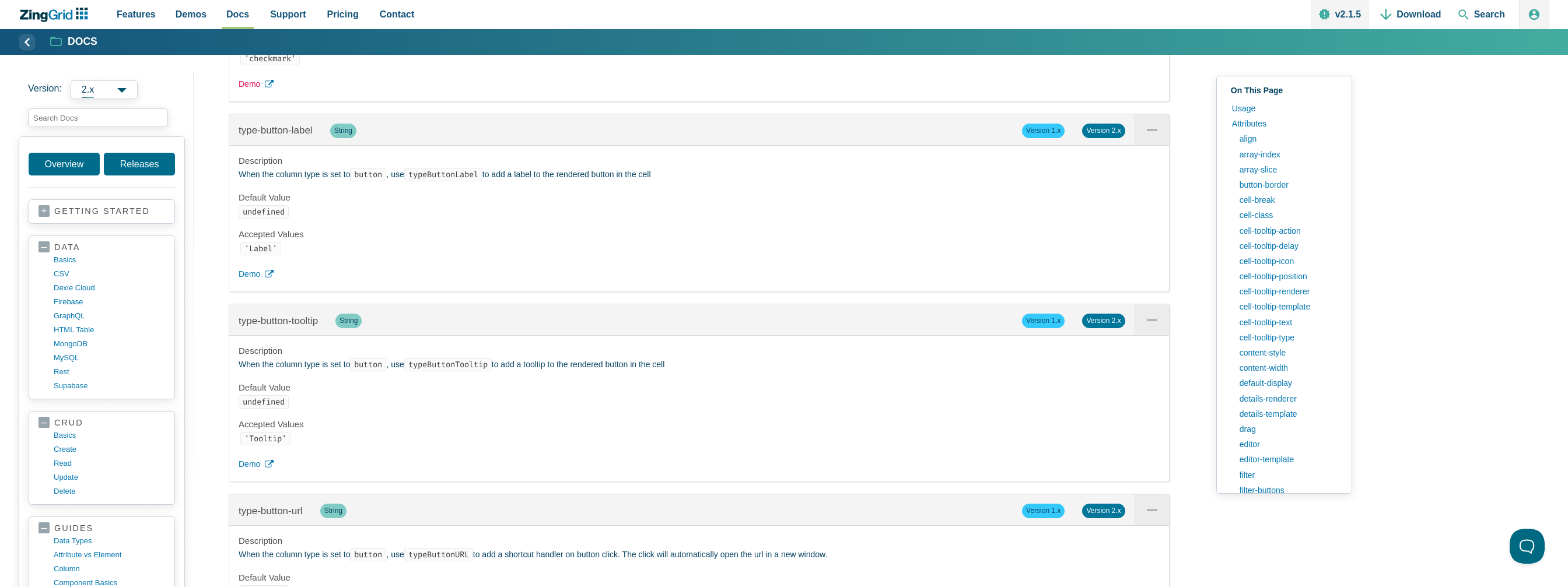
click at [266, 92] on link "Demo" at bounding box center [699, 85] width 921 height 14
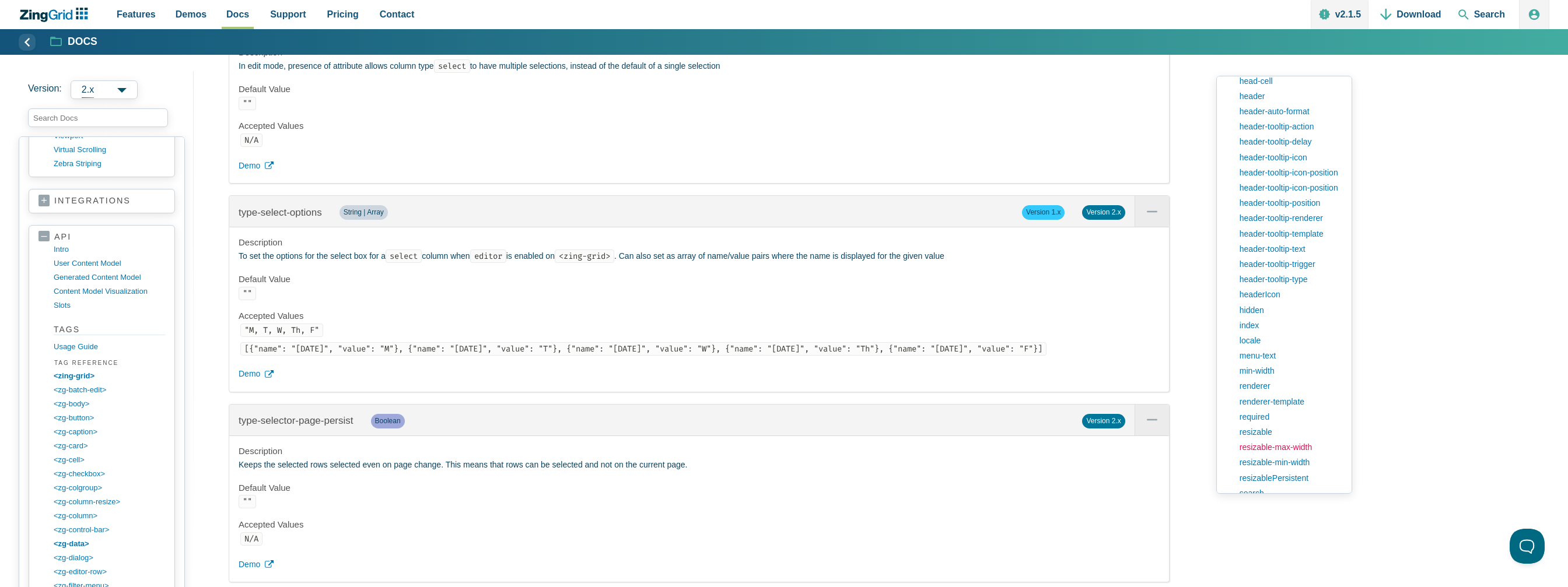
scroll to position [700, 0]
click at [1283, 314] on link "menu-text" at bounding box center [1288, 309] width 109 height 15
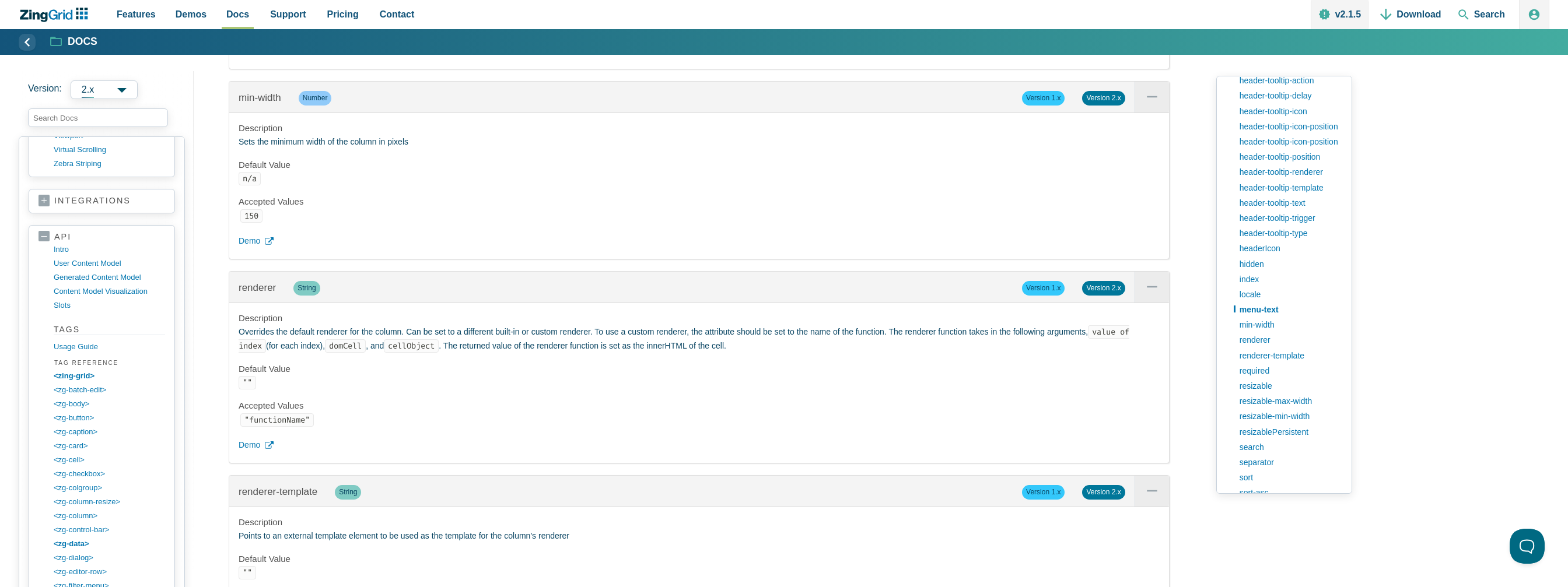
scroll to position [13766, 0]
click at [268, 56] on use "App Content" at bounding box center [269, 53] width 9 height 8
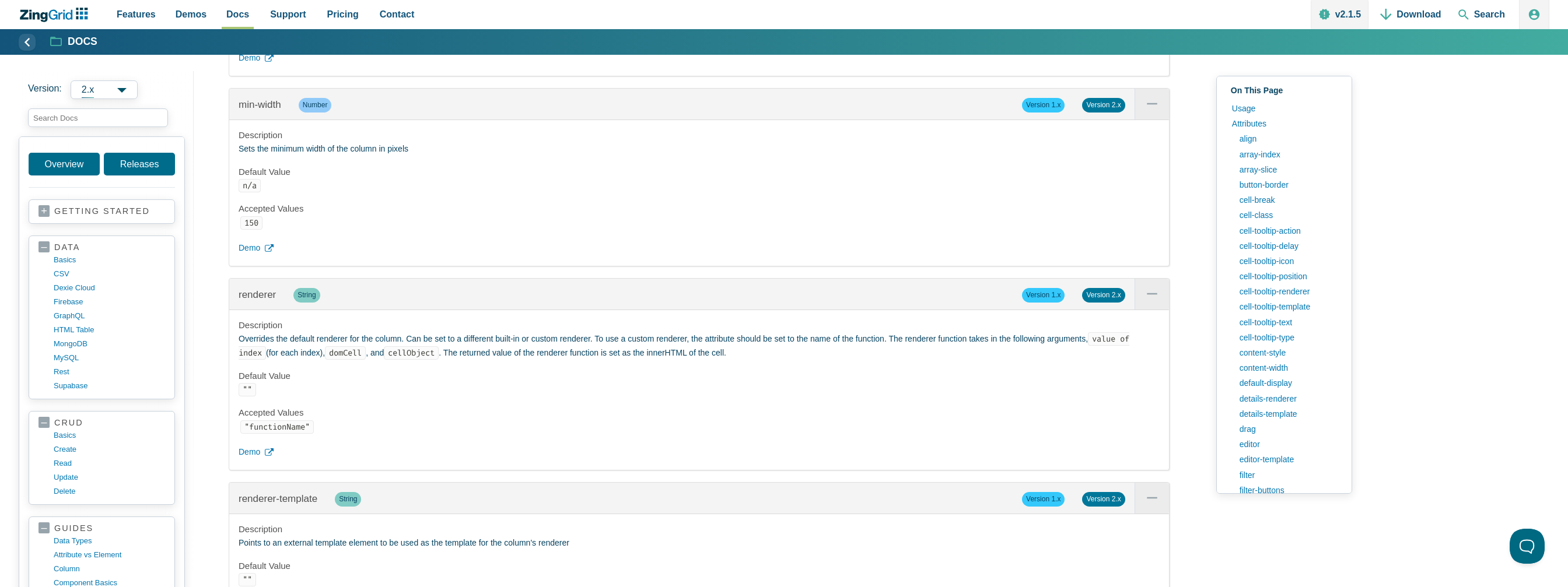
scroll to position [13760, 0]
drag, startPoint x: 283, startPoint y: 168, endPoint x: 593, endPoint y: 168, distance: 310.0
click at [529, 77] on div "Description The text to display in the control menu for the column. If it is no…" at bounding box center [699, 3] width 940 height 147
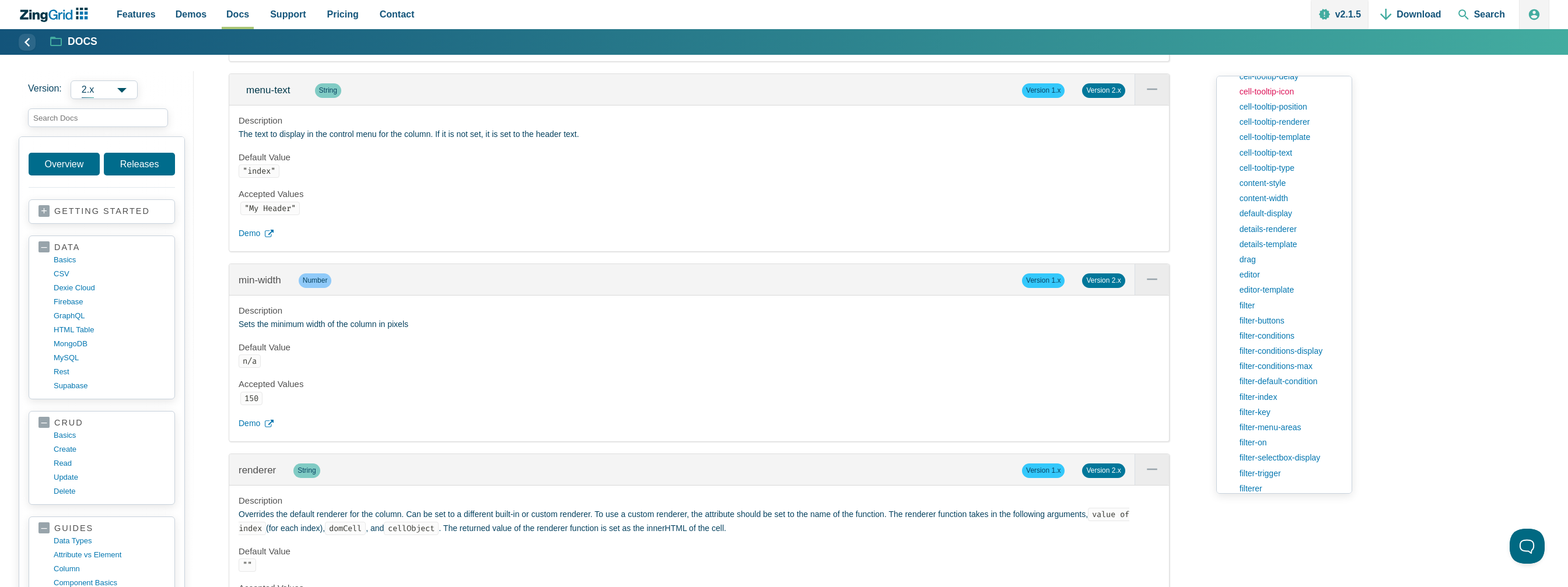
scroll to position [175, 0]
click at [105, 111] on input "search input" at bounding box center [98, 118] width 140 height 19
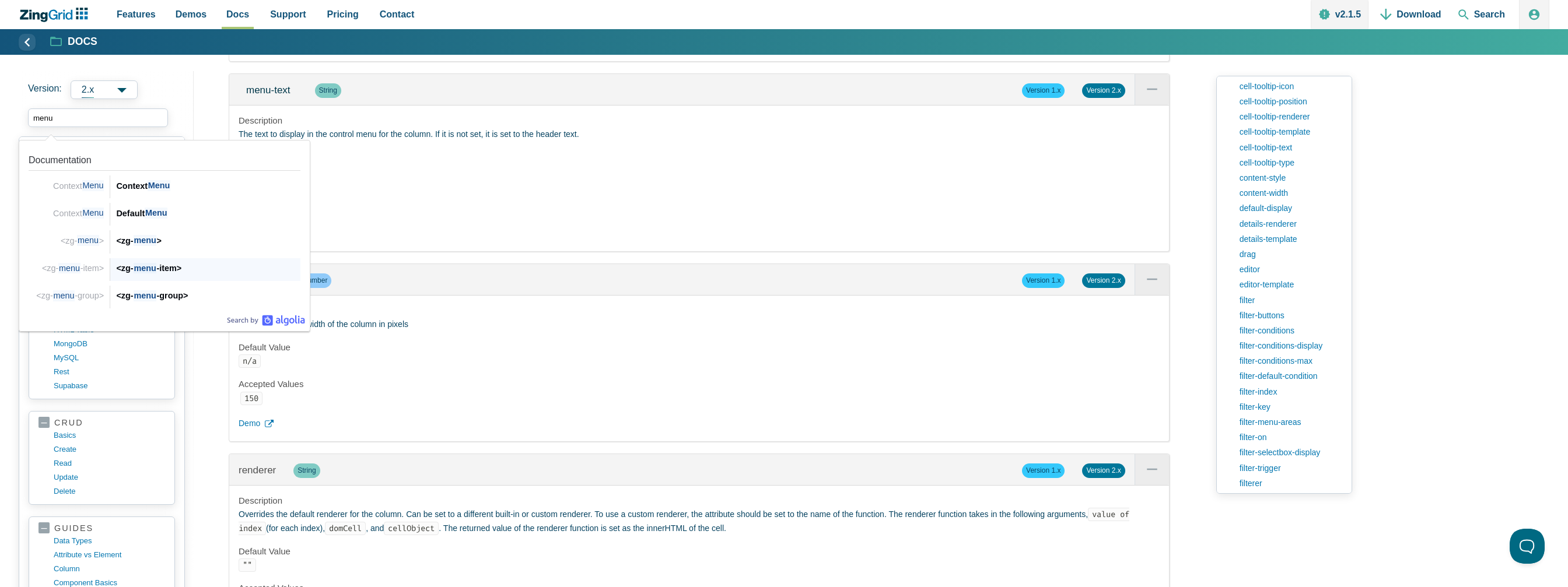
click at [165, 268] on div "<zg- menu -item>" at bounding box center [208, 268] width 184 height 14
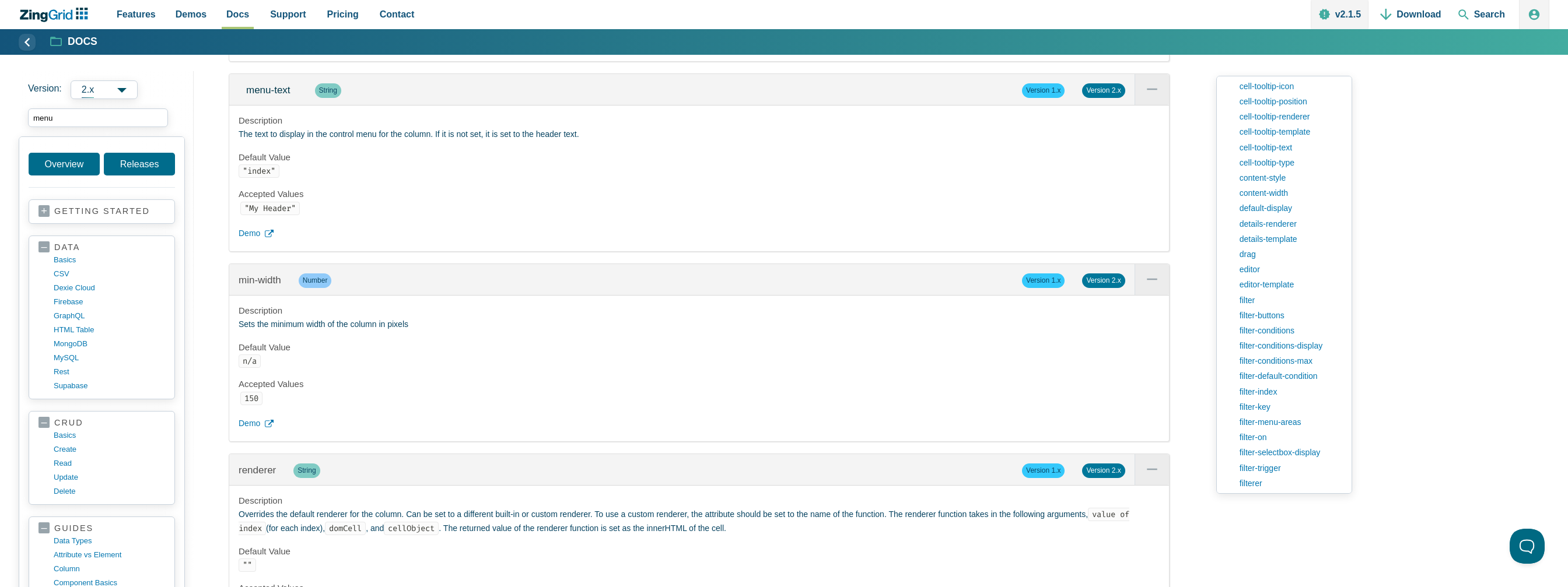
type input "menu"
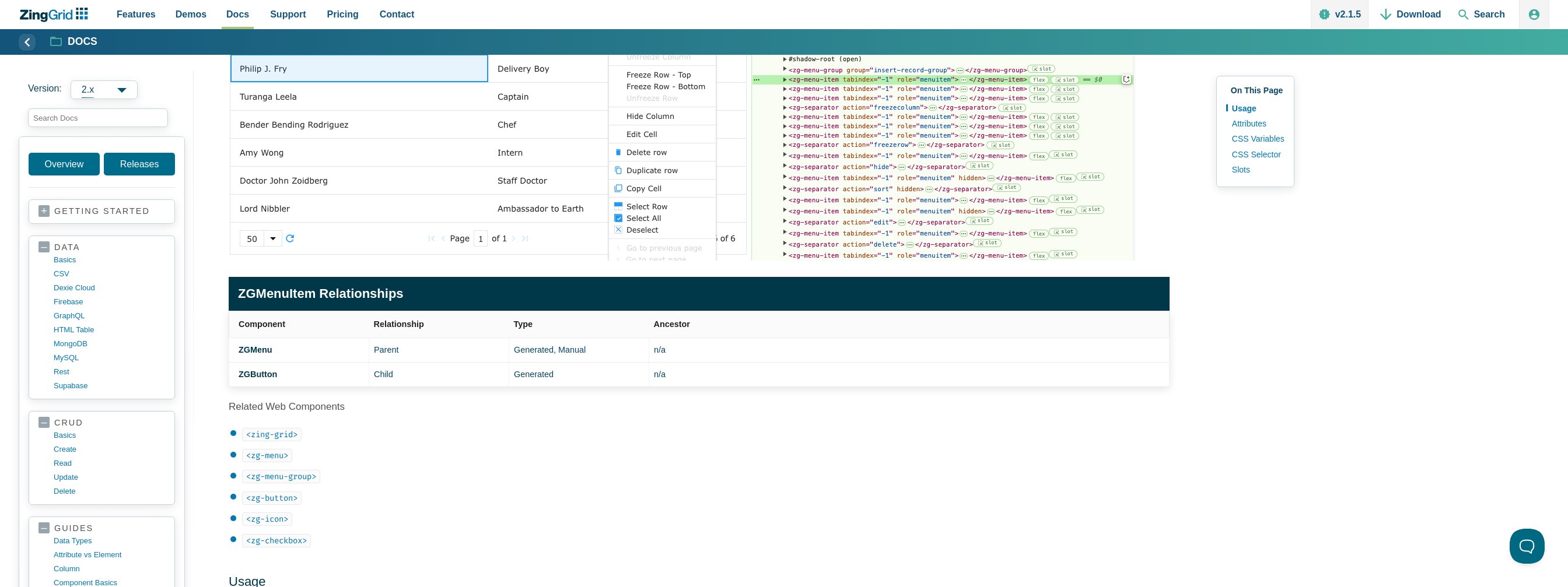
scroll to position [292, 0]
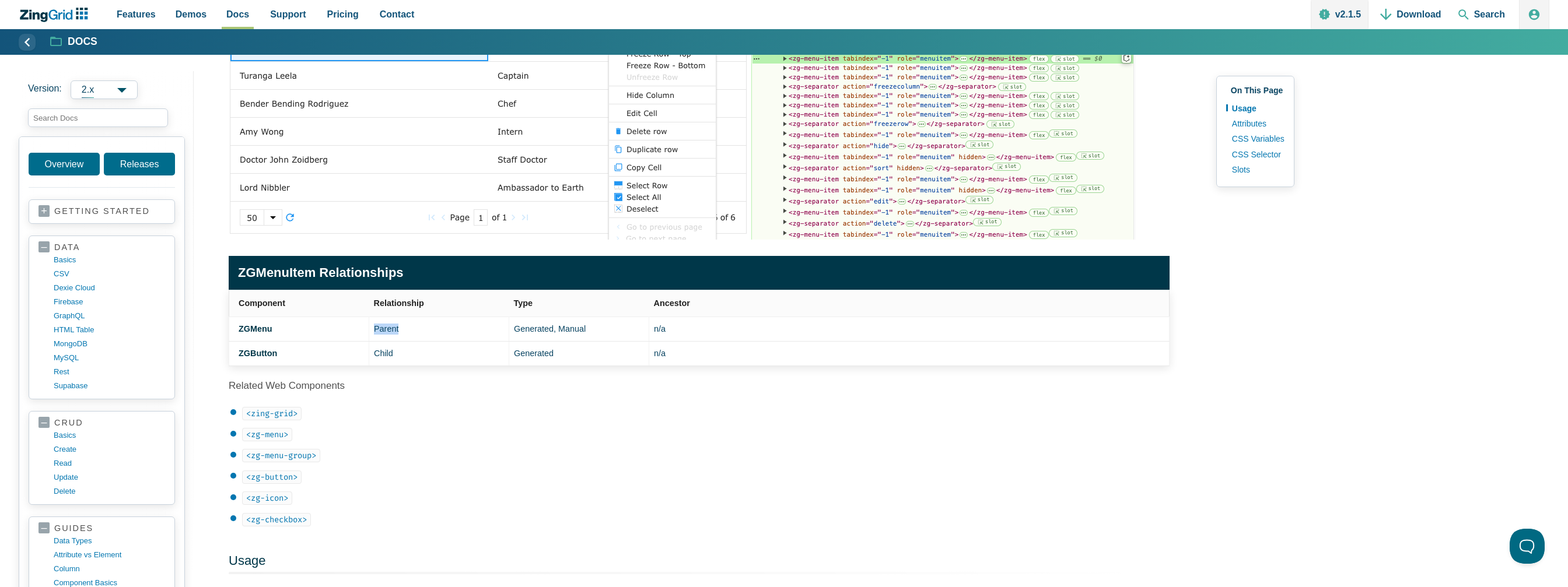
drag, startPoint x: 526, startPoint y: 325, endPoint x: 479, endPoint y: 325, distance: 47.0
click at [479, 325] on td "Parent" at bounding box center [439, 328] width 140 height 24
click at [248, 324] on strong "ZGMenu" at bounding box center [263, 329] width 34 height 9
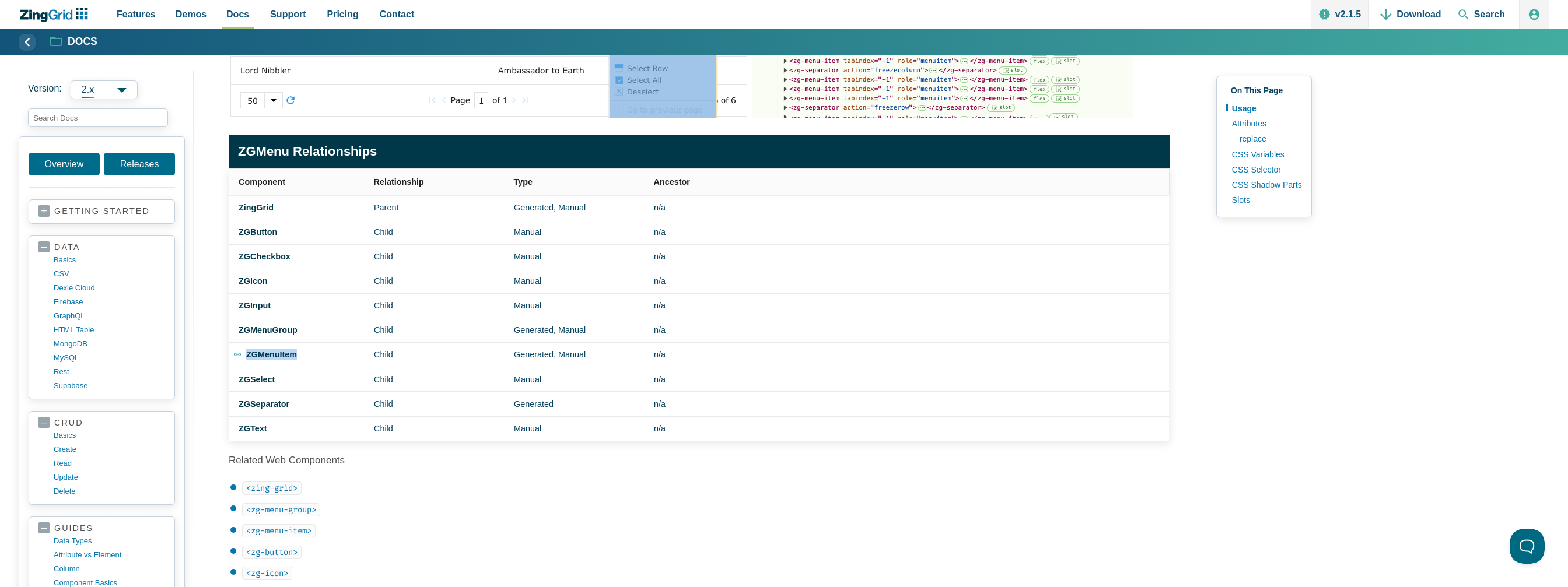
click at [276, 357] on strong "ZGMenuItem" at bounding box center [271, 355] width 51 height 9
click at [273, 328] on link "ZGMenuItem" at bounding box center [294, 328] width 125 height 63
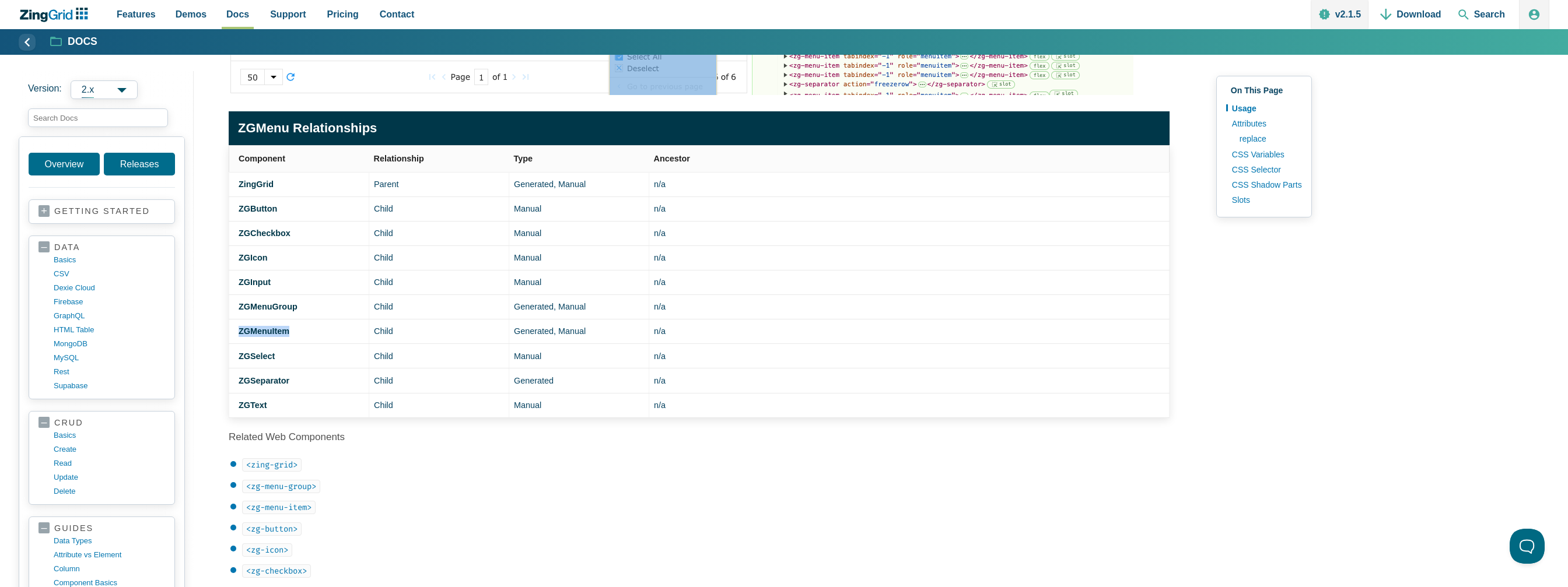
scroll to position [408, 0]
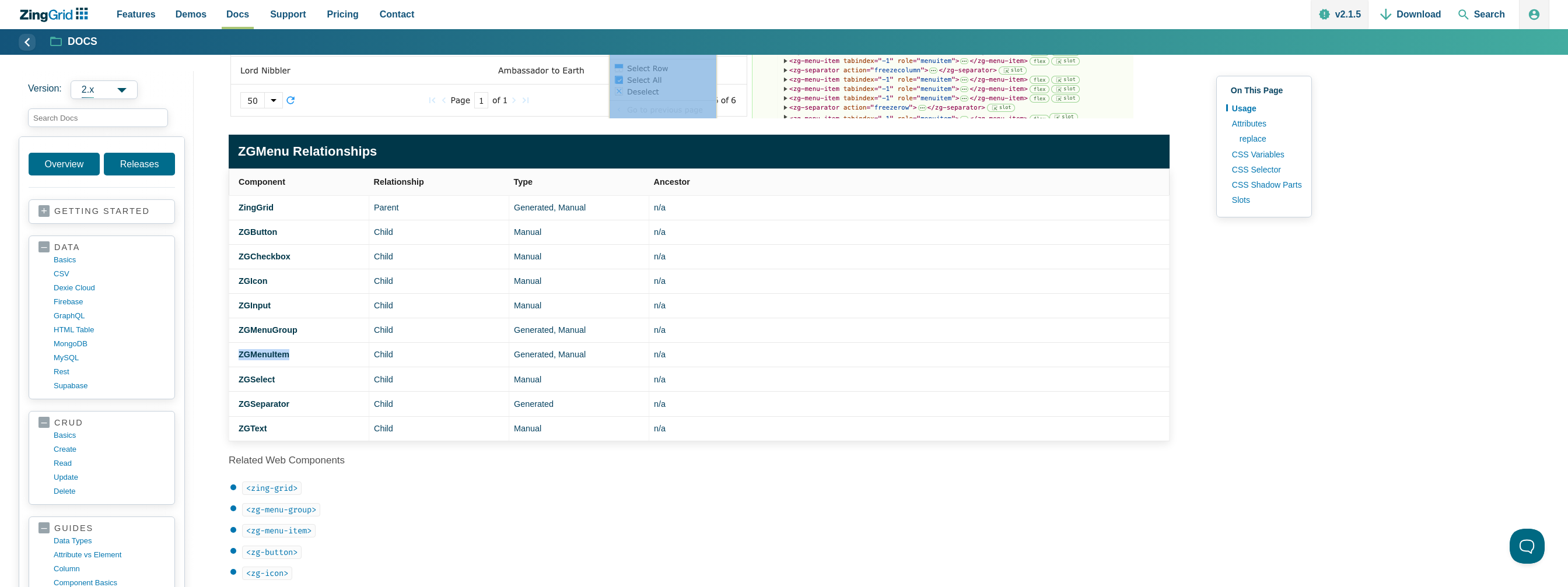
click at [121, 92] on span "2.x" at bounding box center [104, 90] width 67 height 19
click at [102, 111] on span "1.x" at bounding box center [104, 108] width 67 height 20
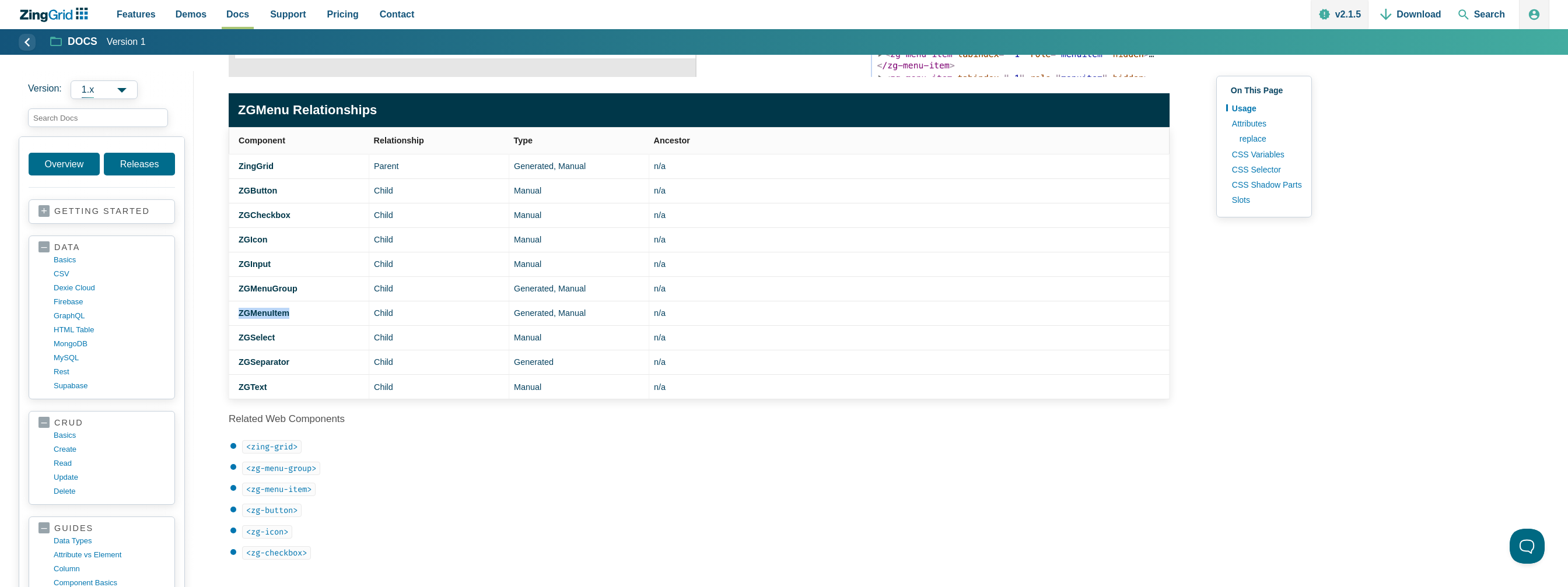
click at [114, 92] on span "1.x" at bounding box center [104, 90] width 67 height 19
click at [96, 109] on span "2.x" at bounding box center [104, 108] width 67 height 20
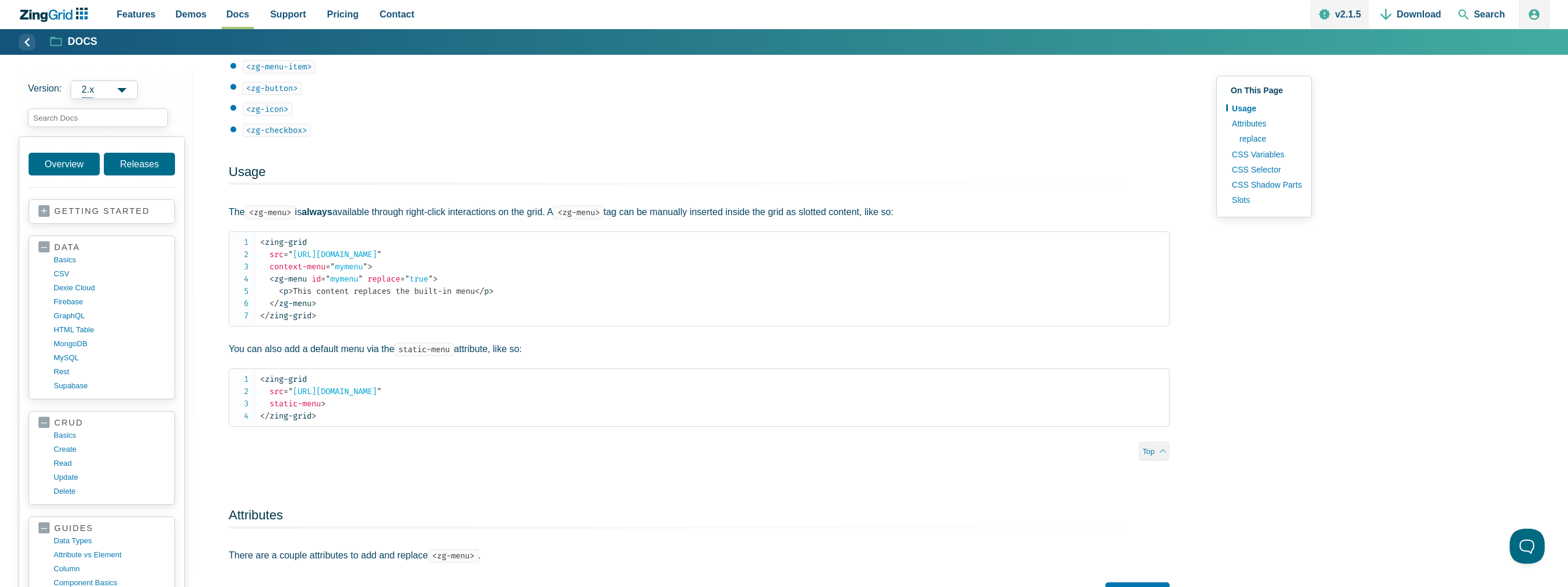
scroll to position [875, 0]
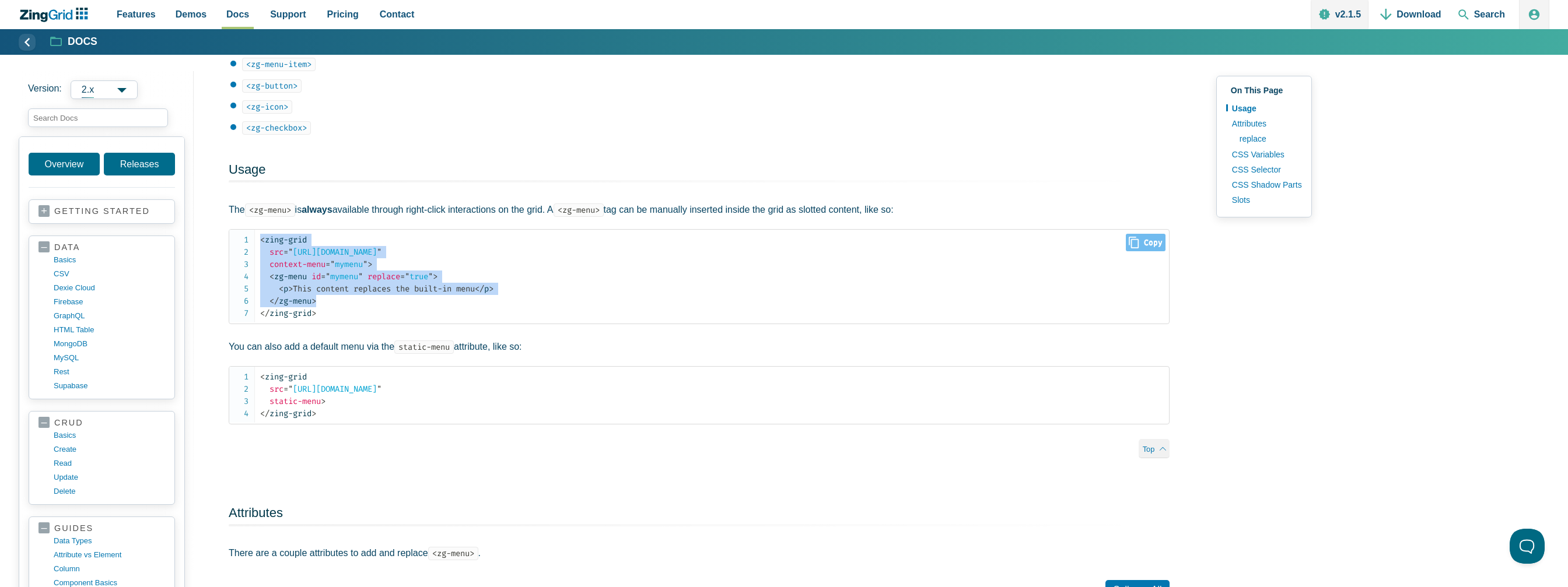
drag, startPoint x: 319, startPoint y: 298, endPoint x: 274, endPoint y: 266, distance: 55.2
click at [249, 241] on pre "< zing-grid src = " [URL][DOMAIN_NAME] " context-menu = " mymenu " > < zg-menu …" at bounding box center [699, 276] width 941 height 95
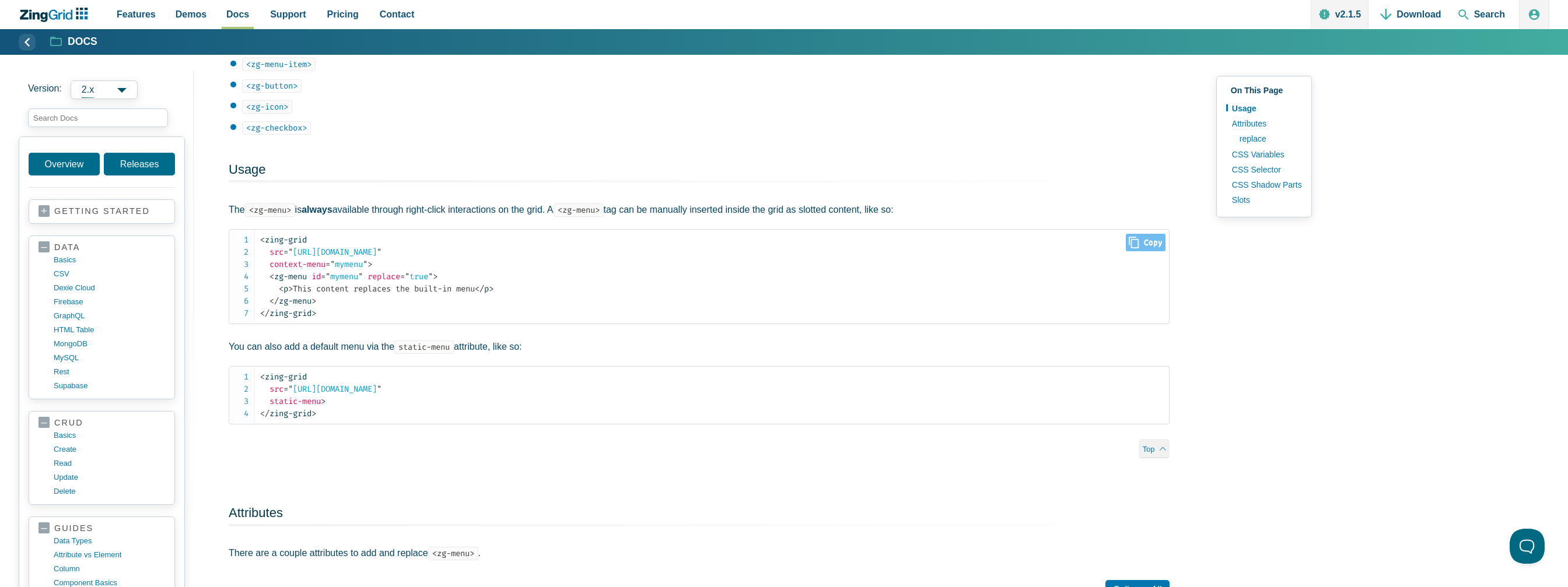
click at [322, 313] on code "< zing-grid src = " [URL][DOMAIN_NAME] " context-menu = " mymenu " > < zg-menu …" at bounding box center [714, 276] width 909 height 85
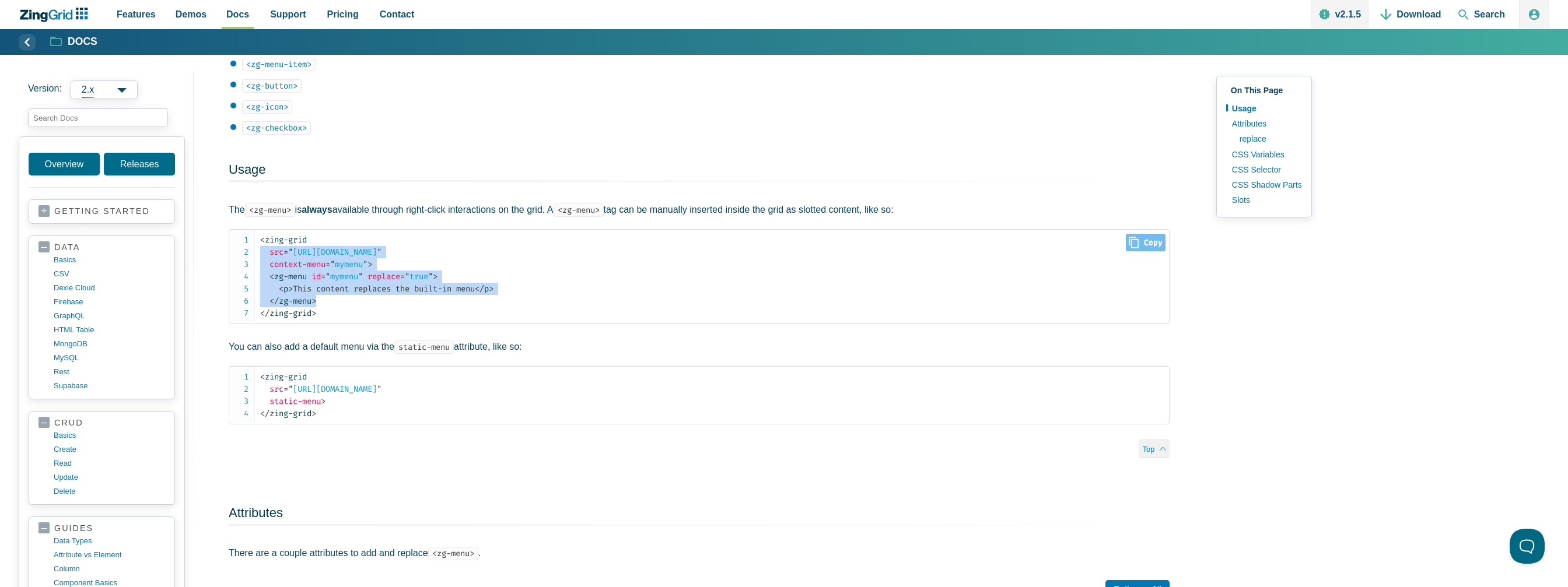
drag, startPoint x: 336, startPoint y: 302, endPoint x: 249, endPoint y: 257, distance: 97.9
click at [249, 257] on pre "< zing-grid src = " [URL][DOMAIN_NAME] " context-menu = " mymenu " > < zg-menu …" at bounding box center [699, 276] width 941 height 95
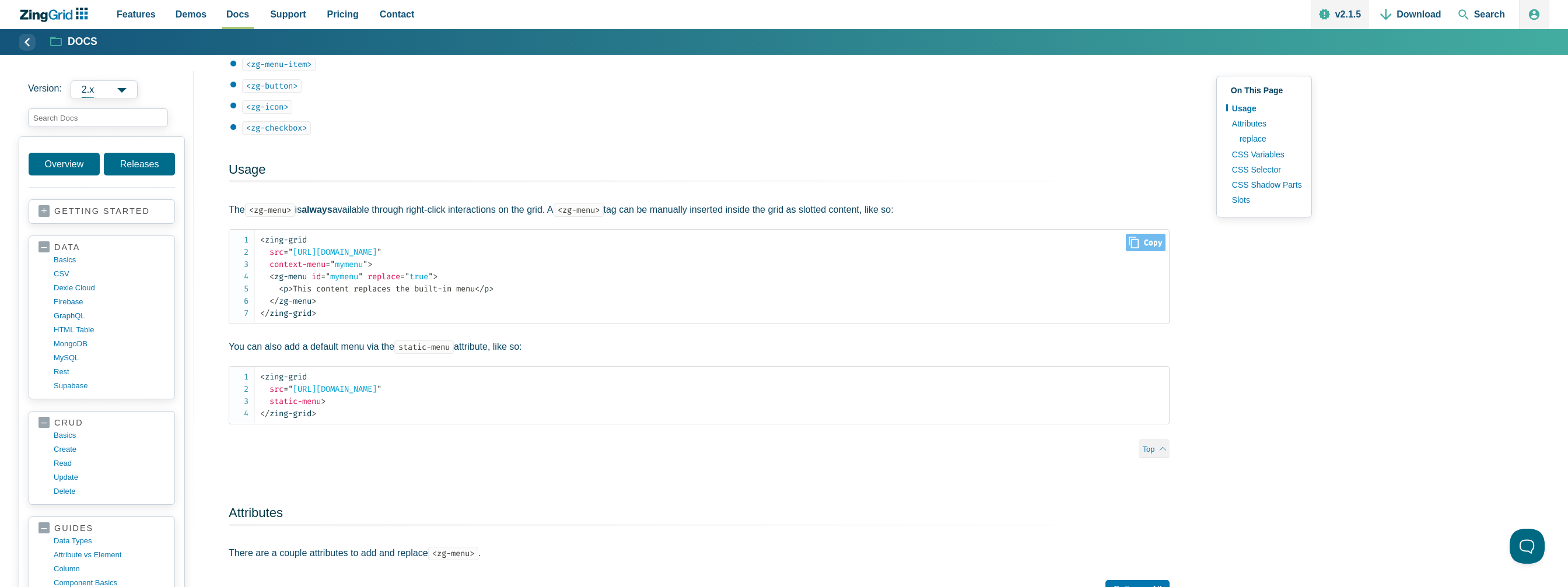
click at [430, 313] on code "< zing-grid src = " [URL][DOMAIN_NAME] " context-menu = " mymenu " > < zg-menu …" at bounding box center [714, 276] width 909 height 85
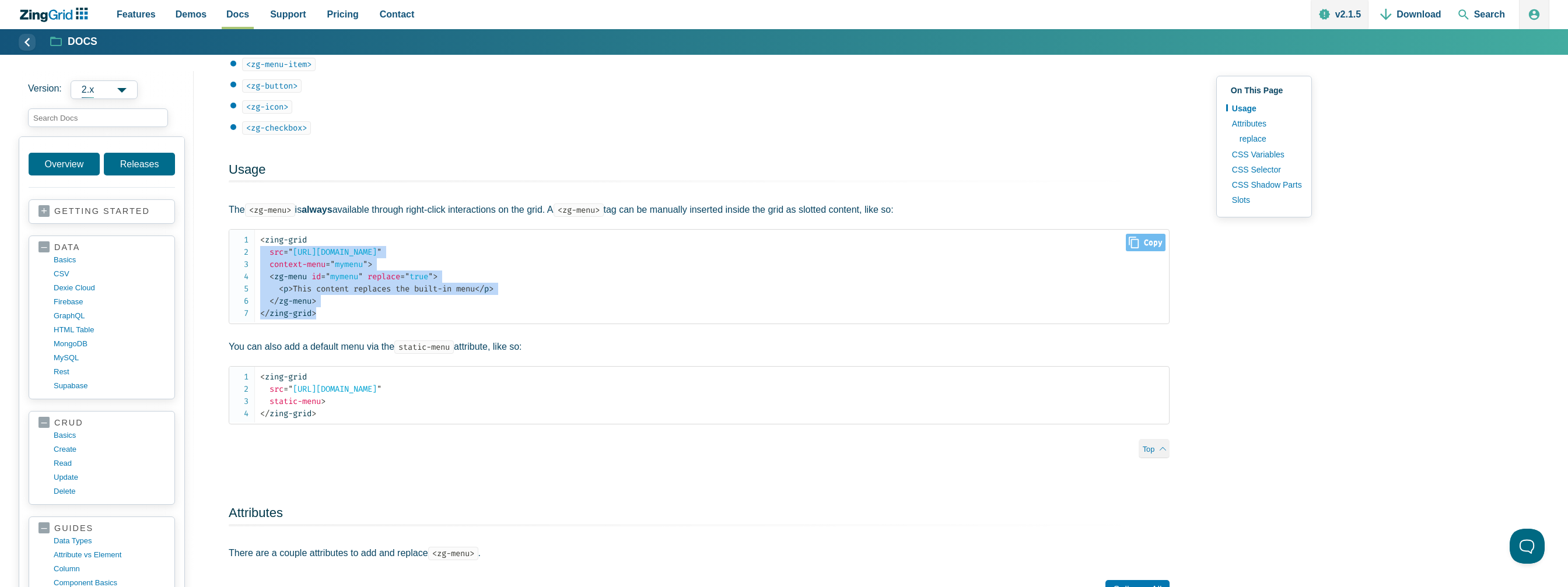
drag, startPoint x: 329, startPoint y: 317, endPoint x: 256, endPoint y: 250, distance: 99.1
click at [256, 250] on pre "< zing-grid src = " [URL][DOMAIN_NAME] " context-menu = " mymenu " > < zg-menu …" at bounding box center [699, 276] width 941 height 95
click at [365, 324] on pre "< zing-grid src = " [URL][DOMAIN_NAME] " context-menu = " mymenu " > < zg-menu …" at bounding box center [699, 276] width 941 height 95
click at [347, 305] on code "< zing-grid src = " [URL][DOMAIN_NAME] " context-menu = " mymenu " > < zg-menu …" at bounding box center [714, 276] width 909 height 85
click at [356, 318] on code "< zing-grid src = " [URL][DOMAIN_NAME] " context-menu = " mymenu " > < zg-menu …" at bounding box center [714, 276] width 909 height 85
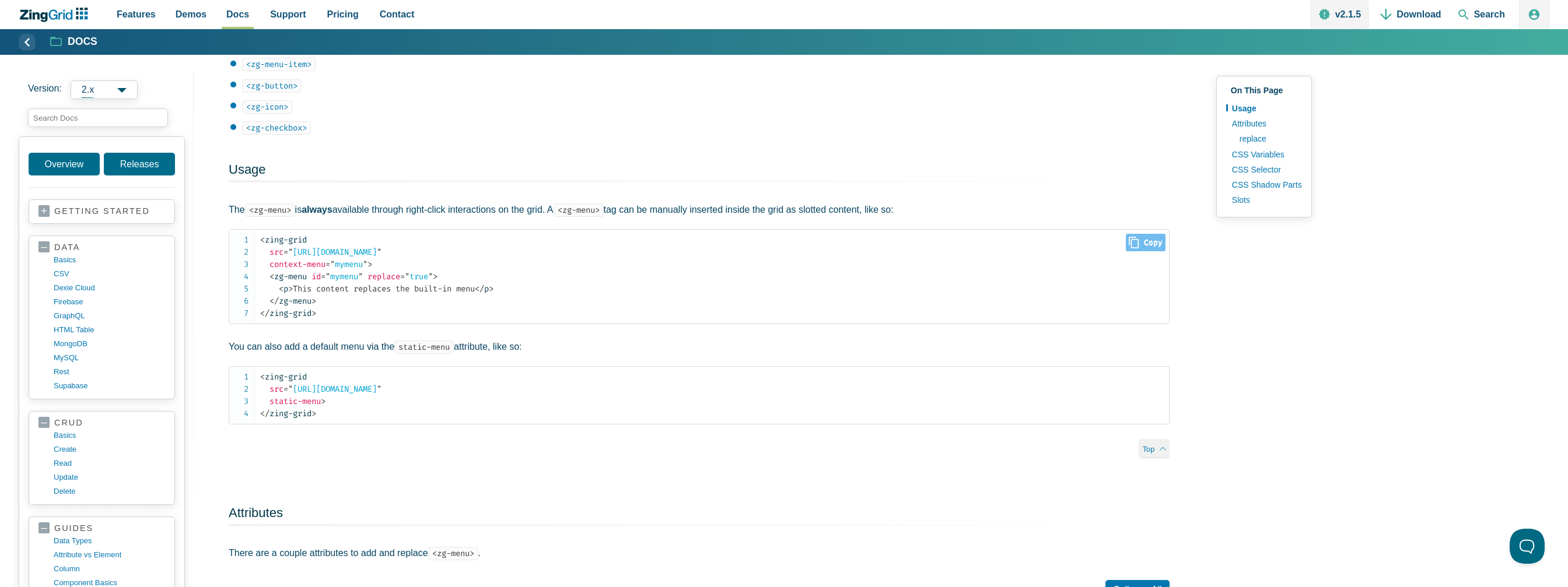
drag, startPoint x: 392, startPoint y: 310, endPoint x: 392, endPoint y: 317, distance: 7.0
click at [392, 315] on code "< zing-grid src = " [URL][DOMAIN_NAME] " context-menu = " mymenu " > < zg-menu …" at bounding box center [714, 276] width 909 height 85
drag, startPoint x: 327, startPoint y: 300, endPoint x: 256, endPoint y: 281, distance: 73.5
click at [256, 281] on pre "< zing-grid src = " [URL][DOMAIN_NAME] " context-menu = " mymenu " > < zg-menu …" at bounding box center [699, 276] width 941 height 95
click at [338, 319] on code "< zing-grid src = " [URL][DOMAIN_NAME] " context-menu = " mymenu " > < zg-menu …" at bounding box center [714, 276] width 909 height 85
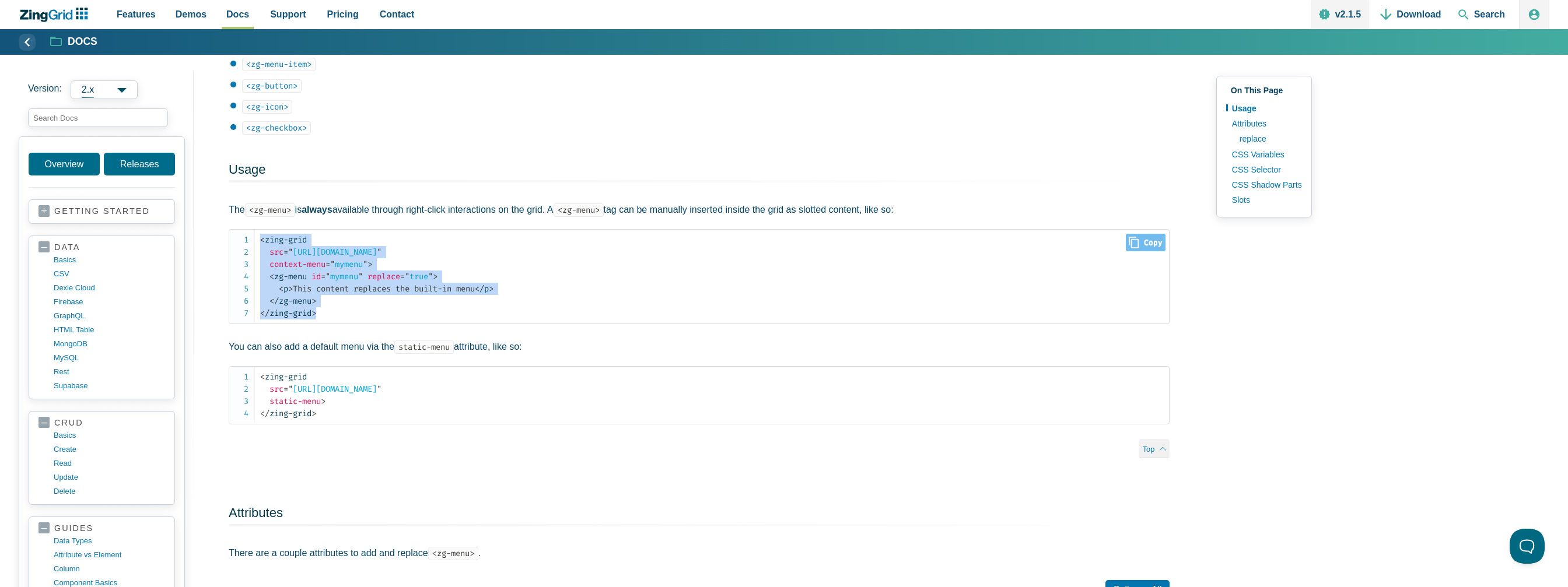
drag, startPoint x: 335, startPoint y: 312, endPoint x: 248, endPoint y: 242, distance: 111.7
click at [248, 242] on pre "< zing-grid src = " [URL][DOMAIN_NAME] " context-menu = " mymenu " > < zg-menu …" at bounding box center [699, 276] width 941 height 95
copy code "< zing-grid src = " [URL][DOMAIN_NAME] " context-menu = " mymenu " > < zg-menu …"
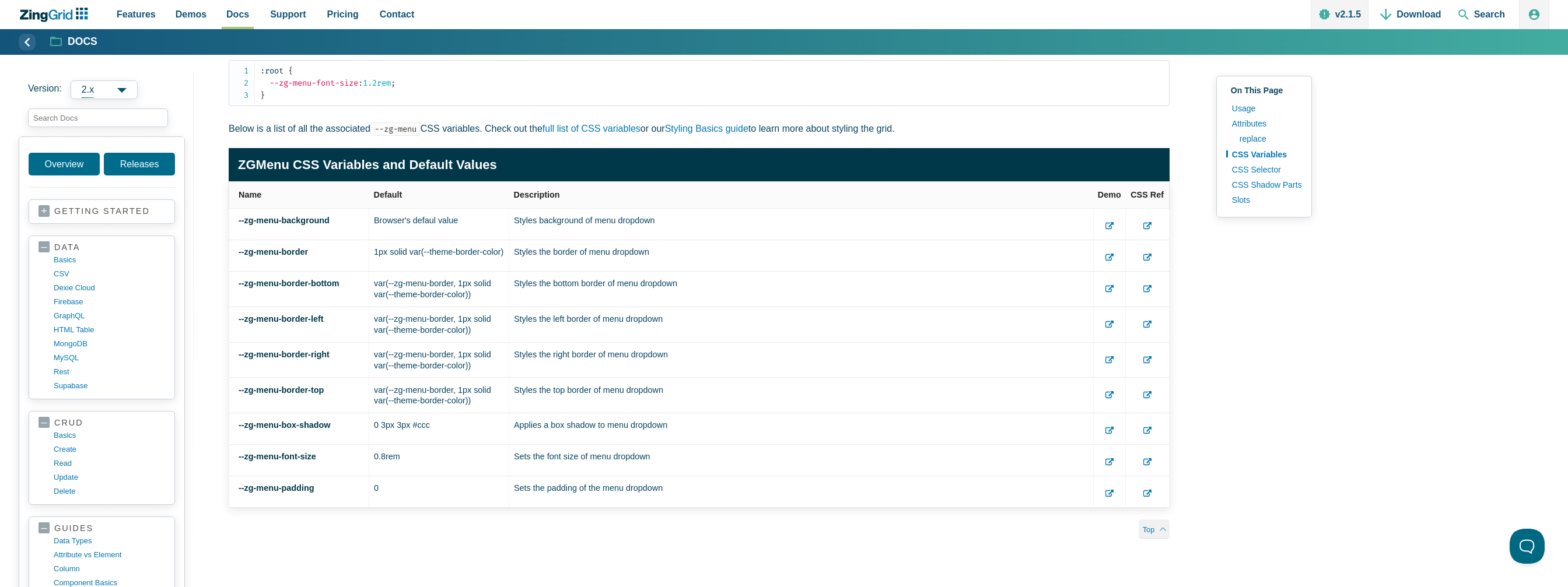
scroll to position [1750, 0]
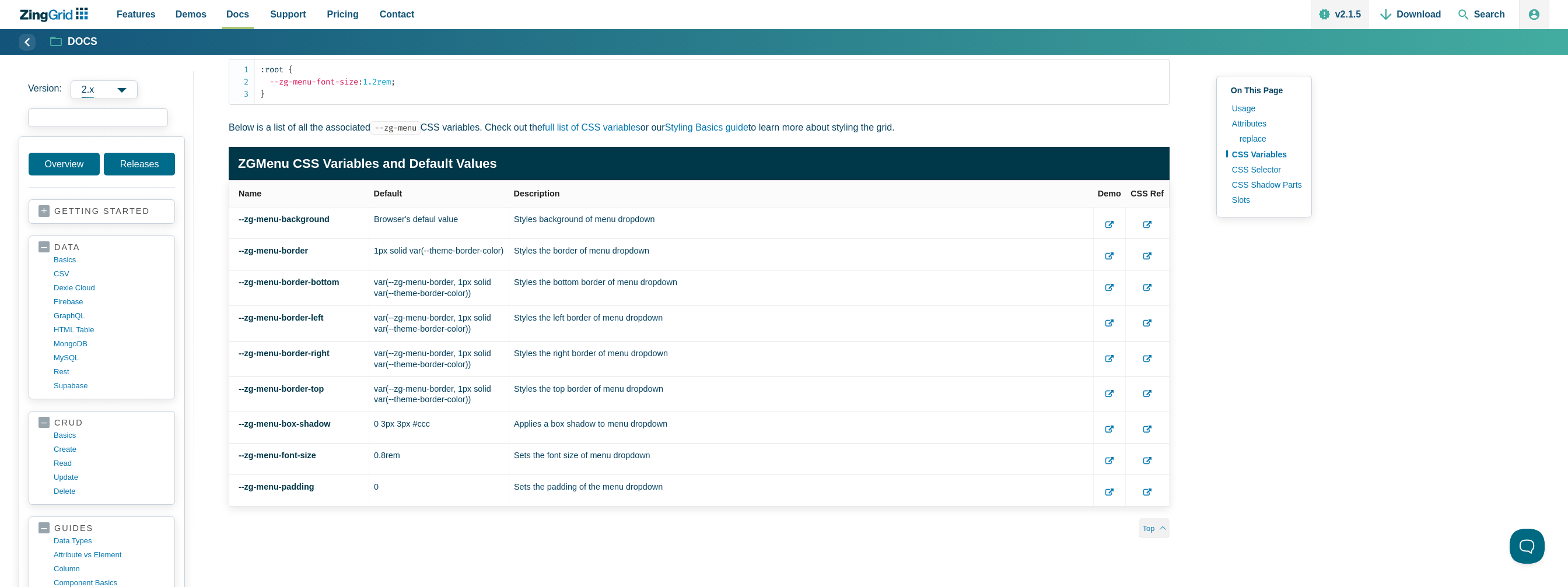
click at [119, 126] on input "search input" at bounding box center [98, 118] width 140 height 19
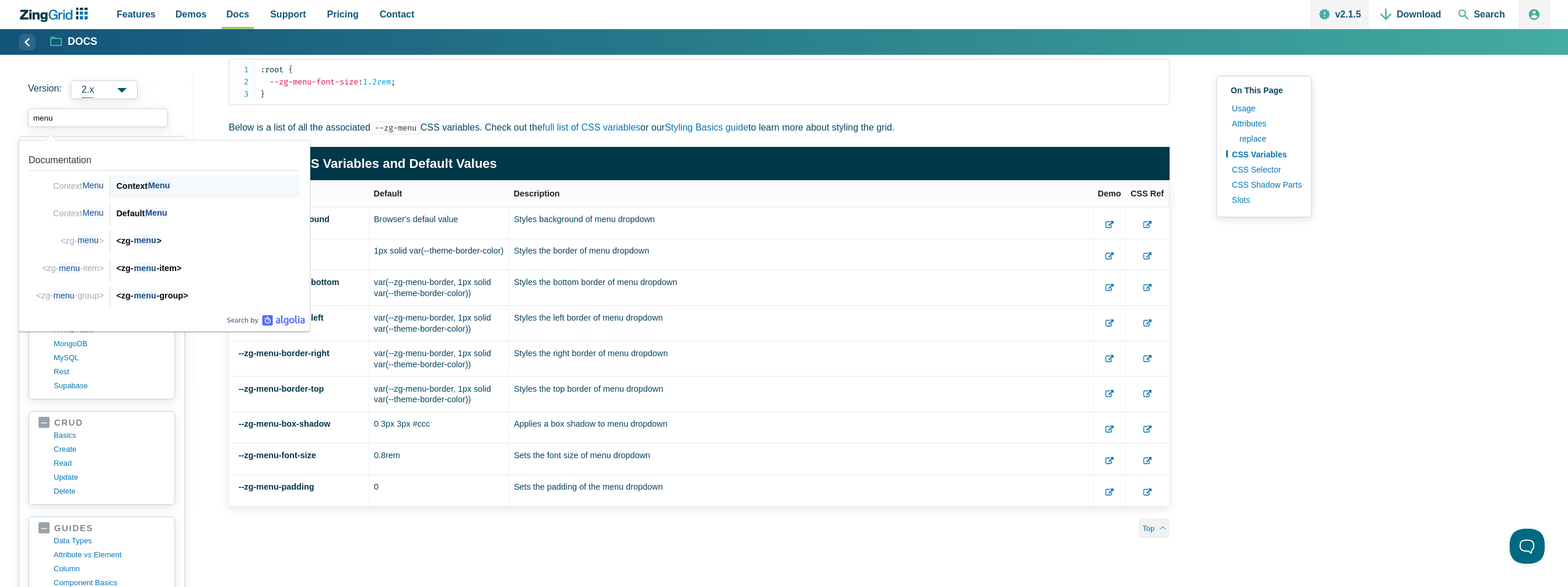
click at [145, 181] on div "Context Menu" at bounding box center [208, 186] width 184 height 14
type input "menu"
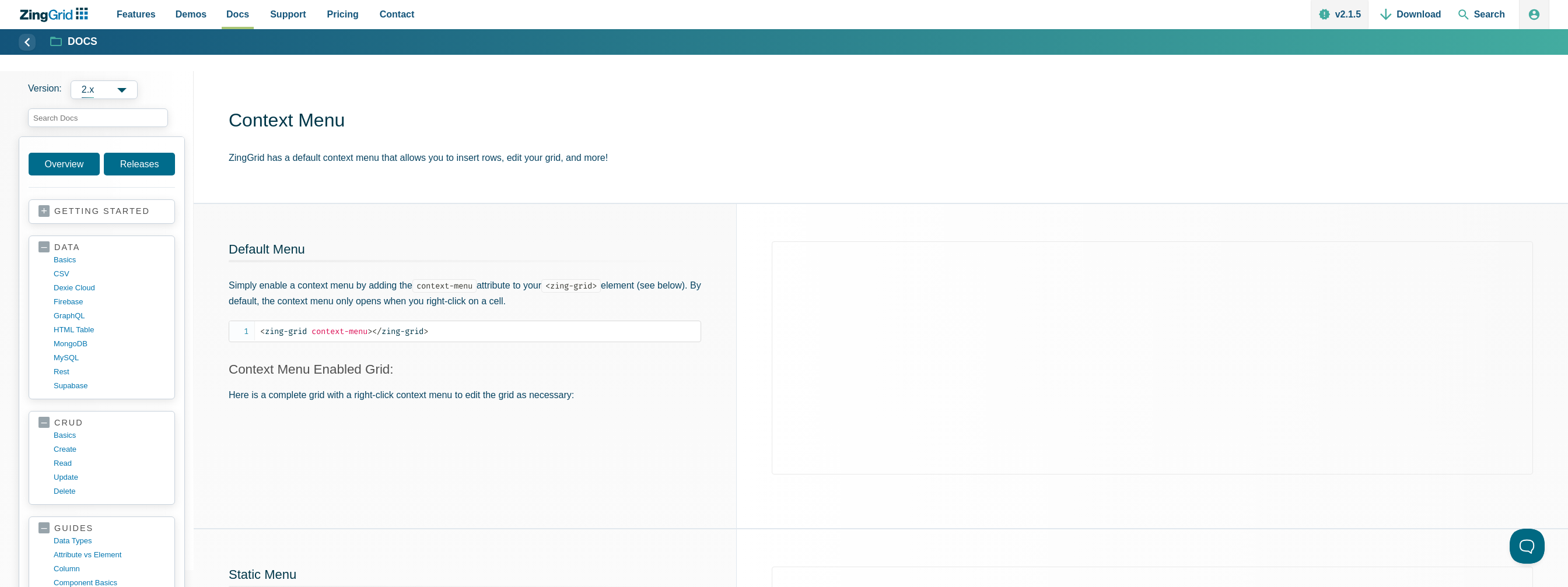
click at [950, 25] on div "Features Demos Browse by Features Docs Support Pricing Contact v2.1.5 Download …" at bounding box center [784, 14] width 1531 height 29
click at [714, 208] on div "Default Menu Simply enable a context menu by adding the context-menu attribute …" at bounding box center [465, 366] width 543 height 325
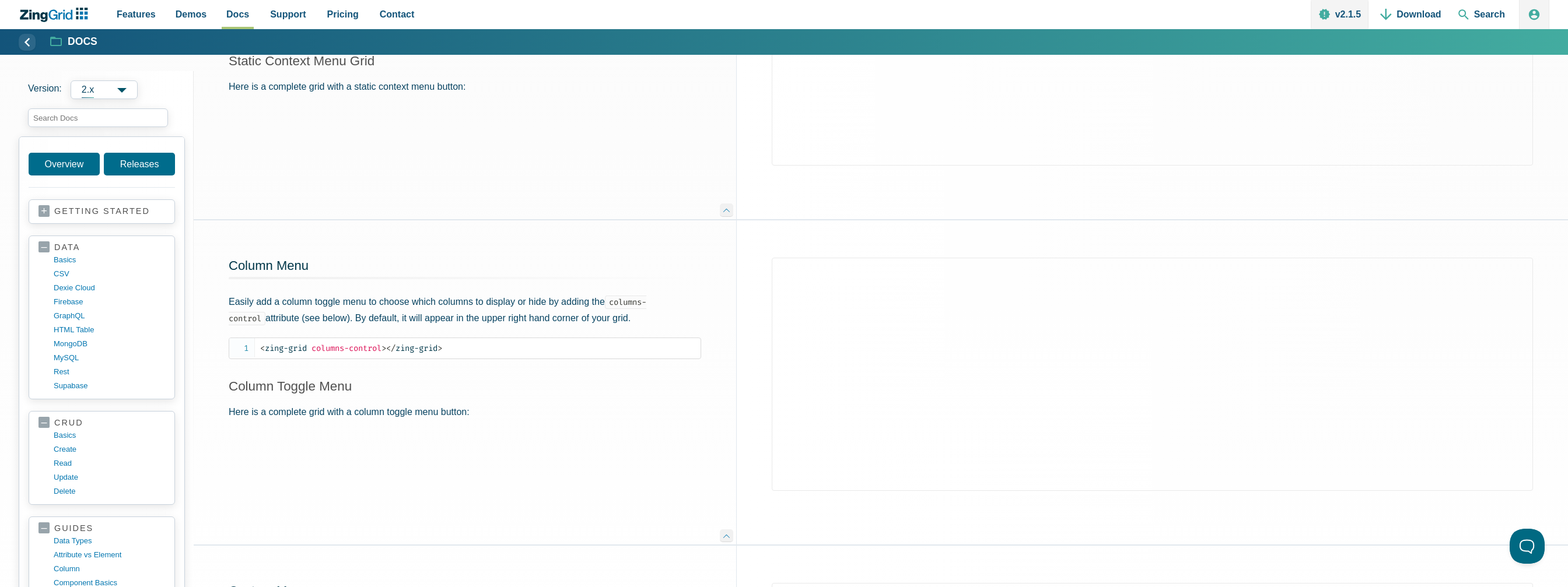
scroll to position [642, 0]
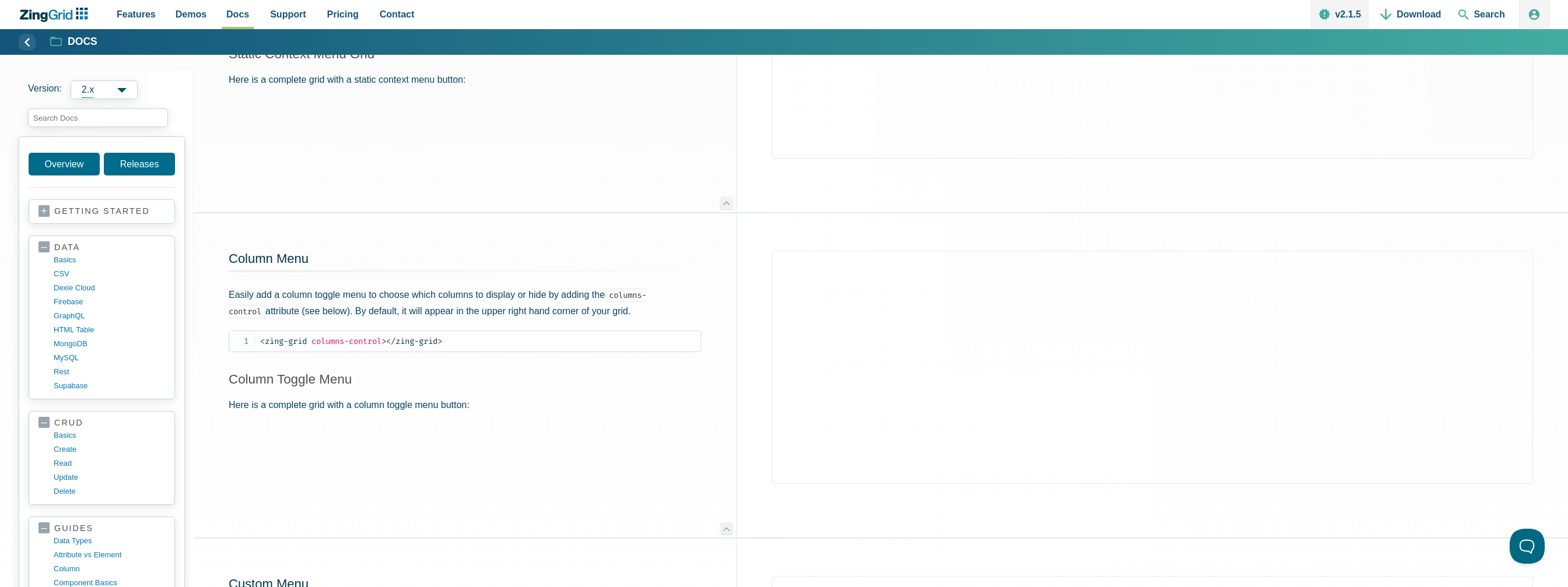
click at [607, 393] on div "Column Menu Easily add a column toggle menu to choose which columns to display …" at bounding box center [465, 375] width 543 height 325
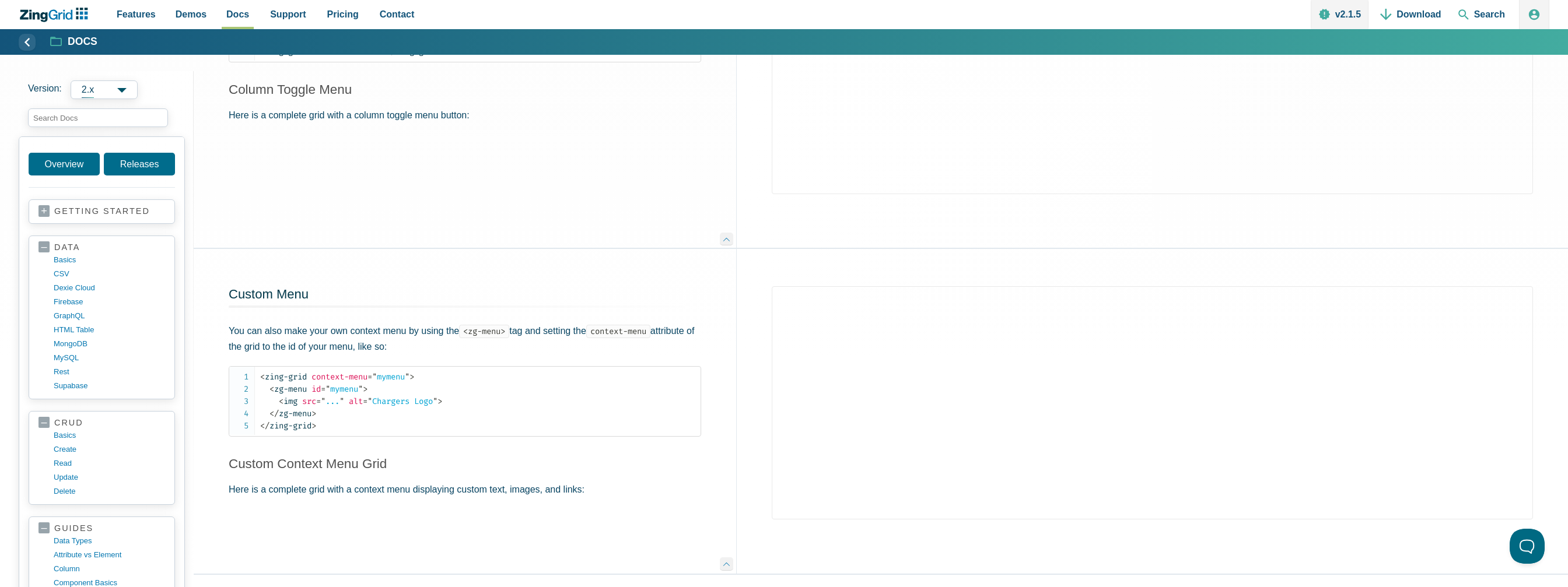
scroll to position [933, 0]
click at [568, 412] on code "< zing-grid context-menu = " mymenu " > < zg-menu id = " mymenu " > < img src =…" at bounding box center [481, 400] width 441 height 61
click at [398, 372] on span "= " mymenu "" at bounding box center [389, 375] width 42 height 10
click at [315, 375] on span "context-menu" at bounding box center [339, 375] width 56 height 10
drag, startPoint x: 327, startPoint y: 408, endPoint x: 255, endPoint y: 386, distance: 75.3
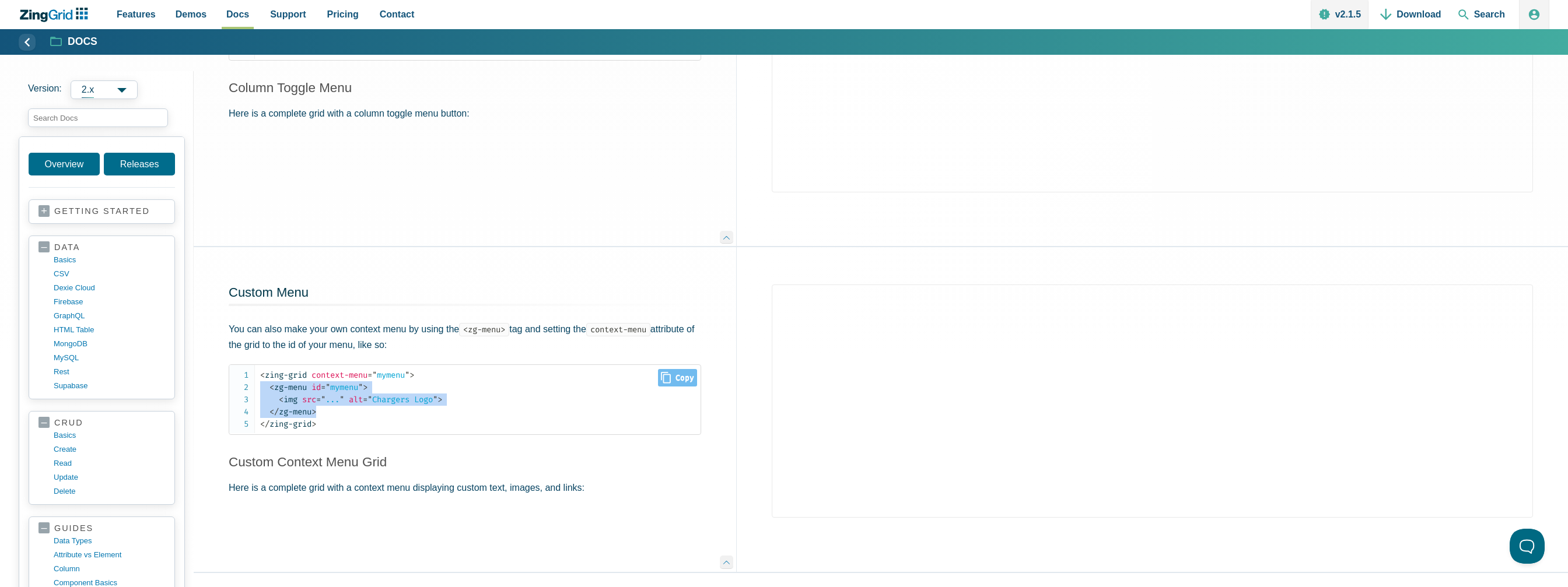
click at [255, 386] on pre "< zing-grid context-menu = " mymenu " > < zg-menu id = " mymenu " > < img src =…" at bounding box center [465, 400] width 473 height 71
copy code "< zg-menu id = " mymenu " > < img src = " ... " alt = " Chargers Logo " > </ zg…"
drag, startPoint x: 315, startPoint y: 374, endPoint x: 418, endPoint y: 373, distance: 103.0
click at [414, 373] on span "< zing-grid context-menu = " mymenu " >" at bounding box center [337, 375] width 154 height 10
copy span "context-menu = " mymenu ""
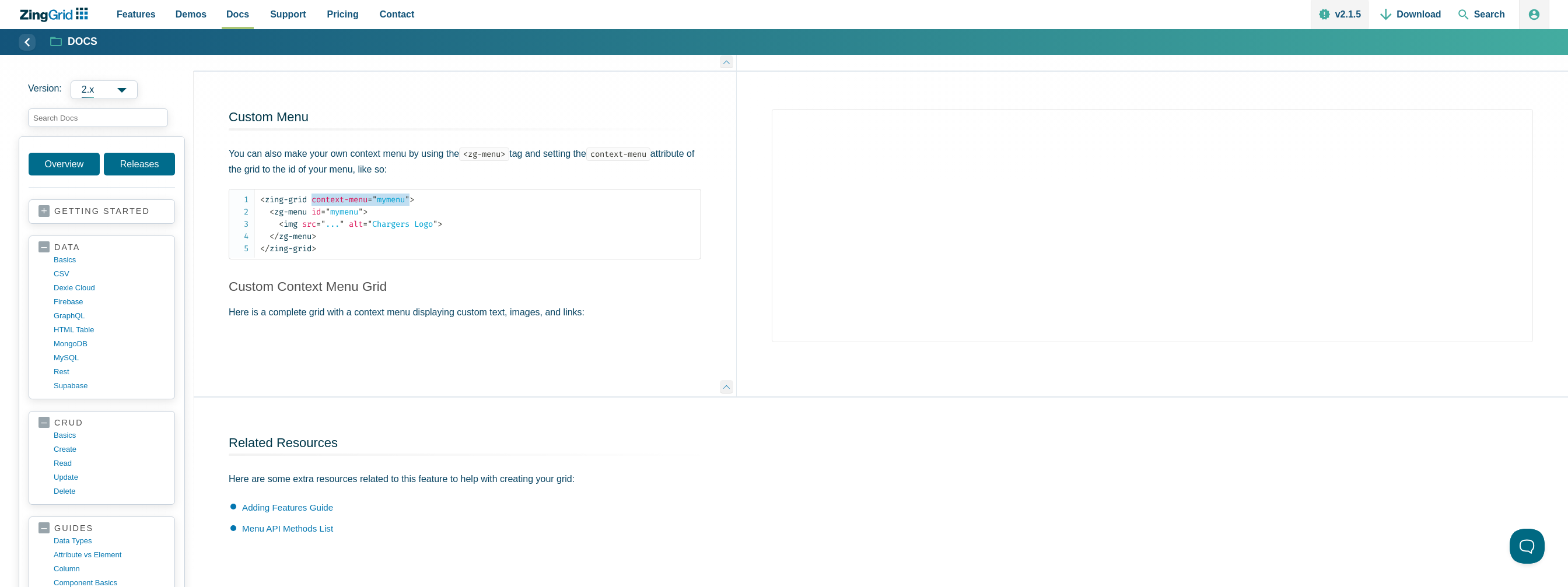
scroll to position [1108, 0]
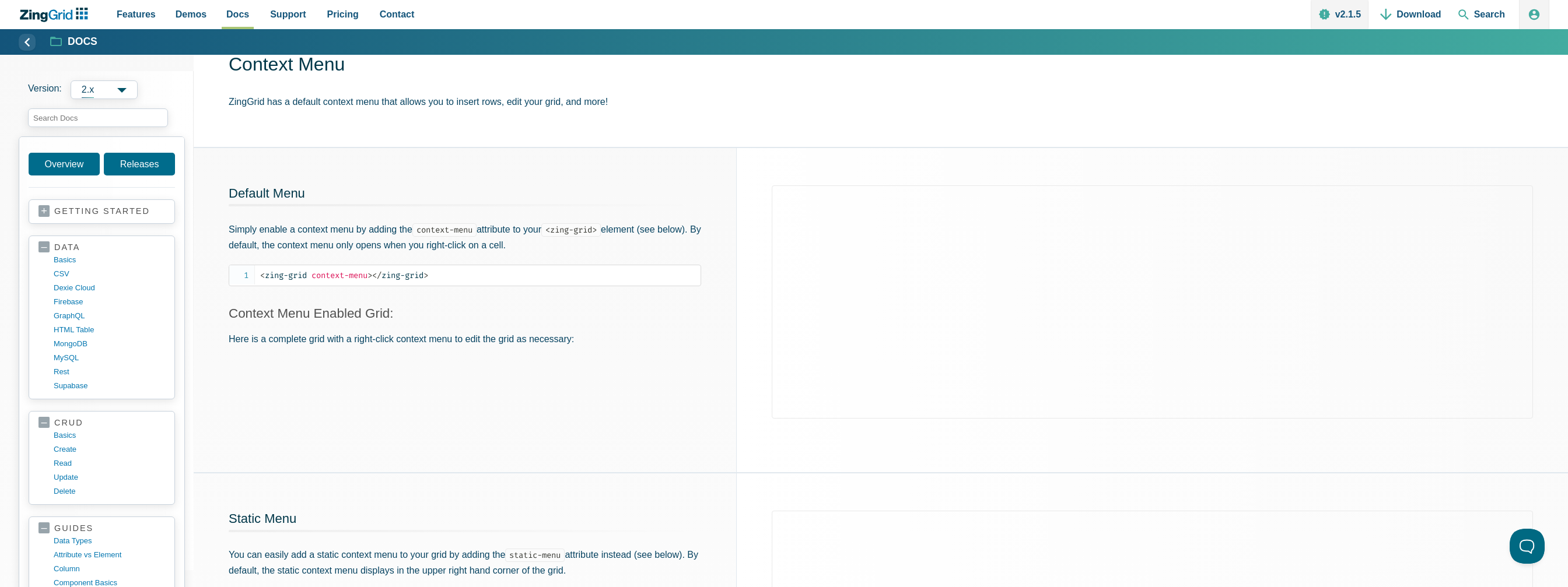
scroll to position [58, 0]
click at [629, 345] on div "Default Menu Simply enable a context menu by adding the context-menu attribute …" at bounding box center [465, 308] width 543 height 325
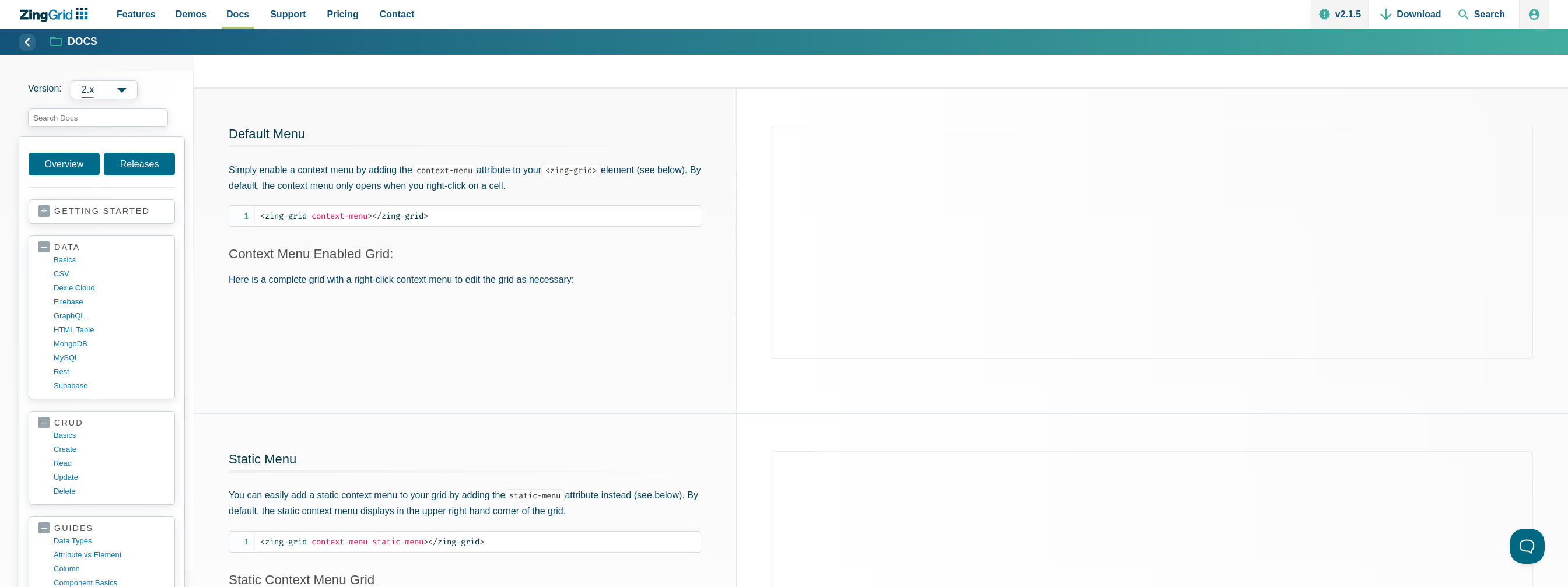
scroll to position [117, 0]
click at [584, 314] on div "Default Menu Simply enable a context menu by adding the context-menu attribute …" at bounding box center [465, 250] width 543 height 325
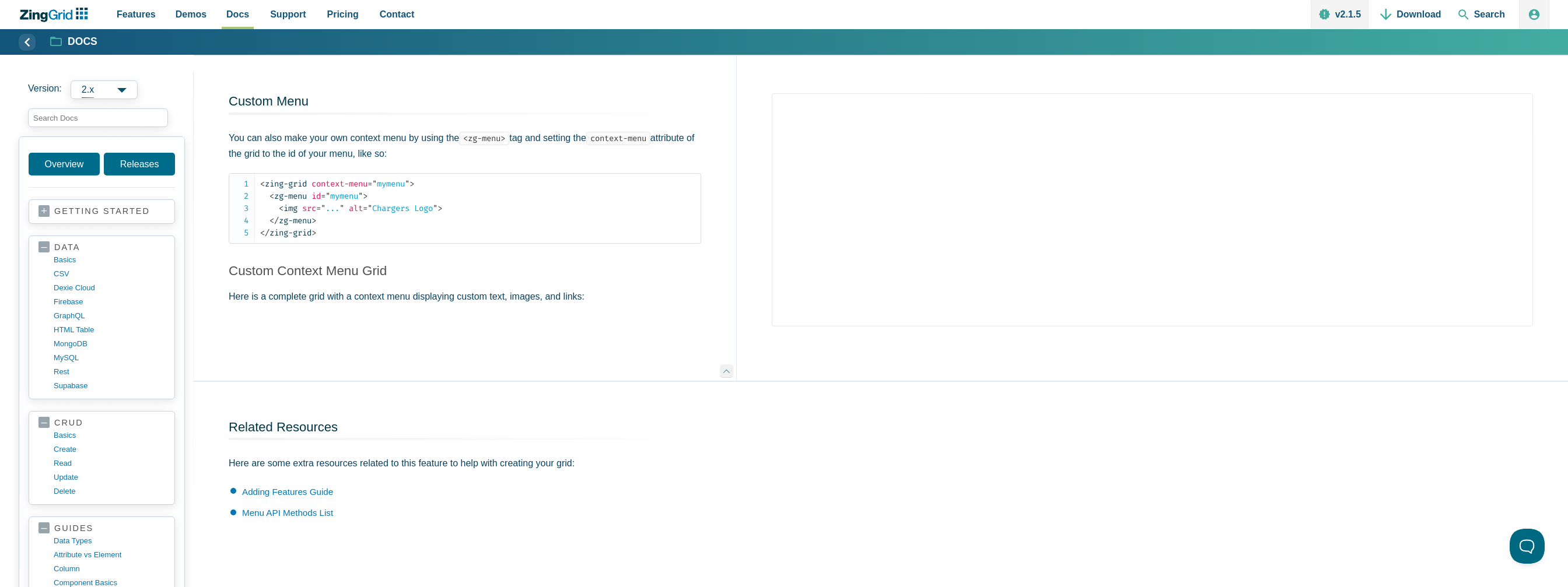
scroll to position [1166, 0]
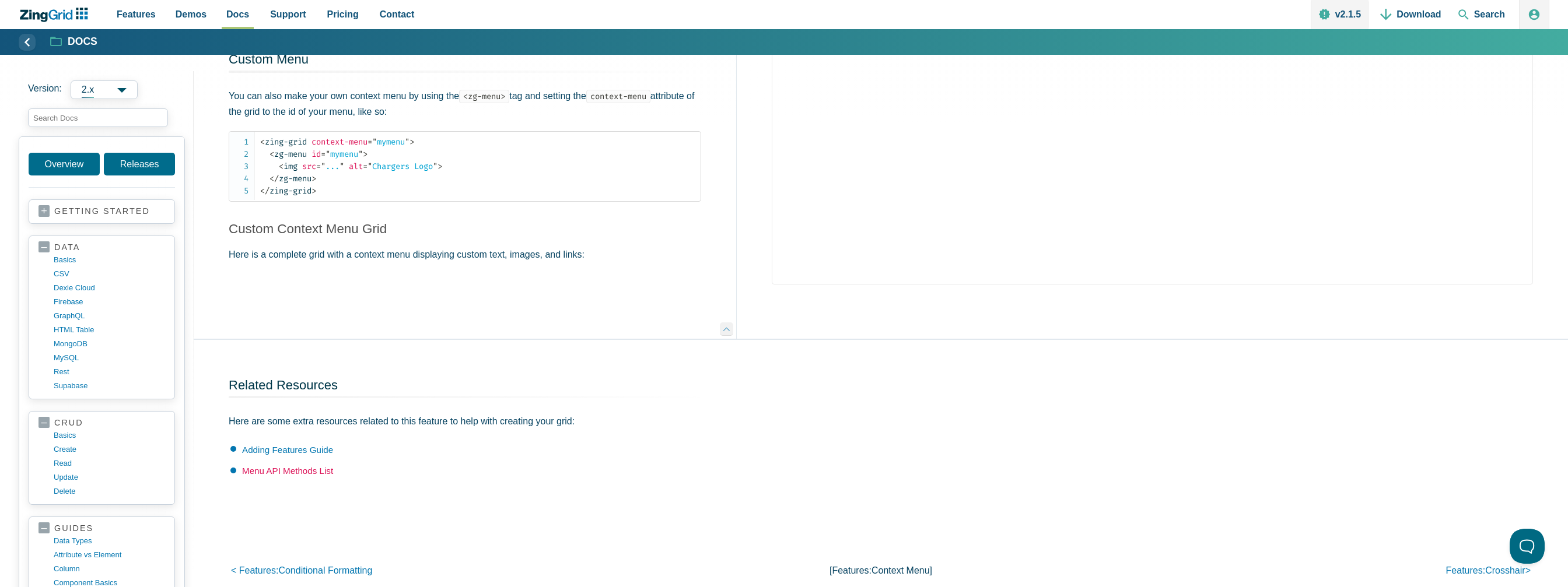
click at [321, 466] on link "Menu API Methods List" at bounding box center [288, 471] width 91 height 10
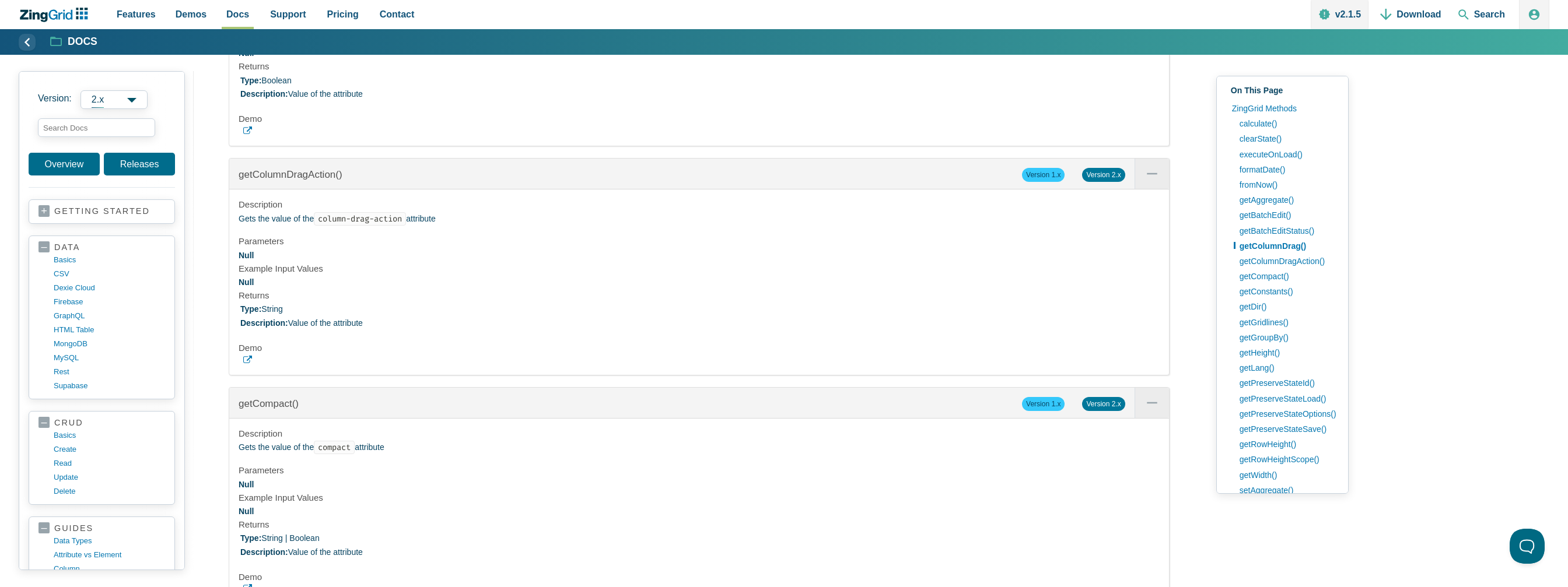
scroll to position [2566, 0]
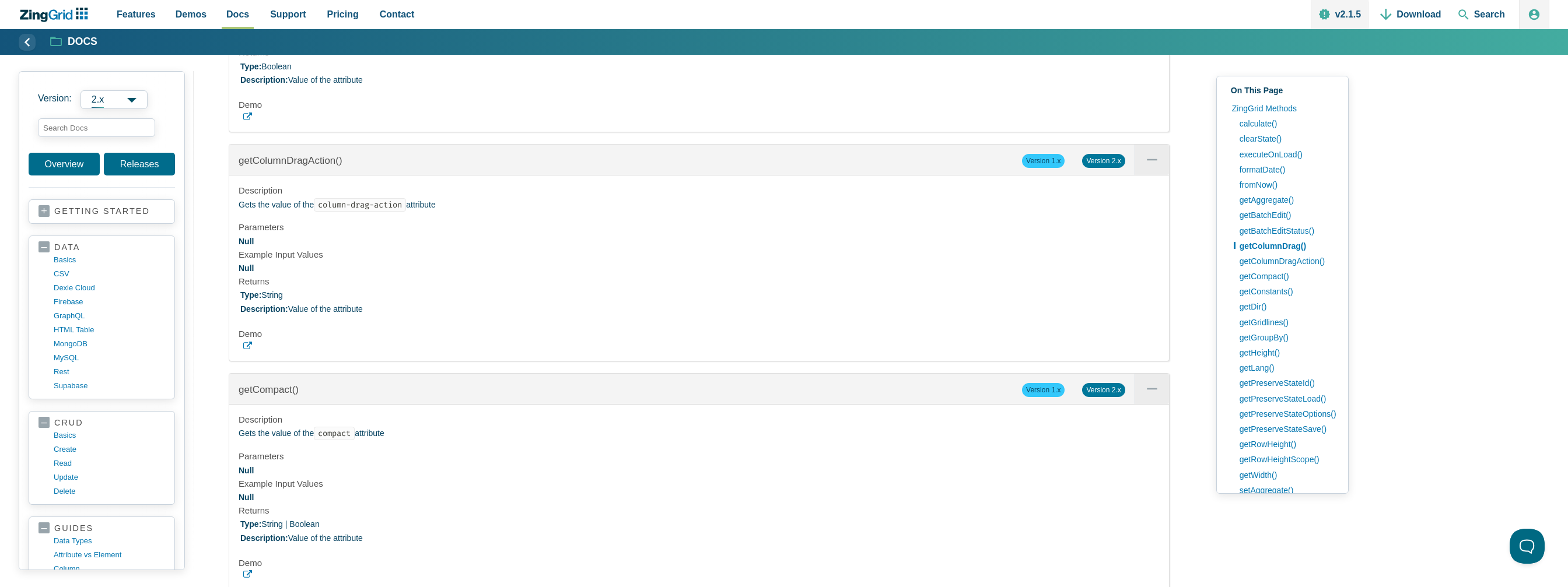
click at [252, 350] on link "App Content" at bounding box center [699, 346] width 921 height 9
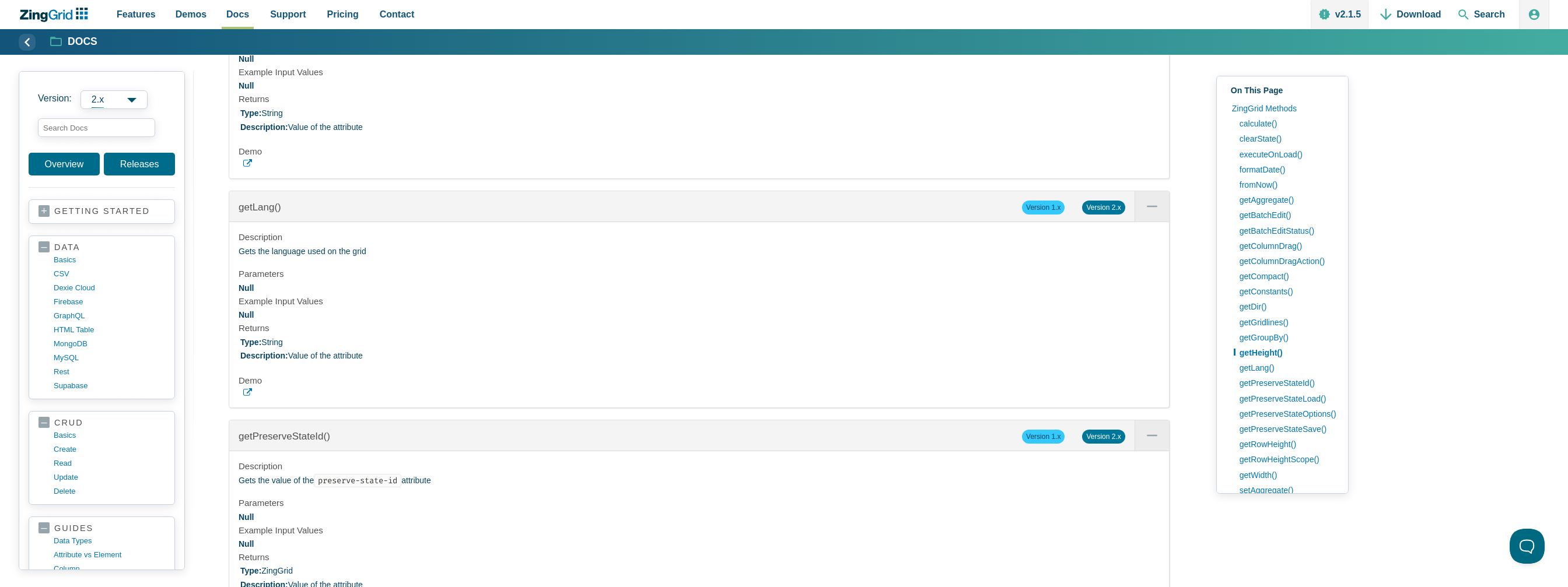
scroll to position [4141, 0]
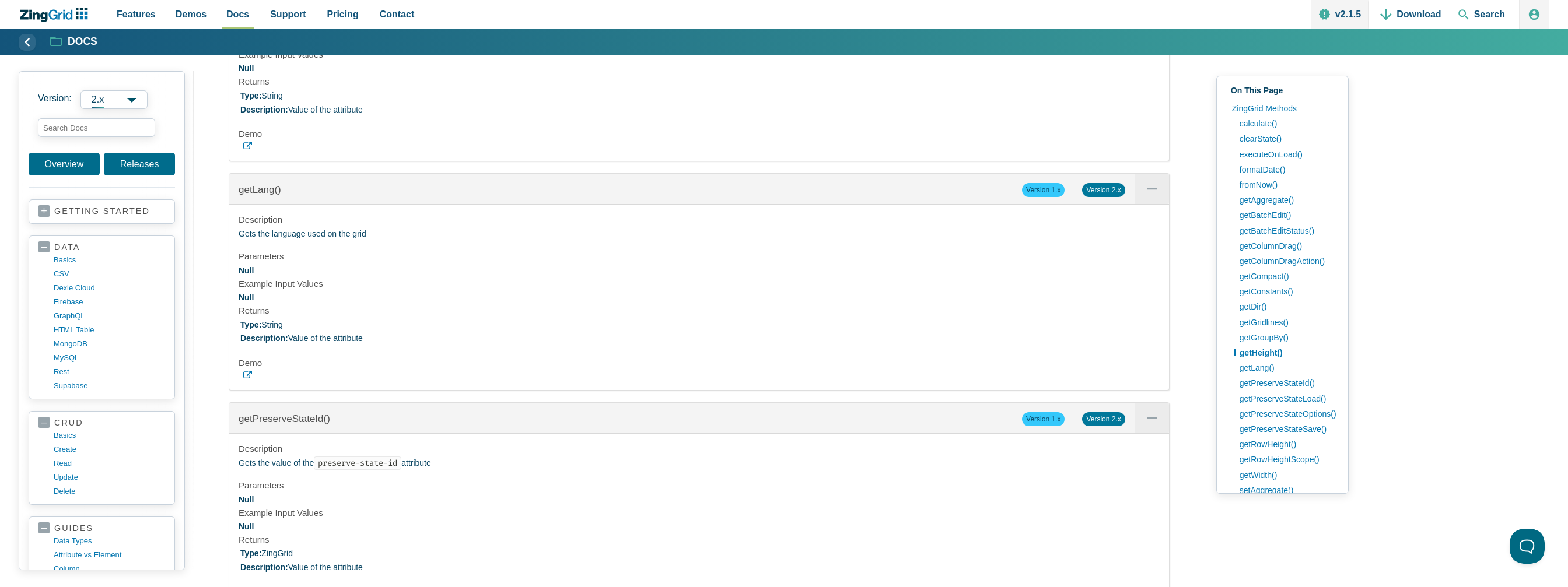
click at [250, 379] on icon "App Content" at bounding box center [247, 375] width 9 height 9
click at [1099, 197] on span "Version 2.x" at bounding box center [1103, 190] width 42 height 14
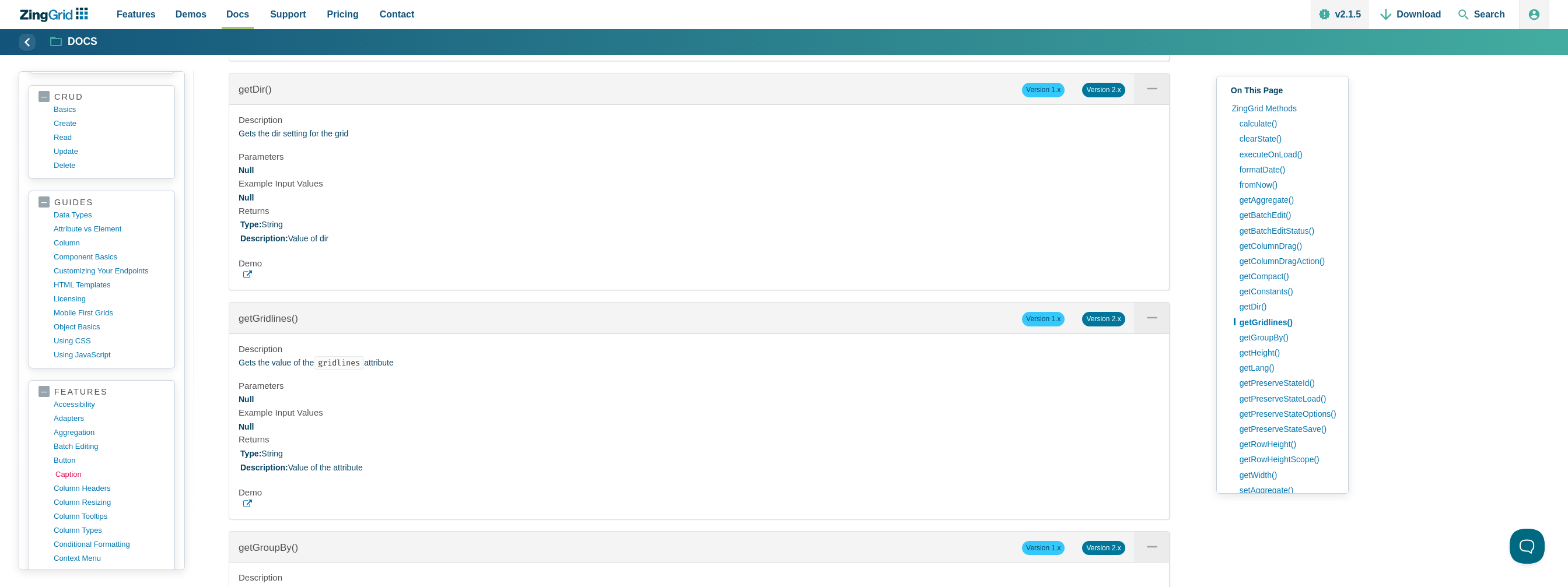
scroll to position [408, 0]
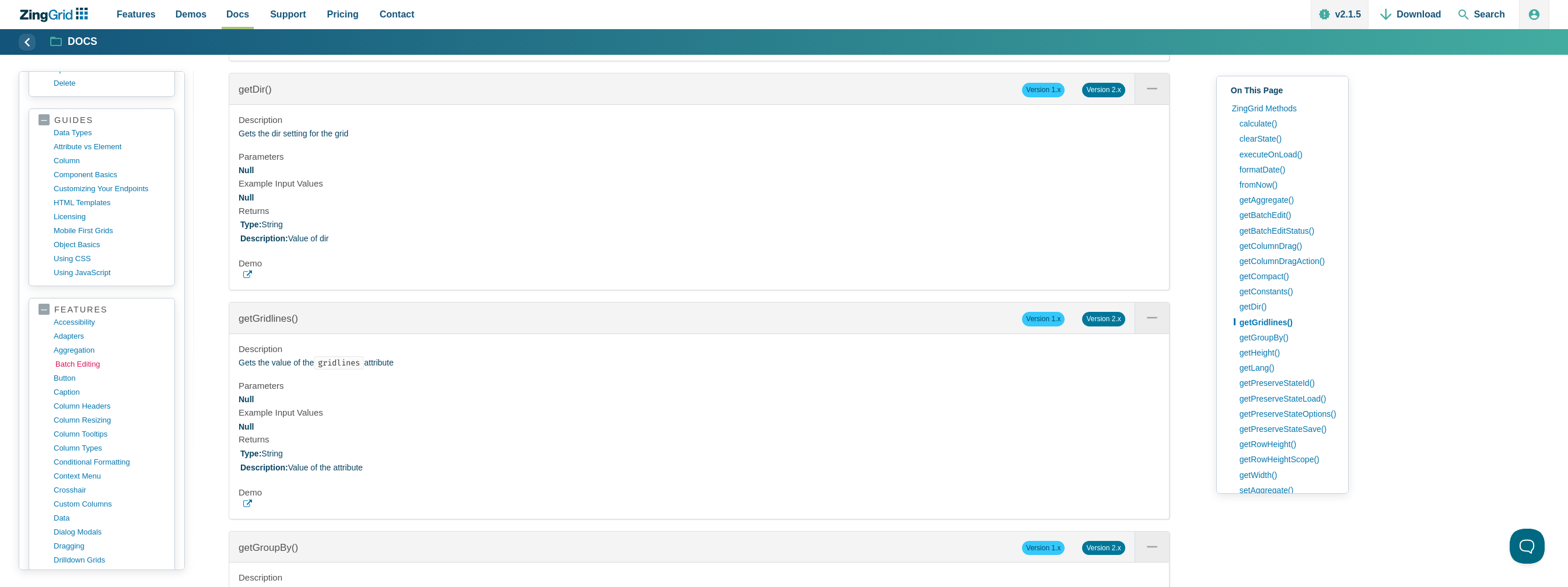
click at [78, 357] on link "batch editing" at bounding box center [111, 364] width 111 height 14
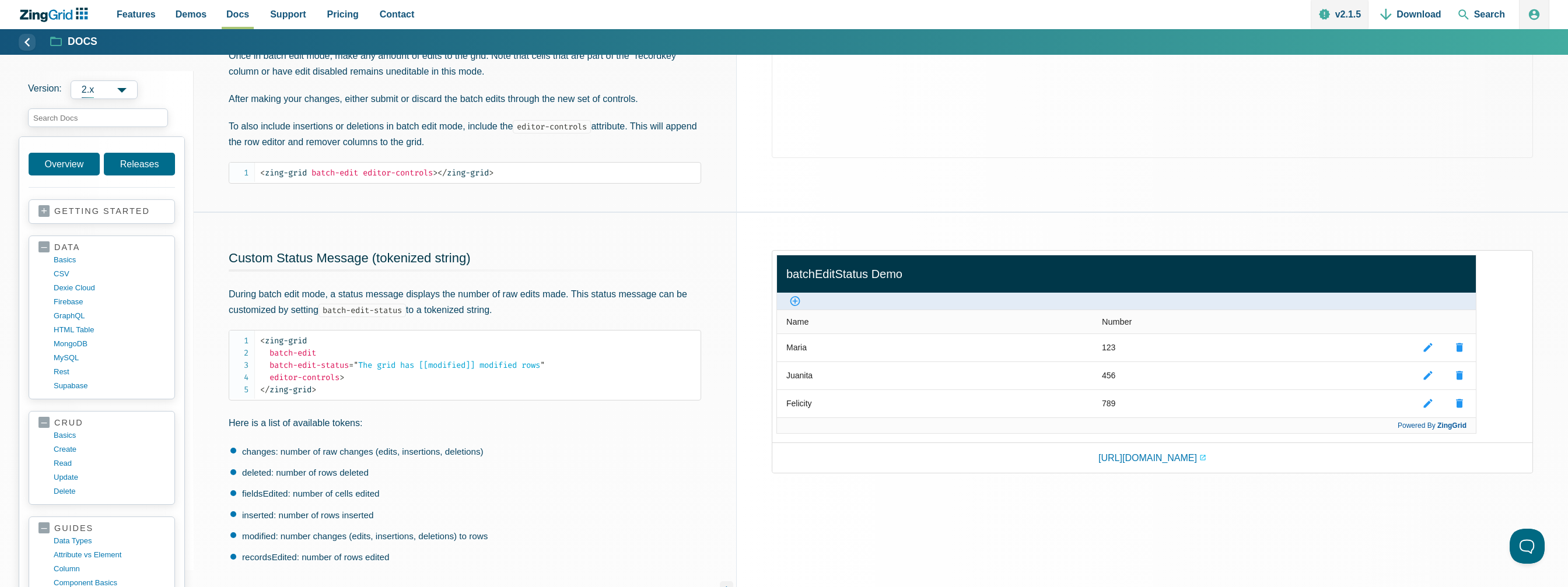
scroll to position [350, 0]
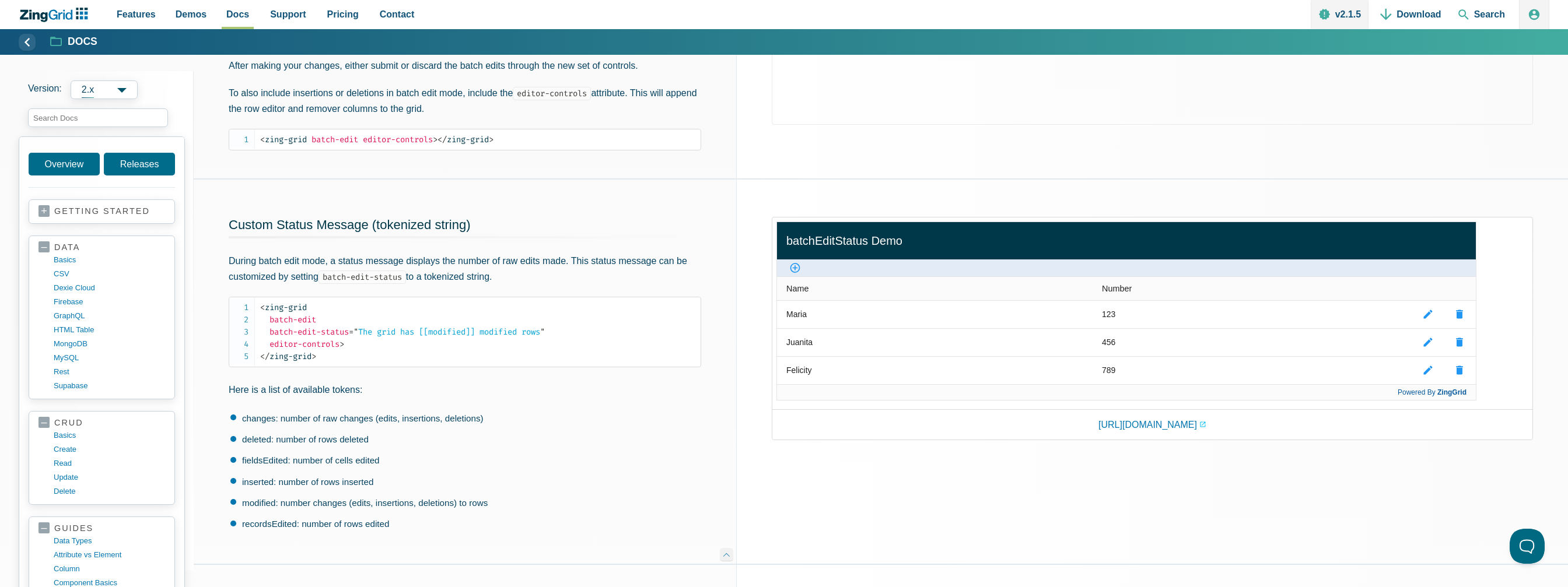
click at [1094, 311] on img "App Content" at bounding box center [1126, 311] width 700 height 179
click at [1150, 427] on link "https://app.zingsoft.com/demos/embed/3JCVVSB0" at bounding box center [1152, 425] width 108 height 16
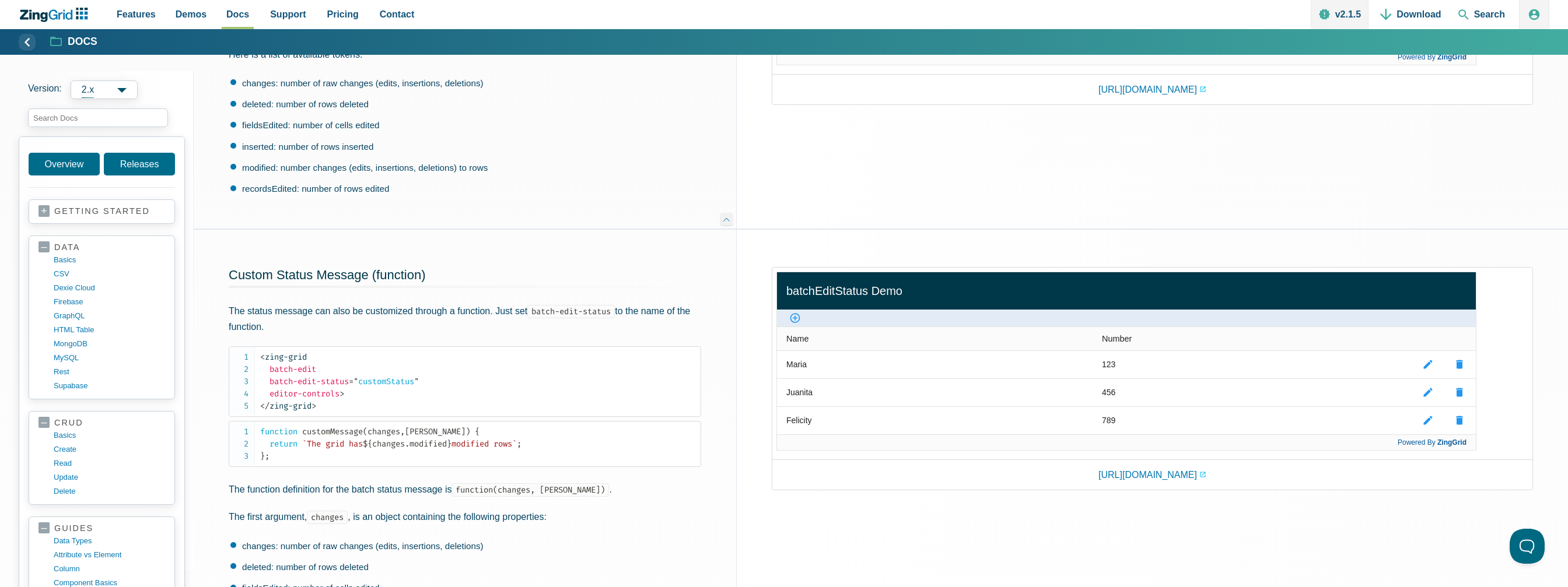
scroll to position [700, 0]
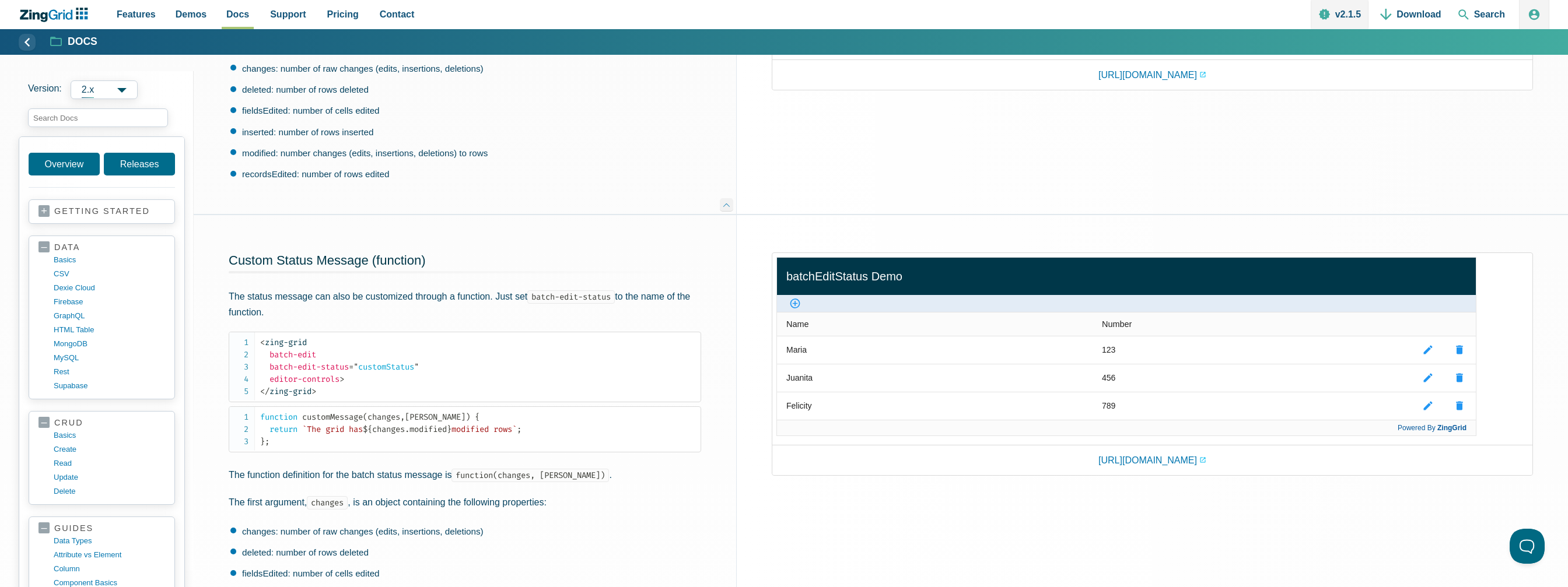
drag, startPoint x: 1152, startPoint y: 348, endPoint x: 1120, endPoint y: 350, distance: 32.1
click at [1120, 350] on img "App Content" at bounding box center [1126, 346] width 700 height 179
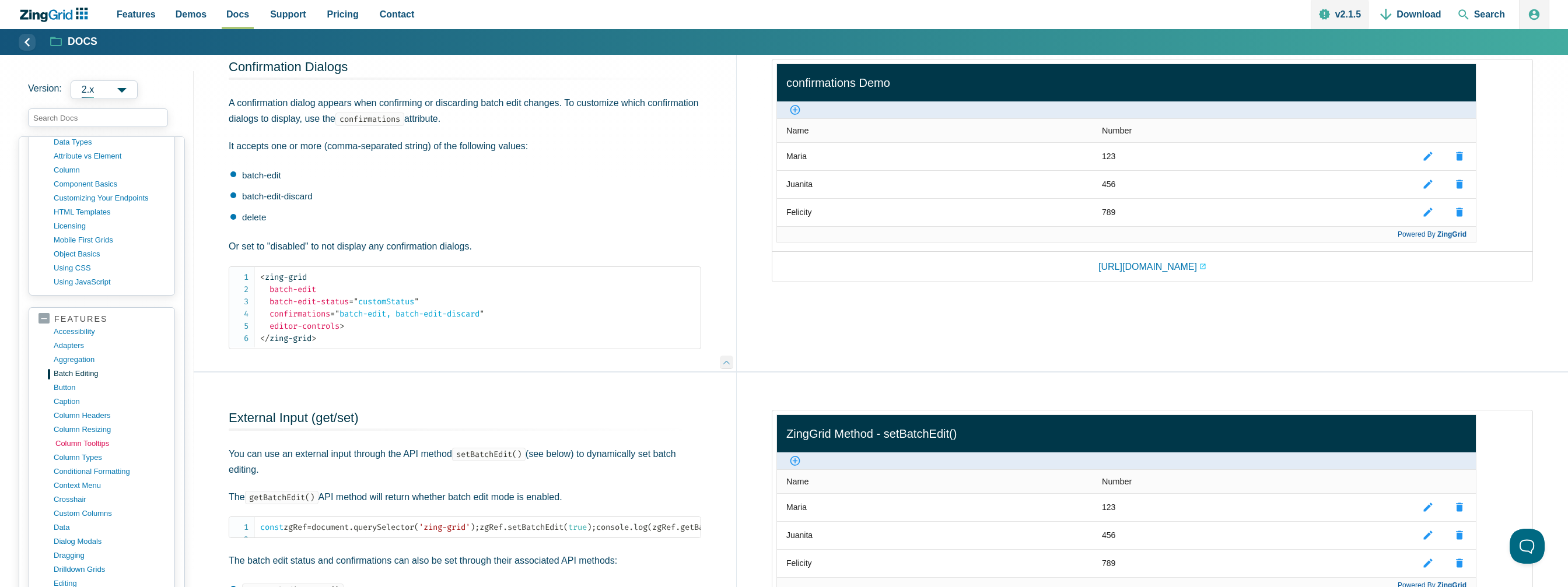
scroll to position [466, 0]
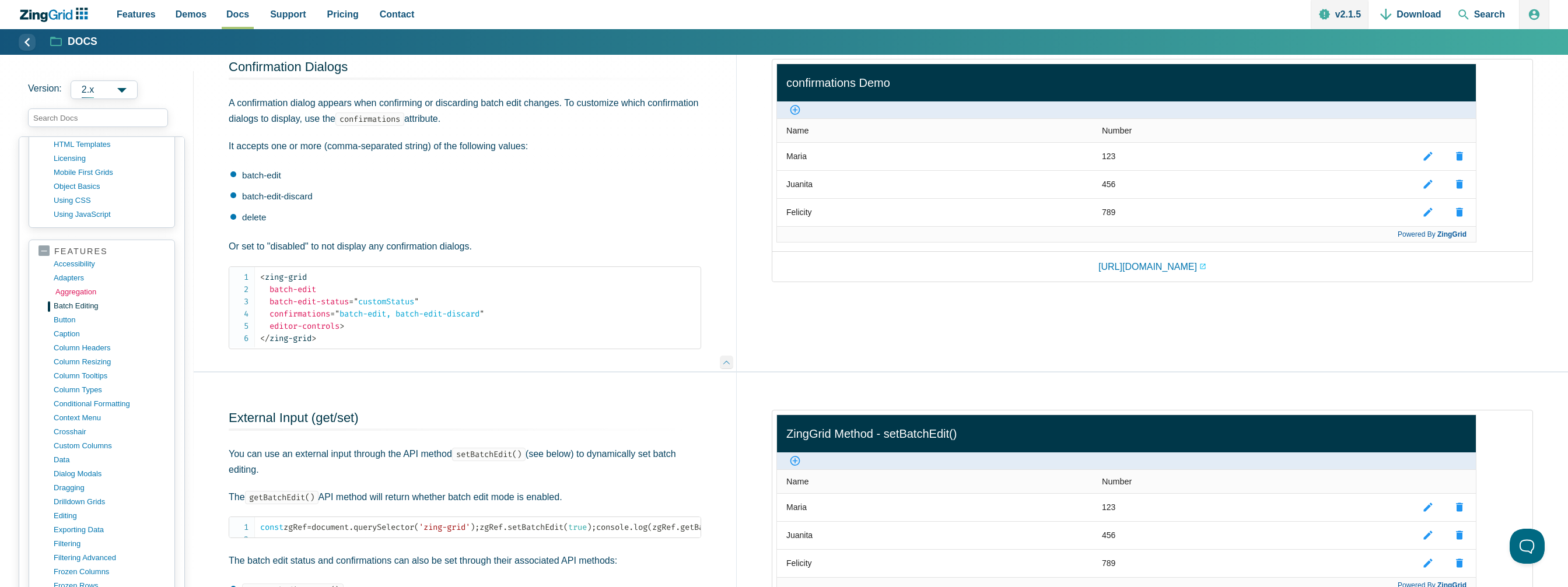
click at [73, 285] on link "aggregation" at bounding box center [111, 292] width 111 height 14
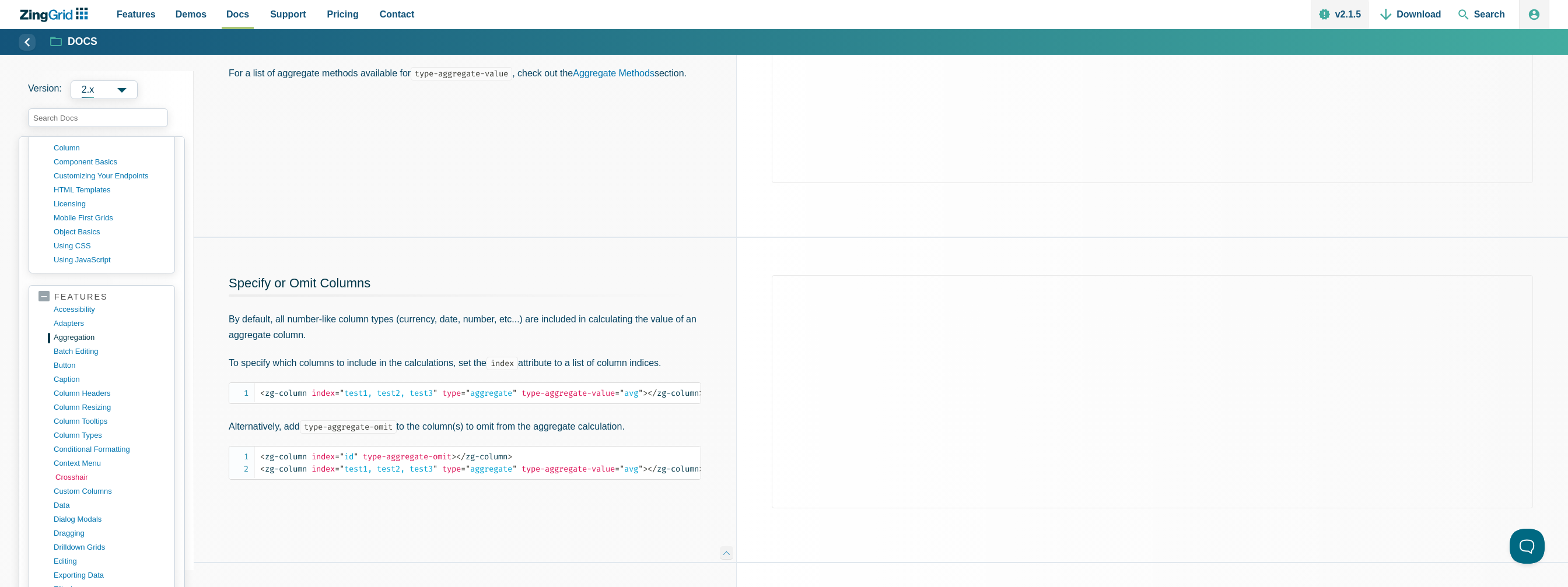
scroll to position [466, 0]
click at [86, 411] on link "context menu" at bounding box center [111, 419] width 111 height 14
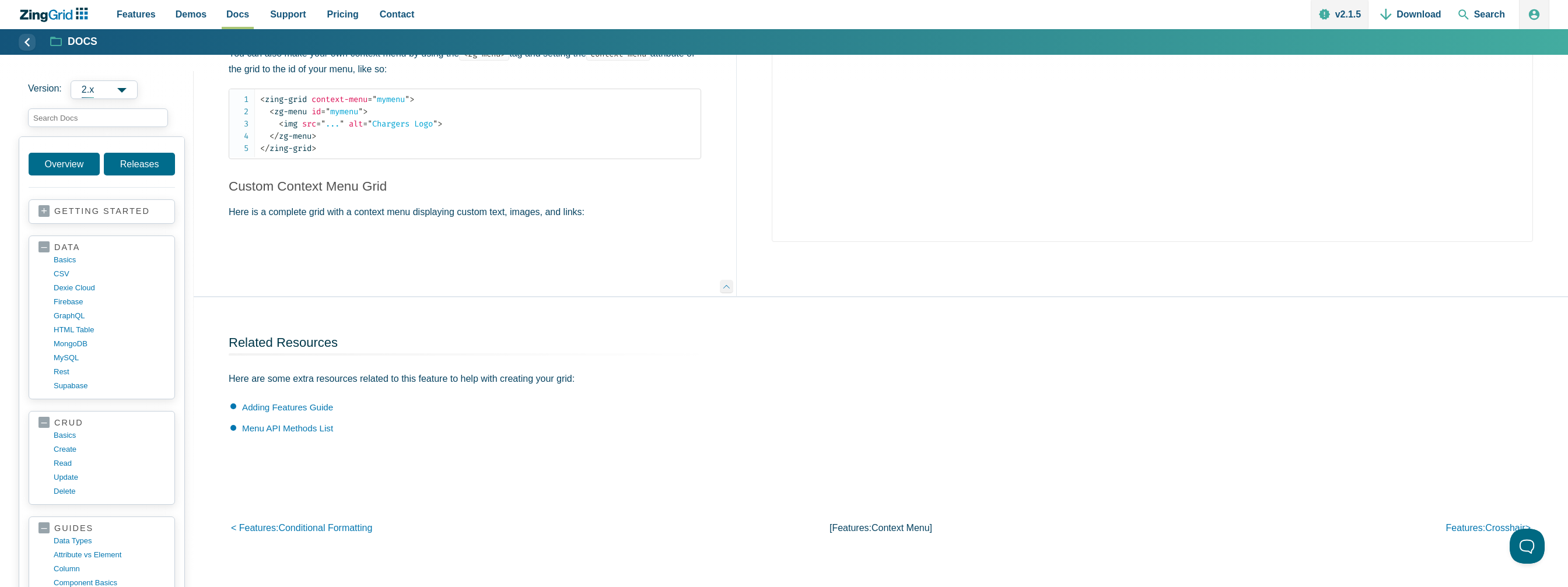
scroll to position [1225, 0]
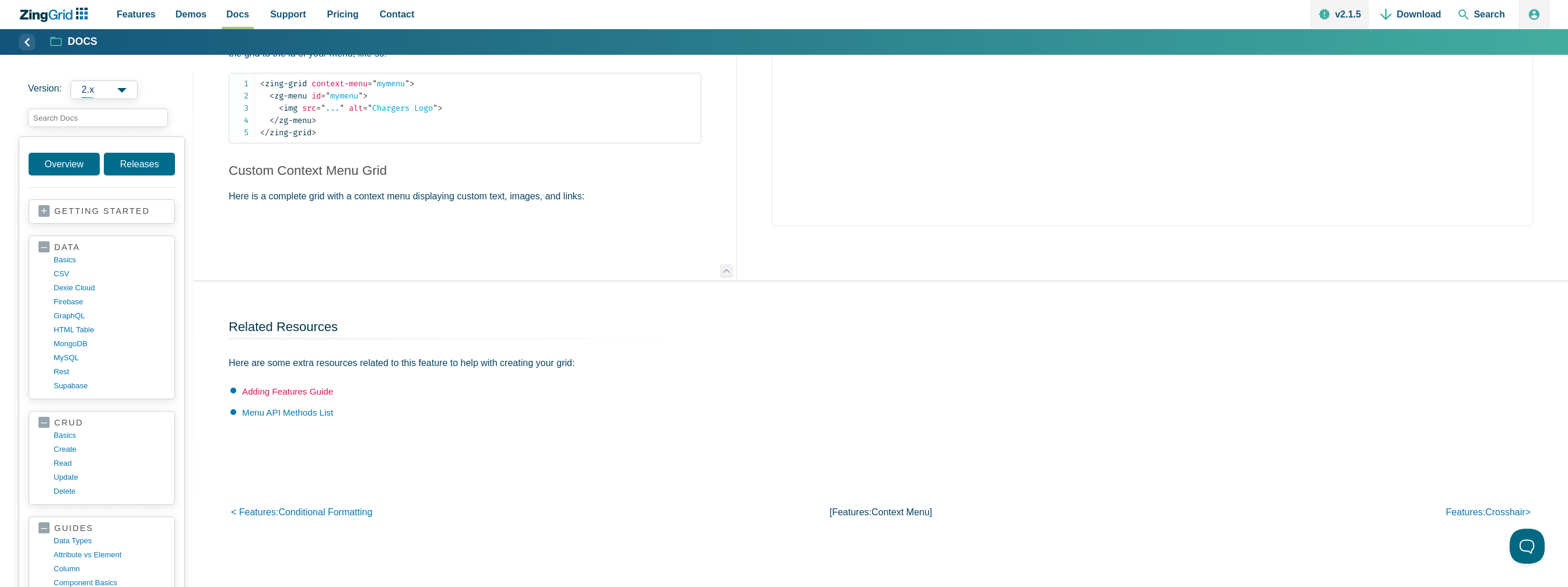
click at [307, 391] on link "Adding Features Guide" at bounding box center [288, 391] width 91 height 10
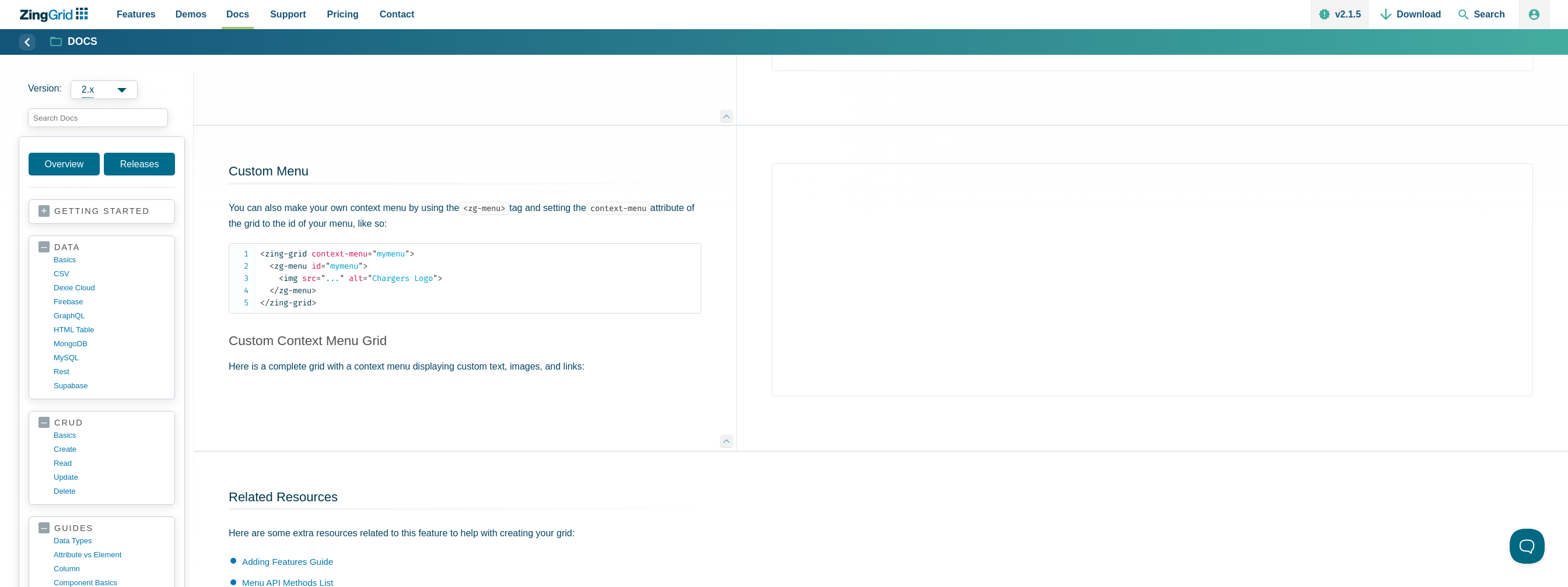
scroll to position [1050, 0]
click at [608, 354] on div "Custom Menu You can also make your own context menu by using the <zg-menu> tag …" at bounding box center [465, 293] width 543 height 324
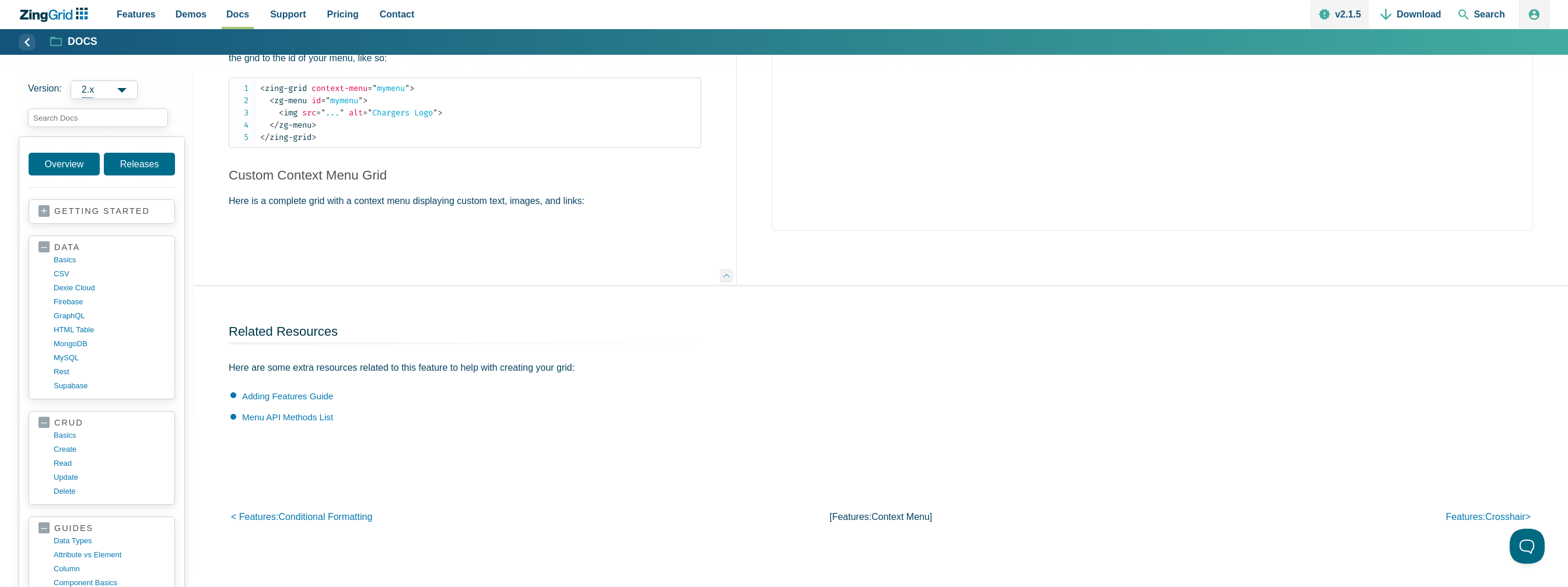
scroll to position [1225, 0]
click at [515, 406] on li "Menu API Methods List" at bounding box center [474, 413] width 487 height 14
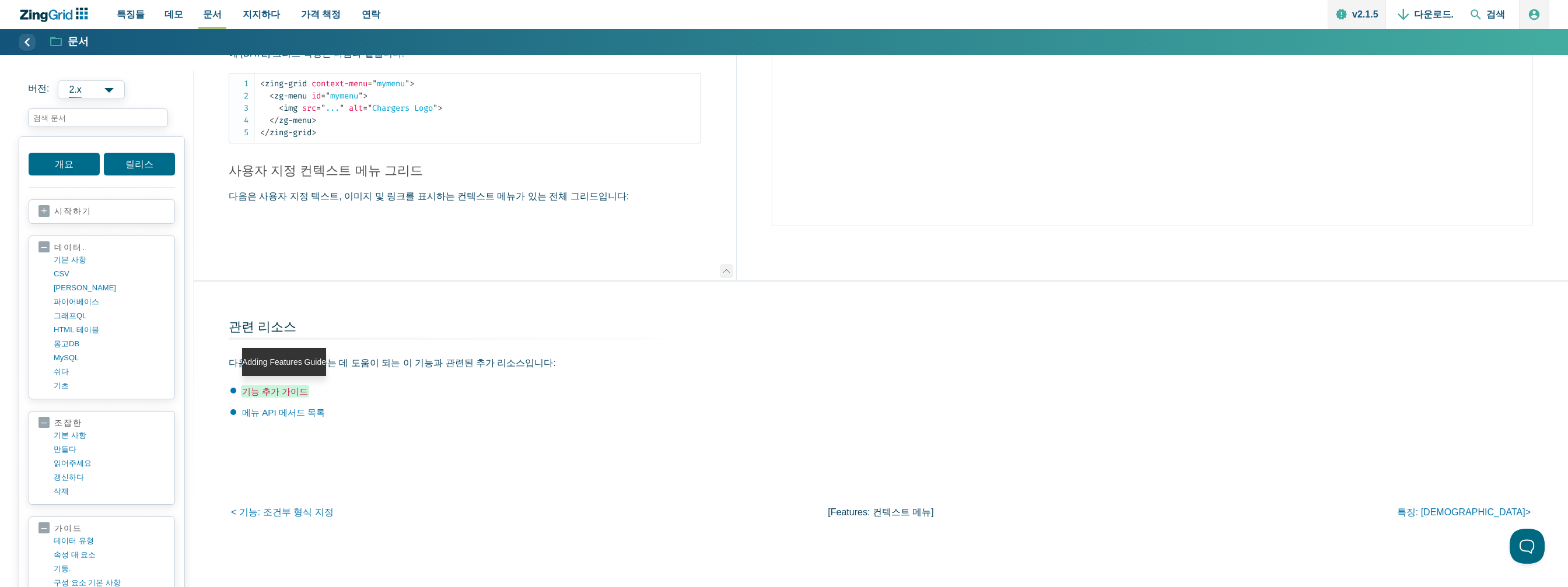
click at [282, 386] on font "기능 추가 가이드" at bounding box center [275, 391] width 66 height 10
click at [279, 410] on font "메뉴 API 메서드 목록" at bounding box center [284, 412] width 83 height 10
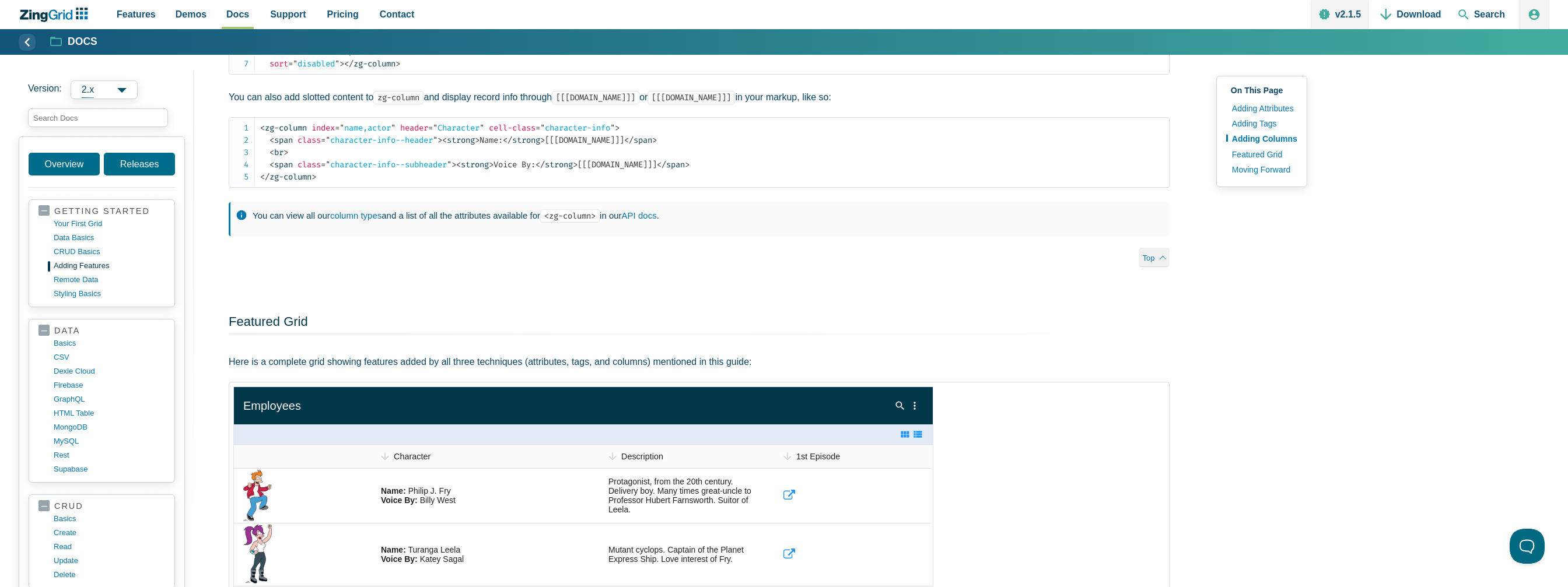
scroll to position [1574, 0]
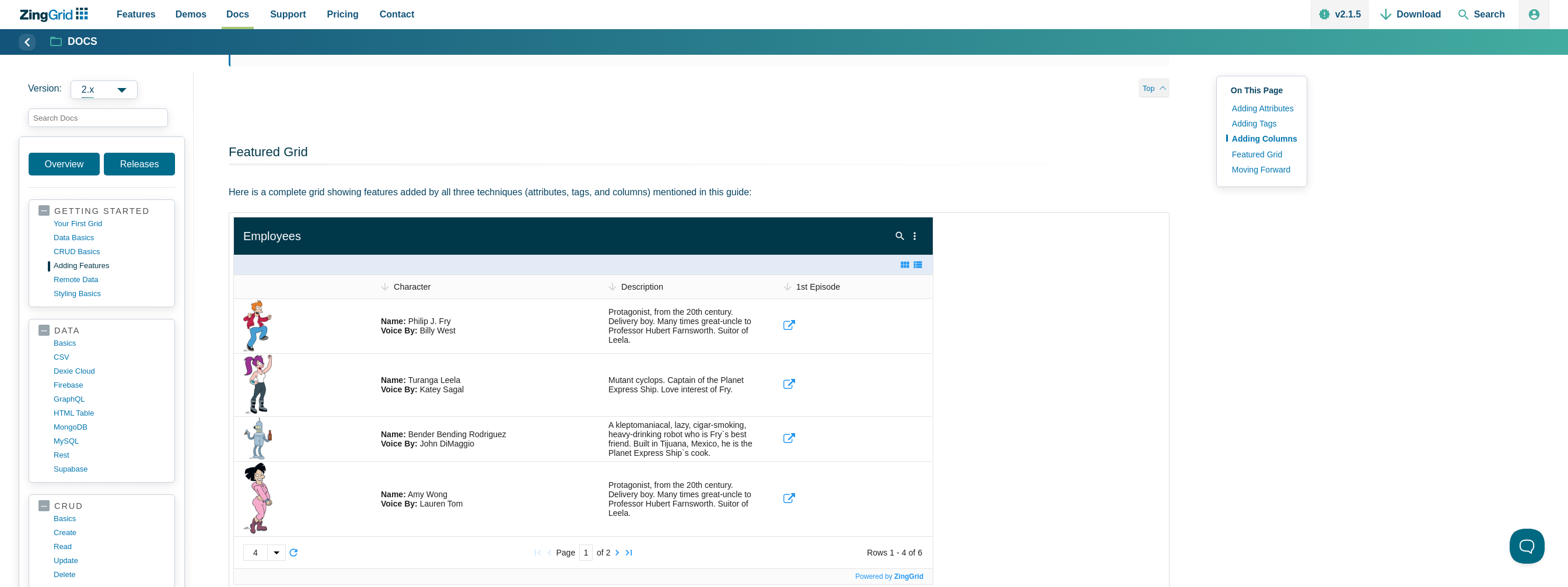
drag, startPoint x: 648, startPoint y: 346, endPoint x: 953, endPoint y: 378, distance: 306.7
click at [975, 379] on figure "https://app.zingsoft.com/demos/embed/5BG67C17" at bounding box center [699, 419] width 941 height 412
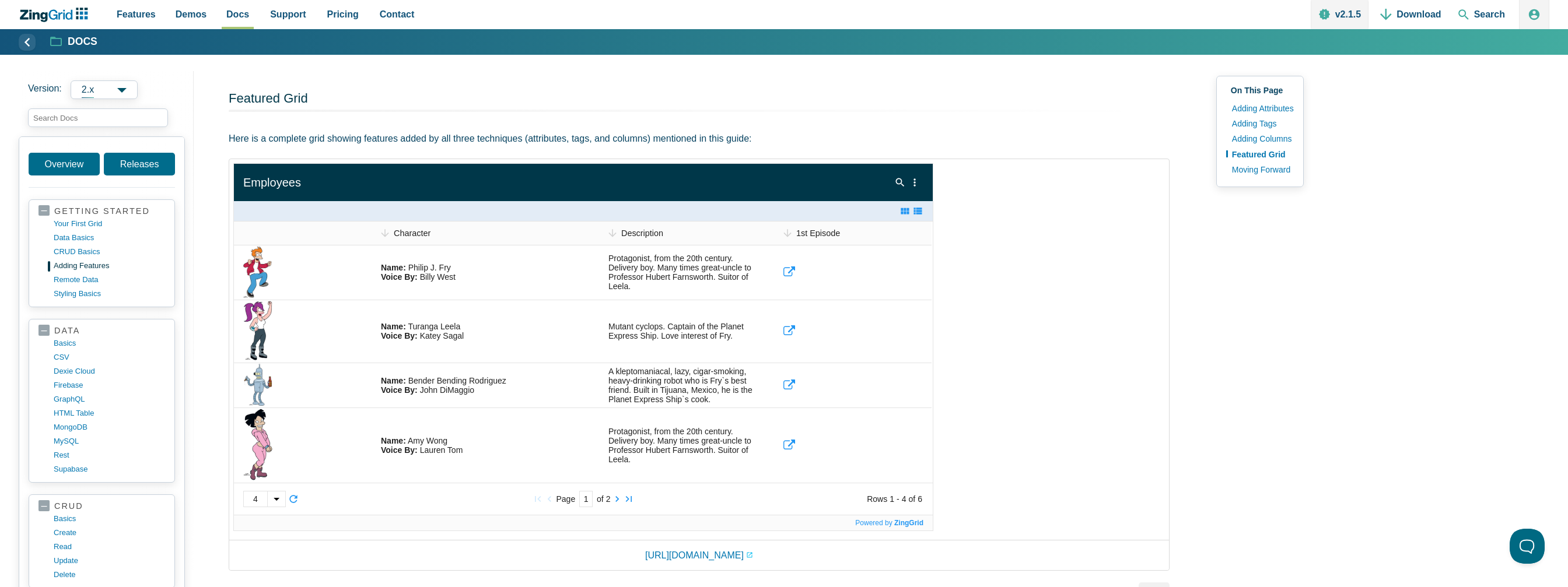
scroll to position [1808, 0]
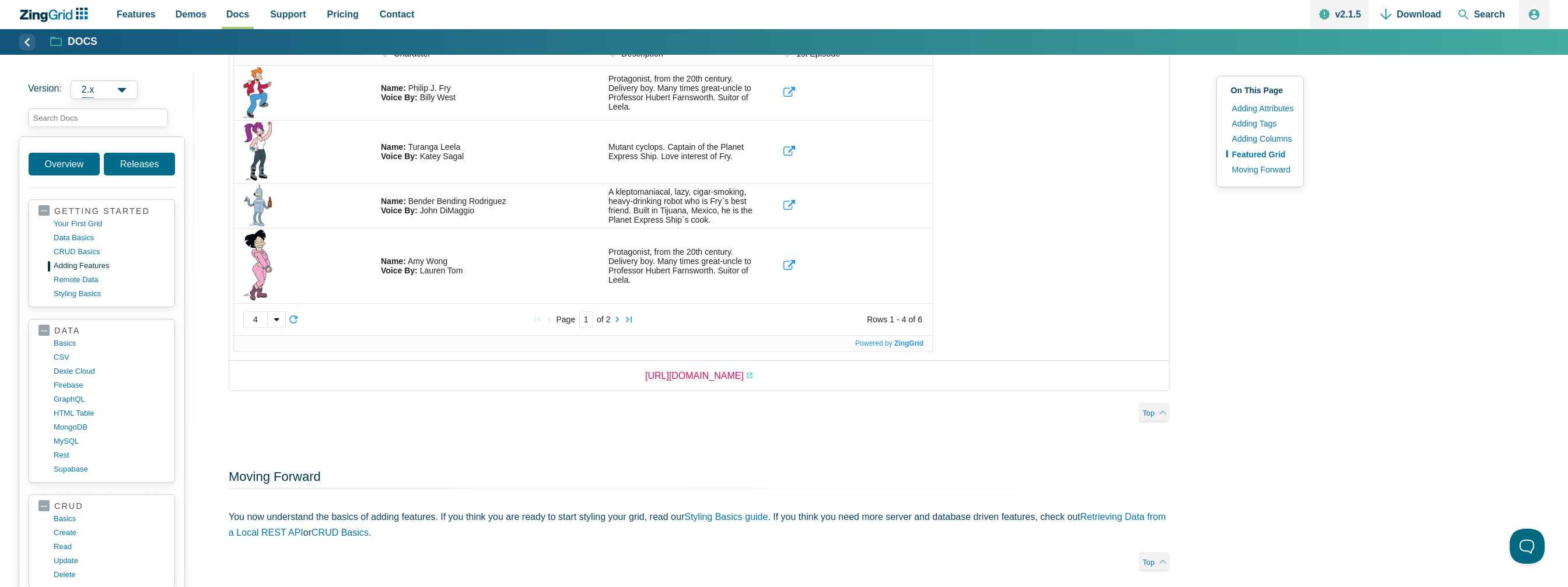
click at [688, 384] on link "https://app.zingsoft.com/demos/embed/5BG67C17" at bounding box center [699, 376] width 108 height 16
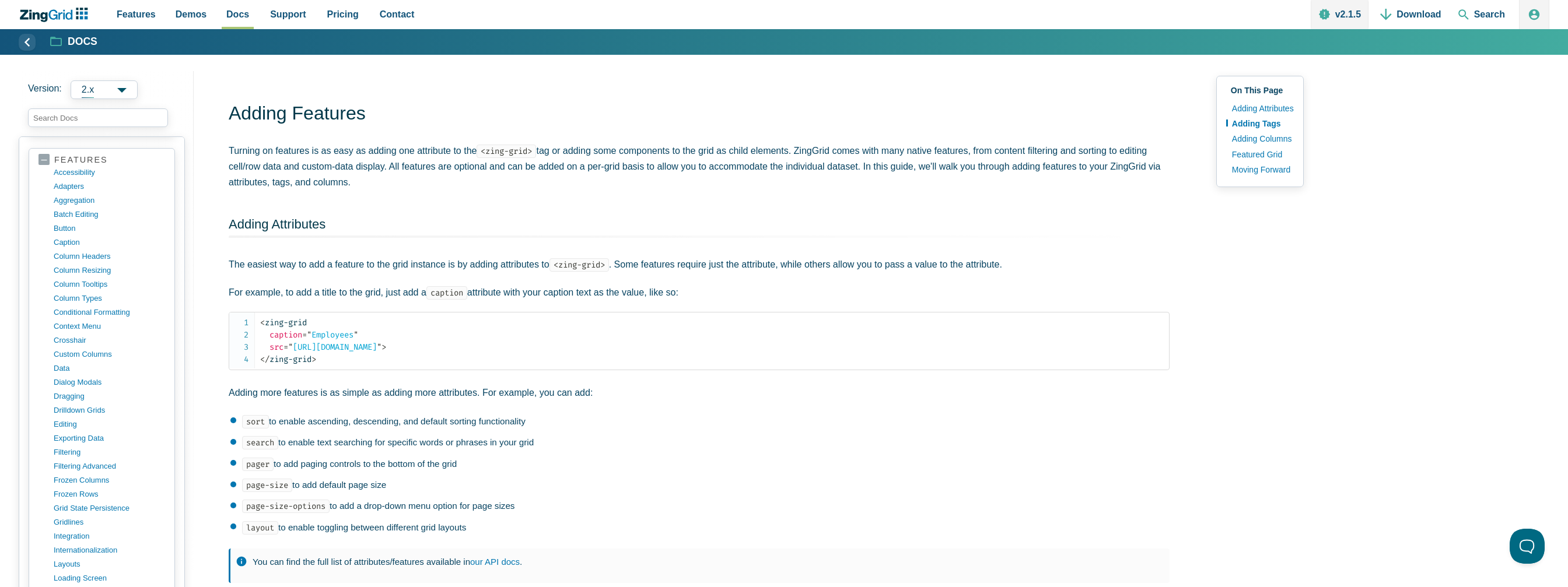
scroll to position [0, 0]
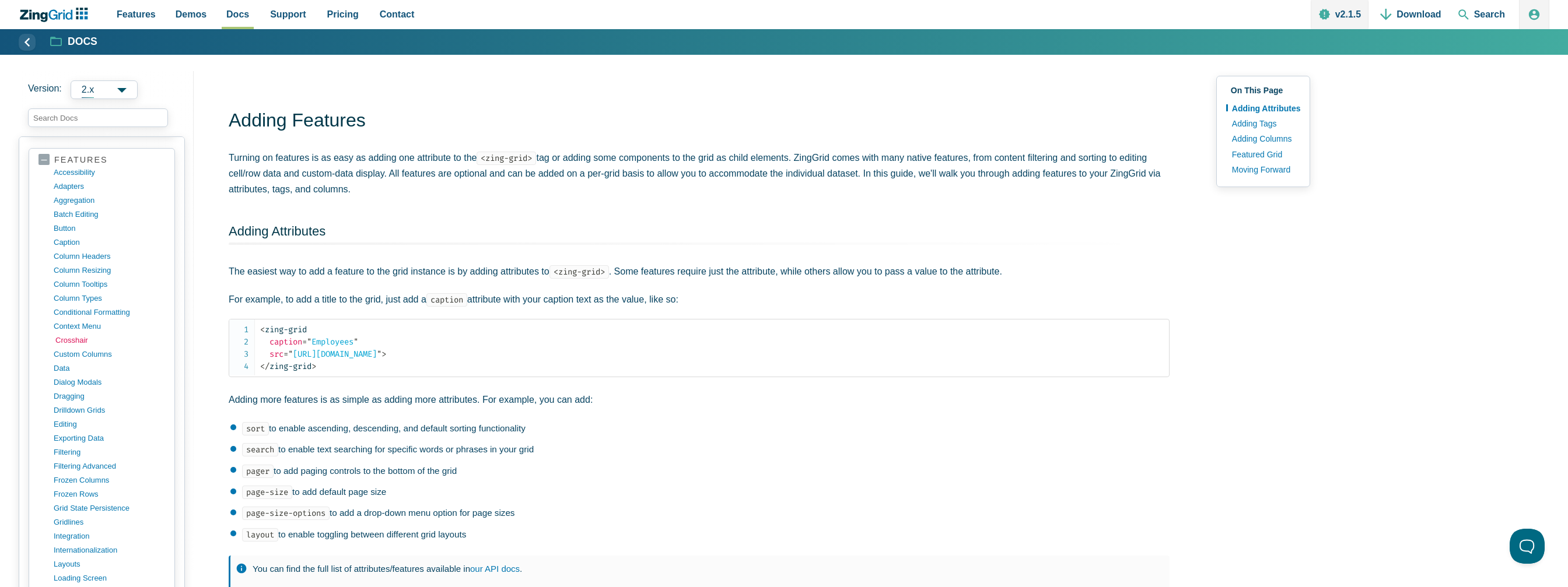
click at [79, 334] on link "crosshair" at bounding box center [111, 341] width 111 height 14
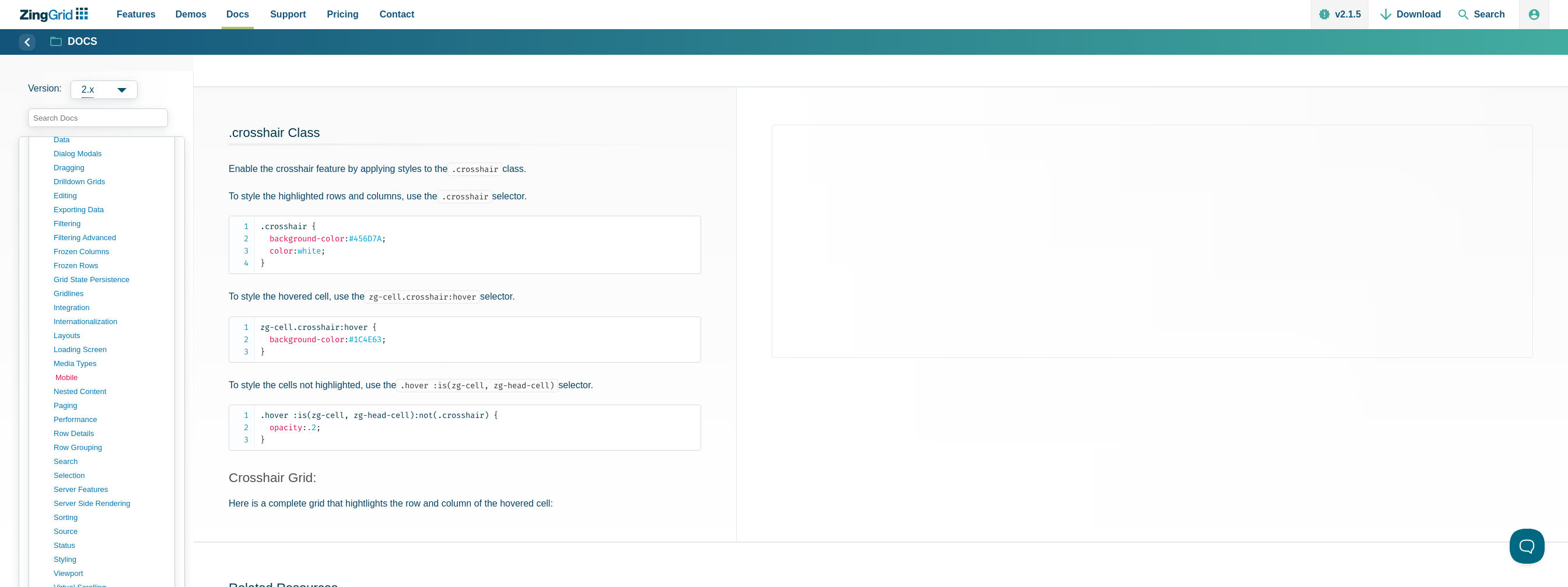
scroll to position [817, 0]
click at [72, 439] on link "selection" at bounding box center [111, 446] width 111 height 14
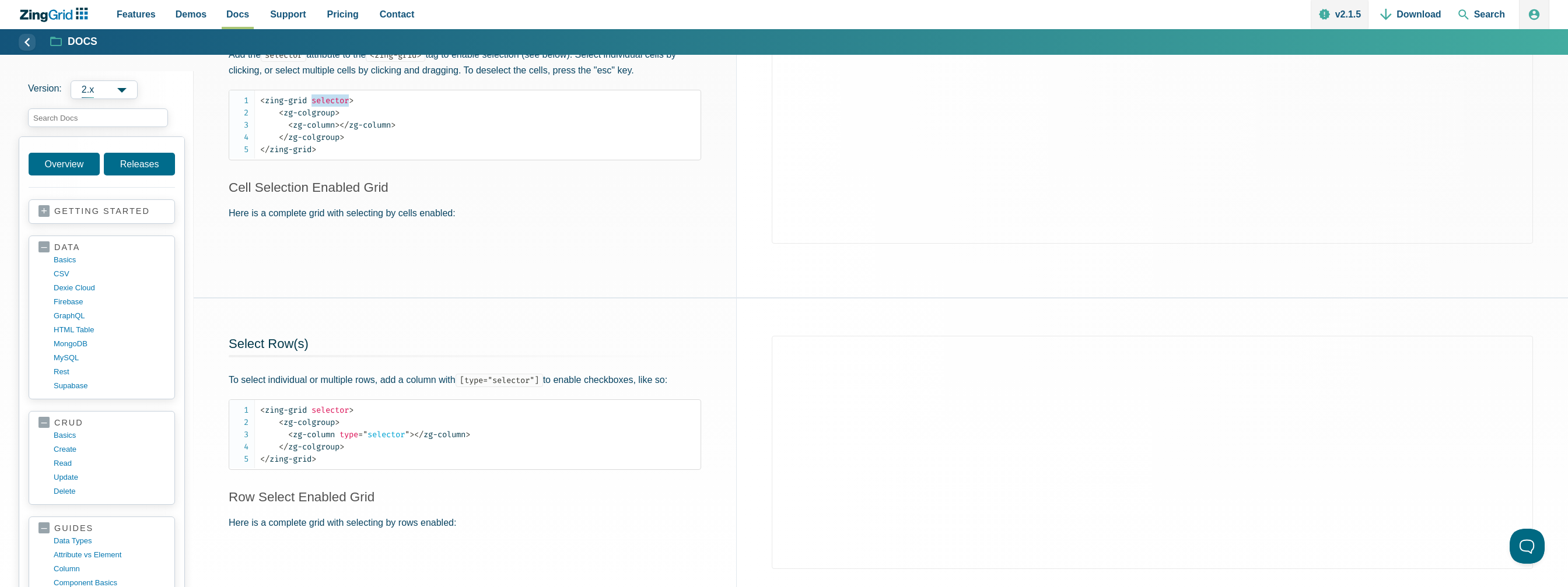
scroll to position [234, 0]
drag, startPoint x: 416, startPoint y: 430, endPoint x: 340, endPoint y: 427, distance: 76.1
click at [340, 427] on span "< zg-column type = " selector " >" at bounding box center [351, 432] width 126 height 10
copy span "type = " selector ""
click at [439, 438] on code "< zing-grid selector > < zg-colgroup > < zg-column type = " selector " > </ zg-…" at bounding box center [481, 433] width 441 height 61
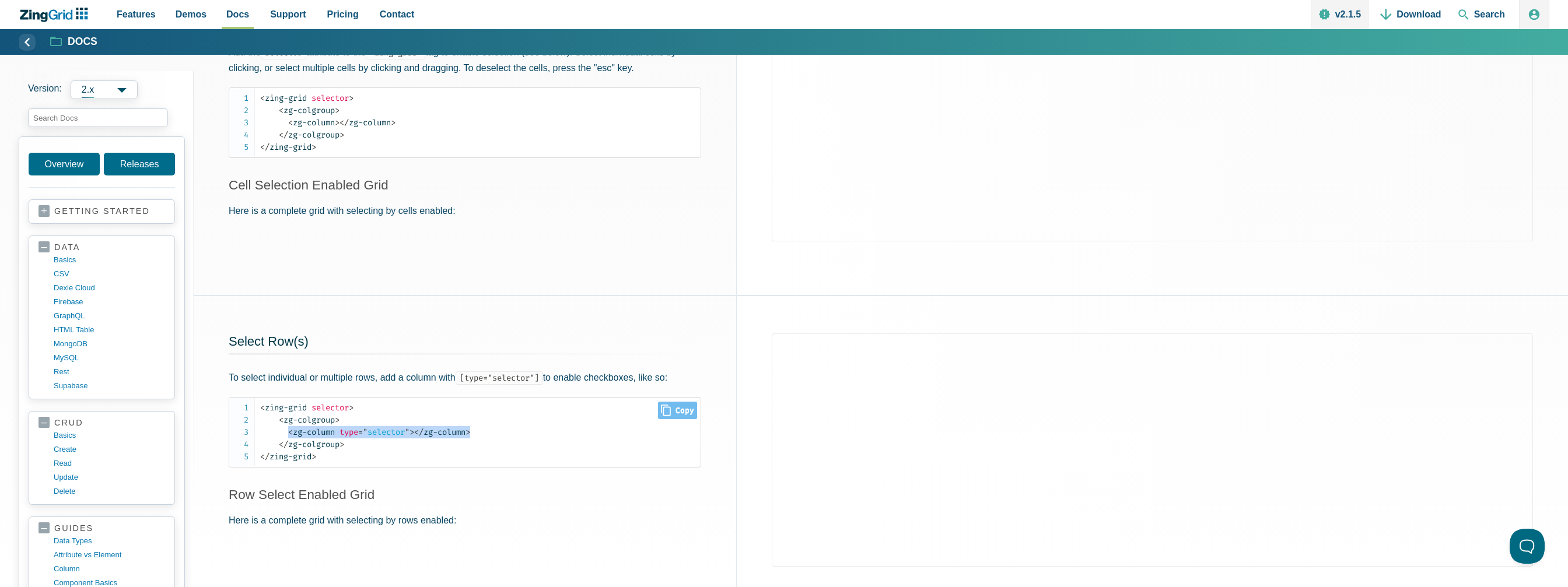
drag, startPoint x: 477, startPoint y: 429, endPoint x: 289, endPoint y: 432, distance: 188.0
click at [289, 432] on code "< zing-grid selector > < zg-colgroup > < zg-column type = " selector " > </ zg-…" at bounding box center [481, 433] width 441 height 61
copy code "< zg-column type = " selector " > </ zg-column >"
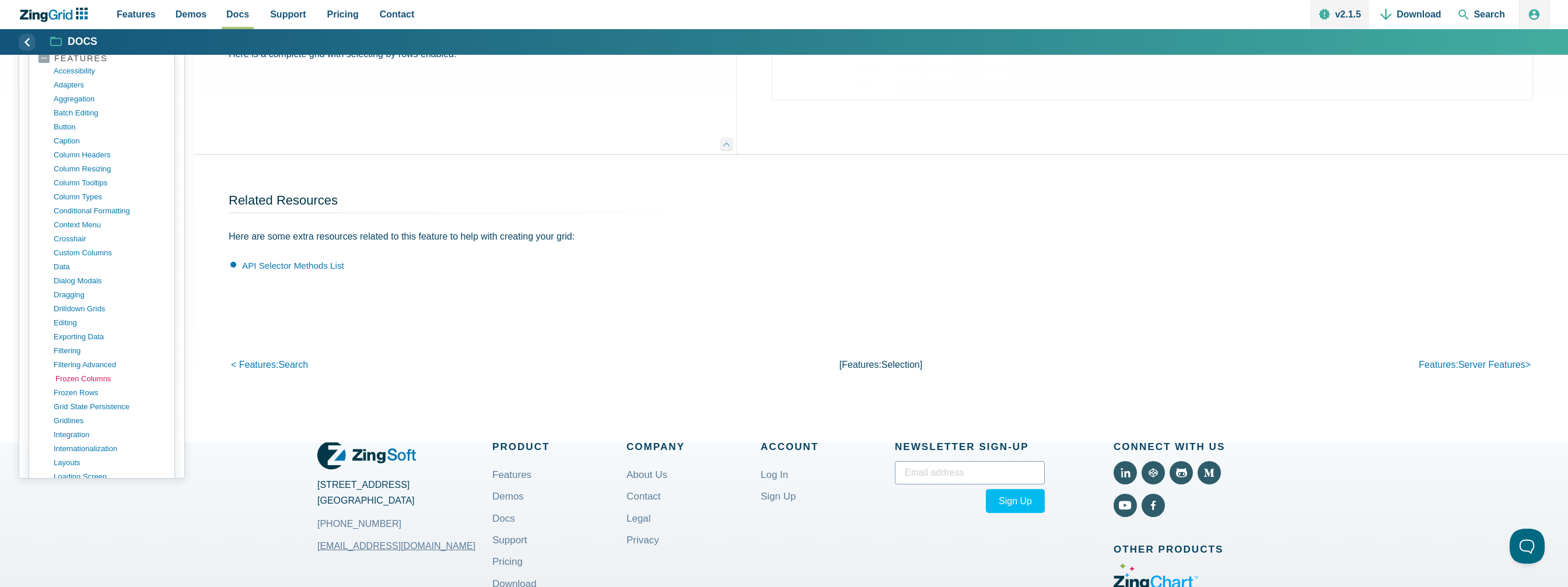
scroll to position [497, 0]
click at [78, 309] on link "dialog modals" at bounding box center [111, 316] width 111 height 14
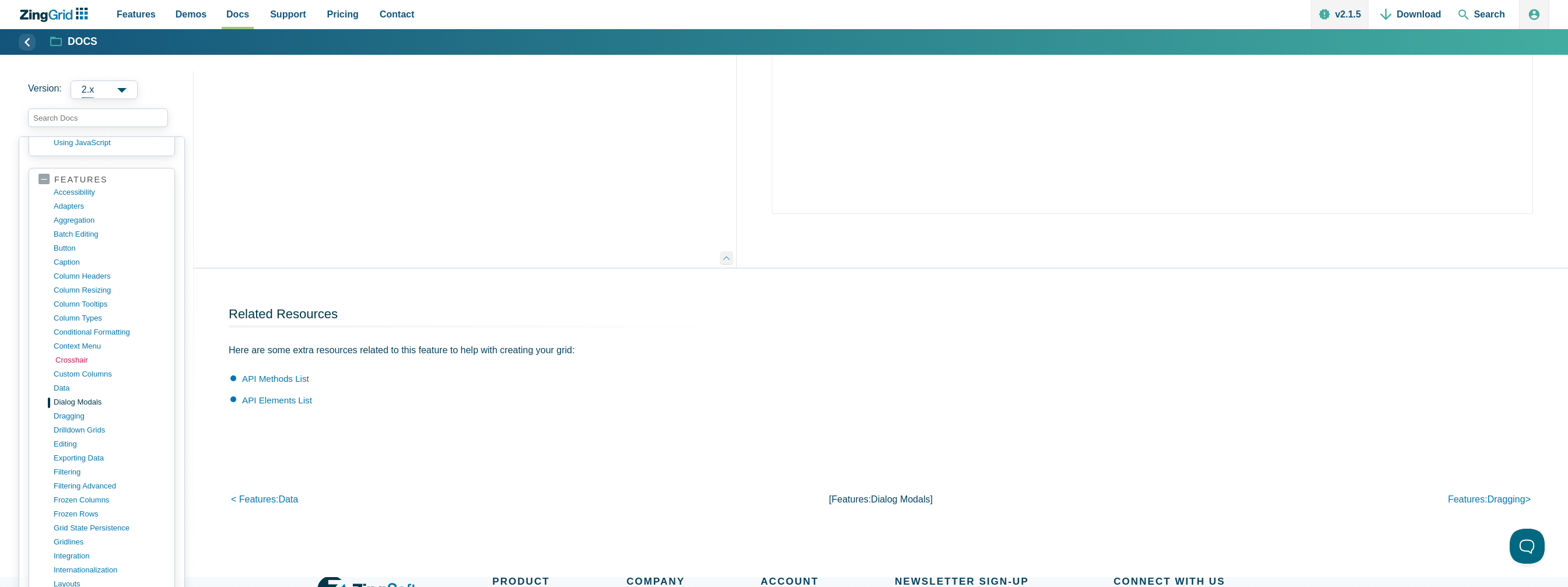
scroll to position [583, 0]
click at [75, 211] on link "caption" at bounding box center [111, 218] width 111 height 14
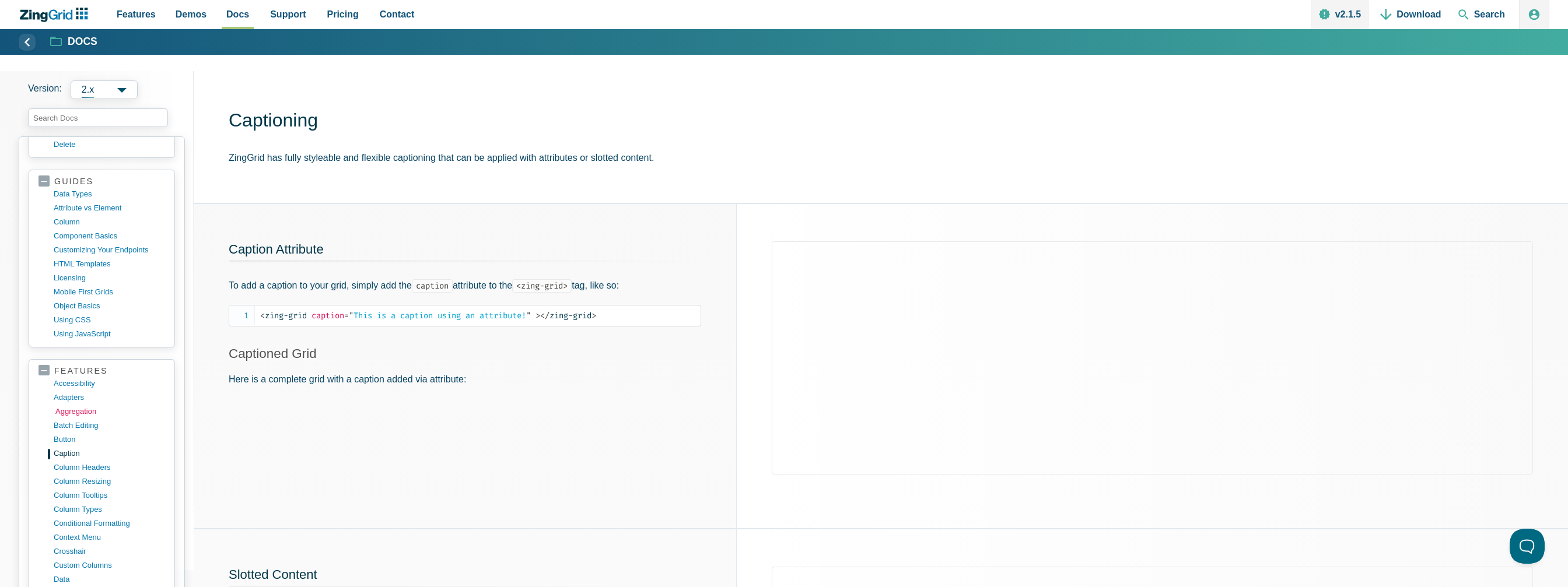
scroll to position [350, 0]
click at [93, 458] on link "column headers" at bounding box center [111, 465] width 111 height 14
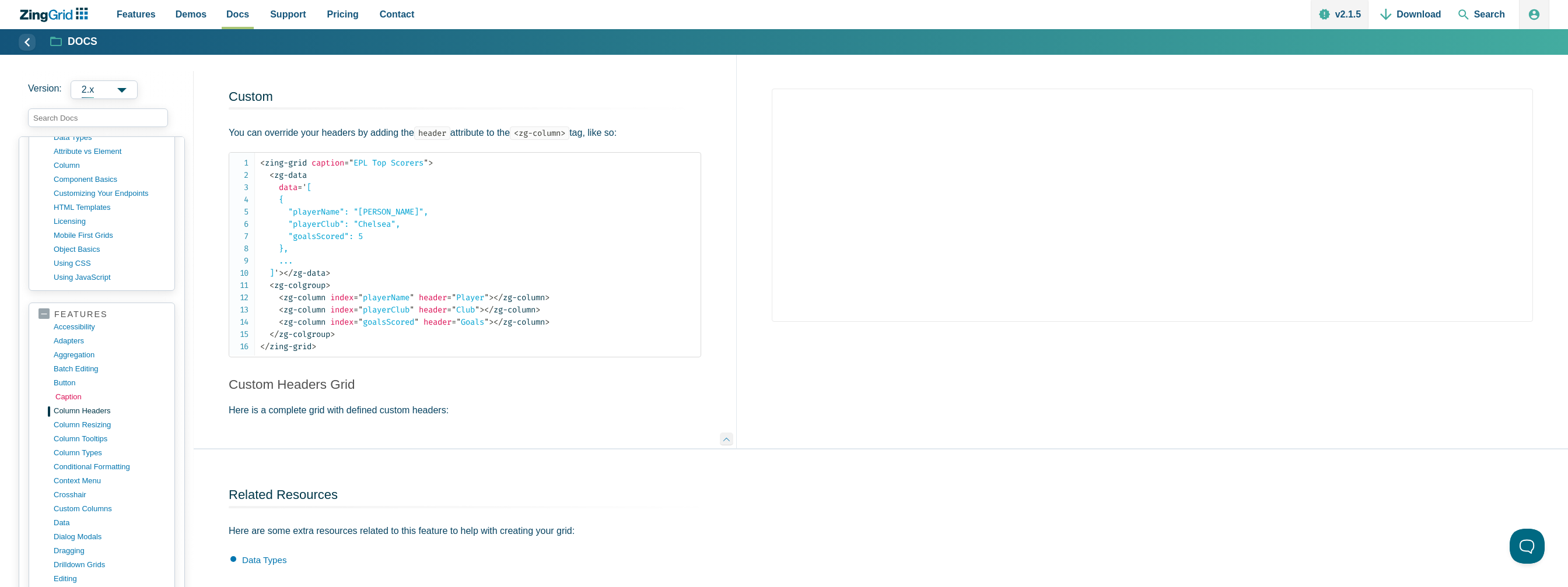
scroll to position [408, 0]
click at [95, 414] on link "column resizing" at bounding box center [111, 421] width 111 height 14
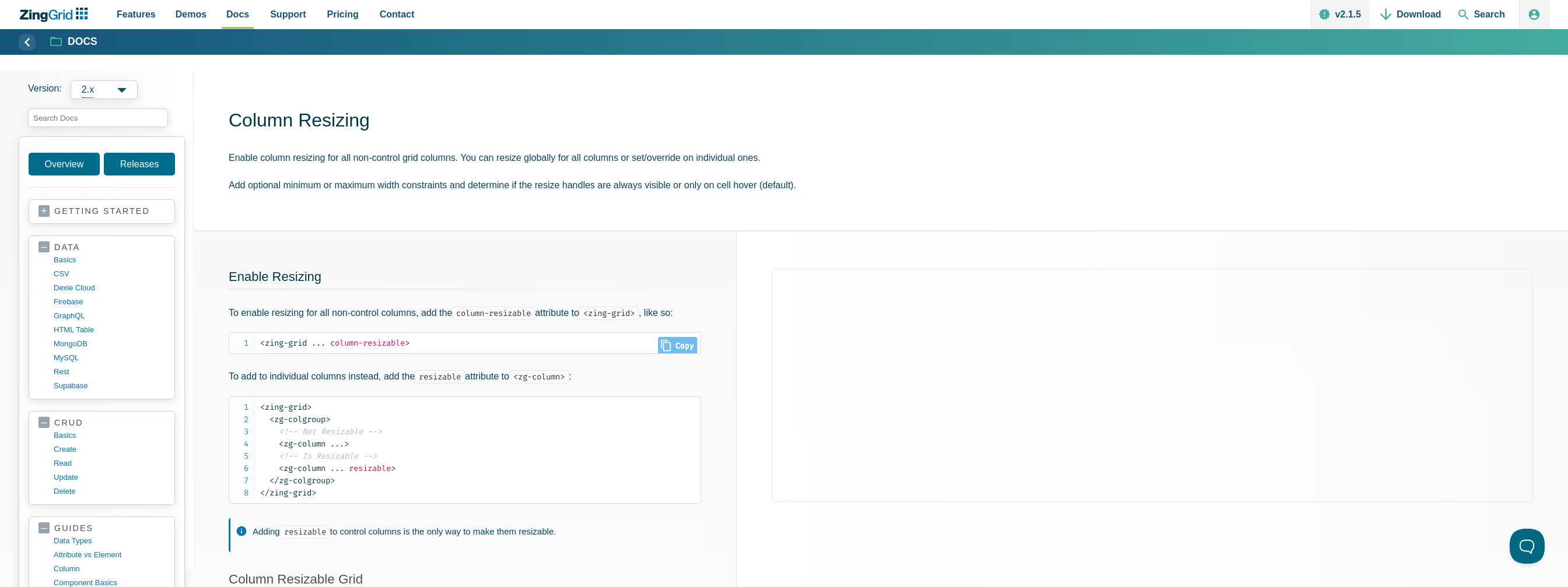
click at [353, 345] on span "column-resizable" at bounding box center [367, 343] width 74 height 10
click at [353, 342] on span "column-resizable" at bounding box center [367, 343] width 74 height 10
drag, startPoint x: 408, startPoint y: 346, endPoint x: 384, endPoint y: 346, distance: 24.0
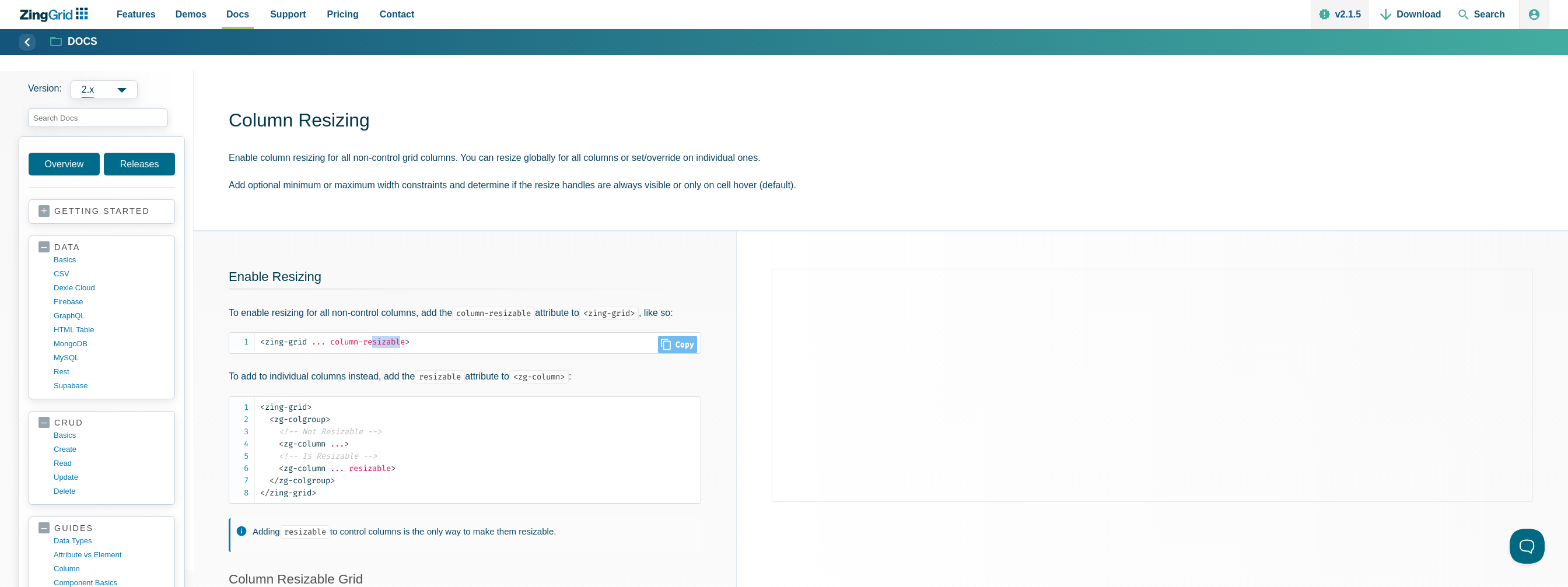
click at [379, 352] on pre "< zing-grid ... column-resizable >" at bounding box center [465, 343] width 473 height 22
drag, startPoint x: 412, startPoint y: 341, endPoint x: 336, endPoint y: 343, distance: 76.0
click at [334, 348] on pre "< zing-grid ... column-resizable >" at bounding box center [465, 343] width 473 height 22
copy span "column-resizable"
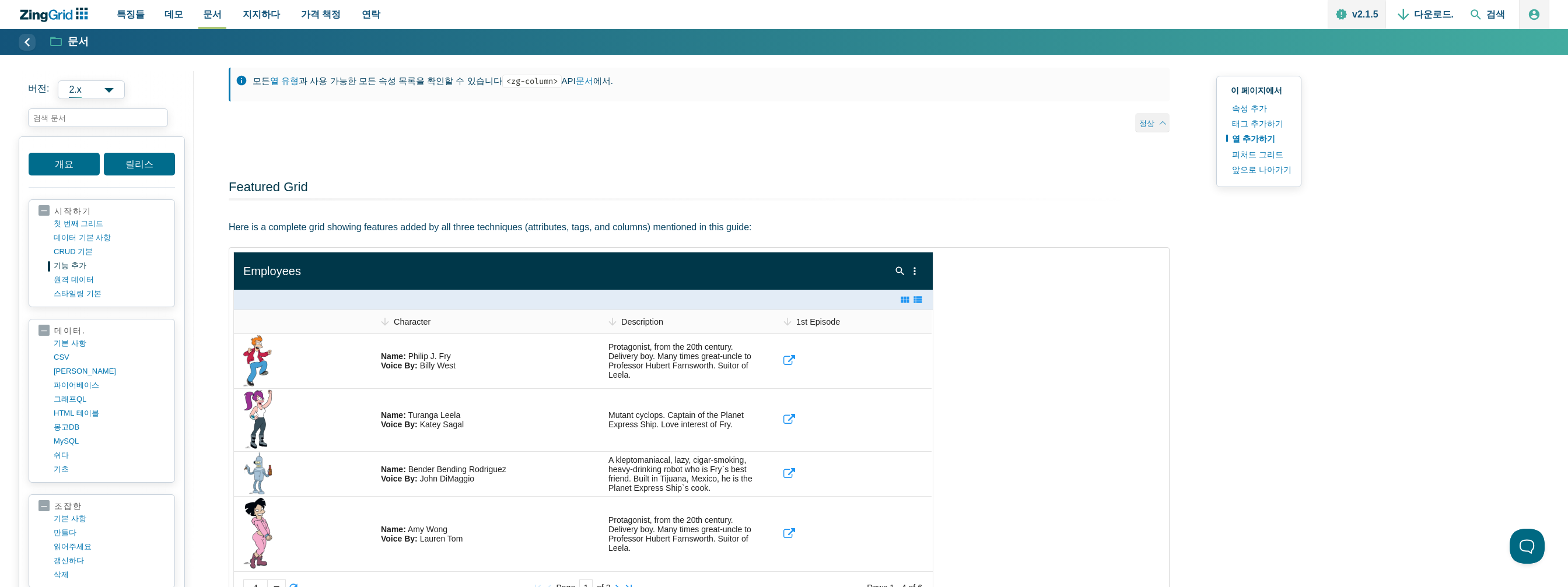
scroll to position [1516, 0]
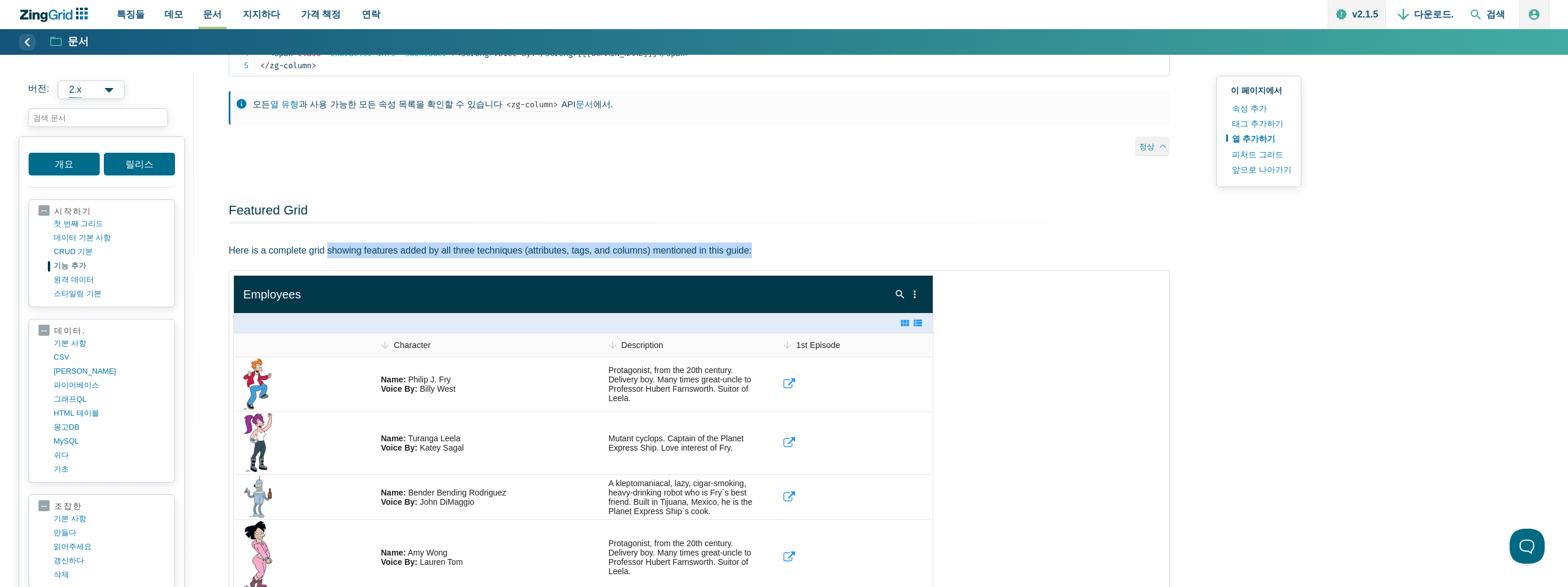
drag, startPoint x: 334, startPoint y: 210, endPoint x: 792, endPoint y: 196, distance: 458.2
click at [779, 243] on p "Here is a complete grid showing features added by all three techniques (attribu…" at bounding box center [699, 251] width 941 height 16
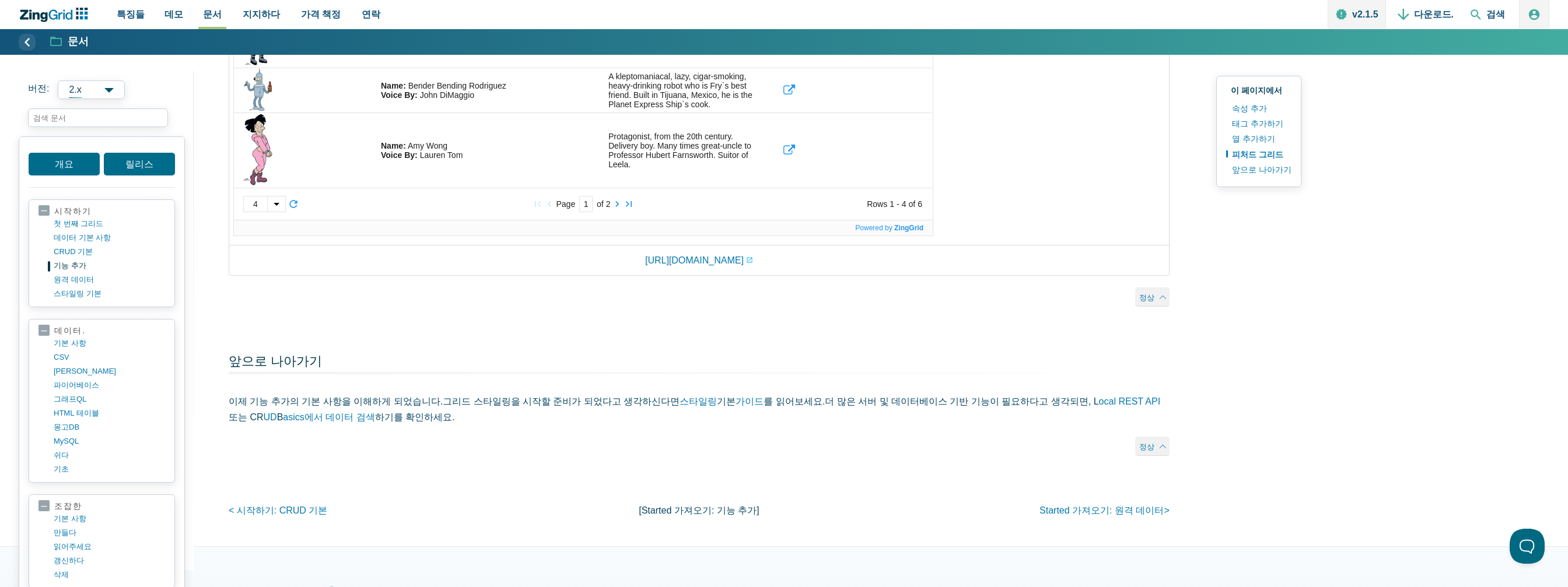
scroll to position [1925, 0]
click at [929, 396] on font "더 많은 서버 및 데이터베이스 기반 기능이 필요하다고 생각되면, L ocal REST API 또는 CR UD B asics 에서 데이터 검색 …" at bounding box center [695, 408] width 931 height 26
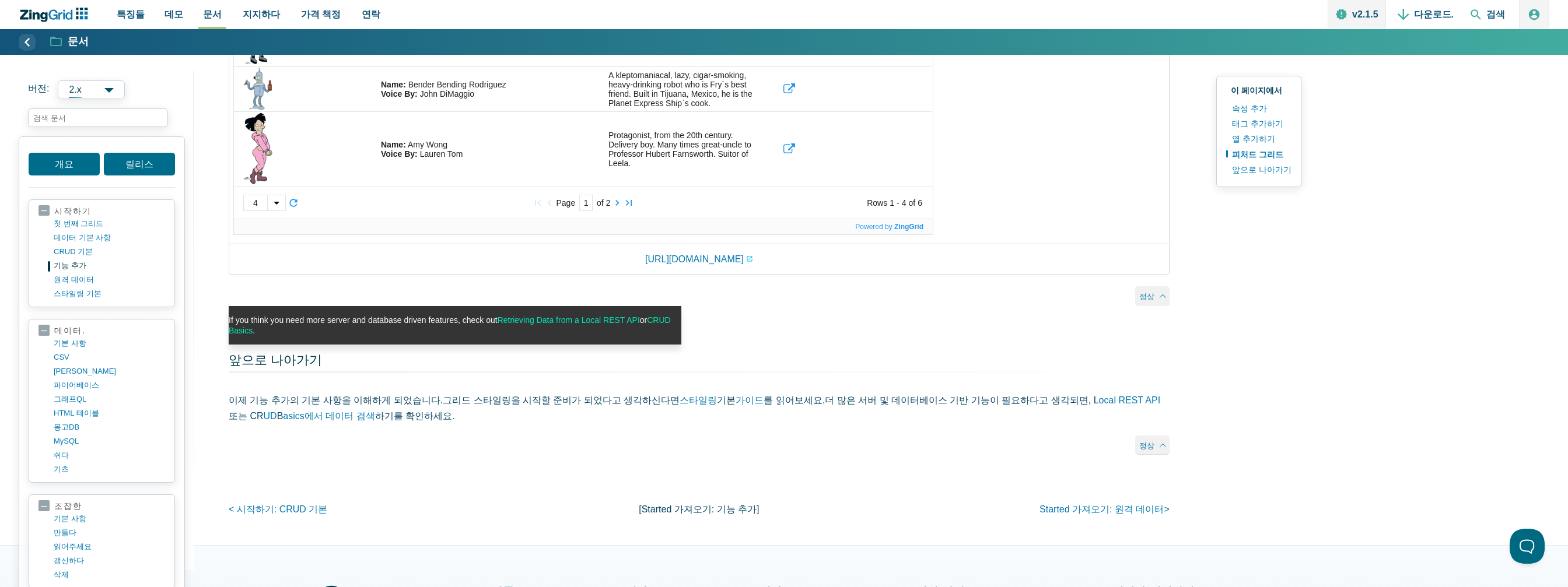
click at [768, 393] on p "이제 기능 추가의 기본 사항을 이해하게 되었습니다. 그리드 스타일링을 시작할 준비가 되었다고 생각하신다면 스타일링 기본 가이드 를 읽어보세요.…" at bounding box center [699, 408] width 941 height 31
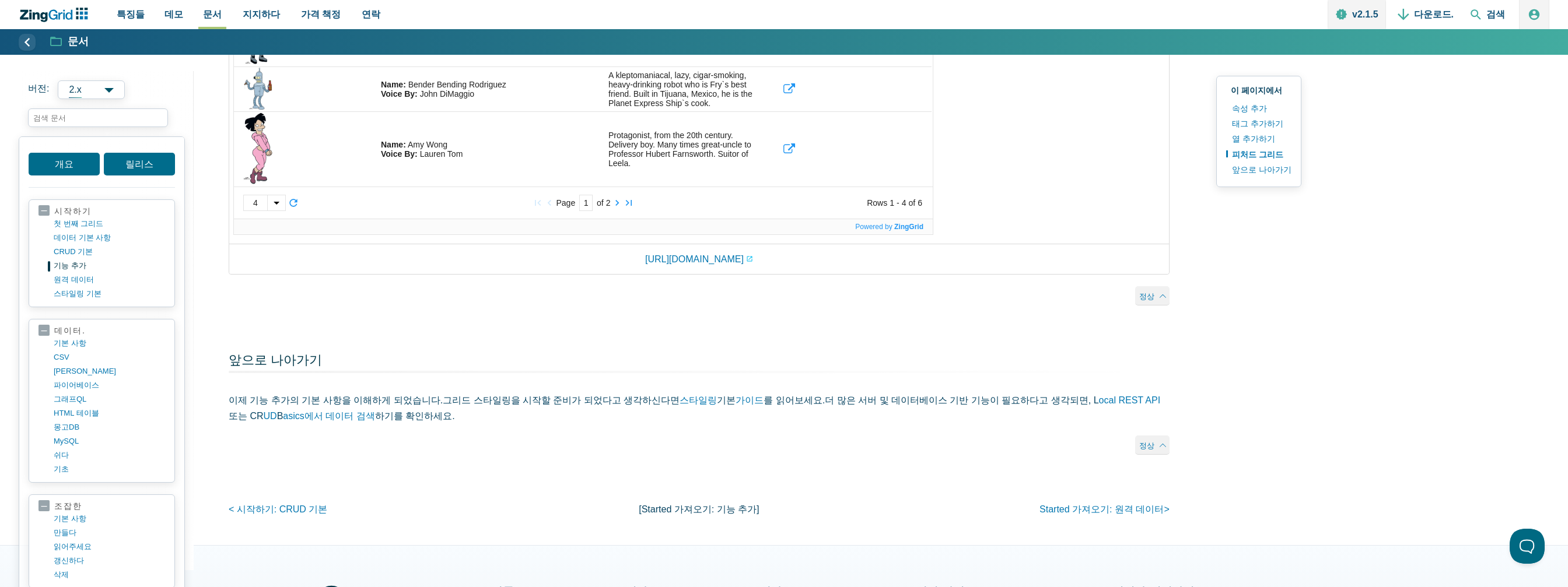
drag, startPoint x: 563, startPoint y: 388, endPoint x: 555, endPoint y: 383, distance: 9.4
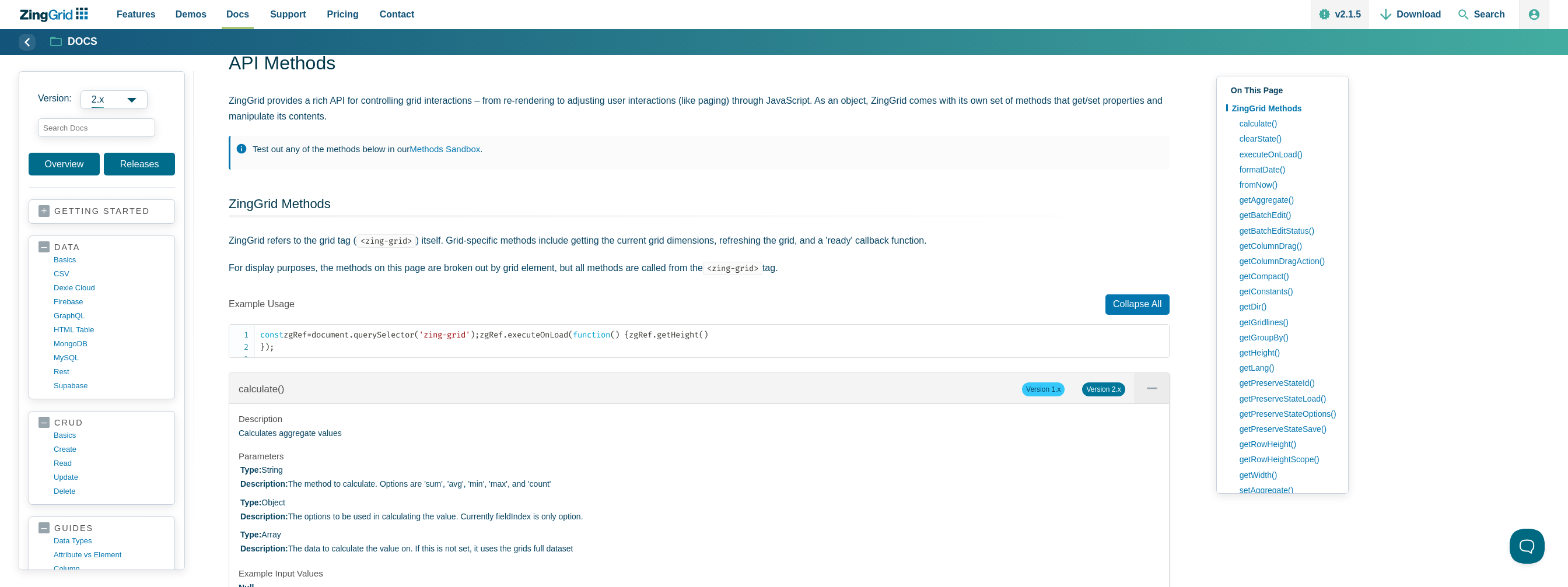
scroll to position [58, 0]
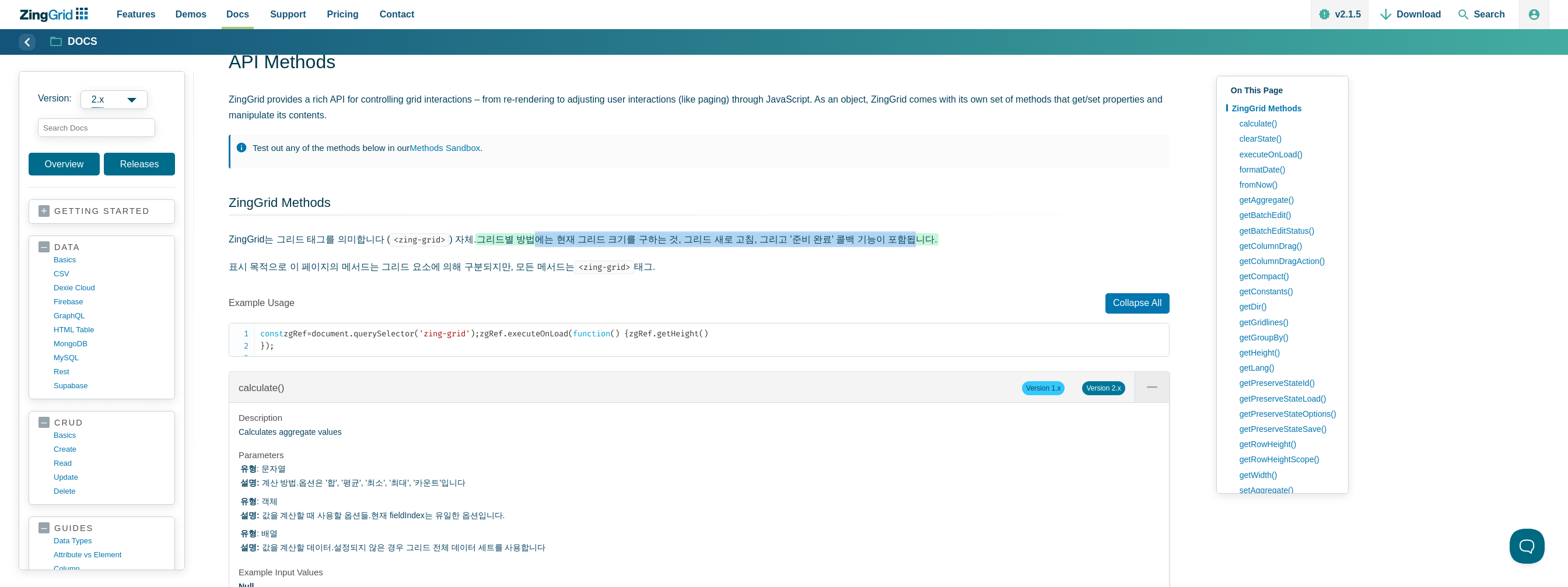
drag, startPoint x: 526, startPoint y: 235, endPoint x: 868, endPoint y: 245, distance: 342.1
click at [868, 245] on font "그리드별 방법에는 현재 그리드 크기를 구하는 것, 그리드 새로 고침, 그리고 '준비 완료' 콜백 기능이 포함됩니다." at bounding box center [707, 239] width 461 height 10
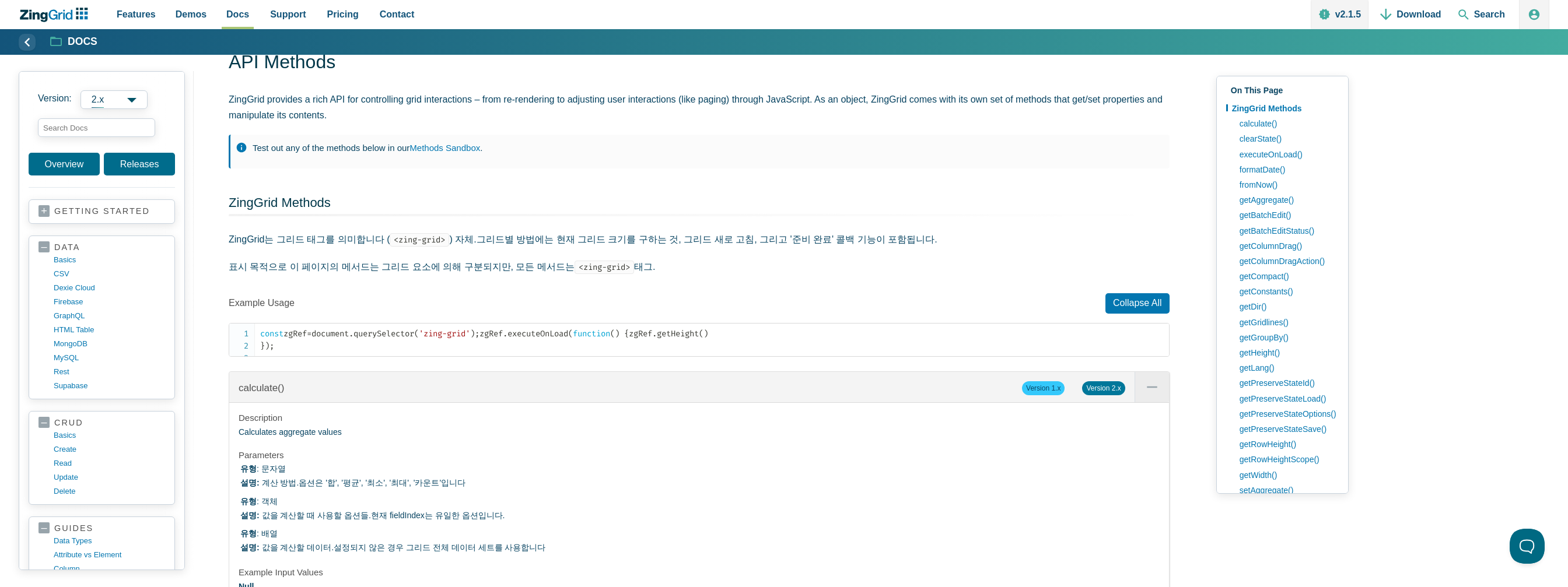
drag, startPoint x: 612, startPoint y: 295, endPoint x: 537, endPoint y: 299, distance: 75.1
click at [608, 295] on p "Example Usage Collapse All" at bounding box center [699, 303] width 941 height 20
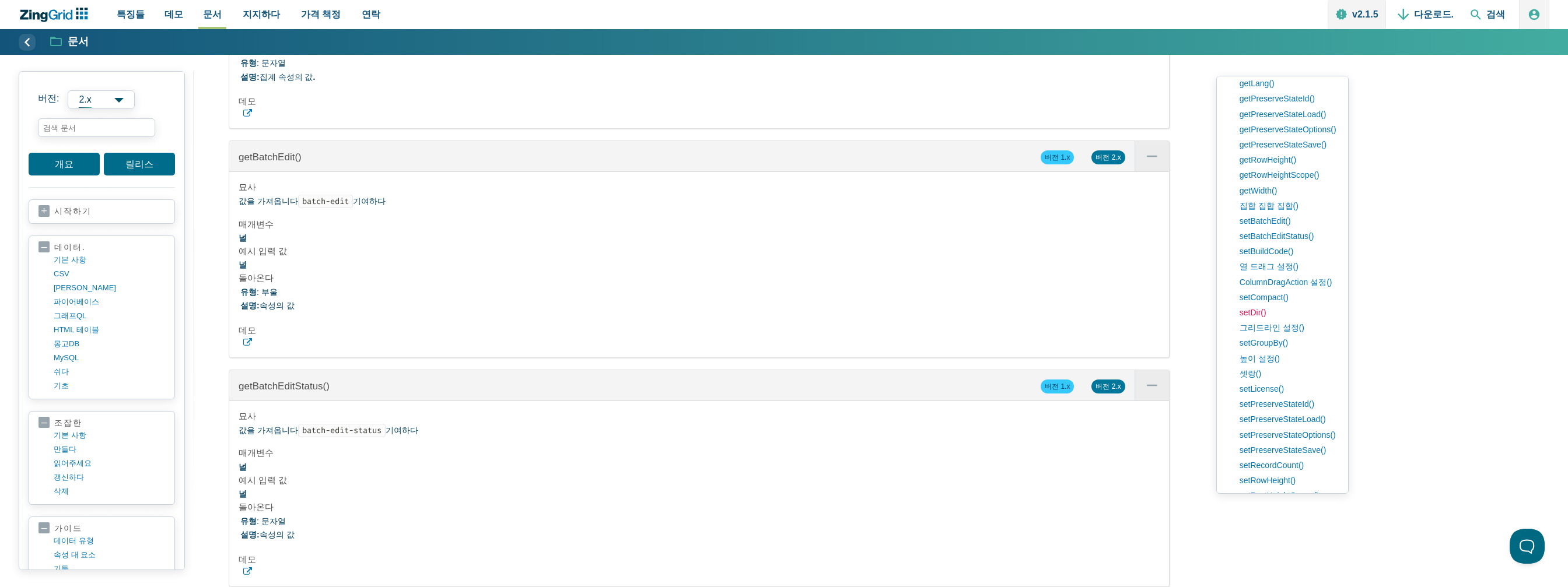
scroll to position [292, 0]
click at [840, 313] on li "유형 : 부울 설명: 속성의 값" at bounding box center [700, 300] width 920 height 28
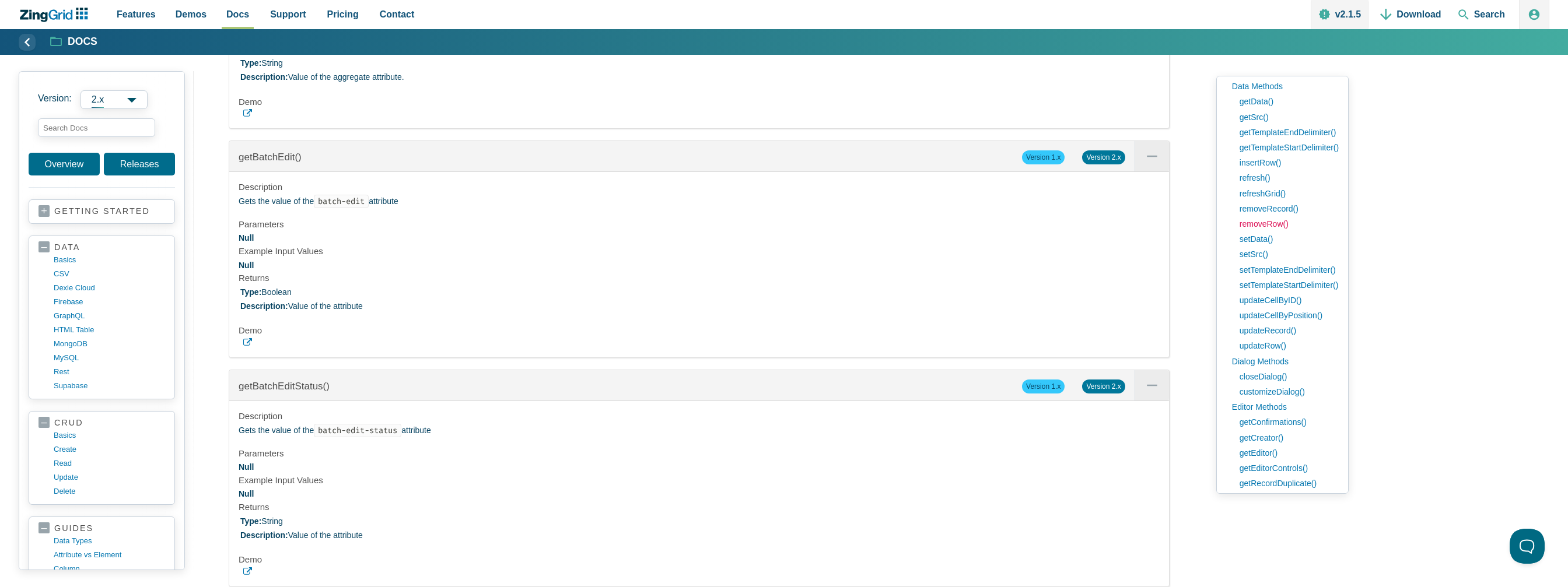
scroll to position [1225, 0]
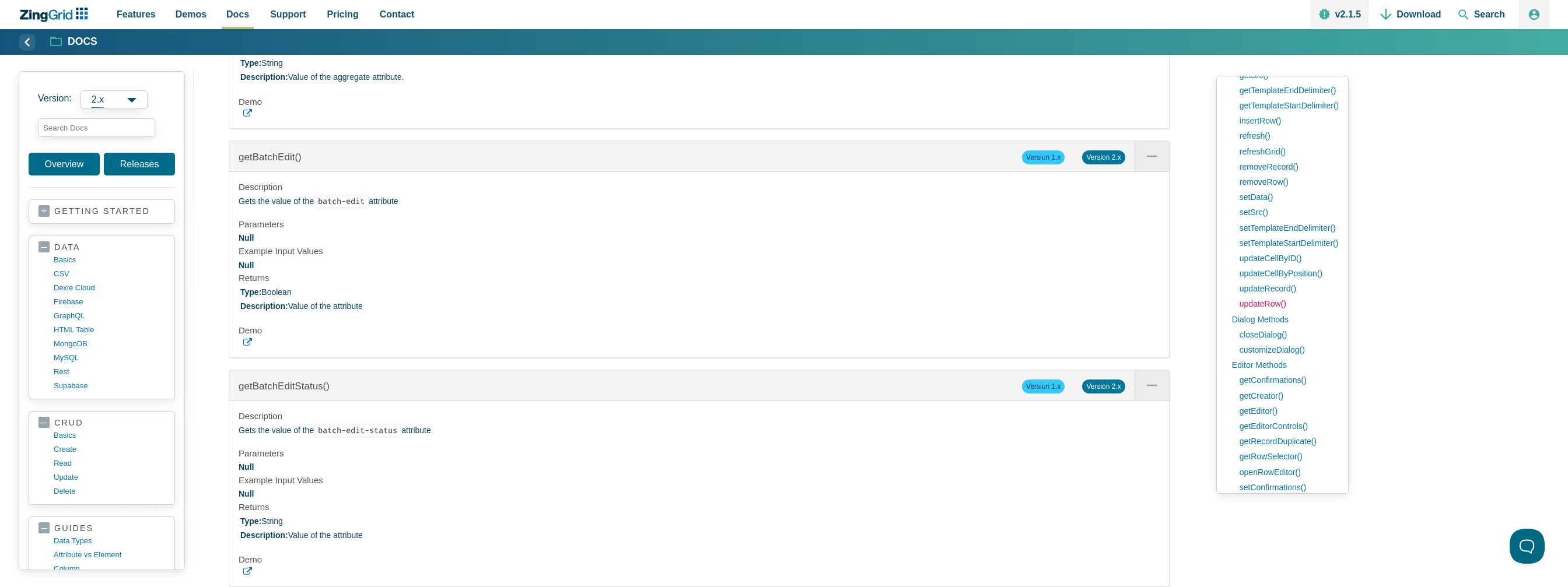
click at [1260, 305] on link "updateRow()" at bounding box center [1287, 303] width 105 height 15
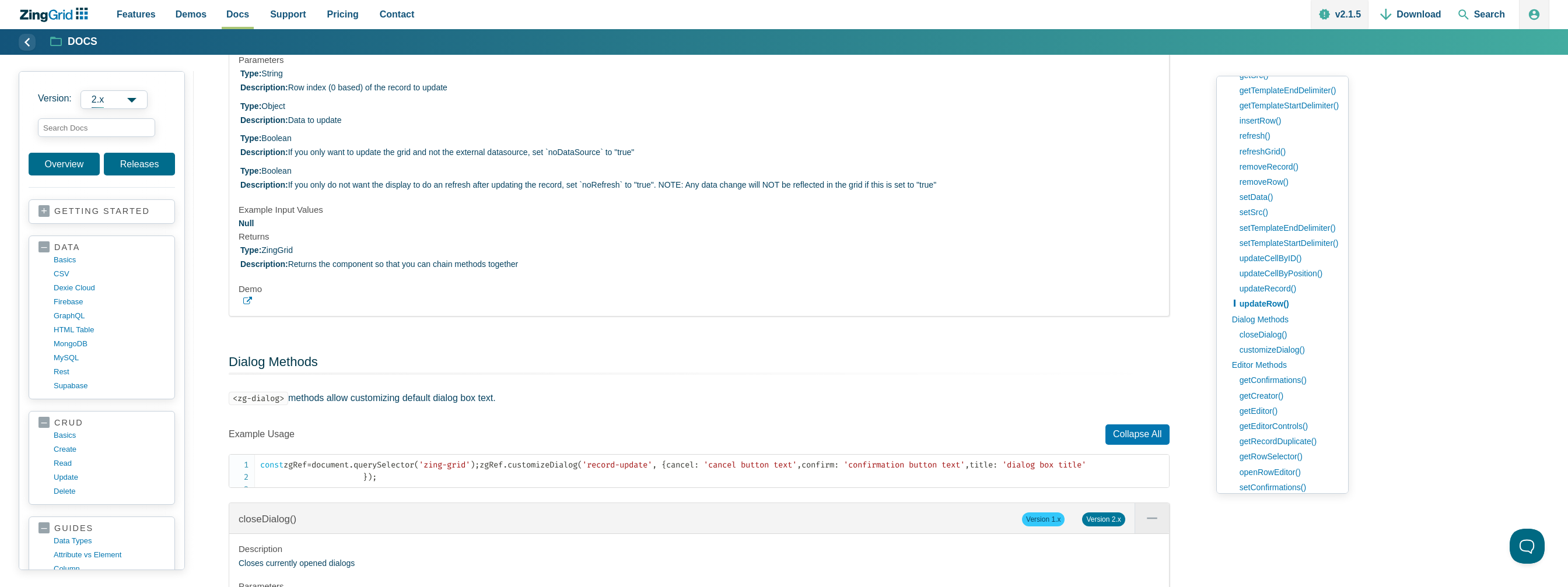
scroll to position [24578, 0]
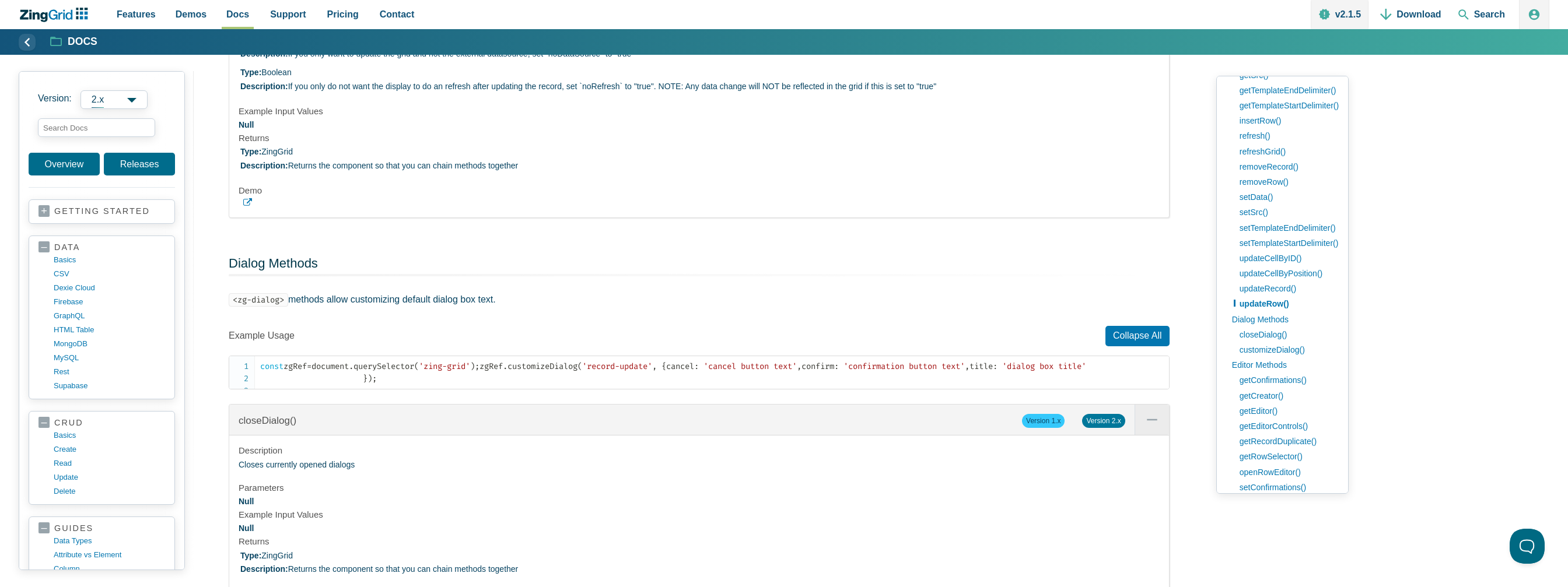
scroll to position [24680, 0]
click at [254, 208] on link "App Content" at bounding box center [699, 203] width 921 height 9
click at [1286, 286] on link "updateRecord()" at bounding box center [1287, 288] width 105 height 15
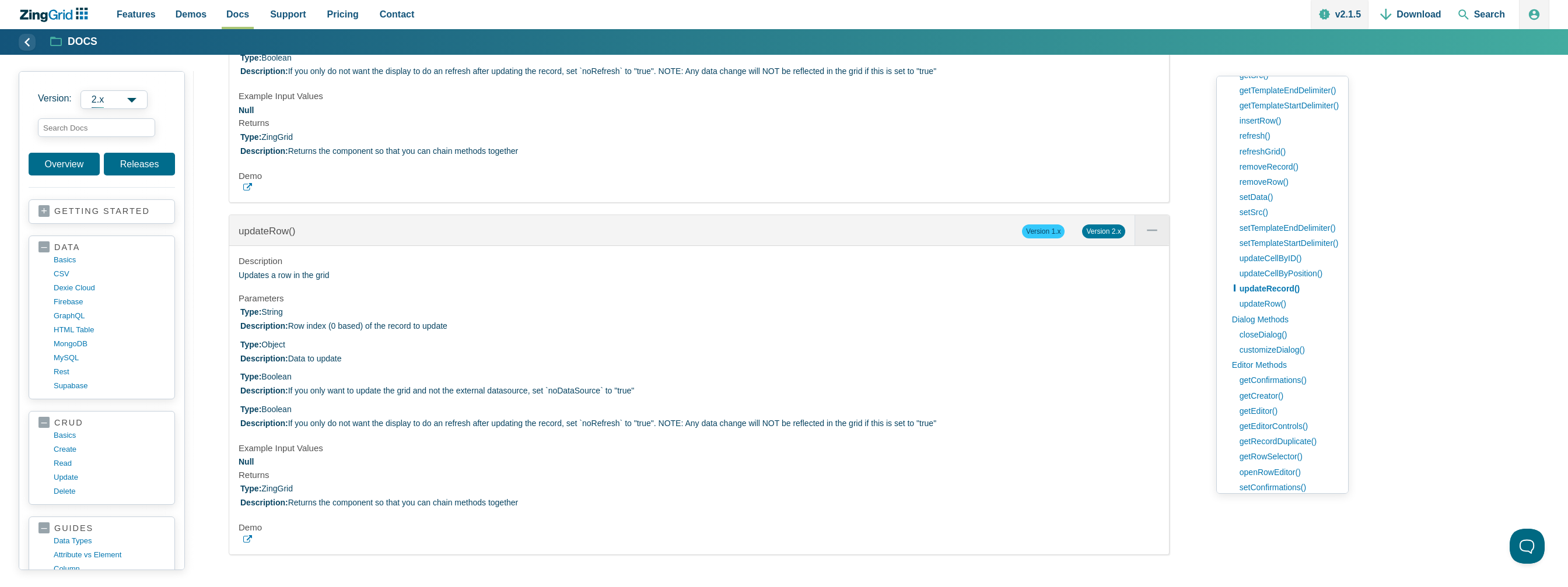
click at [245, 202] on div "Description Updates a record in the grid Parameters Type: String Description: I…" at bounding box center [699, 48] width 940 height 308
click at [248, 192] on icon "App Content" at bounding box center [247, 187] width 9 height 9
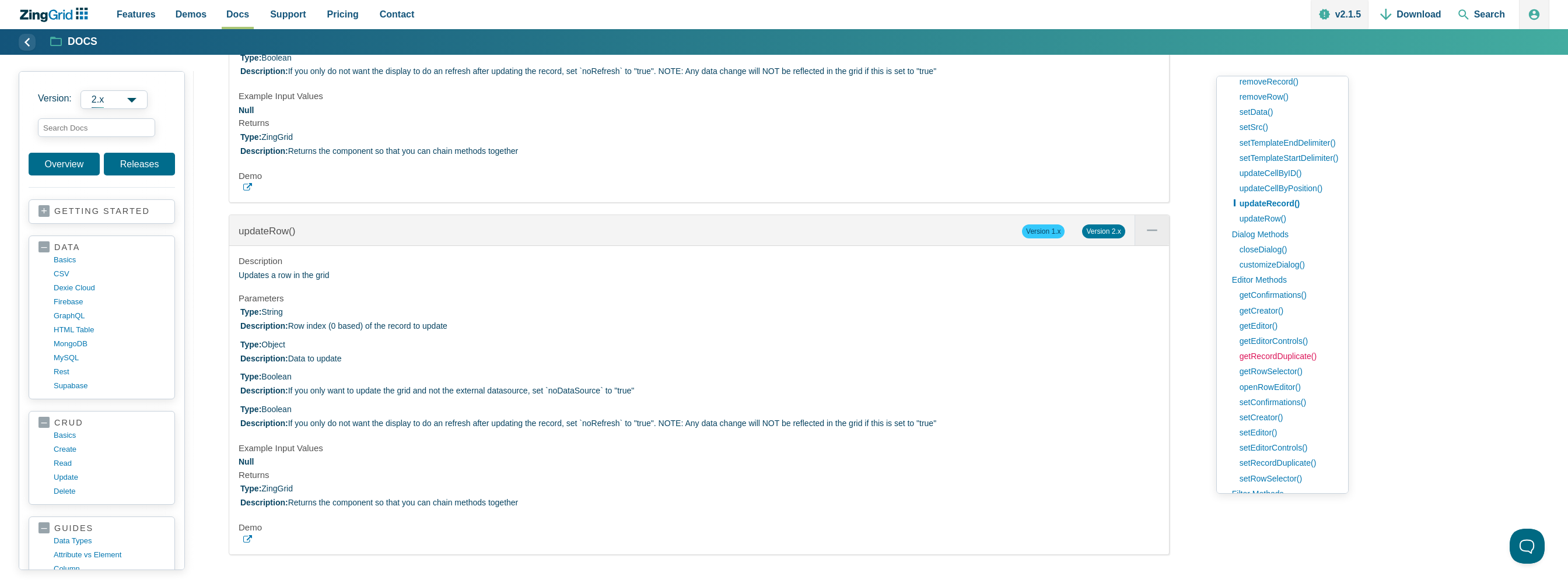
scroll to position [1342, 0]
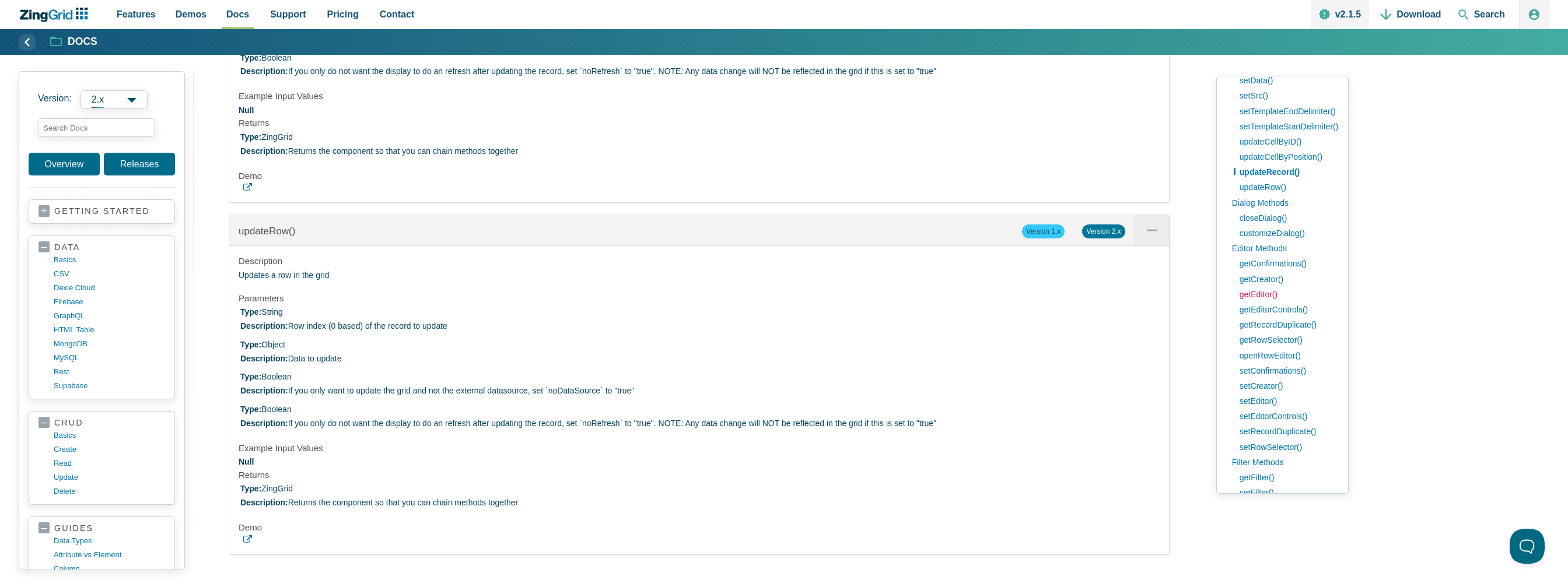
click at [1258, 295] on link "getEditor()" at bounding box center [1287, 294] width 105 height 15
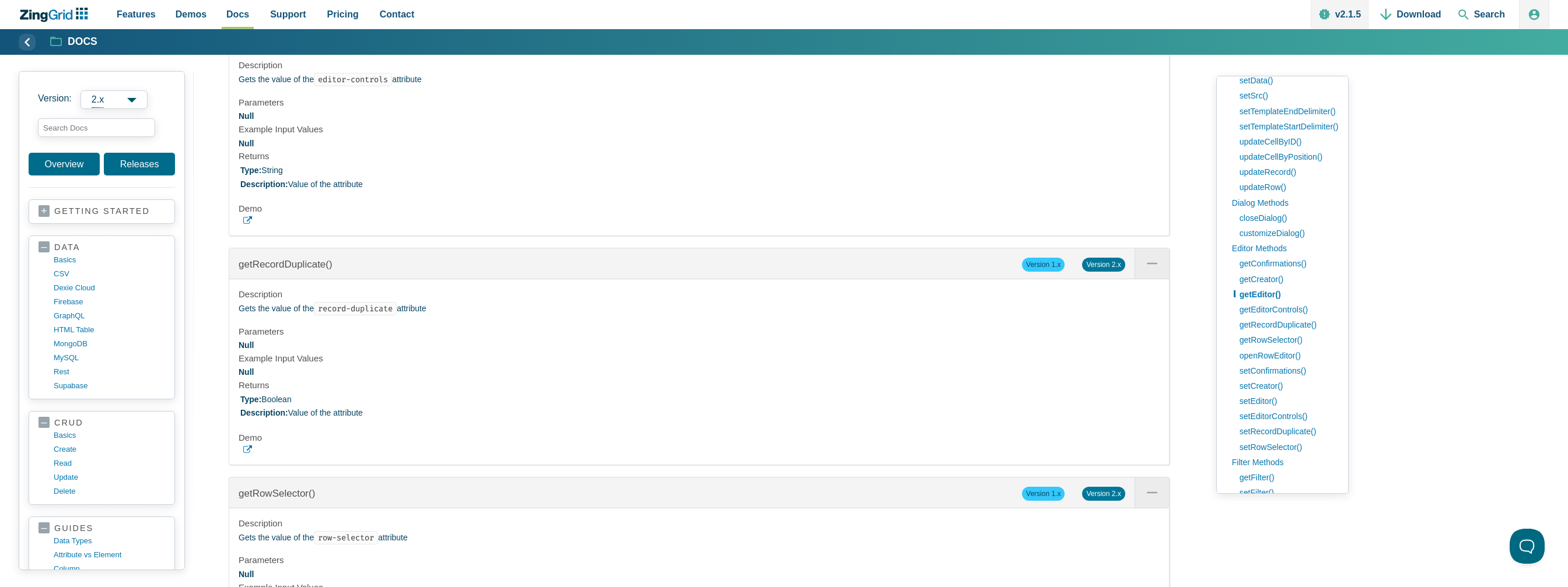
click at [248, 224] on use "App Content" at bounding box center [247, 220] width 9 height 8
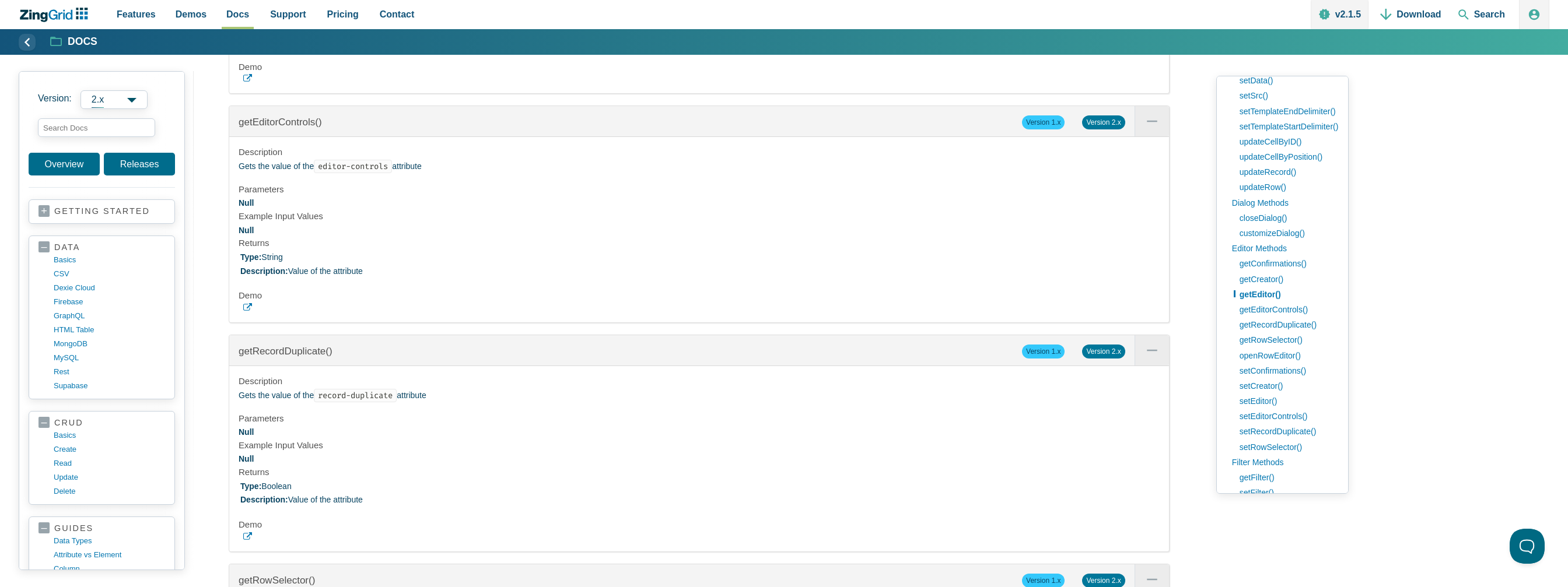
scroll to position [26315, 0]
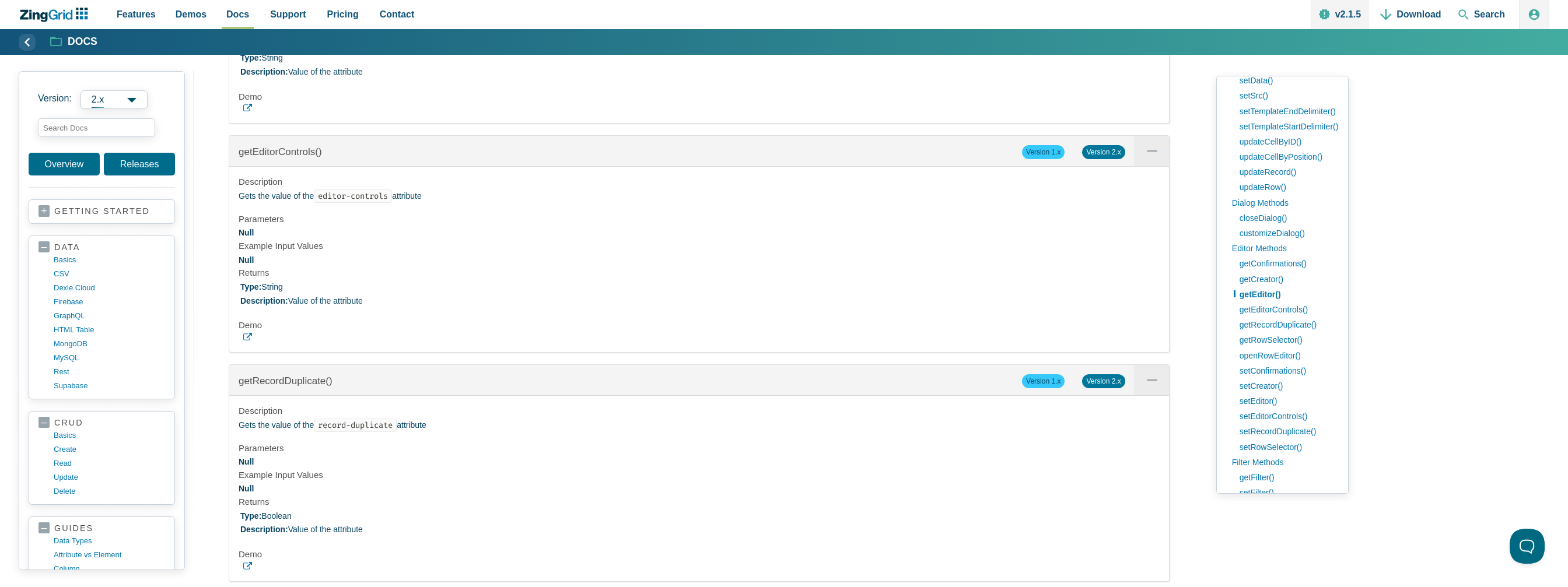
click at [251, 111] on use "App Content" at bounding box center [247, 107] width 9 height 8
click at [1268, 340] on link "getRowSelector()" at bounding box center [1287, 339] width 105 height 15
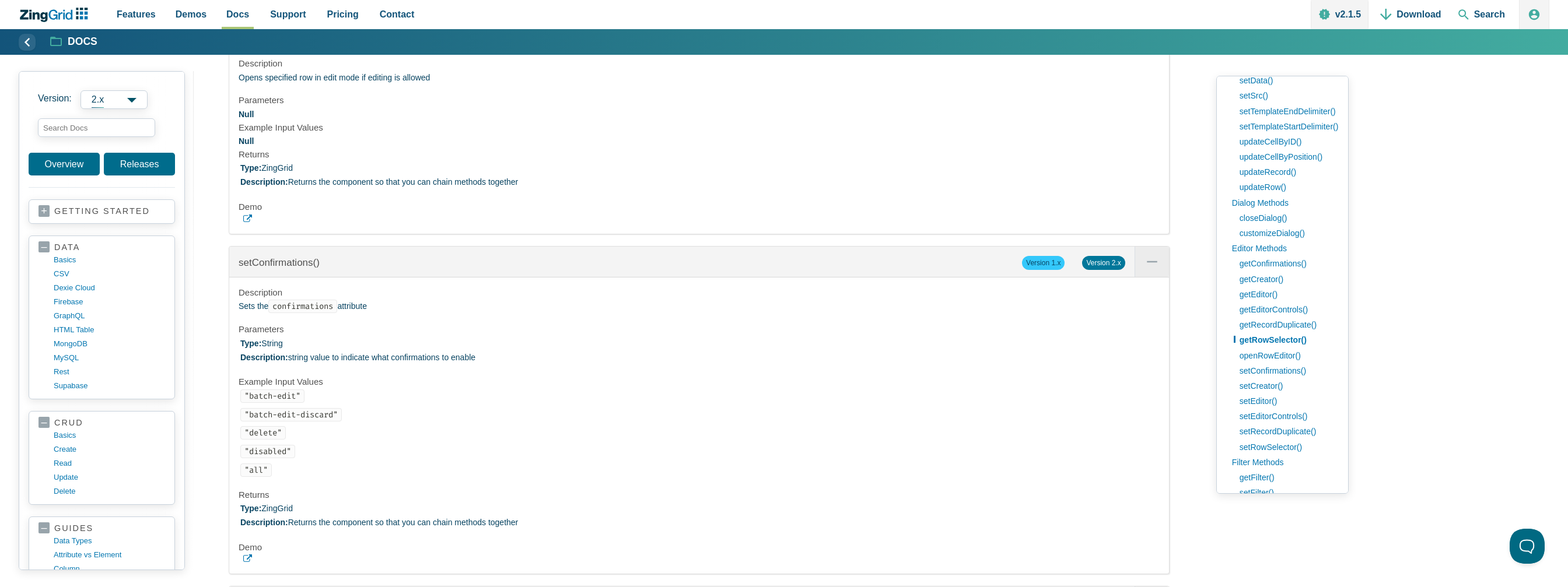
click at [1269, 294] on link "getEditor()" at bounding box center [1287, 294] width 105 height 15
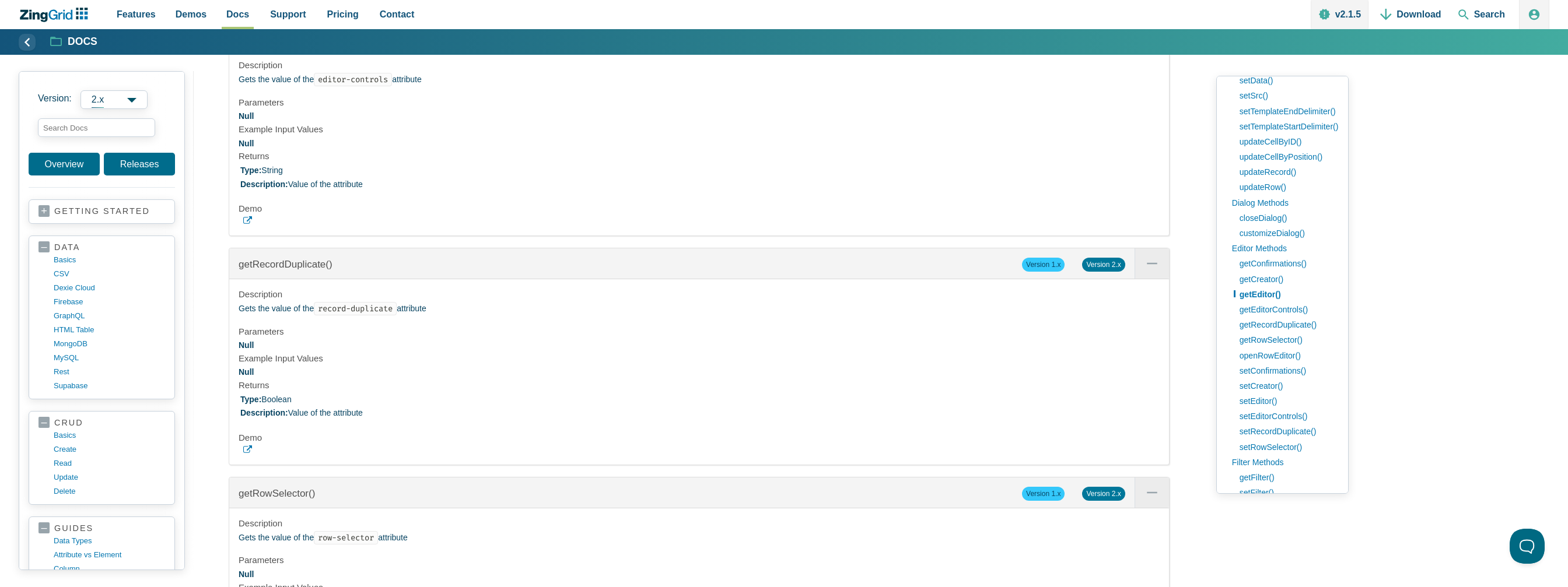
click at [253, 225] on link "App Content" at bounding box center [699, 220] width 921 height 9
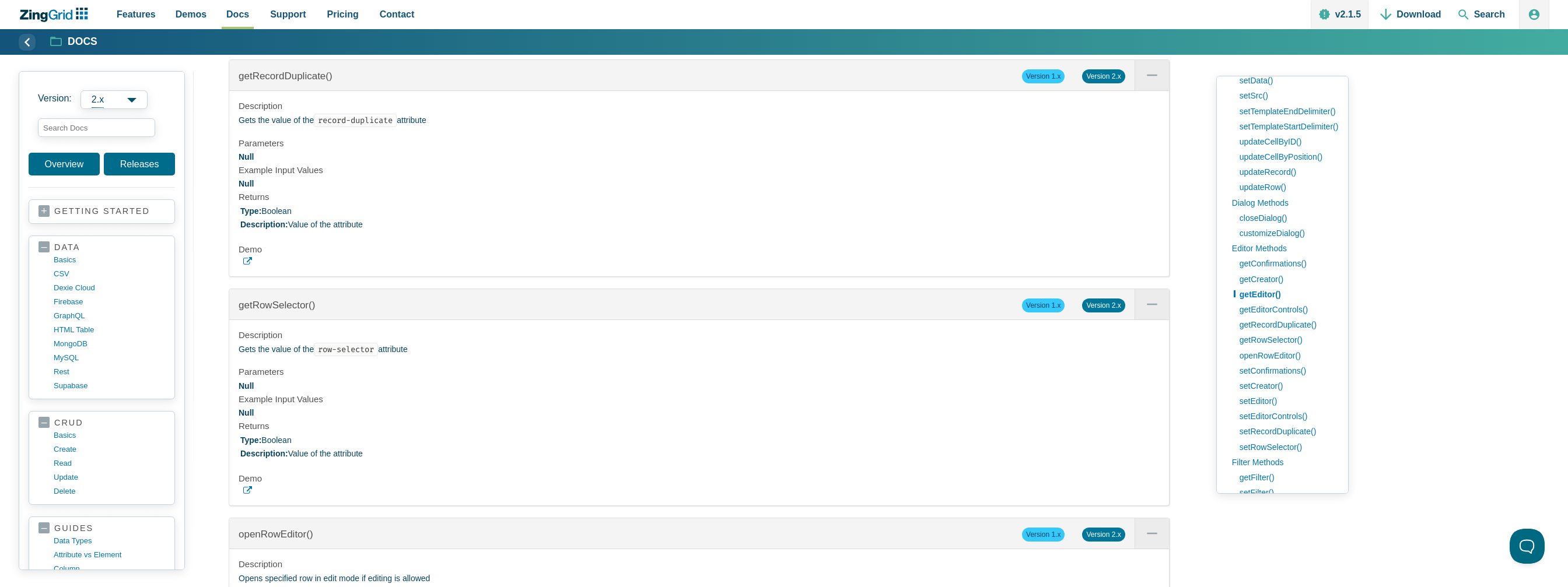
scroll to position [26665, 0]
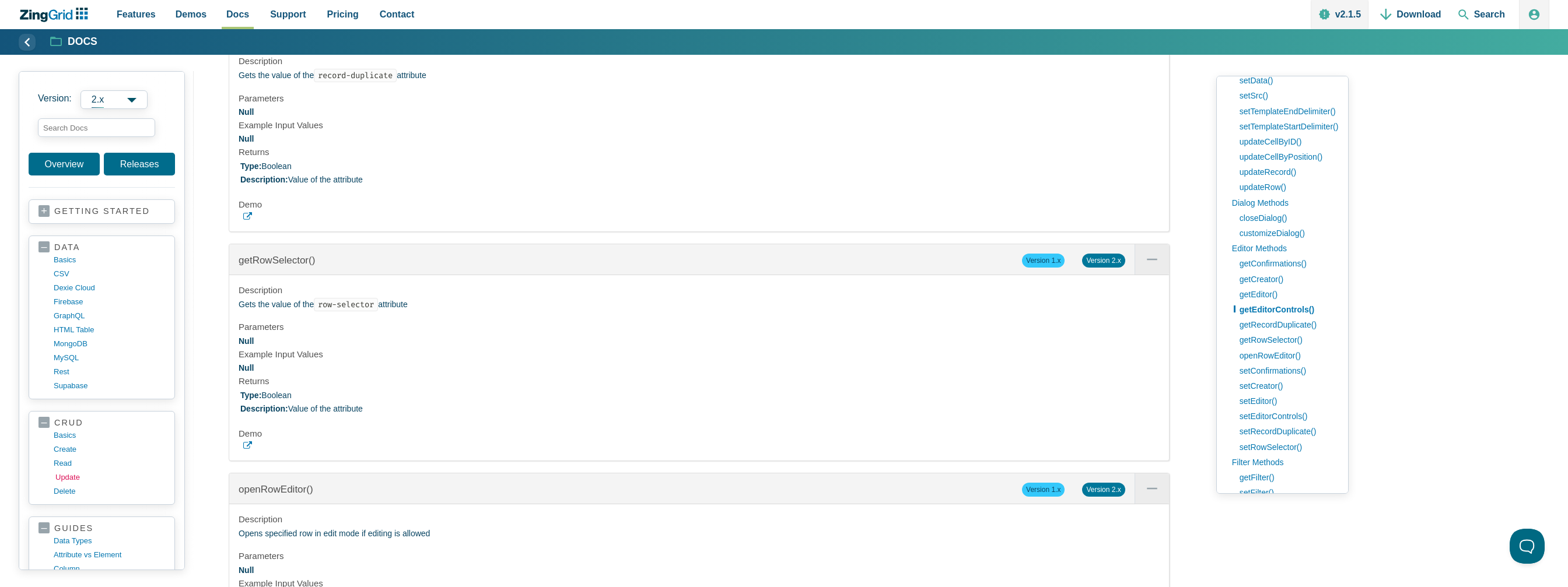
click at [73, 471] on link "update" at bounding box center [111, 478] width 111 height 14
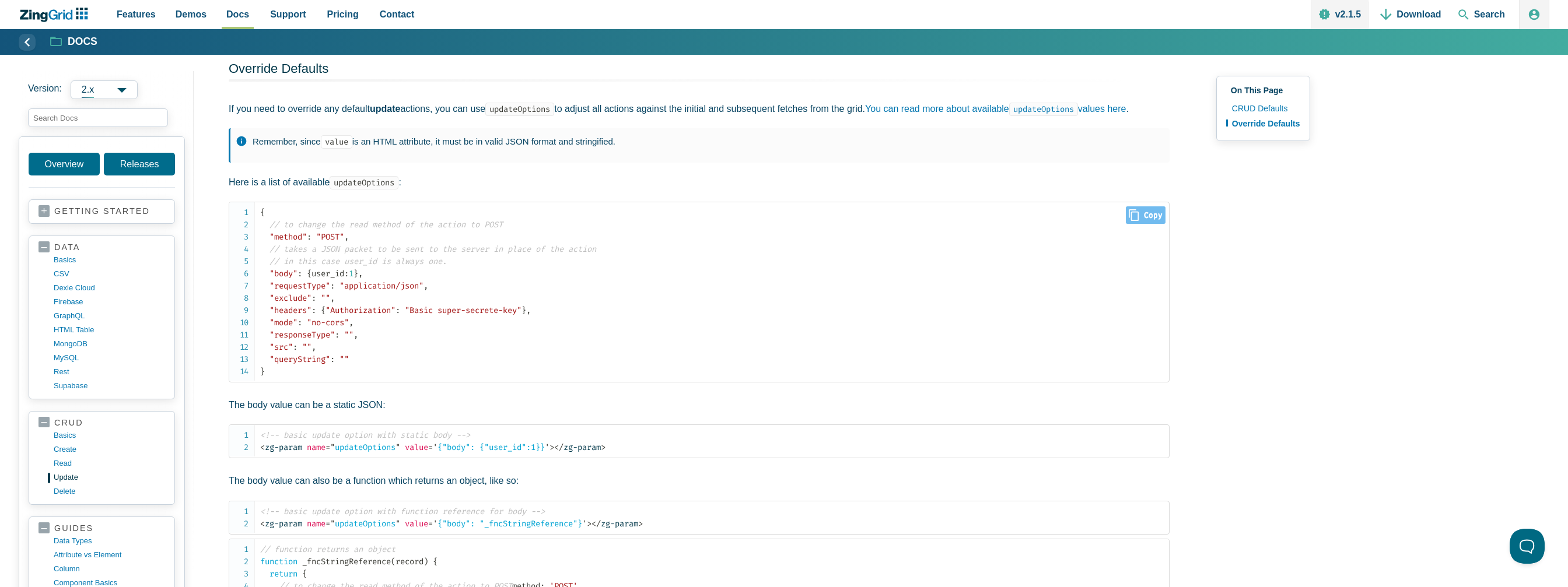
scroll to position [700, 0]
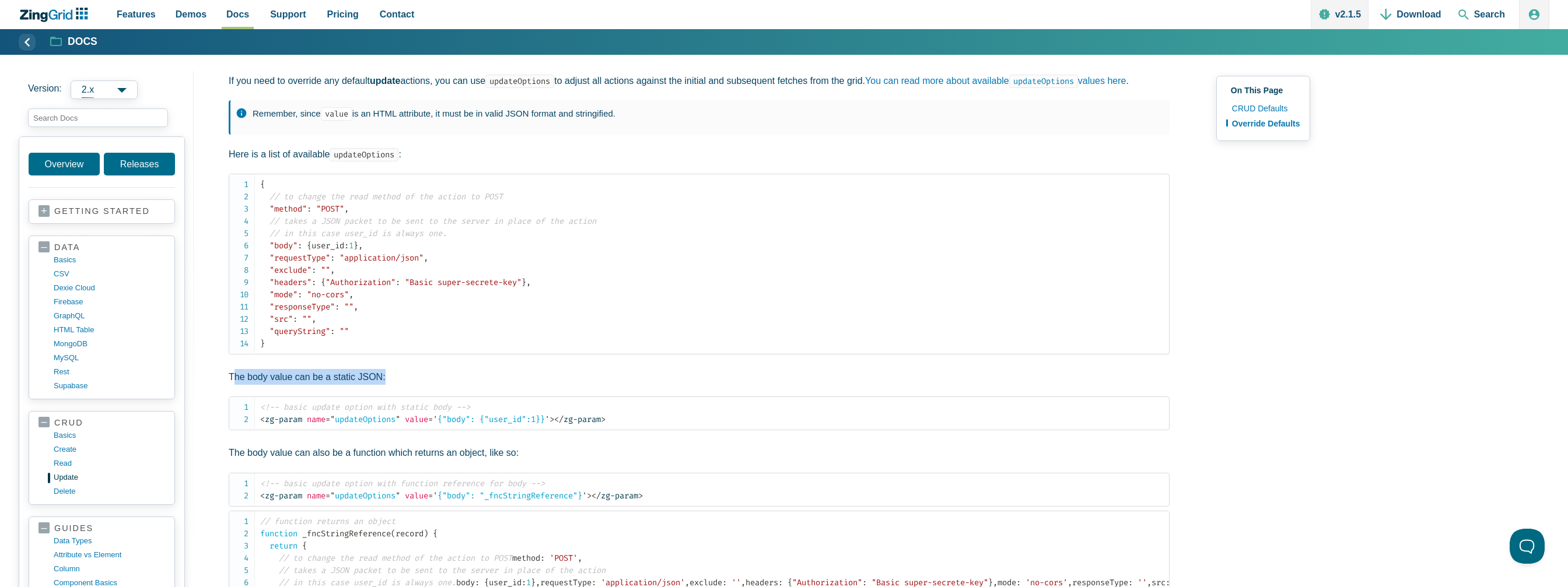
drag, startPoint x: 234, startPoint y: 359, endPoint x: 427, endPoint y: 353, distance: 193.1
click at [427, 369] on p "The body value can be a static JSON:" at bounding box center [699, 377] width 941 height 16
click at [487, 337] on article "CRUD Update ZingGrid has default behavior for update actions. There are expecte…" at bounding box center [699, 67] width 941 height 1317
click at [476, 344] on article "CRUD Update ZingGrid has default behavior for update actions. There are expecte…" at bounding box center [699, 67] width 941 height 1317
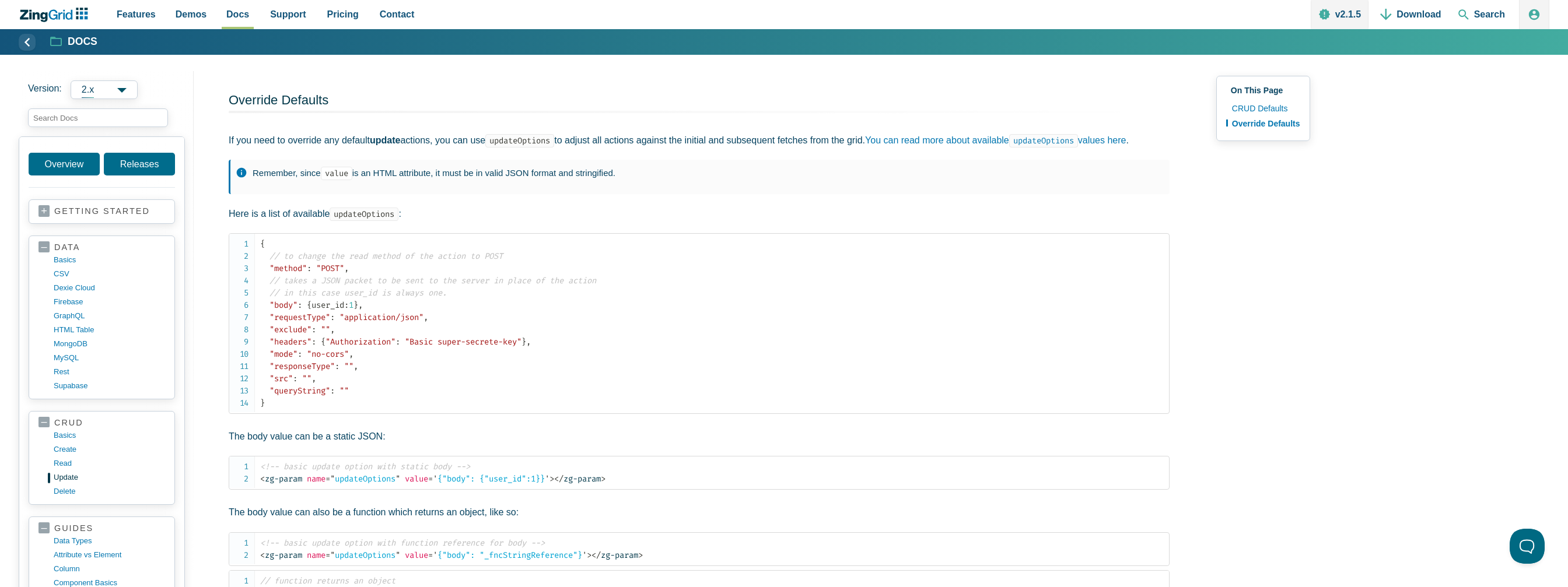
scroll to position [642, 0]
click at [979, 134] on link "You can read more about available updateOptions values here" at bounding box center [996, 139] width 261 height 10
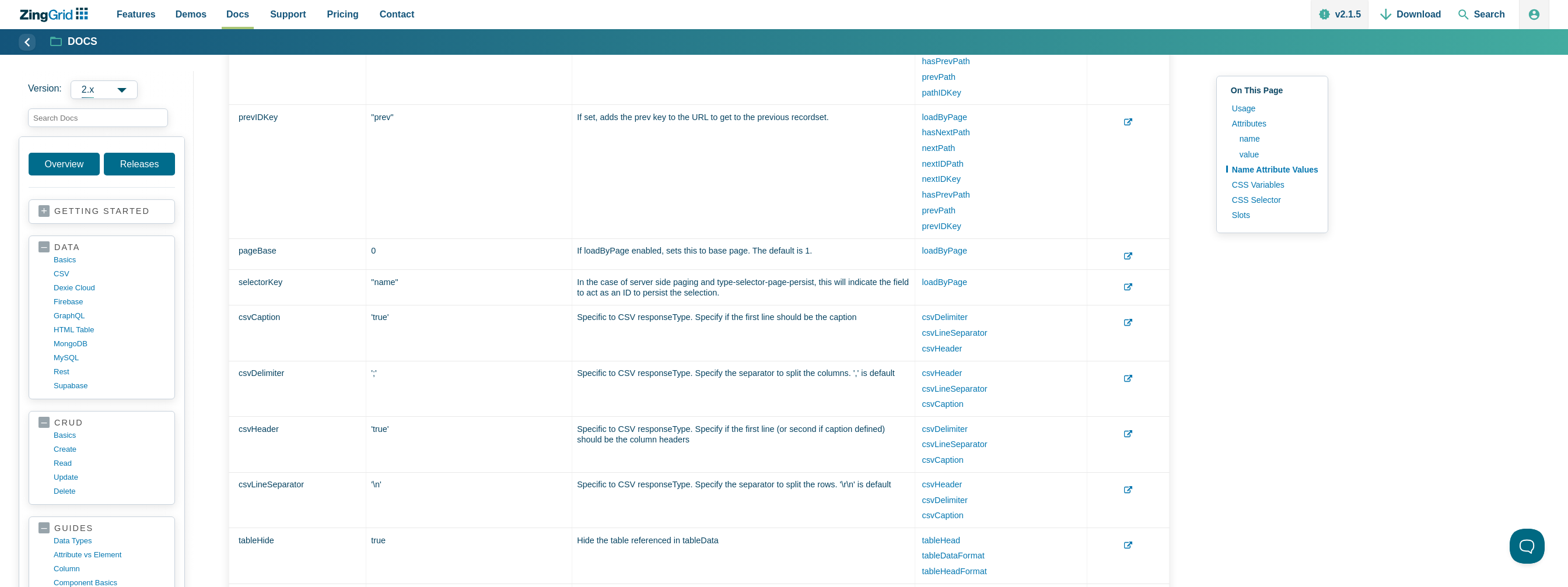
scroll to position [4932, 0]
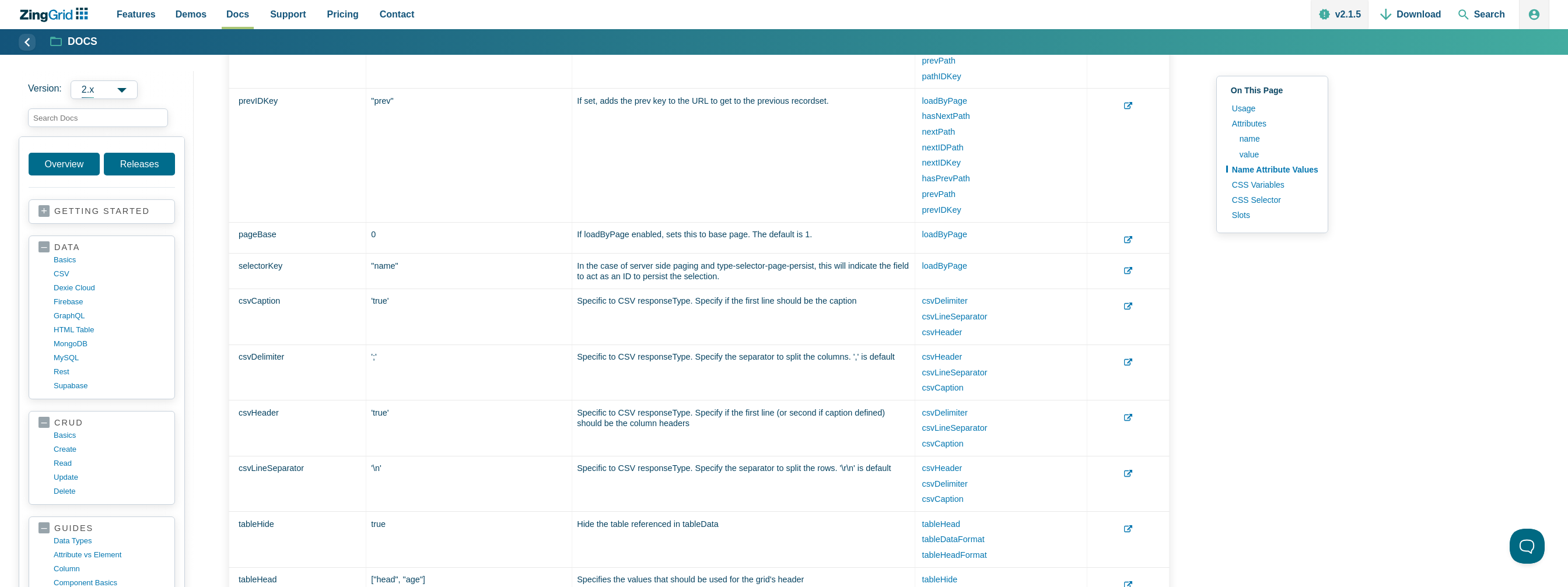
click at [1132, 274] on use "App Content" at bounding box center [1128, 270] width 8 height 7
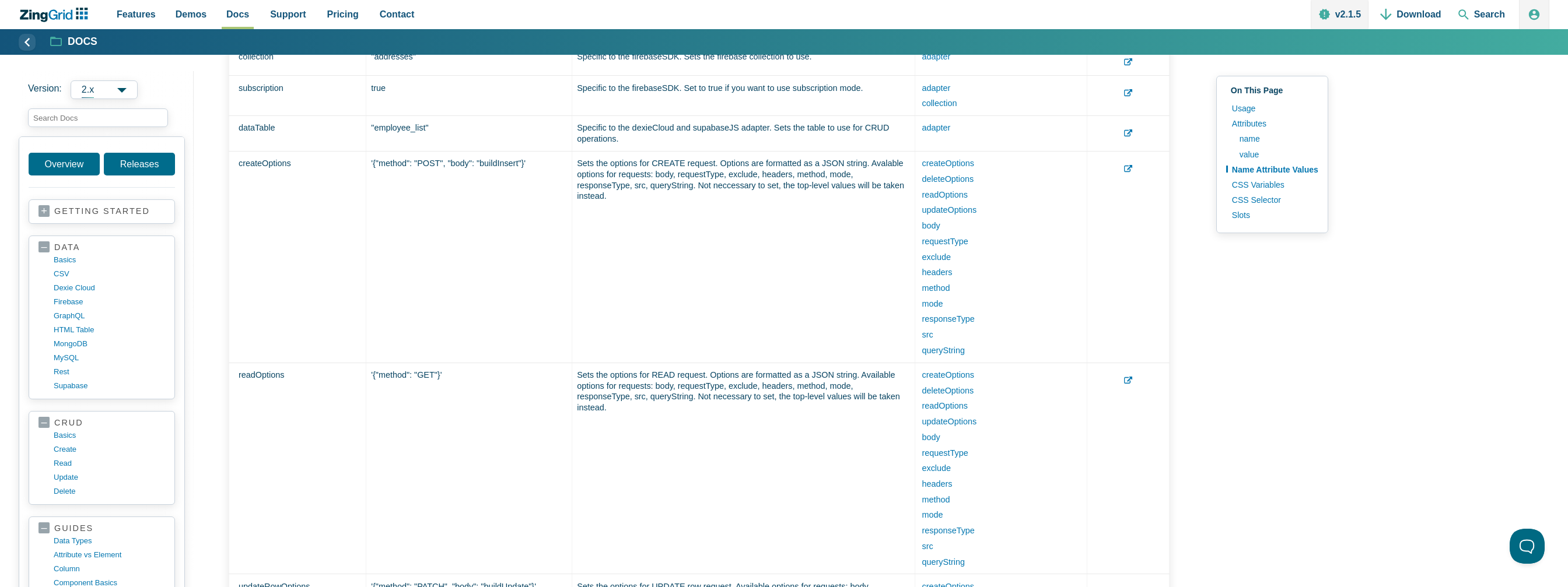
scroll to position [5632, 0]
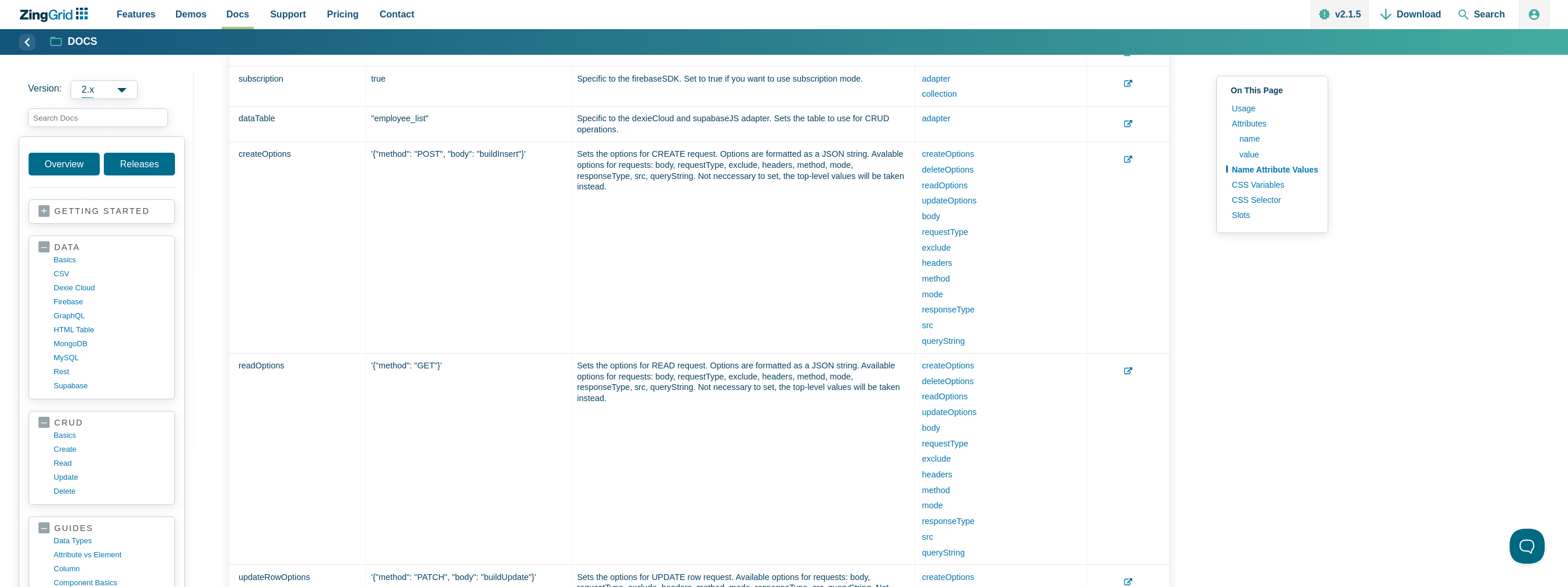
click at [1138, 218] on td "App Content" at bounding box center [1127, 248] width 82 height 212
click at [1131, 216] on td "App Content" at bounding box center [1127, 248] width 82 height 212
click at [1131, 164] on icon "App Content" at bounding box center [1128, 160] width 8 height 8
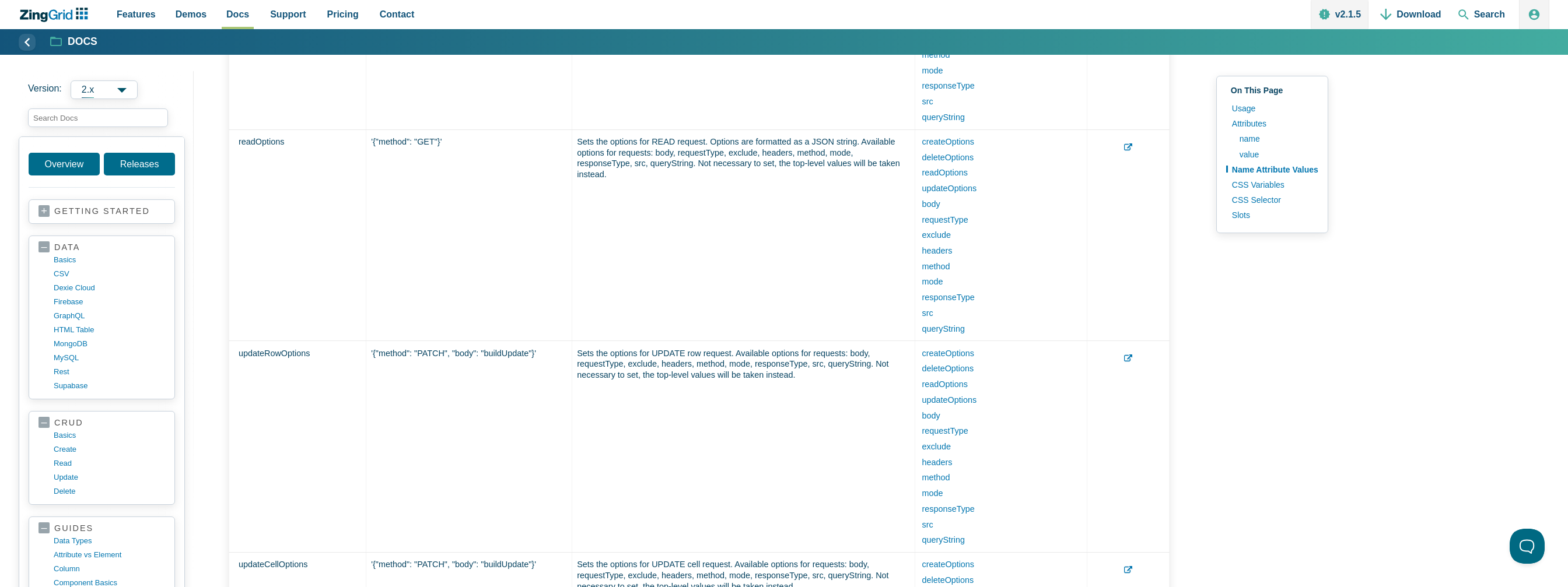
scroll to position [5865, 0]
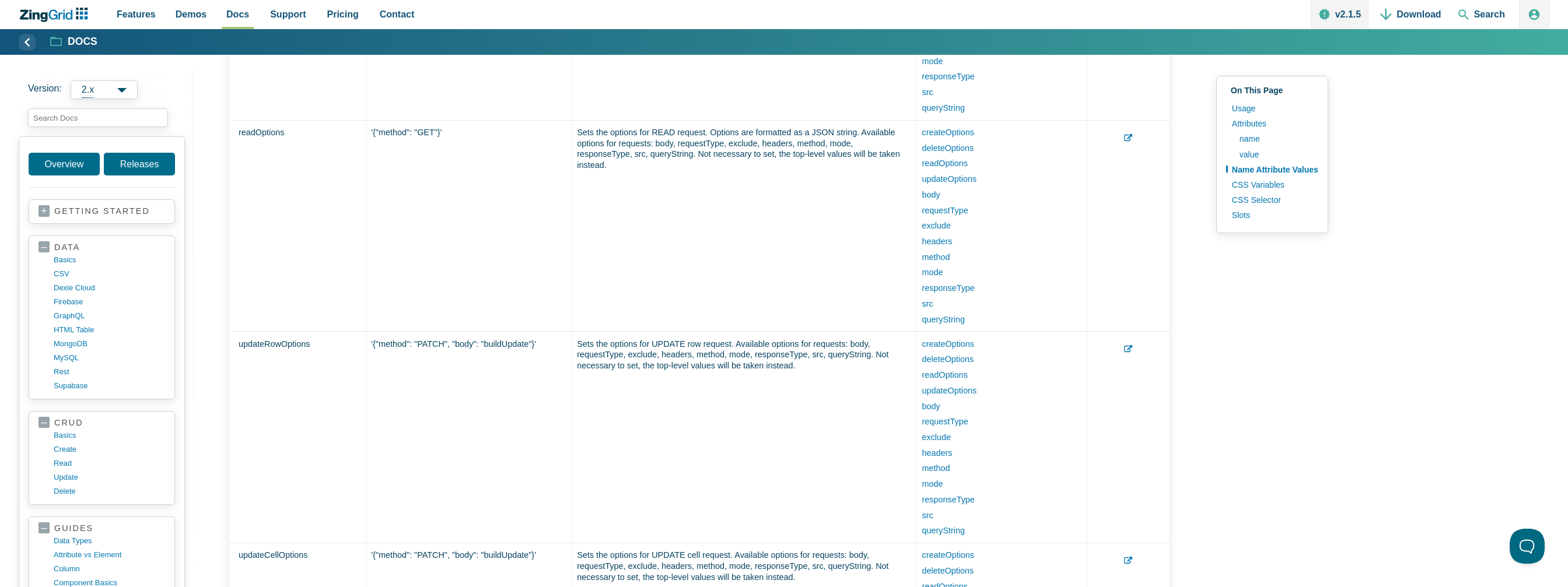
click at [1131, 143] on icon "App Content" at bounding box center [1128, 138] width 8 height 8
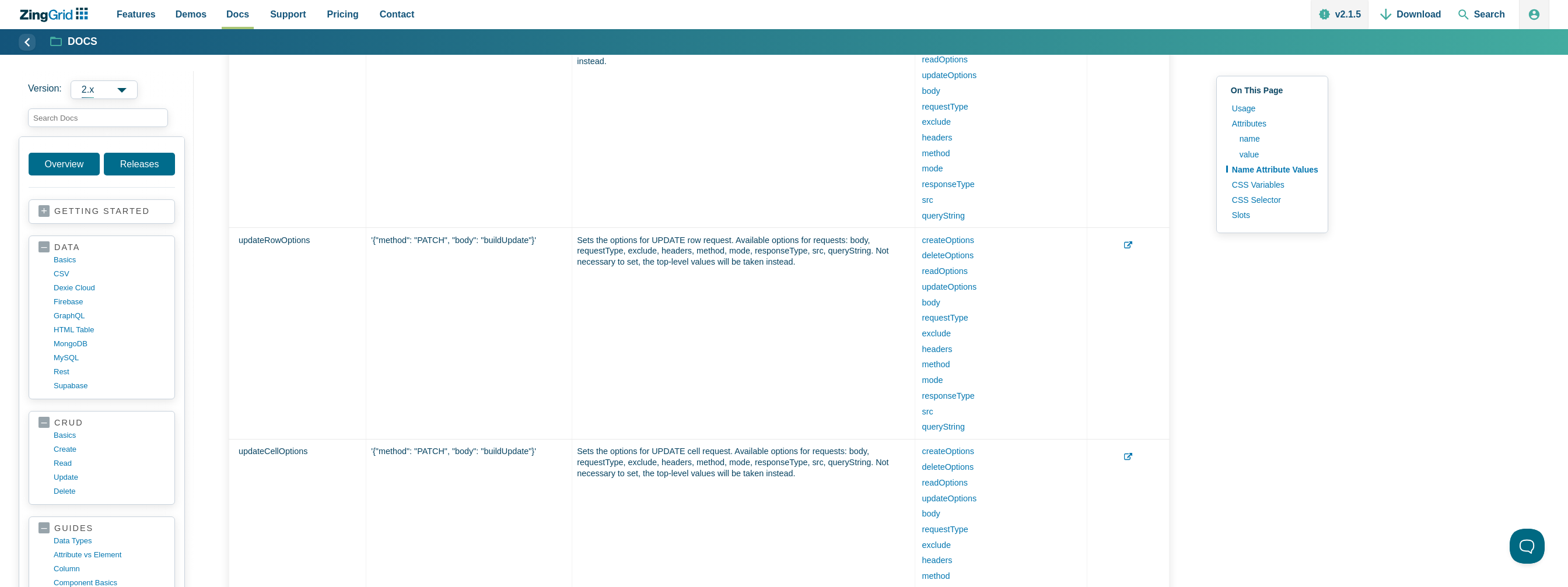
scroll to position [5981, 0]
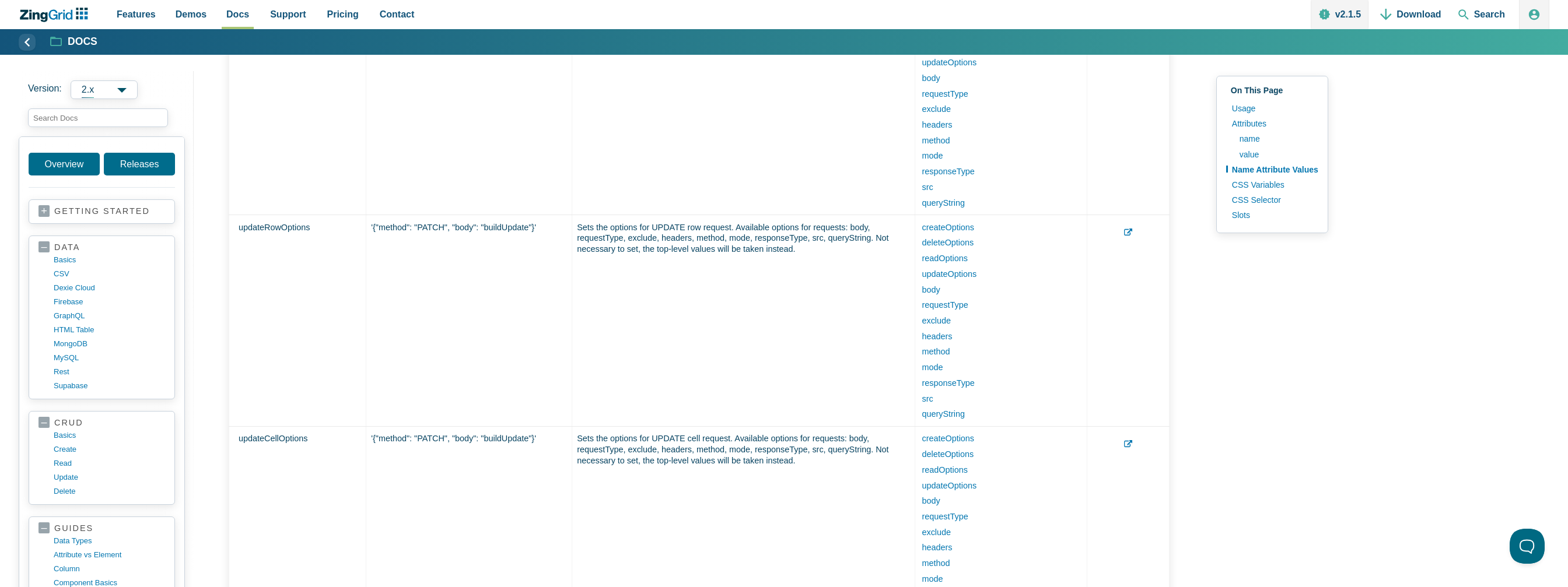
click at [1132, 236] on use "App Content" at bounding box center [1128, 232] width 8 height 7
